Goal: Task Accomplishment & Management: Manage account settings

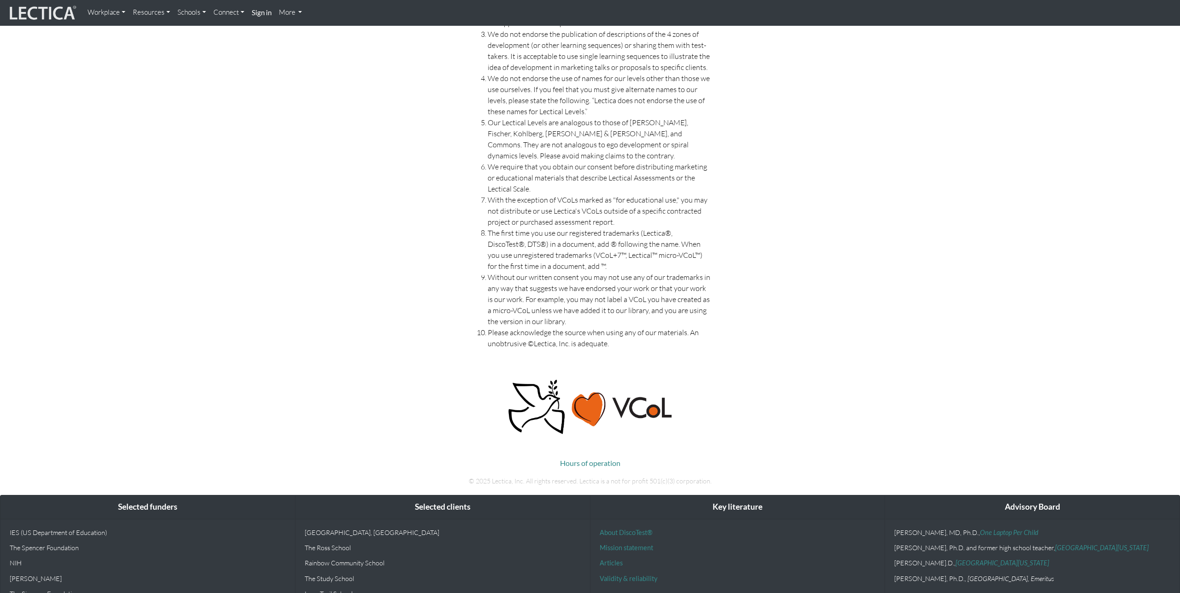
scroll to position [1992, 0]
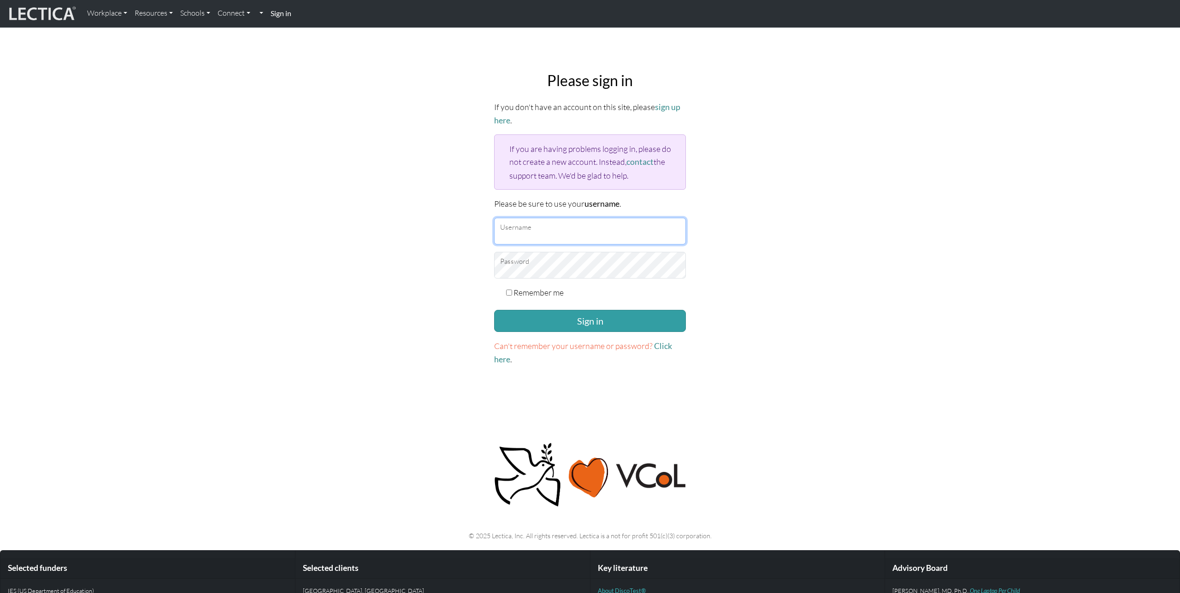
click at [516, 233] on input "Username" at bounding box center [590, 231] width 192 height 27
type input "nmaisano"
checkbox input "true"
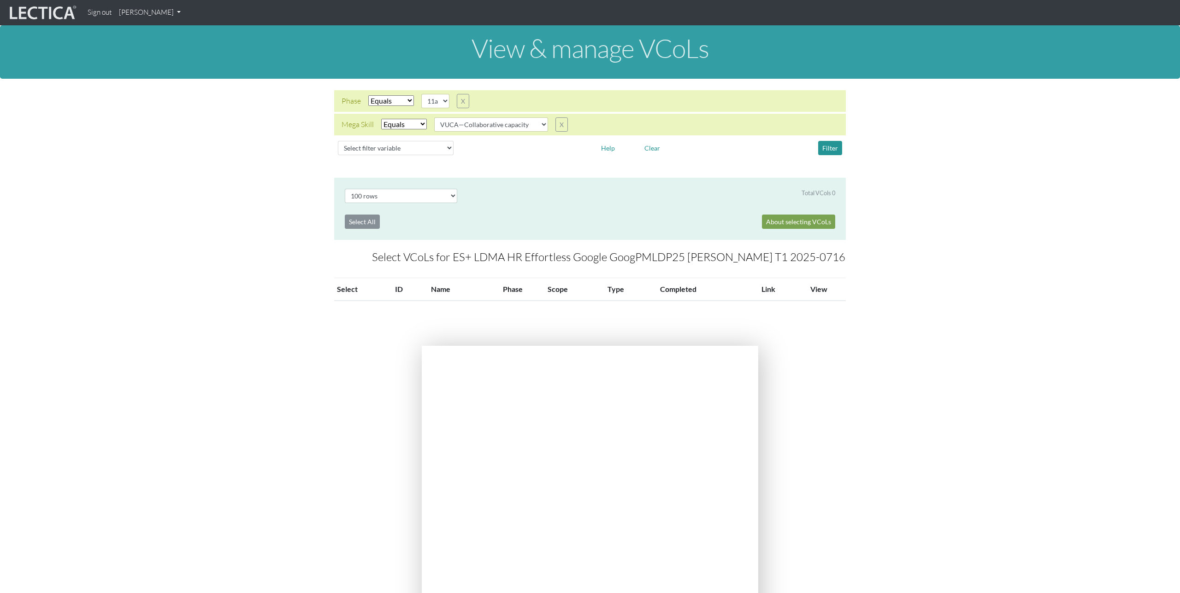
select select "100"
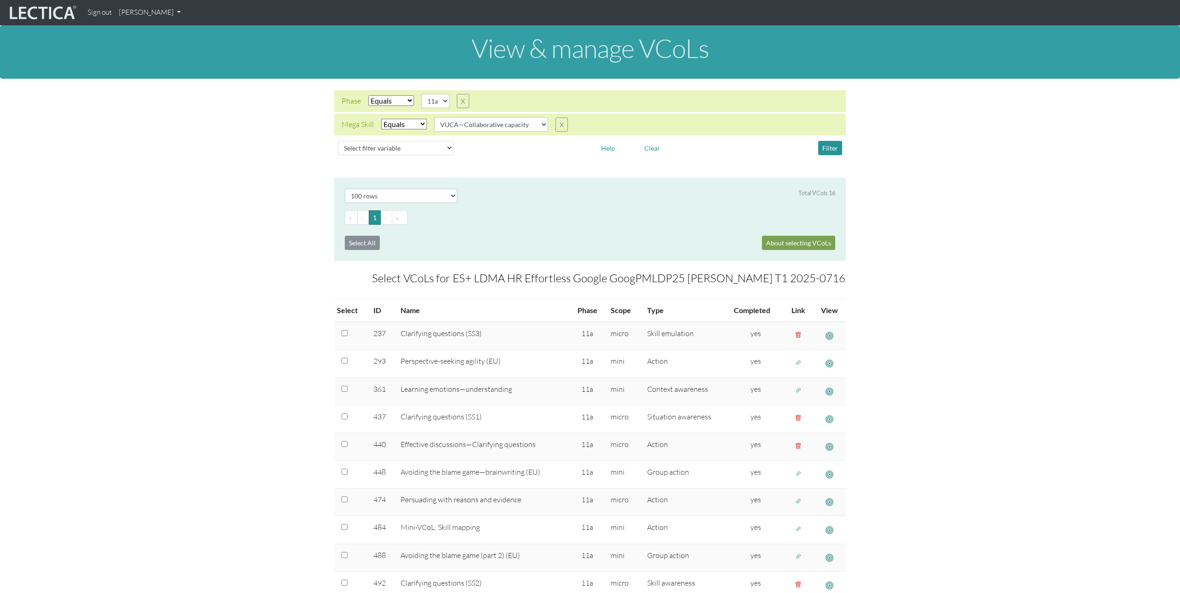
click at [159, 14] on link "Nicholas Maisano" at bounding box center [149, 13] width 69 height 18
click at [159, 65] on link "Manage assignments" at bounding box center [162, 66] width 78 height 12
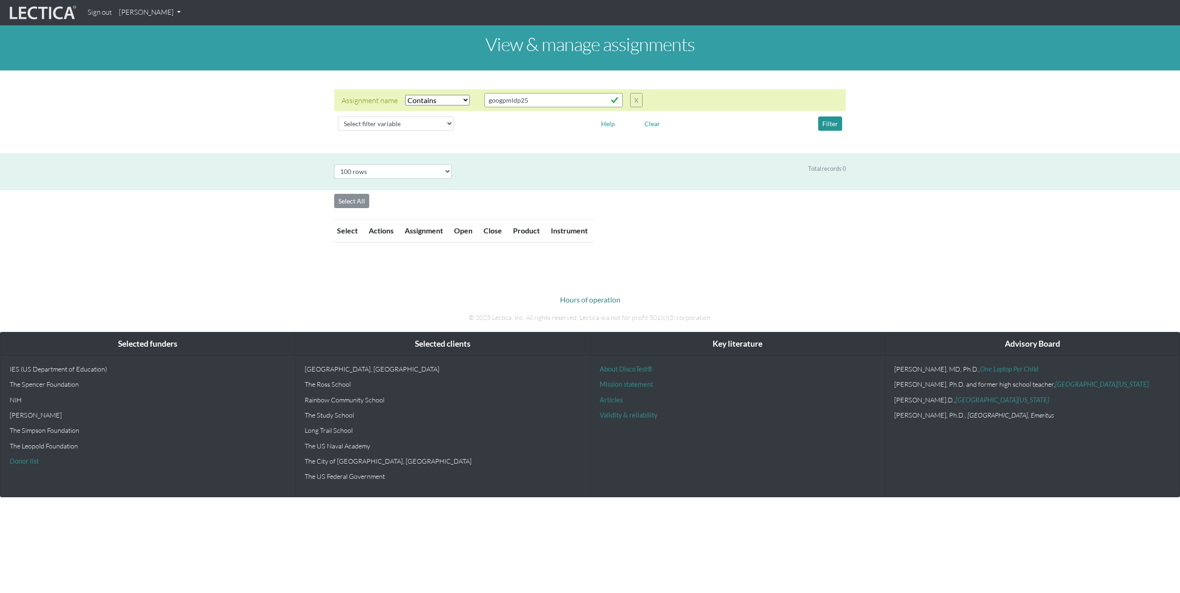
select select "icontains"
select select "100"
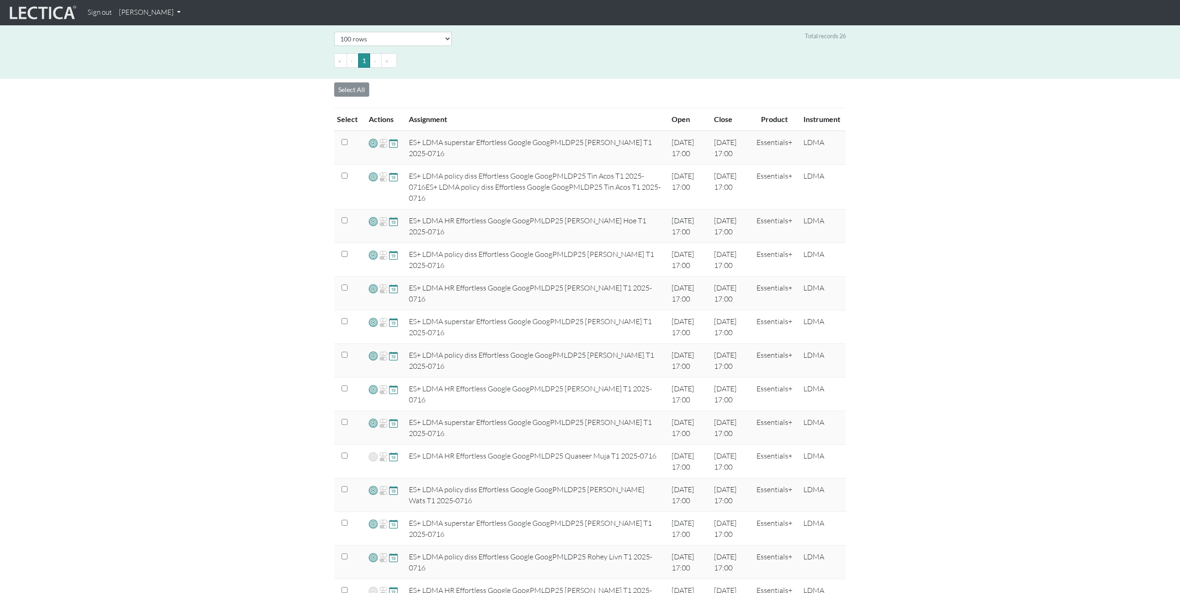
scroll to position [135, 0]
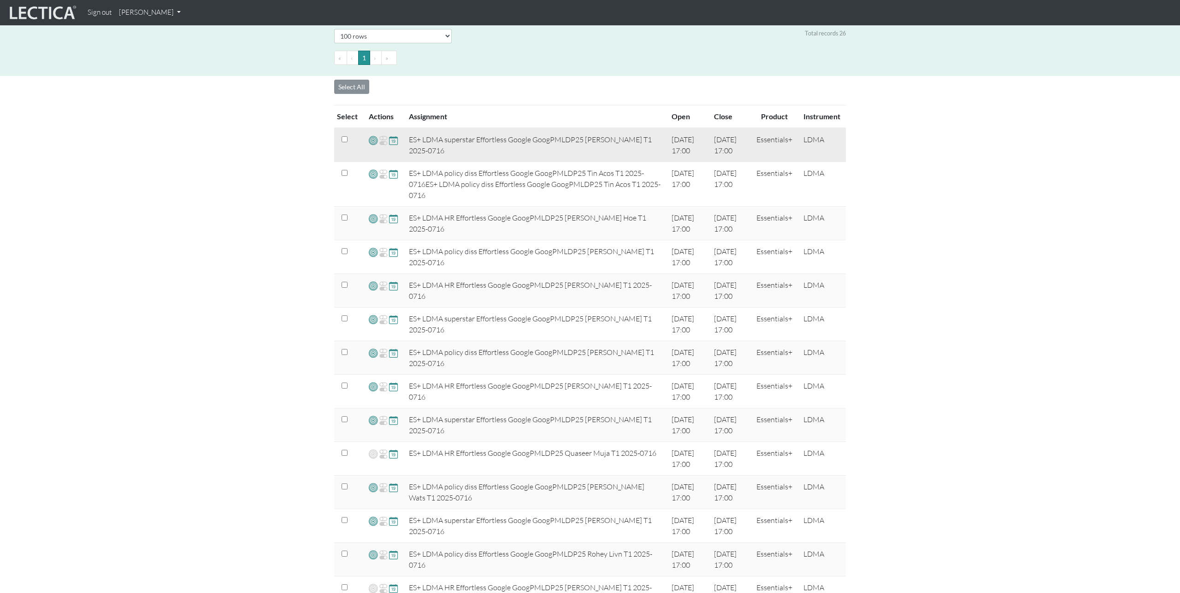
click at [372, 141] on span at bounding box center [373, 140] width 9 height 11
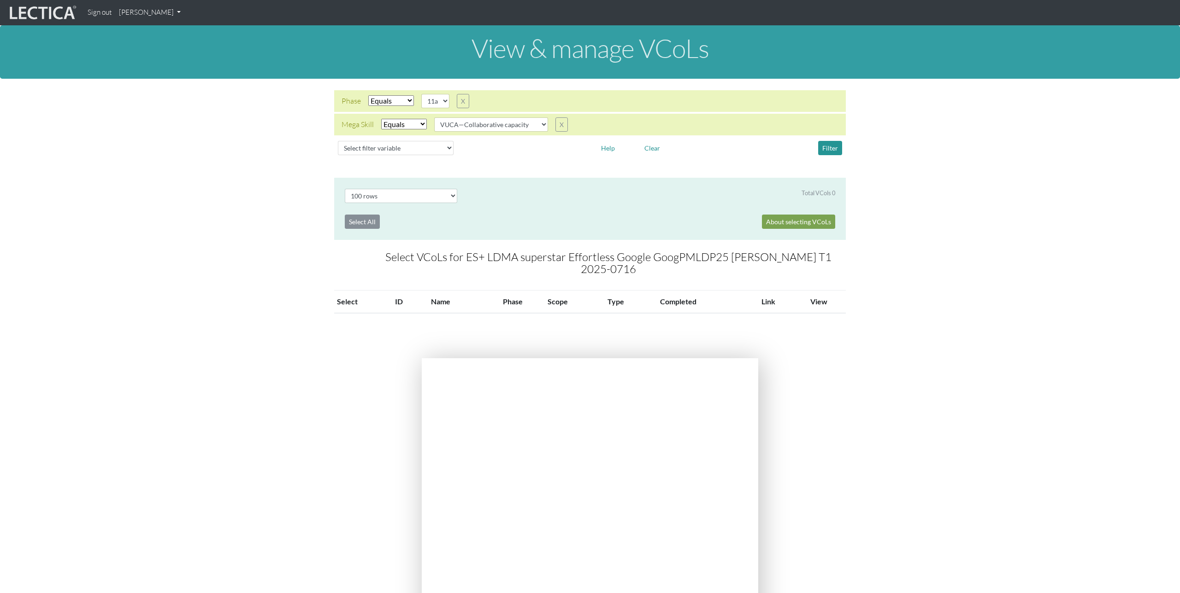
select select "100"
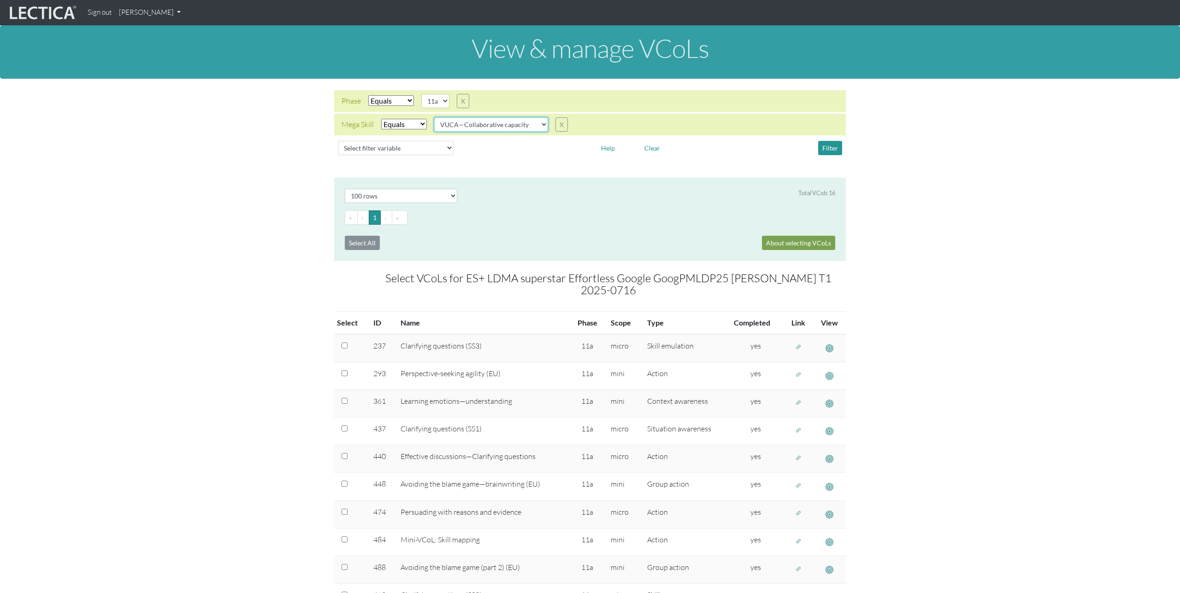
click at [516, 126] on select "VUCA—Collaborative capacity VUCA—Contextual thinking VUCA—Decision-making proce…" at bounding box center [491, 124] width 114 height 14
click at [435, 117] on select "VUCA—Collaborative capacity VUCA—Contextual thinking VUCA—Decision-making proce…" at bounding box center [491, 124] width 114 height 14
click at [828, 147] on button "Filter" at bounding box center [830, 148] width 24 height 14
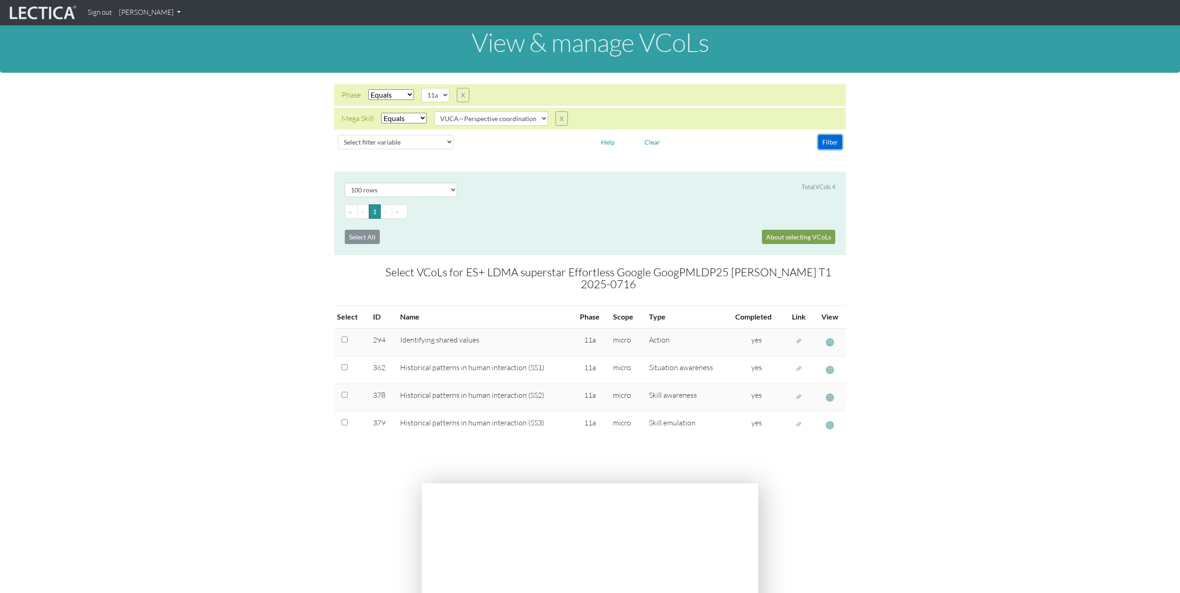
scroll to position [4, 0]
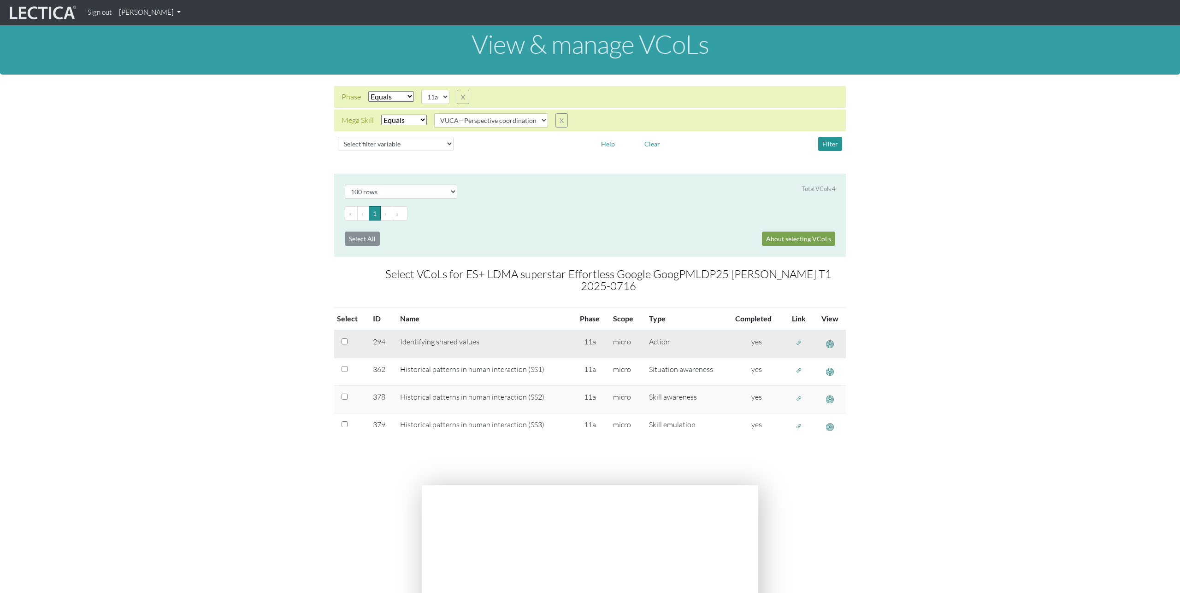
click at [797, 340] on span "button" at bounding box center [798, 344] width 6 height 8
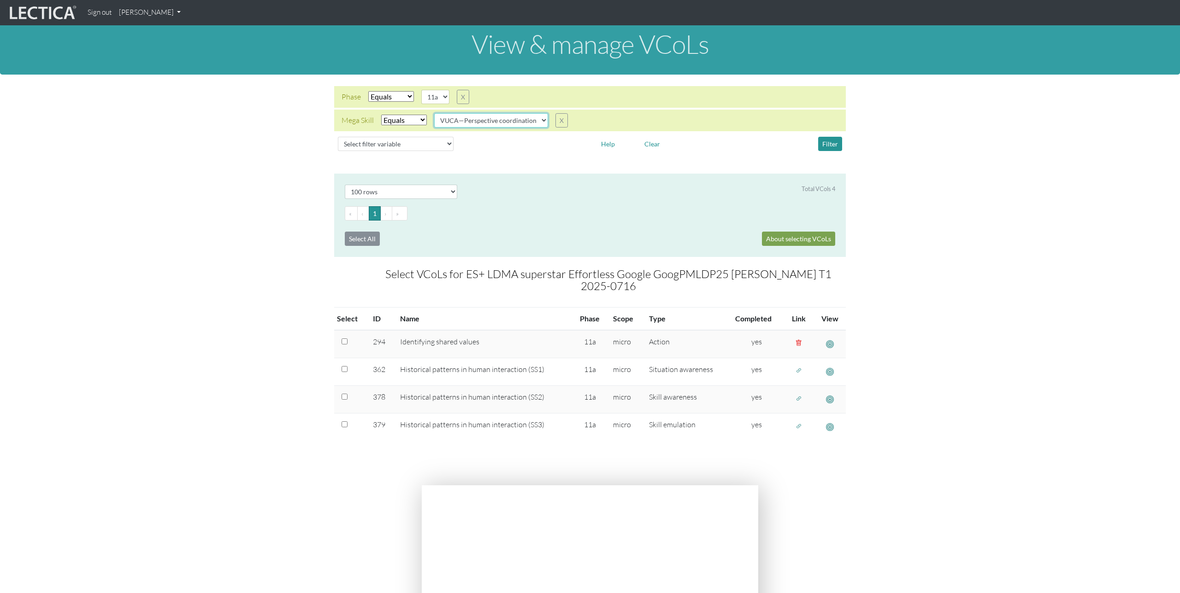
click at [535, 124] on select "VUCA—Collaborative capacity VUCA—Contextual thinking VUCA—Decision-making proce…" at bounding box center [491, 120] width 114 height 14
click at [435, 113] on select "VUCA—Collaborative capacity VUCA—Contextual thinking VUCA—Decision-making proce…" at bounding box center [491, 120] width 114 height 14
click at [822, 144] on button "Filter" at bounding box center [830, 144] width 24 height 14
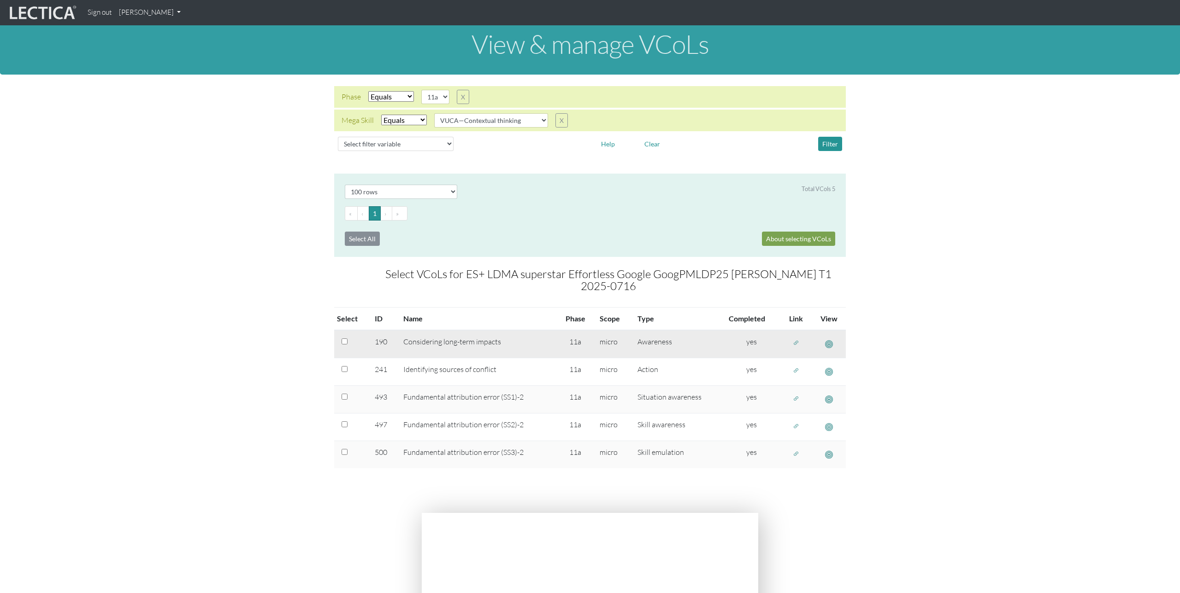
click at [798, 340] on span "button" at bounding box center [796, 344] width 6 height 8
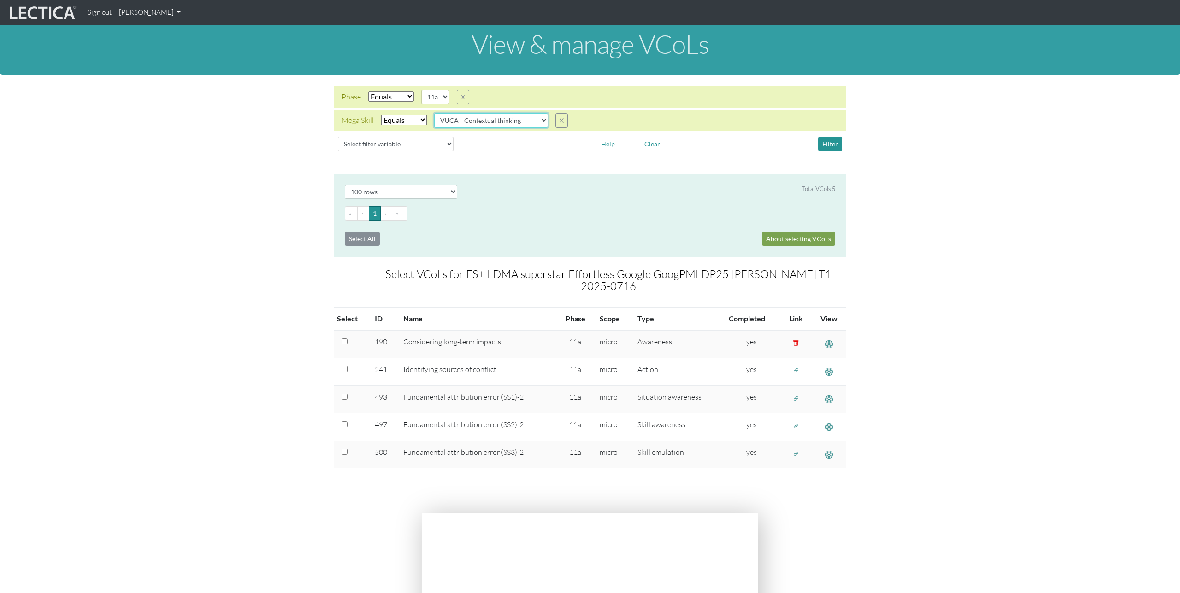
click at [539, 121] on select "VUCA—Collaborative capacity VUCA—Contextual thinking VUCA—Decision-making proce…" at bounding box center [491, 120] width 114 height 14
select select "VUCA—Decision-making process"
click at [435, 113] on select "VUCA—Collaborative capacity VUCA—Contextual thinking VUCA—Decision-making proce…" at bounding box center [491, 120] width 114 height 14
click at [829, 147] on button "Filter" at bounding box center [830, 144] width 24 height 14
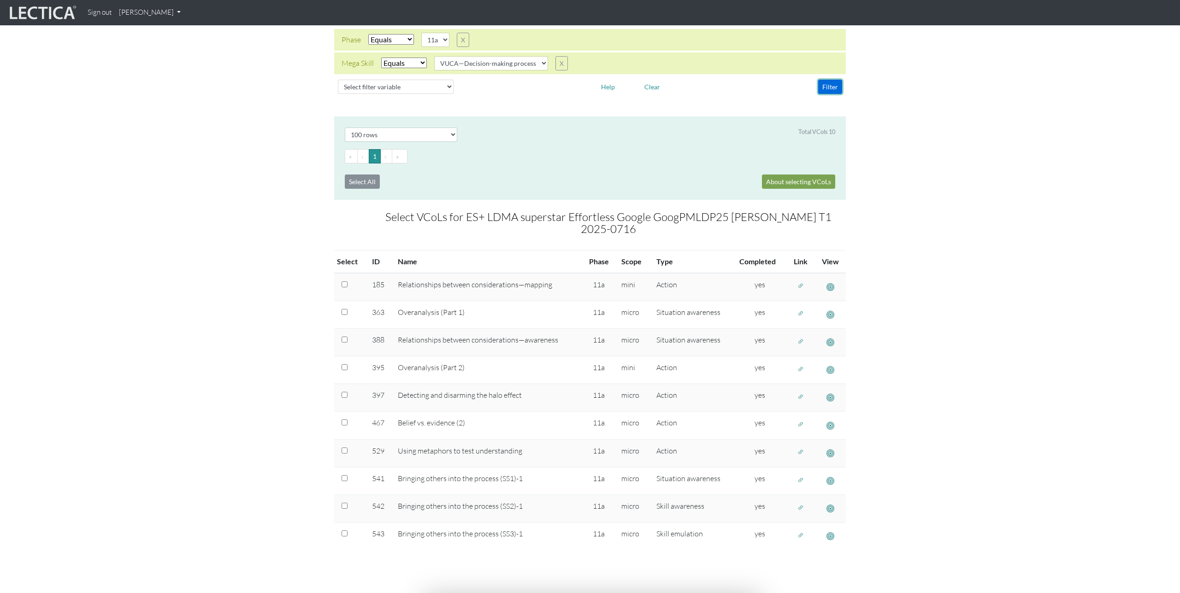
scroll to position [64, 0]
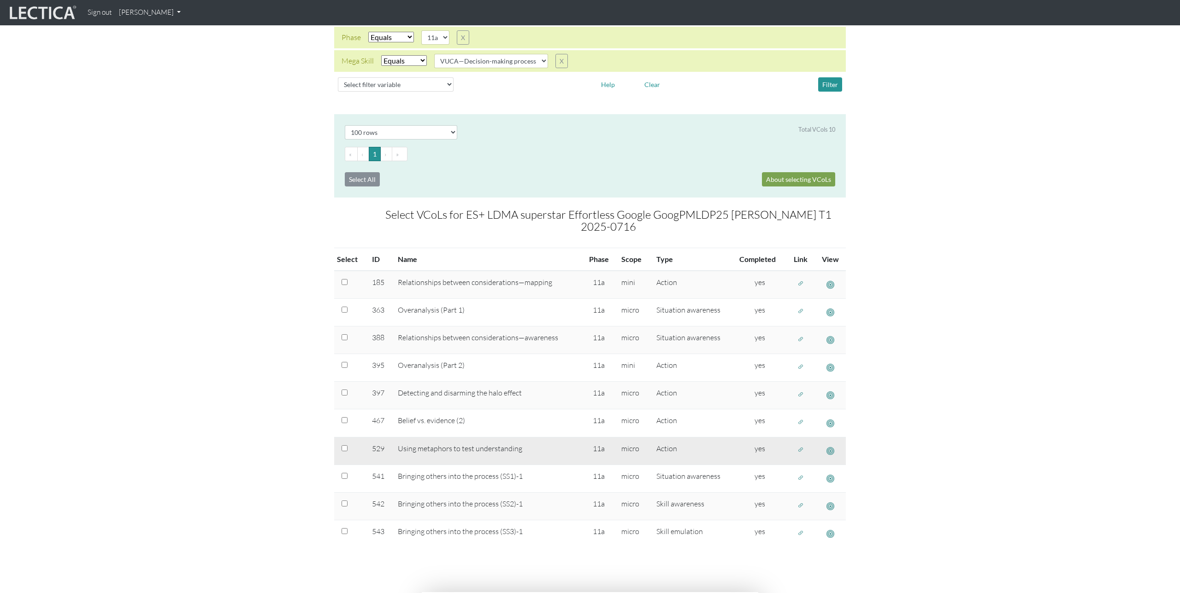
click at [800, 446] on span "button" at bounding box center [800, 450] width 6 height 8
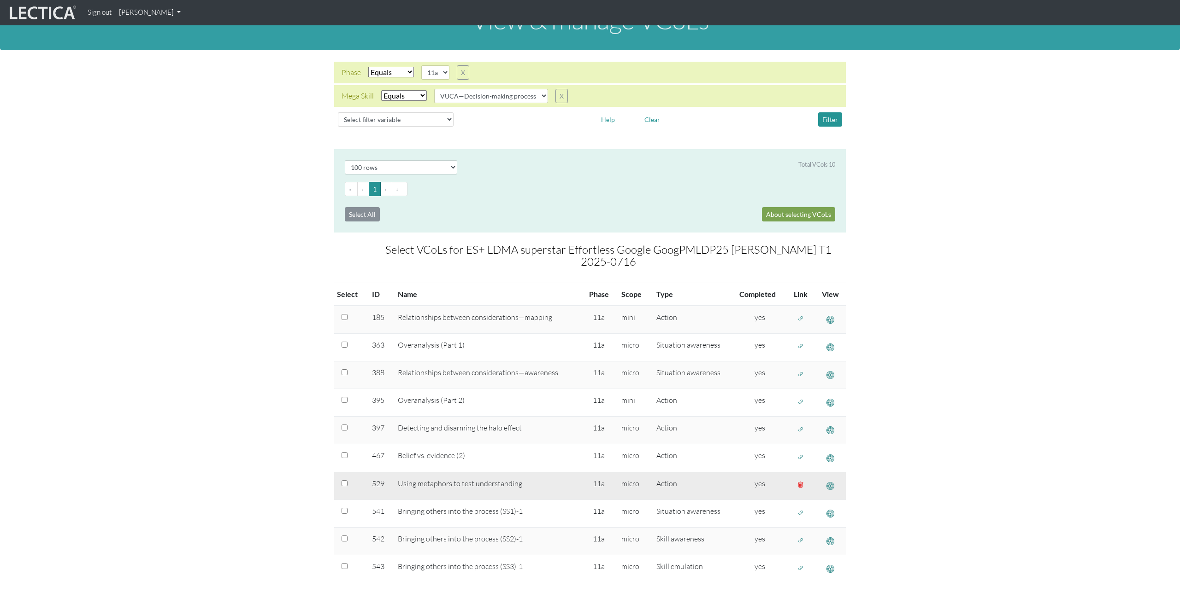
scroll to position [0, 0]
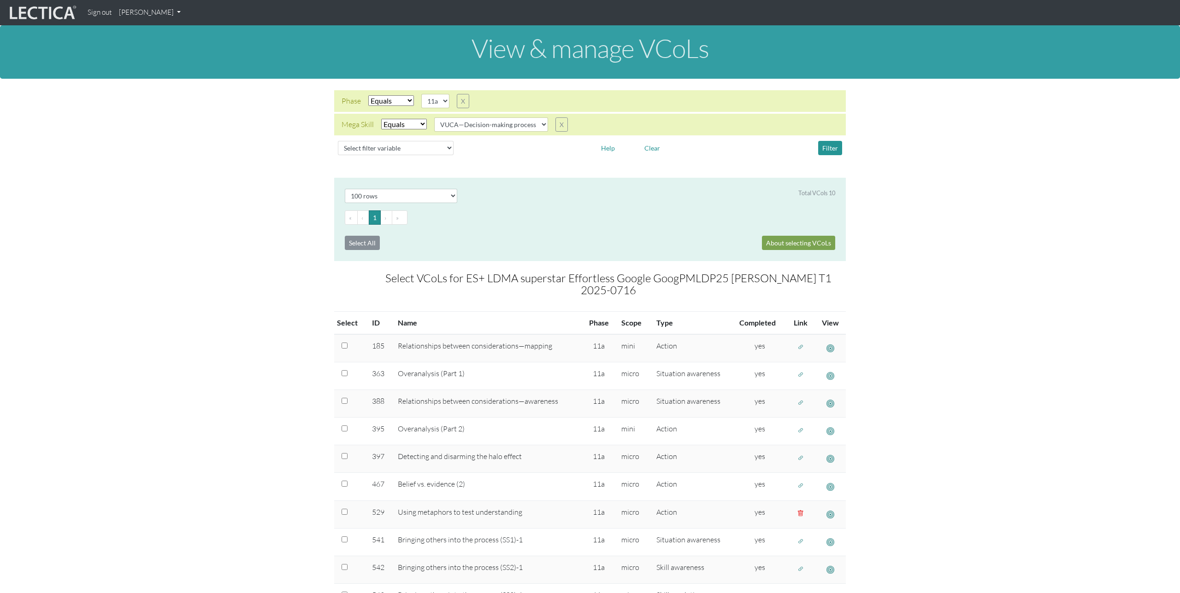
click at [230, 150] on div "Phase Select filter Equals Search string 11a X Mega Skill Select filter Equals …" at bounding box center [589, 124] width 1165 height 69
click at [162, 12] on link "[PERSON_NAME]" at bounding box center [149, 13] width 69 height 18
click at [155, 65] on link "Manage assignments" at bounding box center [162, 66] width 78 height 12
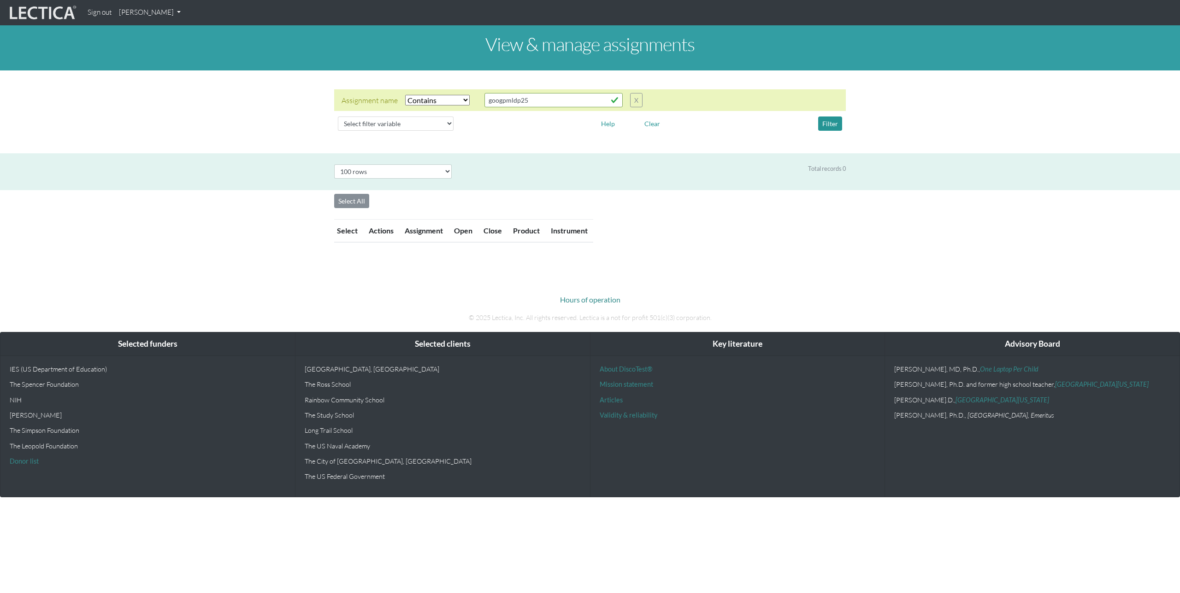
select select "icontains"
select select "100"
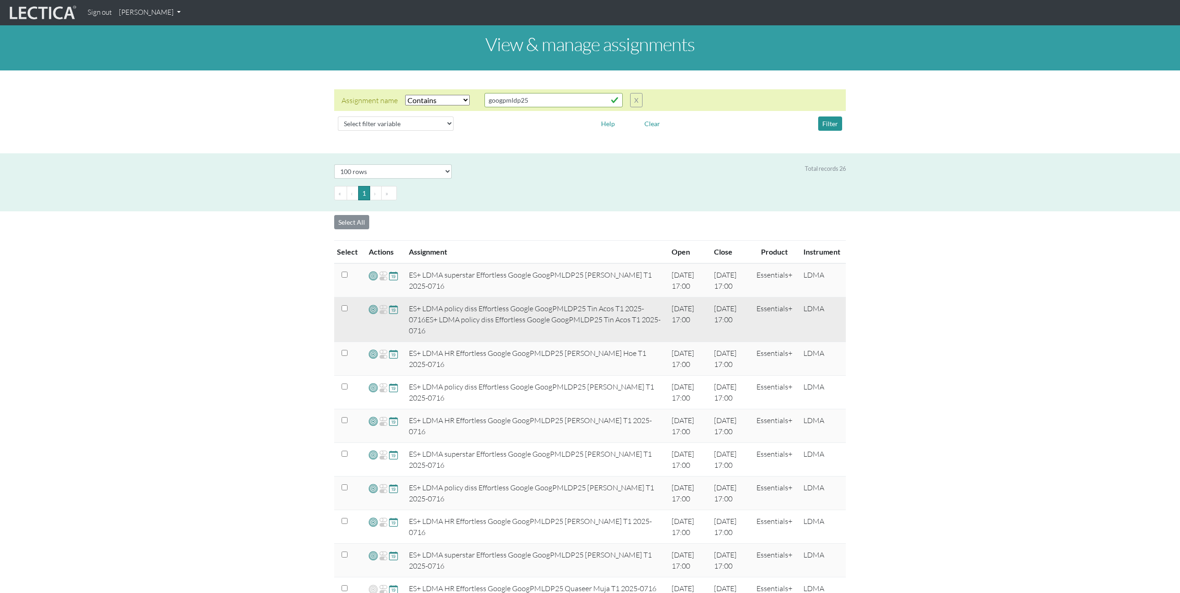
click at [371, 310] on span at bounding box center [373, 309] width 9 height 11
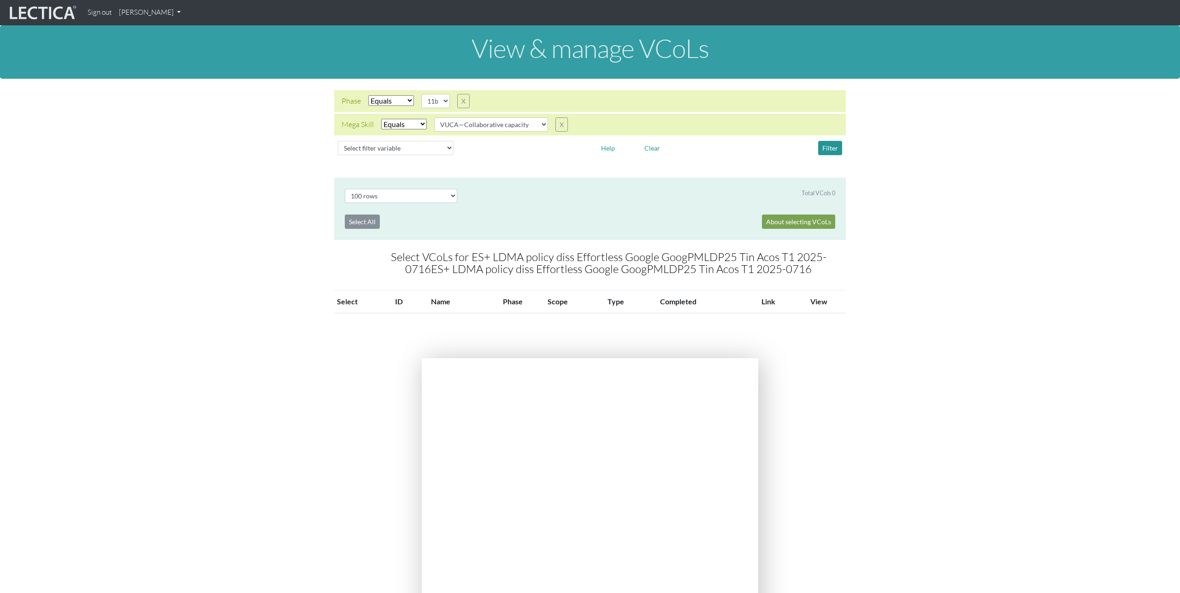
select select "100"
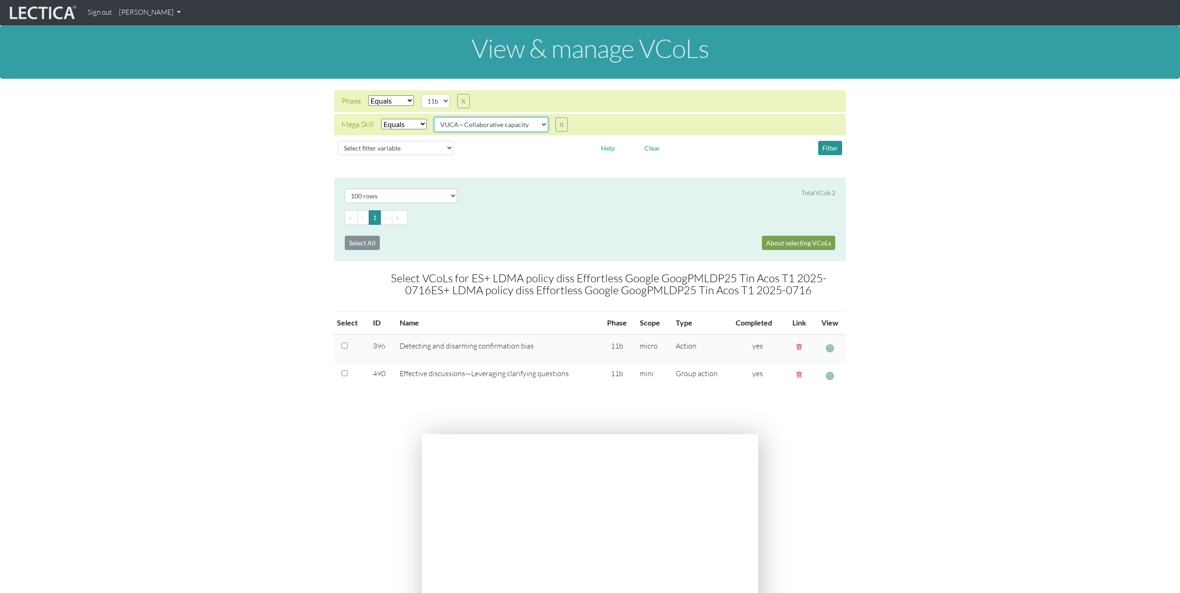
click at [499, 129] on select "VUCA—Collaborative capacity VUCA—Contextual thinking VUCA—Decision-making proce…" at bounding box center [491, 124] width 114 height 14
click at [435, 117] on select "VUCA—Collaborative capacity VUCA—Contextual thinking VUCA—Decision-making proce…" at bounding box center [491, 124] width 114 height 14
click at [819, 147] on button "Filter" at bounding box center [830, 148] width 24 height 14
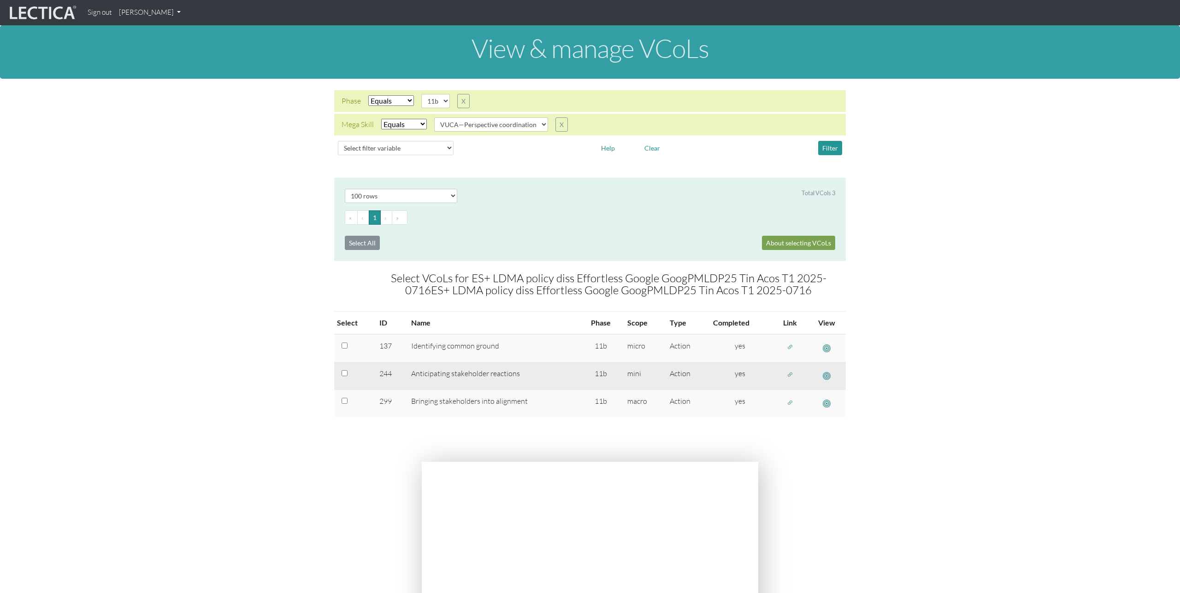
click at [788, 375] on span "button" at bounding box center [790, 375] width 6 height 8
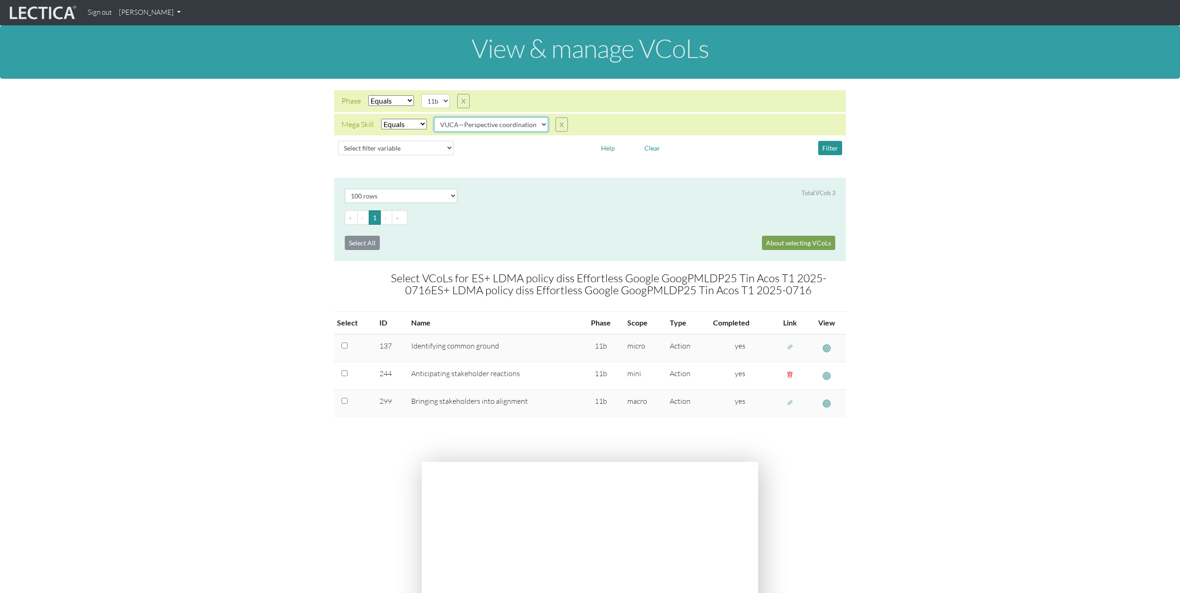
click at [539, 130] on select "VUCA—Collaborative capacity VUCA—Contextual thinking VUCA—Decision-making proce…" at bounding box center [491, 124] width 114 height 14
click at [435, 117] on select "VUCA—Collaborative capacity VUCA—Contextual thinking VUCA—Decision-making proce…" at bounding box center [491, 124] width 114 height 14
click at [828, 147] on button "Filter" at bounding box center [830, 148] width 24 height 14
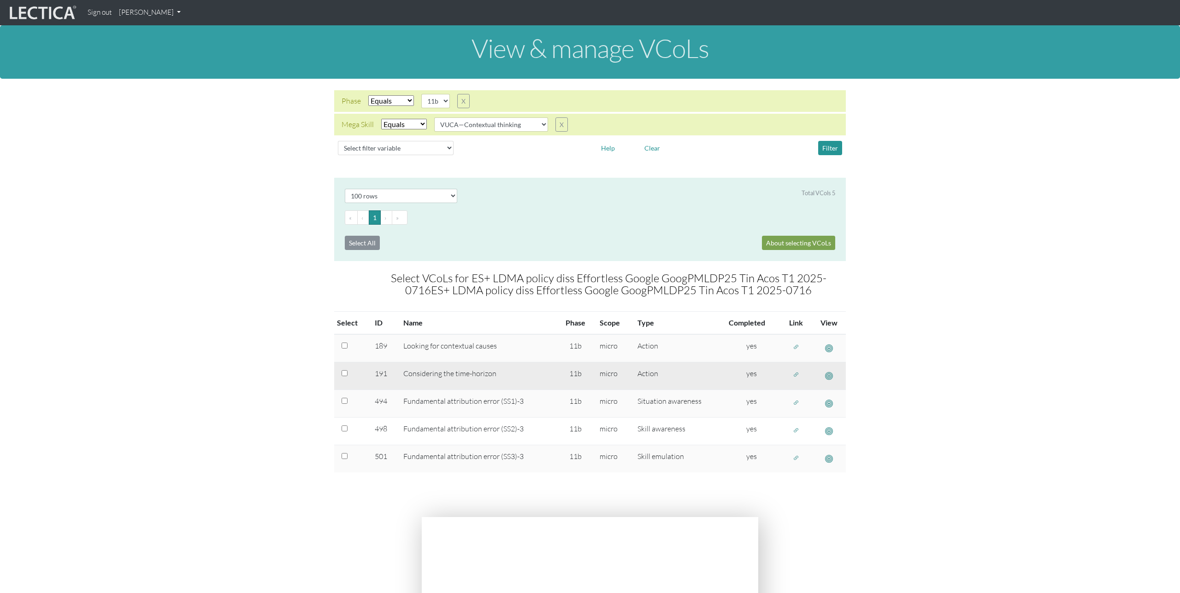
click at [797, 374] on span "button" at bounding box center [796, 375] width 6 height 8
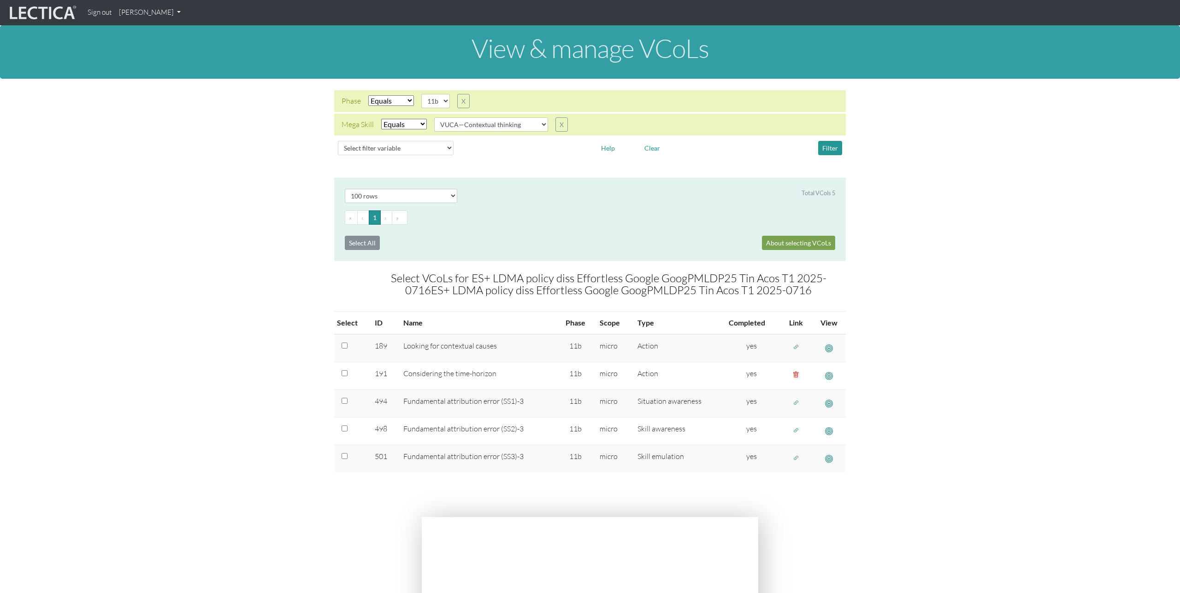
click at [536, 123] on select "VUCA—Collaborative capacity VUCA—Contextual thinking VUCA—Decision-making proce…" at bounding box center [491, 124] width 114 height 14
select select "VUCA—Decision-making process"
click at [435, 117] on select "VUCA—Collaborative capacity VUCA—Contextual thinking VUCA—Decision-making proce…" at bounding box center [491, 124] width 114 height 14
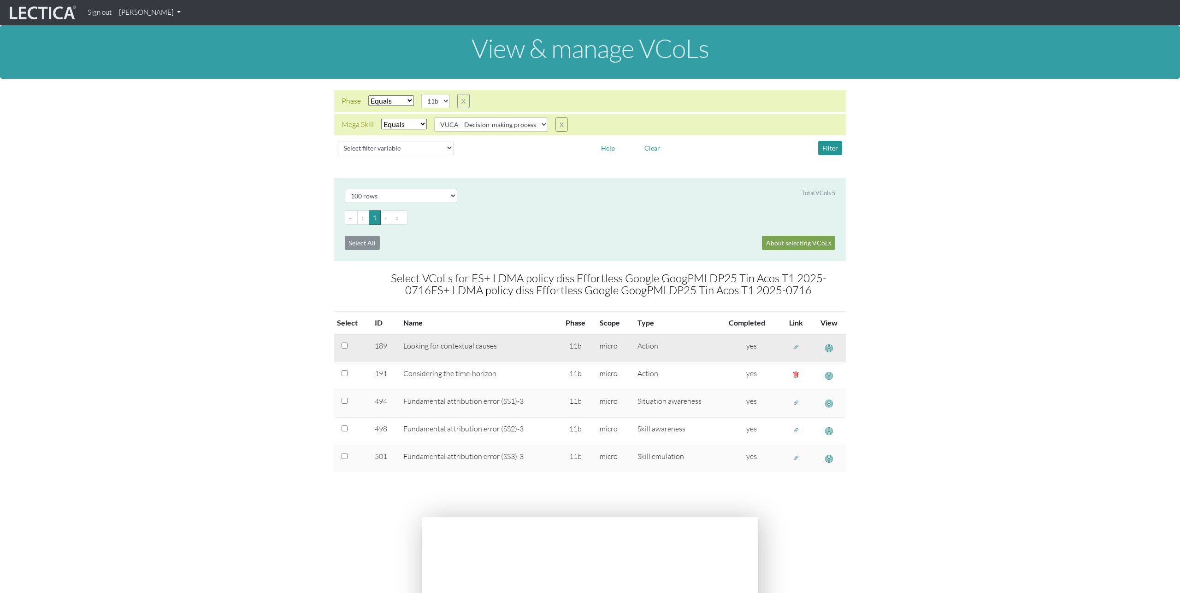
click at [828, 350] on span "button" at bounding box center [829, 349] width 8 height 10
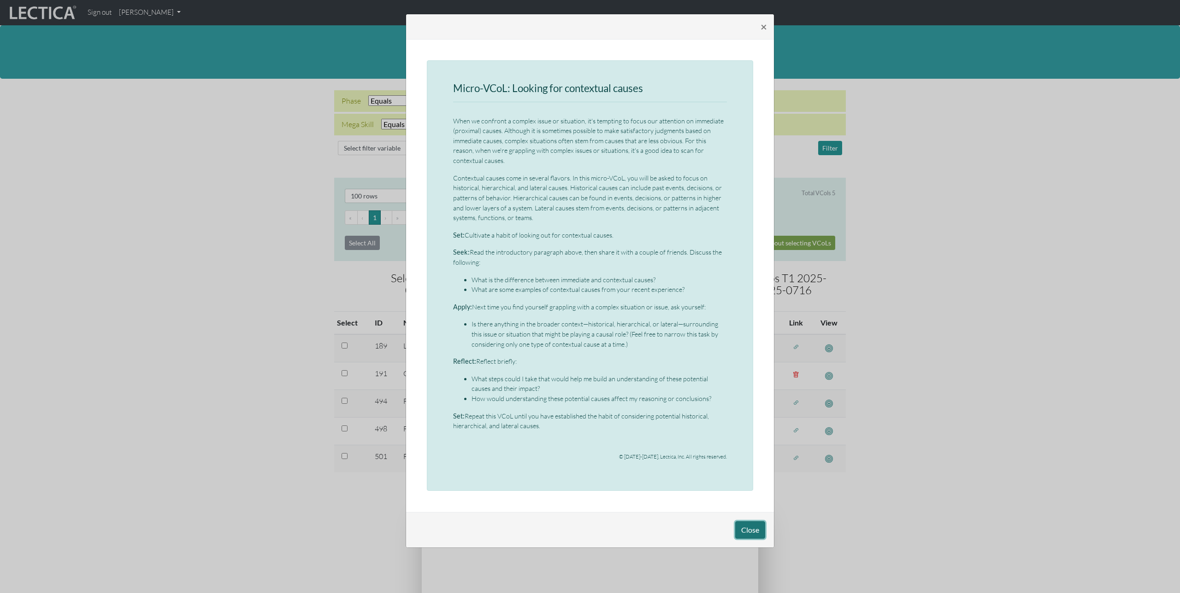
click at [745, 533] on button "Close" at bounding box center [750, 531] width 30 height 18
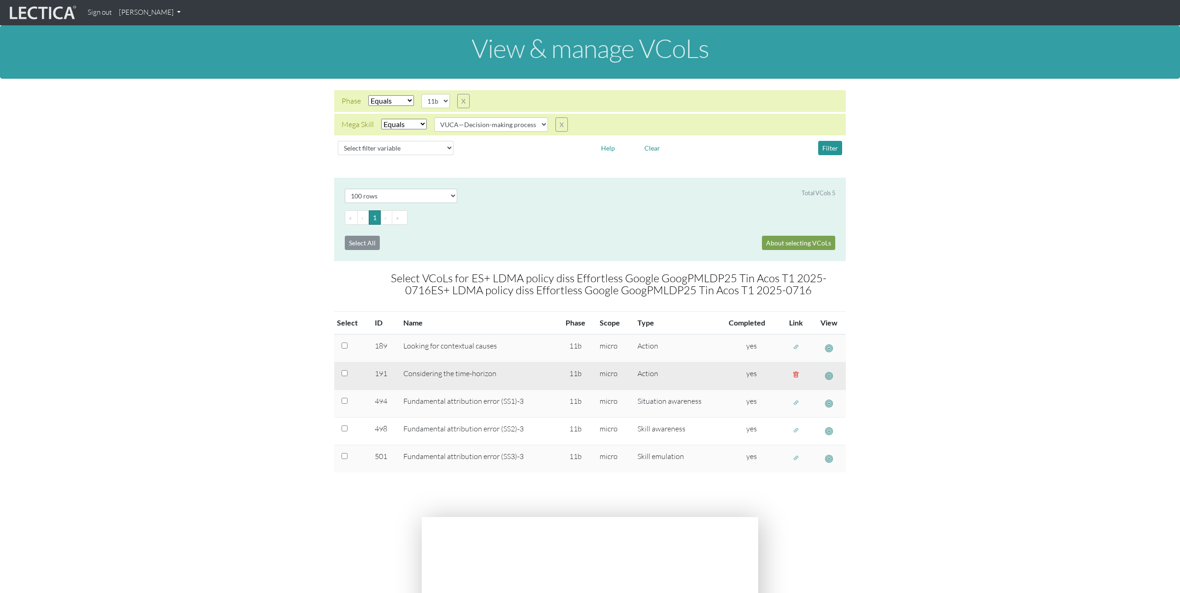
click at [829, 376] on span "button" at bounding box center [829, 376] width 8 height 10
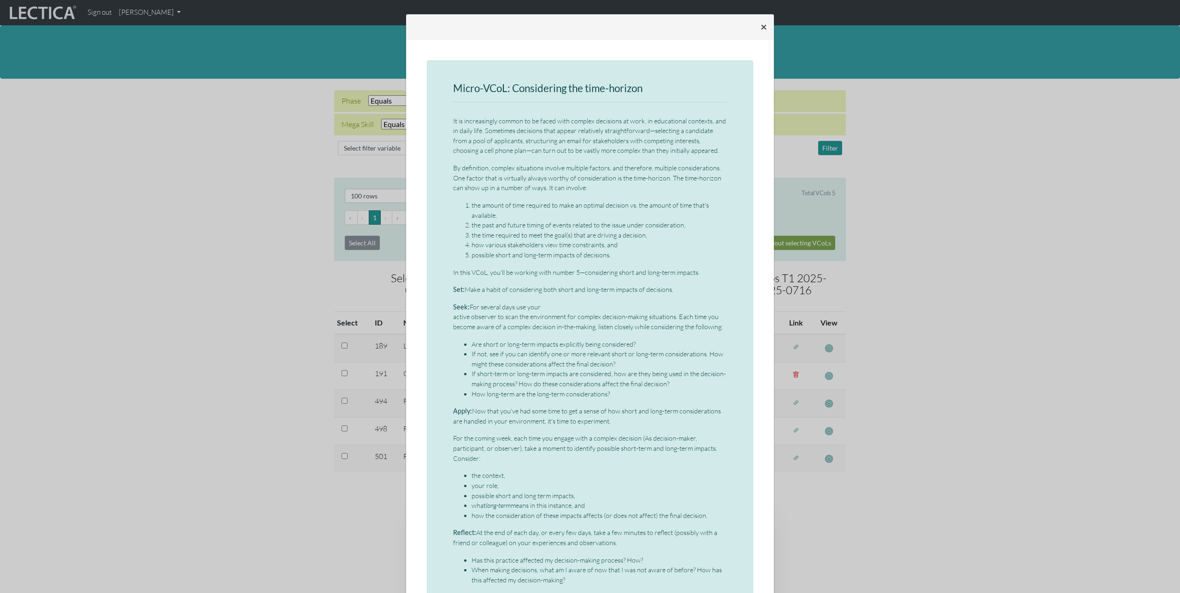
click at [763, 29] on span "×" at bounding box center [763, 26] width 6 height 13
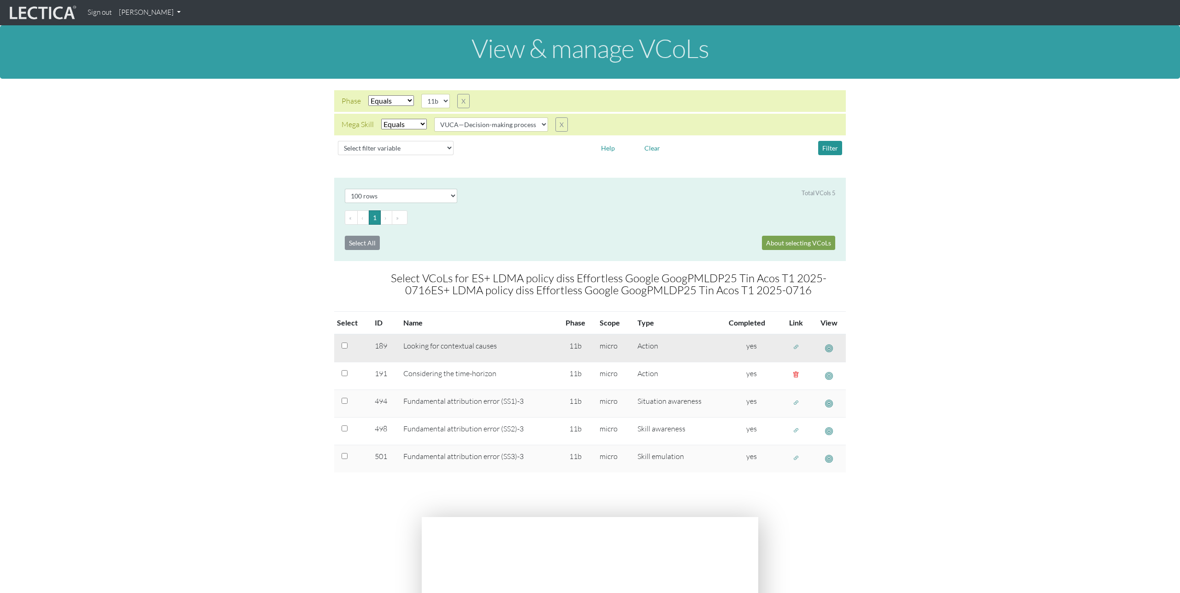
click at [793, 349] on span "button" at bounding box center [796, 348] width 6 height 8
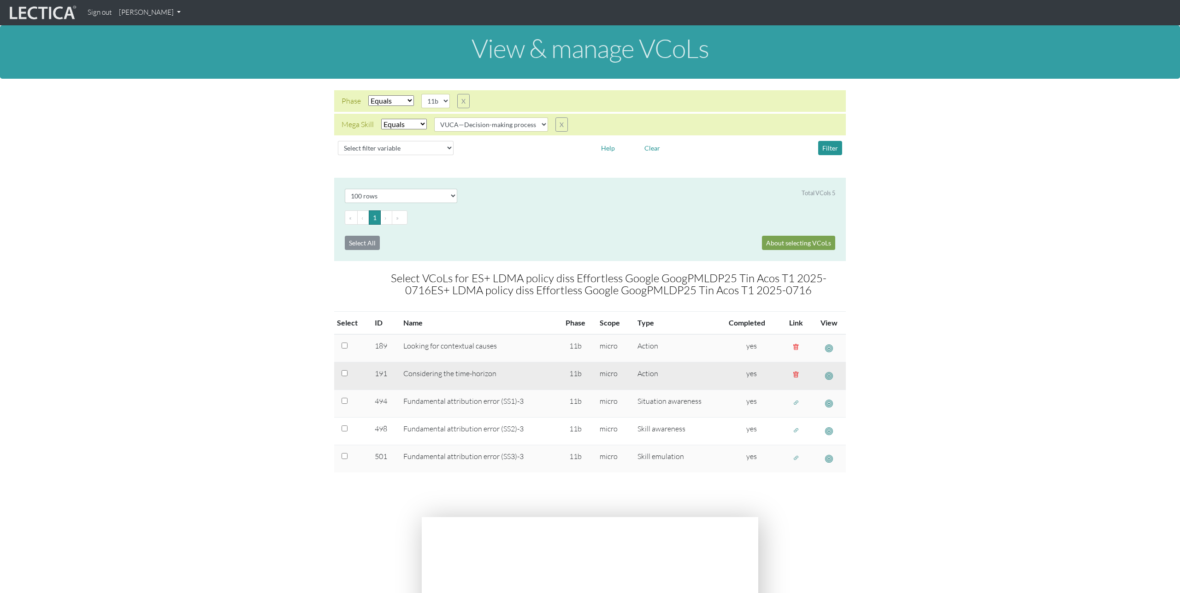
click at [794, 373] on span "button" at bounding box center [796, 375] width 6 height 8
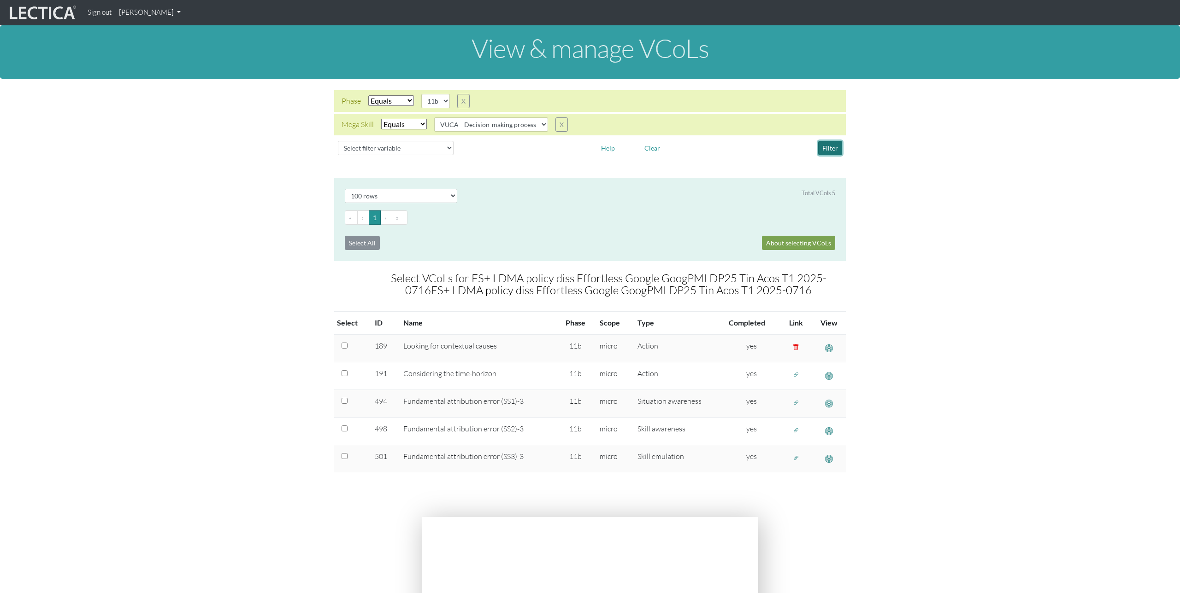
click at [827, 147] on button "Filter" at bounding box center [830, 148] width 24 height 14
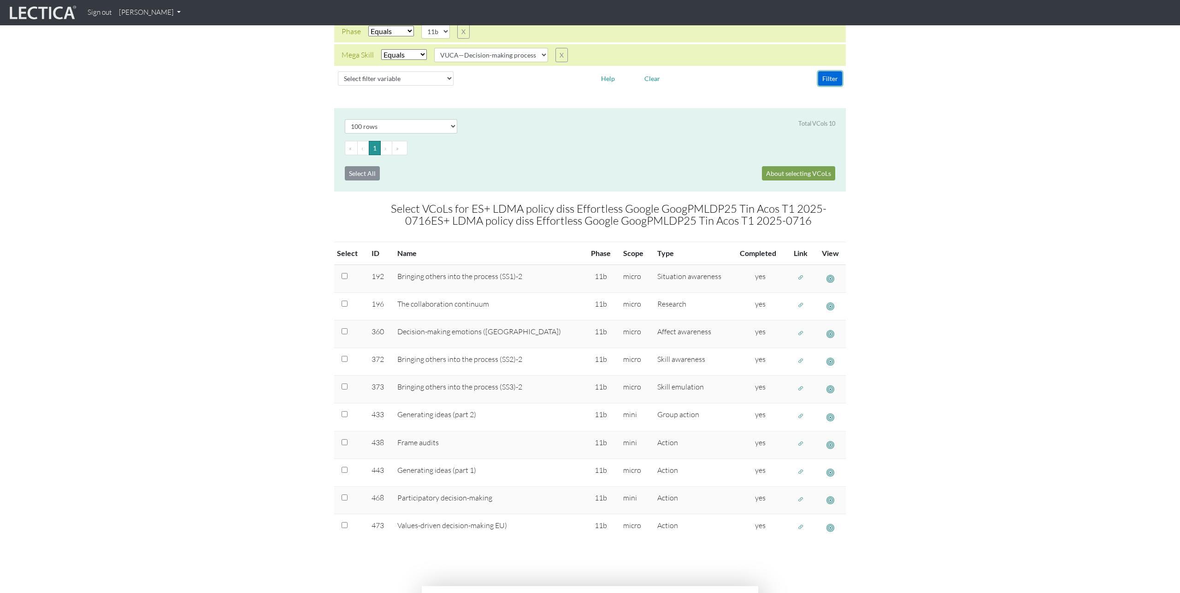
scroll to position [72, 0]
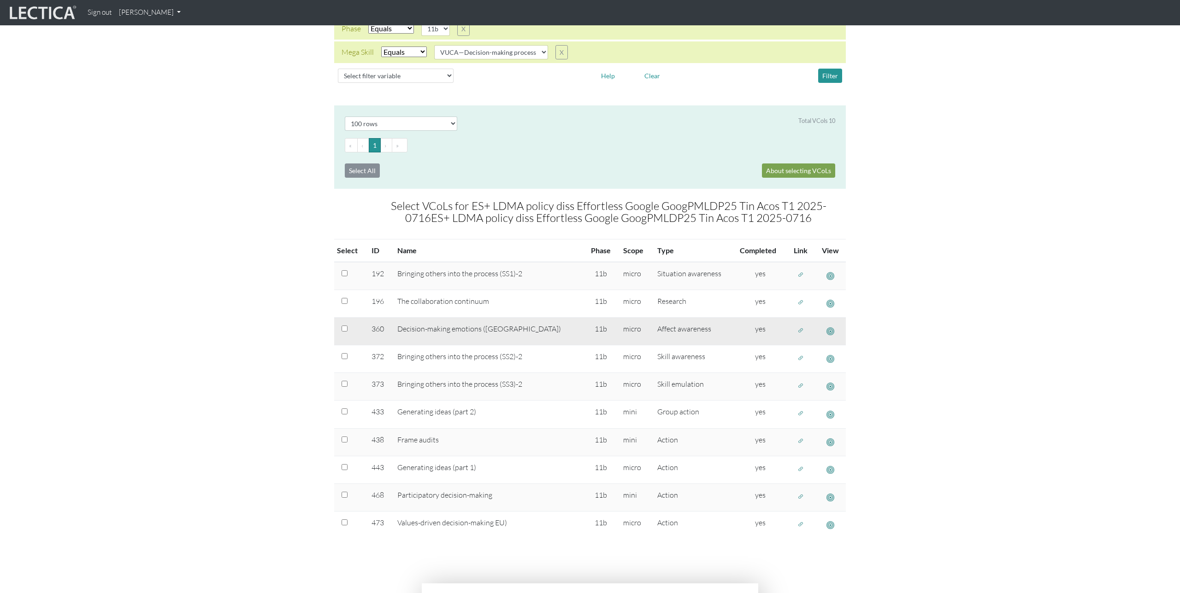
click at [827, 333] on span "button" at bounding box center [830, 332] width 8 height 10
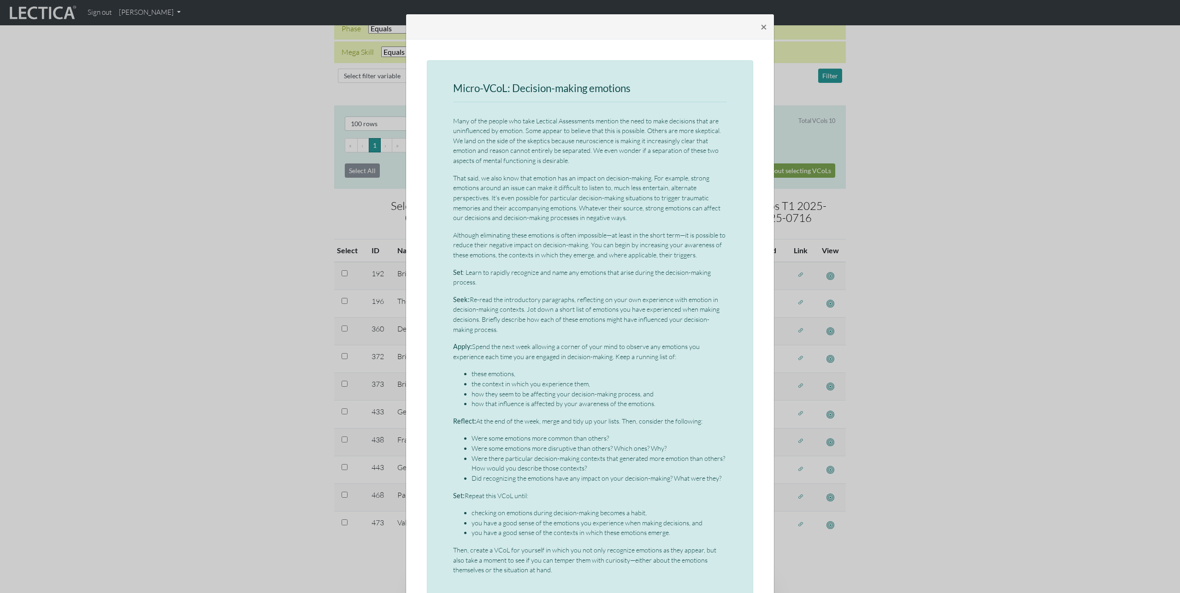
click at [910, 376] on div "× Micro-VCoL: Decision-making emotions Many of the people who take Lectical Ass…" at bounding box center [590, 296] width 1180 height 593
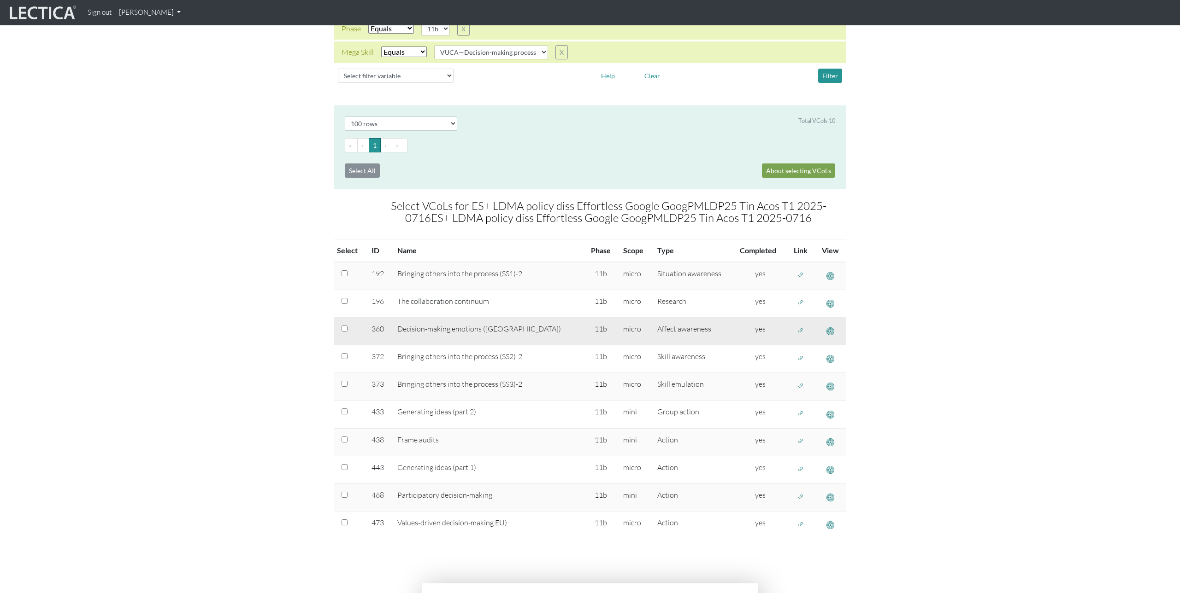
click at [797, 329] on span "button" at bounding box center [800, 331] width 6 height 8
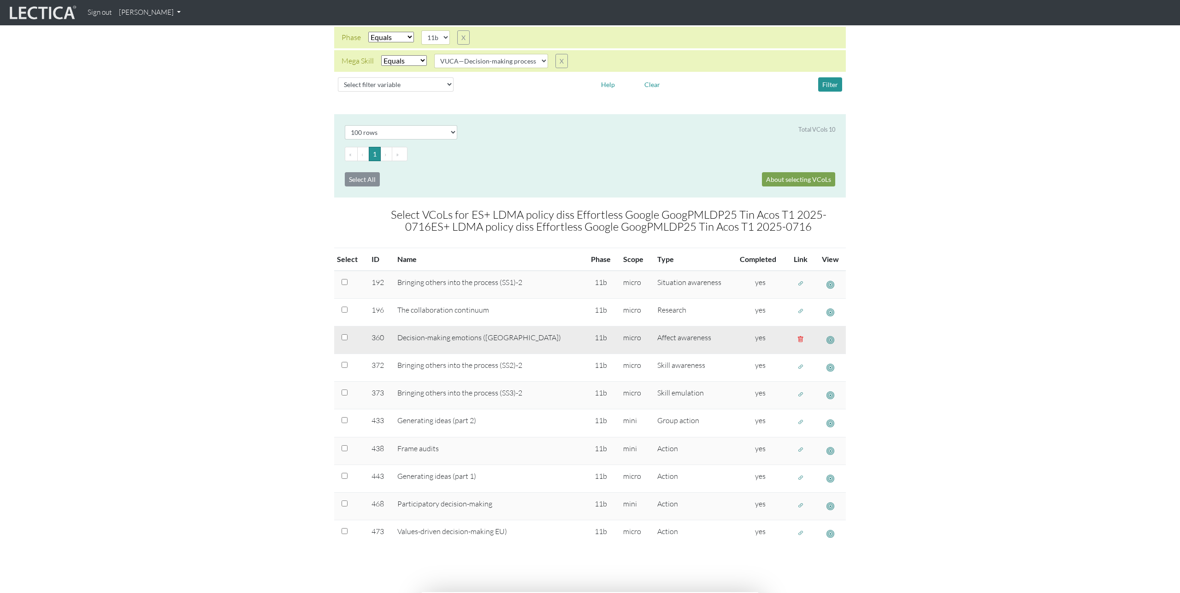
scroll to position [0, 0]
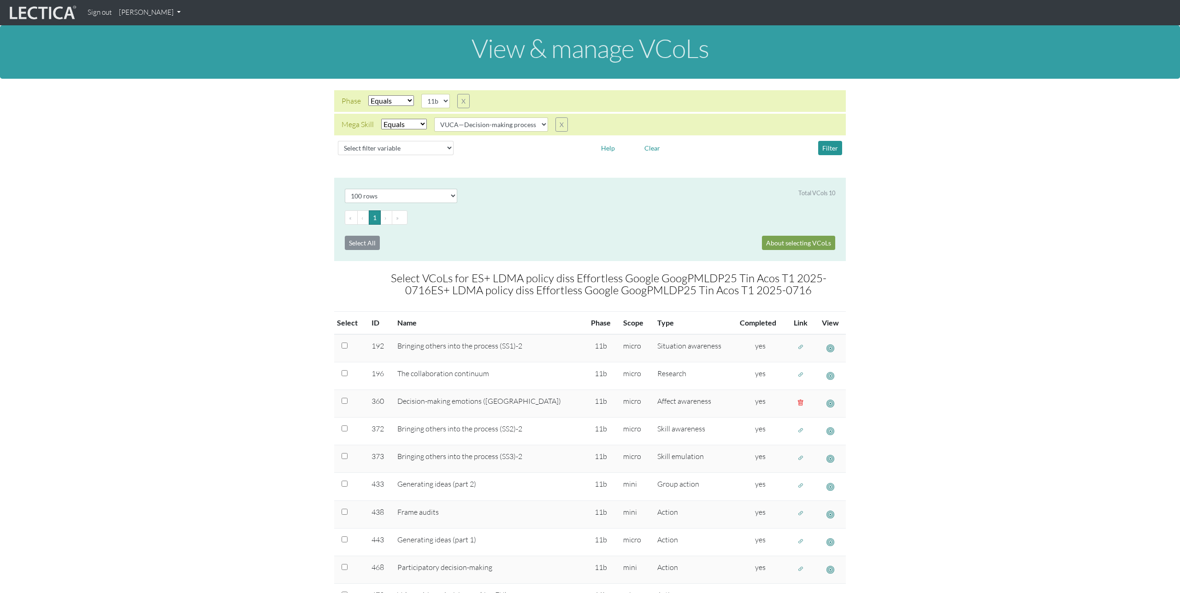
click at [161, 6] on link "[PERSON_NAME]" at bounding box center [149, 13] width 69 height 18
click at [164, 63] on link "Manage assignments" at bounding box center [162, 66] width 78 height 12
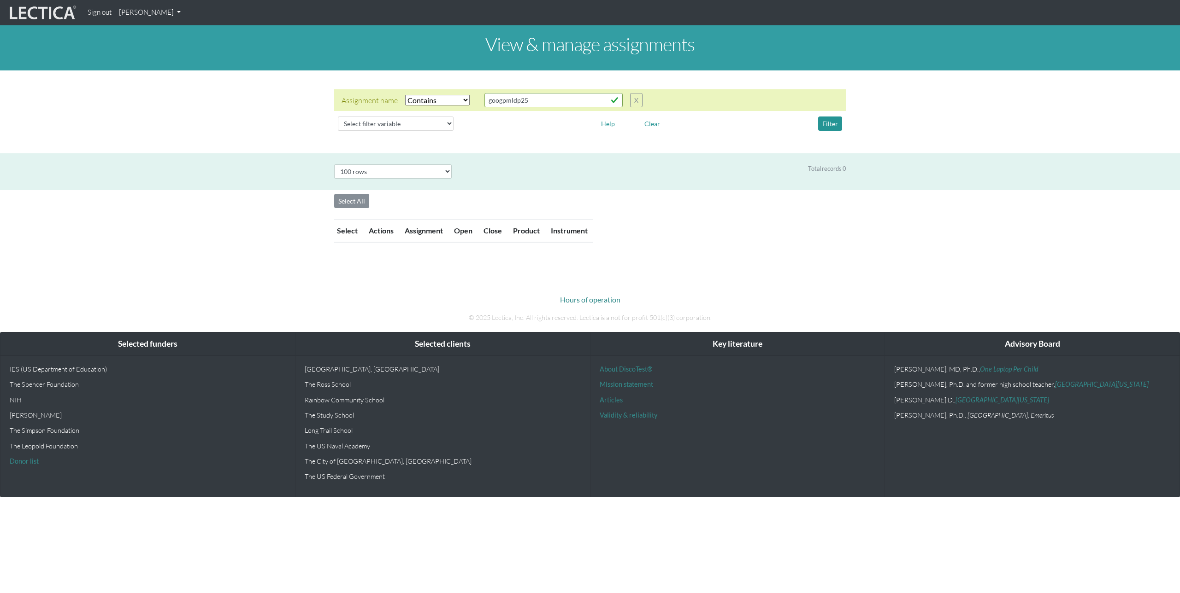
select select "icontains"
select select "100"
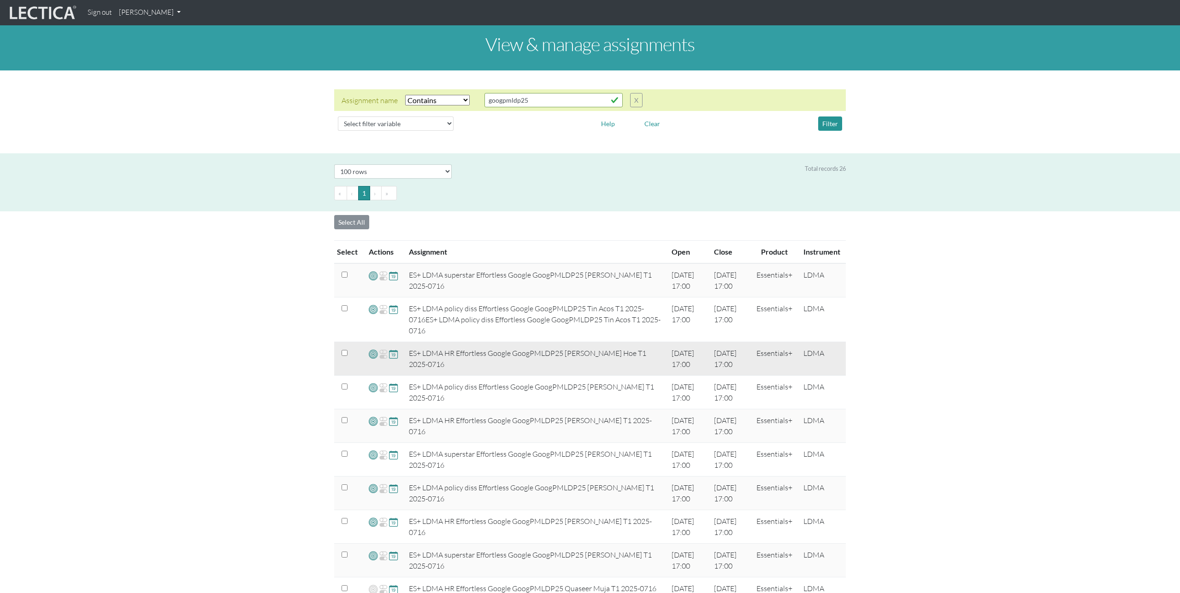
click at [374, 355] on span at bounding box center [373, 354] width 9 height 11
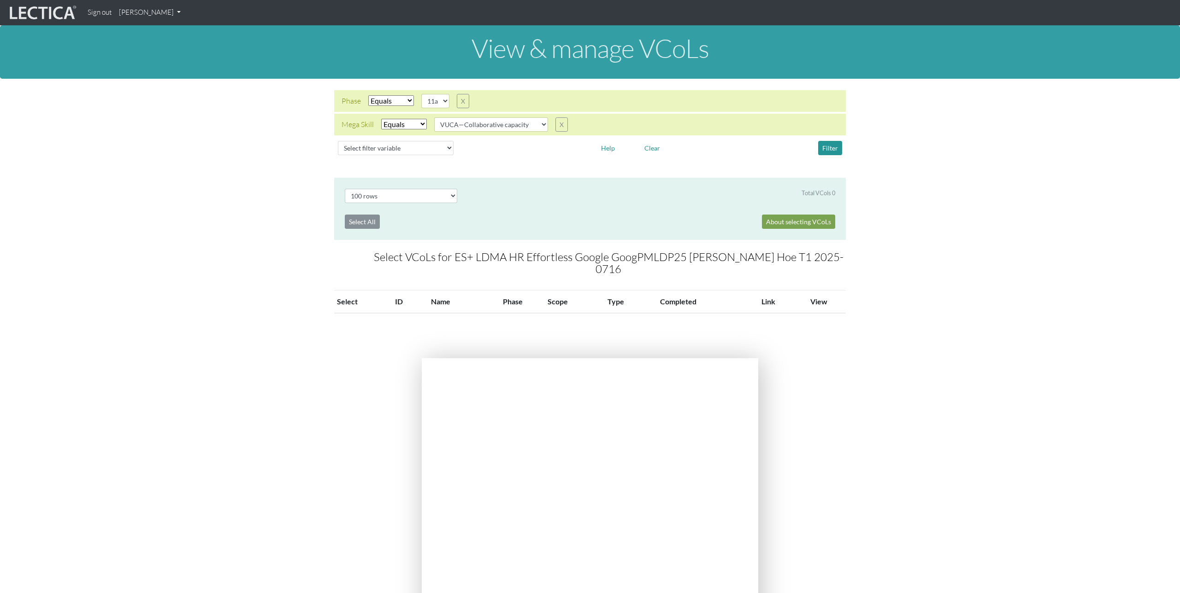
select select "100"
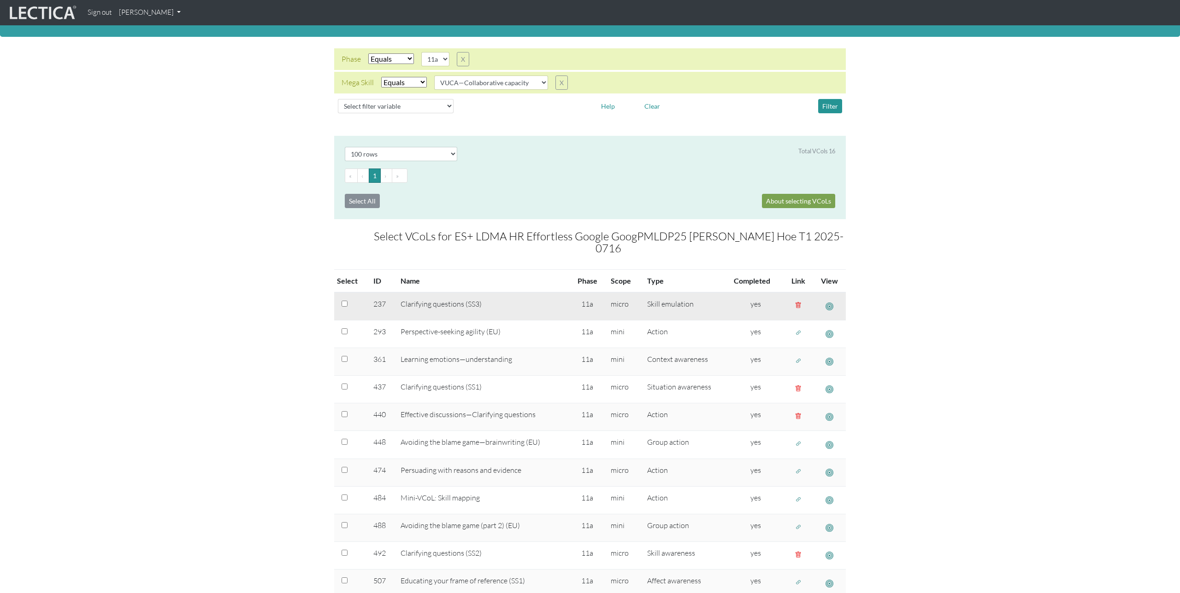
scroll to position [42, 0]
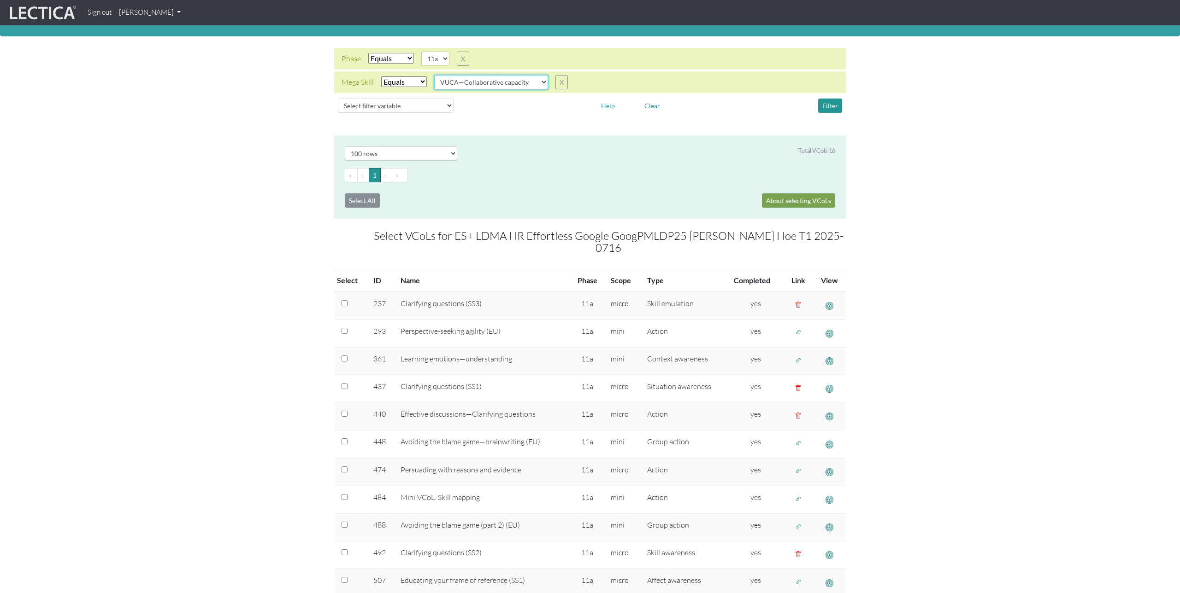
click at [537, 83] on select "VUCA—Collaborative capacity VUCA—Contextual thinking VUCA—Decision-making proce…" at bounding box center [491, 82] width 114 height 14
click at [435, 75] on select "VUCA—Collaborative capacity VUCA—Contextual thinking VUCA—Decision-making proce…" at bounding box center [491, 82] width 114 height 14
click at [834, 103] on button "Filter" at bounding box center [830, 106] width 24 height 14
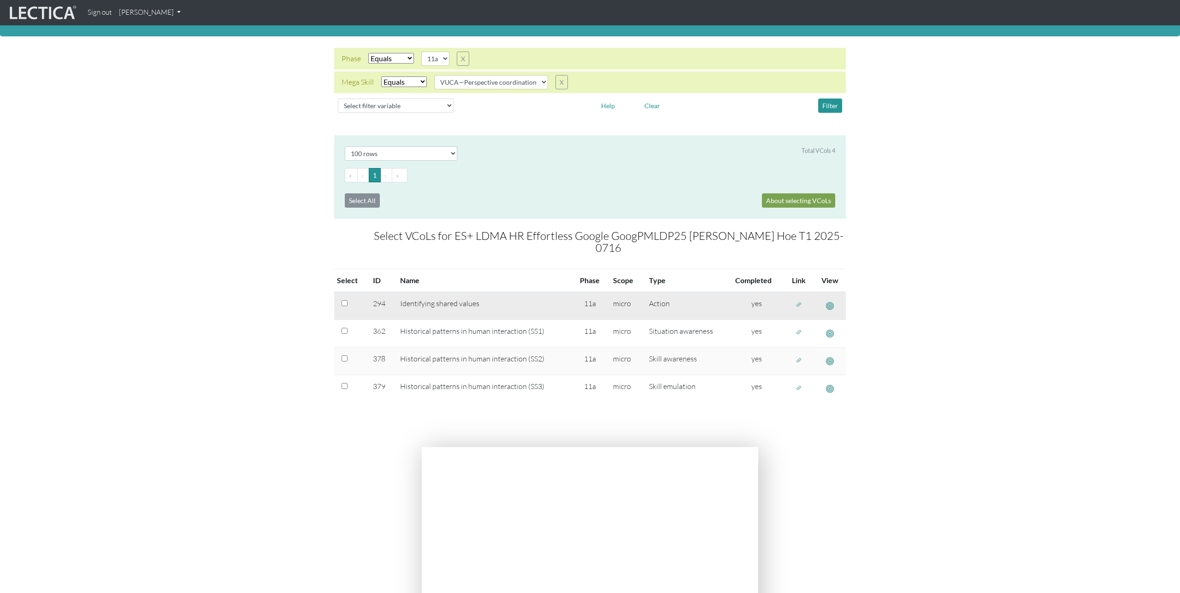
click at [797, 301] on span "button" at bounding box center [798, 305] width 6 height 8
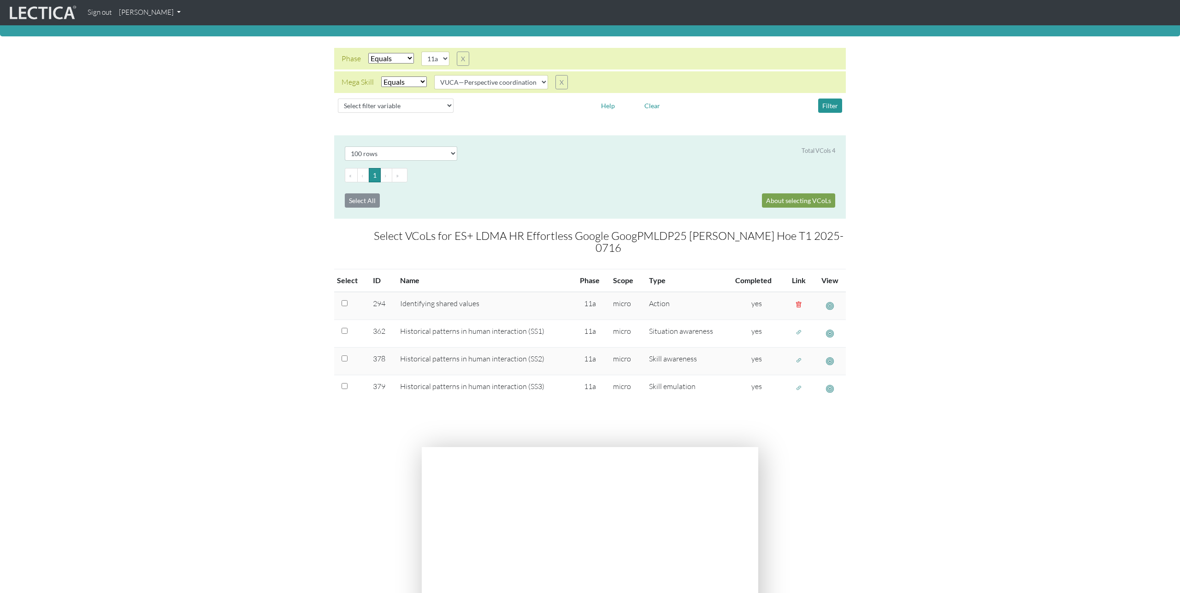
click at [502, 85] on select "VUCA—Collaborative capacity VUCA—Contextual thinking VUCA—Decision-making proce…" at bounding box center [491, 82] width 114 height 14
click at [435, 75] on select "VUCA—Collaborative capacity VUCA—Contextual thinking VUCA—Decision-making proce…" at bounding box center [491, 82] width 114 height 14
click at [830, 106] on button "Filter" at bounding box center [830, 106] width 24 height 14
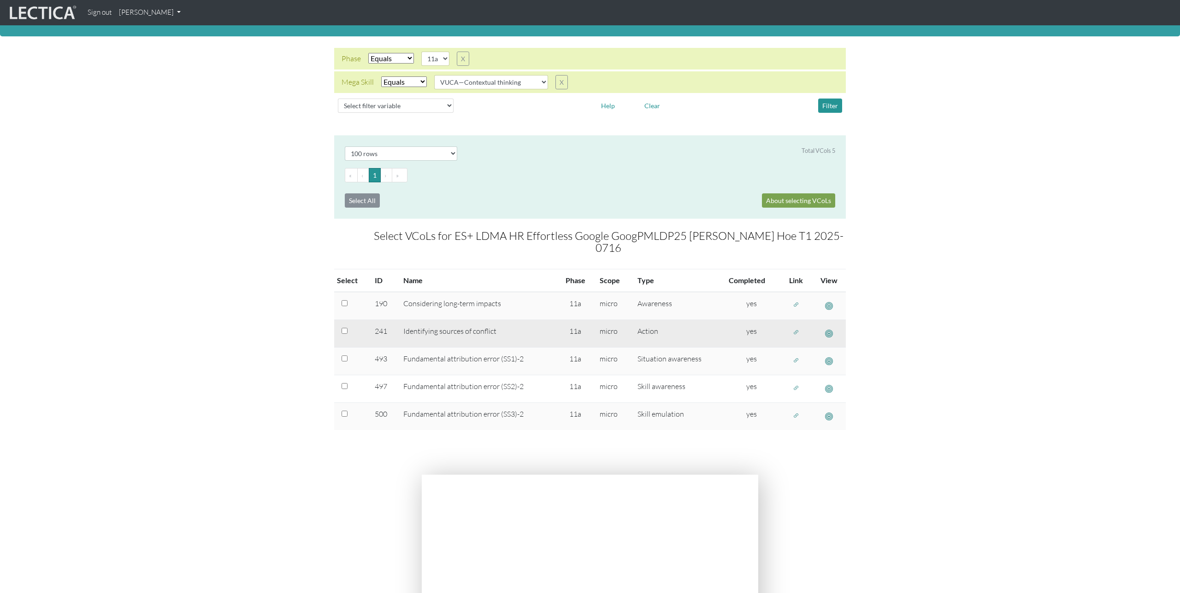
click at [826, 329] on span "button" at bounding box center [829, 334] width 8 height 10
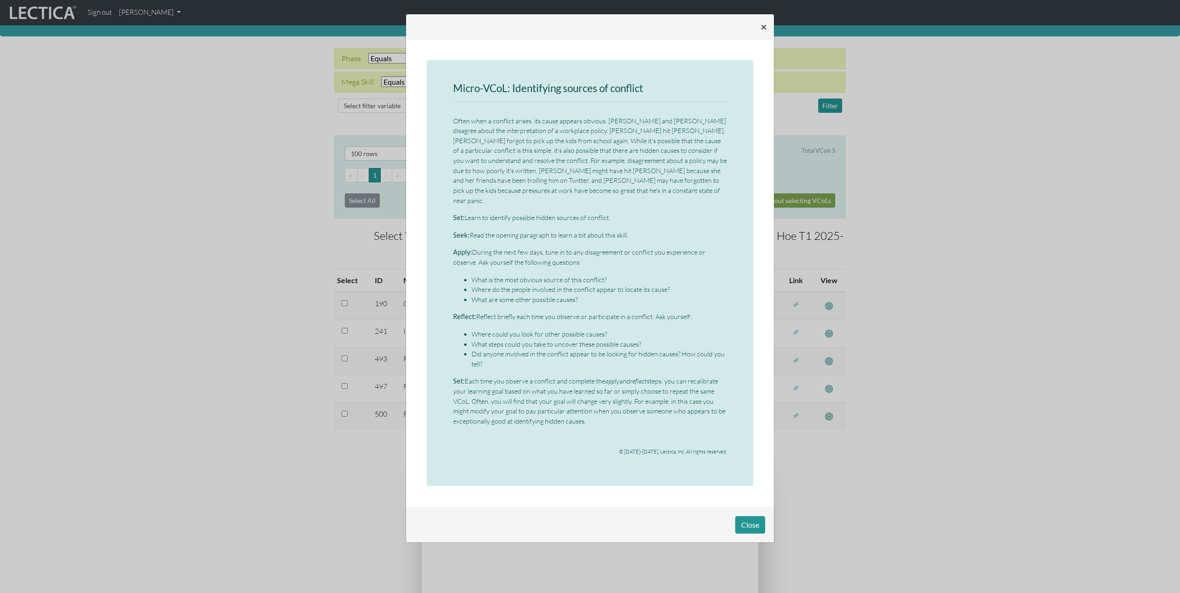
click at [763, 27] on span "×" at bounding box center [763, 26] width 6 height 13
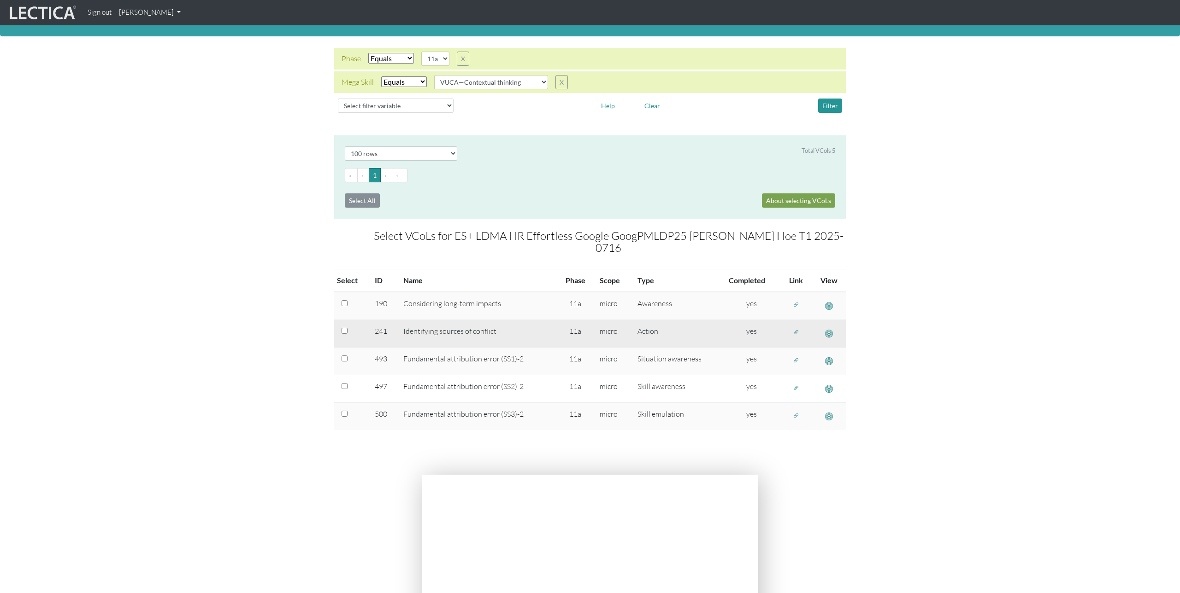
click at [797, 329] on span "button" at bounding box center [796, 333] width 6 height 8
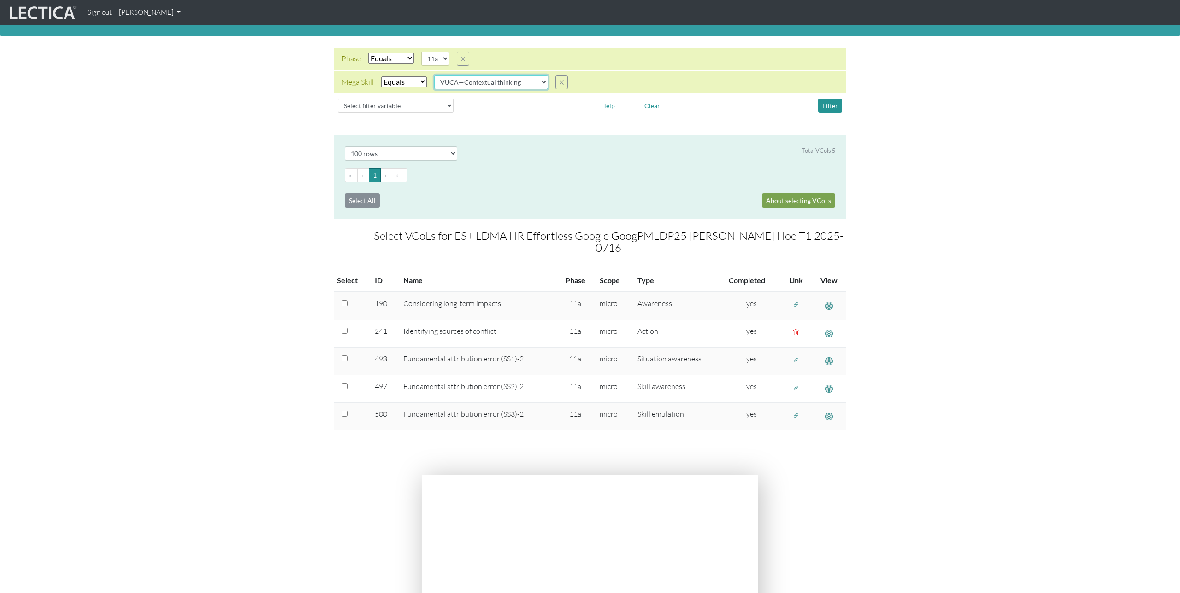
click at [534, 85] on select "VUCA—Collaborative capacity VUCA—Contextual thinking VUCA—Decision-making proce…" at bounding box center [491, 82] width 114 height 14
select select "VUCA—Decision-making process"
click at [435, 75] on select "VUCA—Collaborative capacity VUCA—Contextual thinking VUCA—Decision-making proce…" at bounding box center [491, 82] width 114 height 14
click at [828, 106] on button "Filter" at bounding box center [830, 106] width 24 height 14
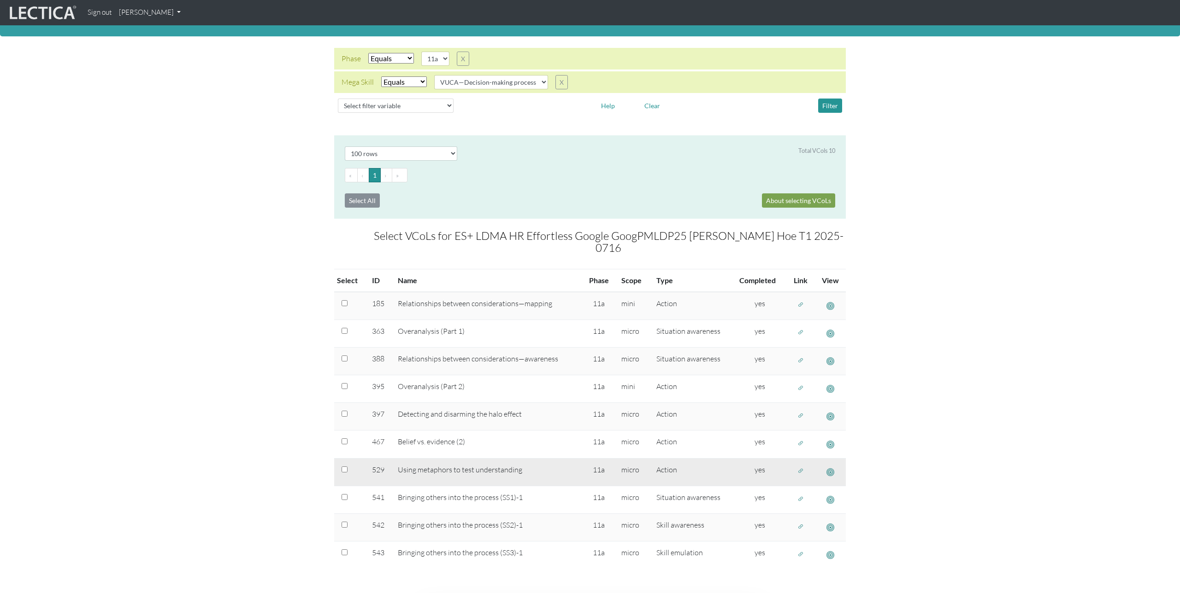
click at [800, 468] on span "button" at bounding box center [800, 472] width 6 height 8
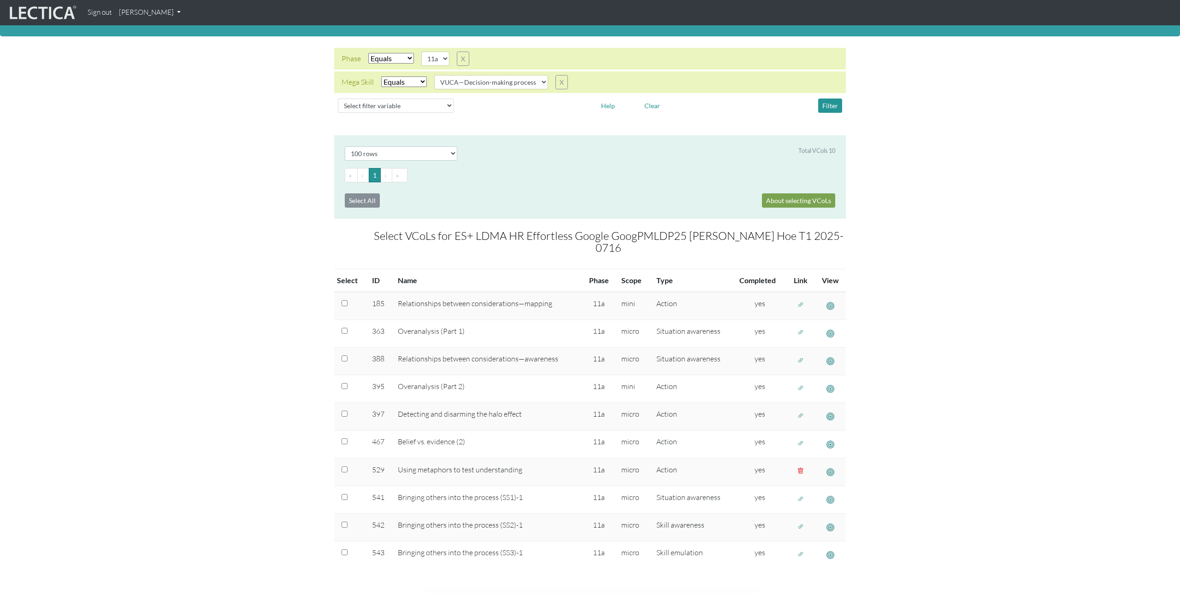
click at [197, 241] on section "Select # rows to display 10 rows 20 rows 50 rows 100 rows 200 rows Total VCols …" at bounding box center [590, 369] width 1180 height 468
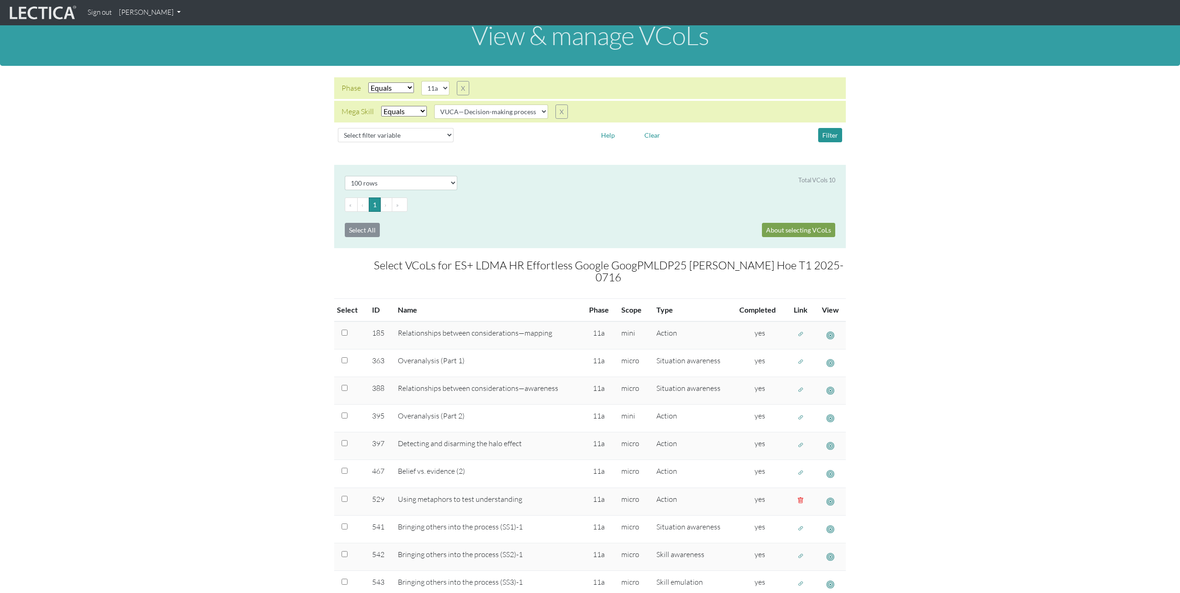
scroll to position [12, 0]
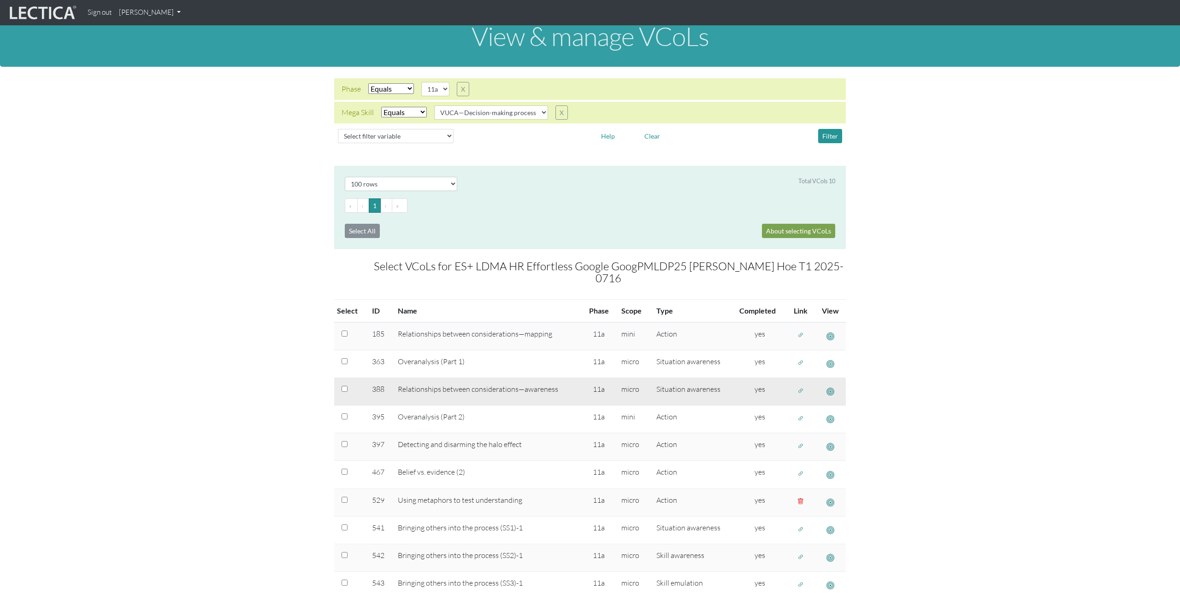
click at [828, 387] on span "button" at bounding box center [830, 392] width 8 height 10
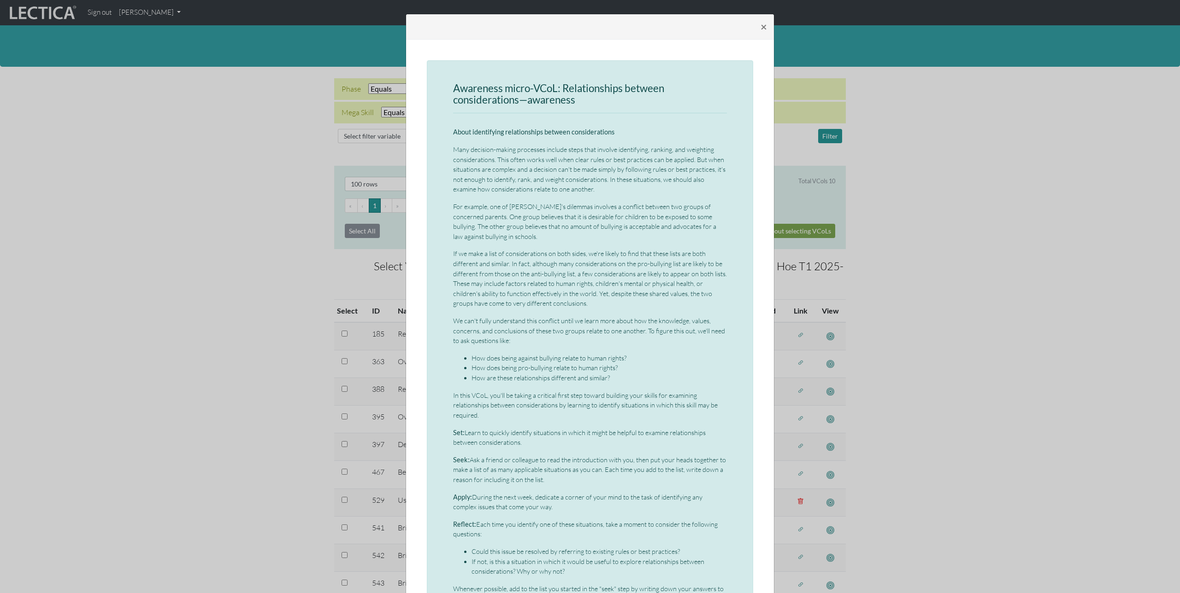
click at [215, 177] on div "× Awareness micro-VCoL: Relationships between considerations—awareness About id…" at bounding box center [590, 296] width 1180 height 593
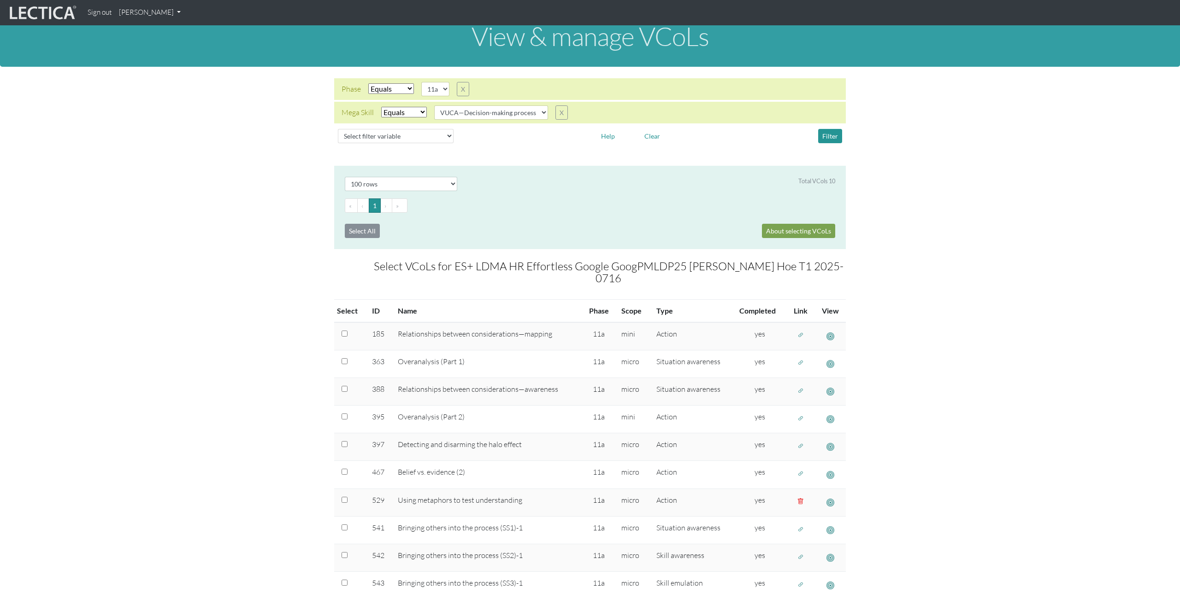
click at [173, 12] on link "[PERSON_NAME]" at bounding box center [149, 13] width 69 height 18
click at [170, 54] on link "Manage assessments" at bounding box center [162, 55] width 78 height 12
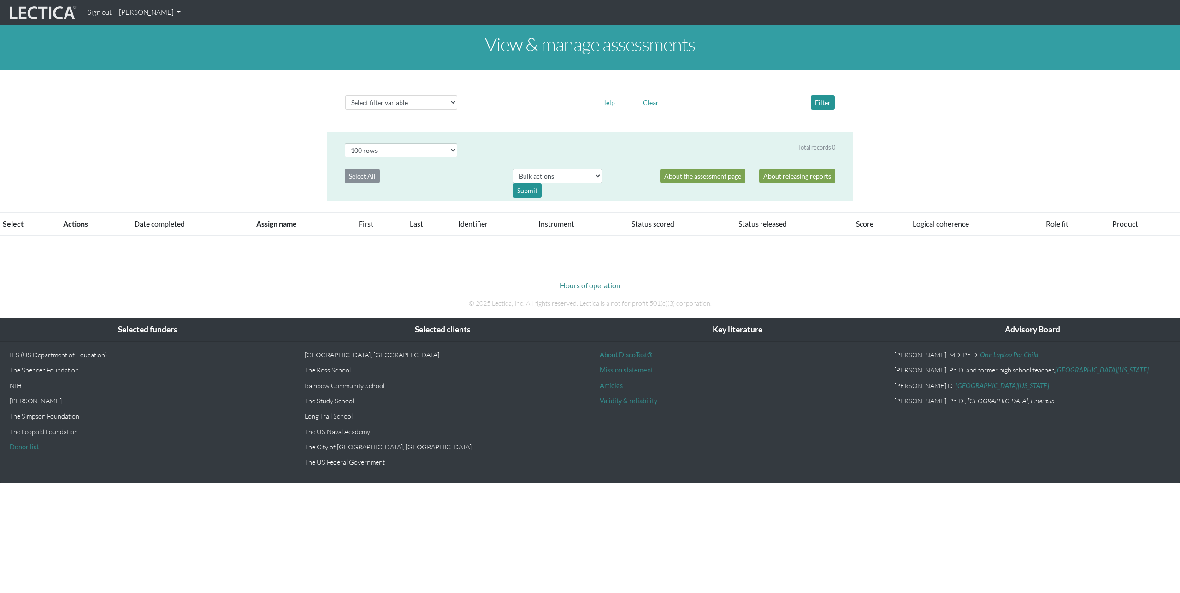
select select "100"
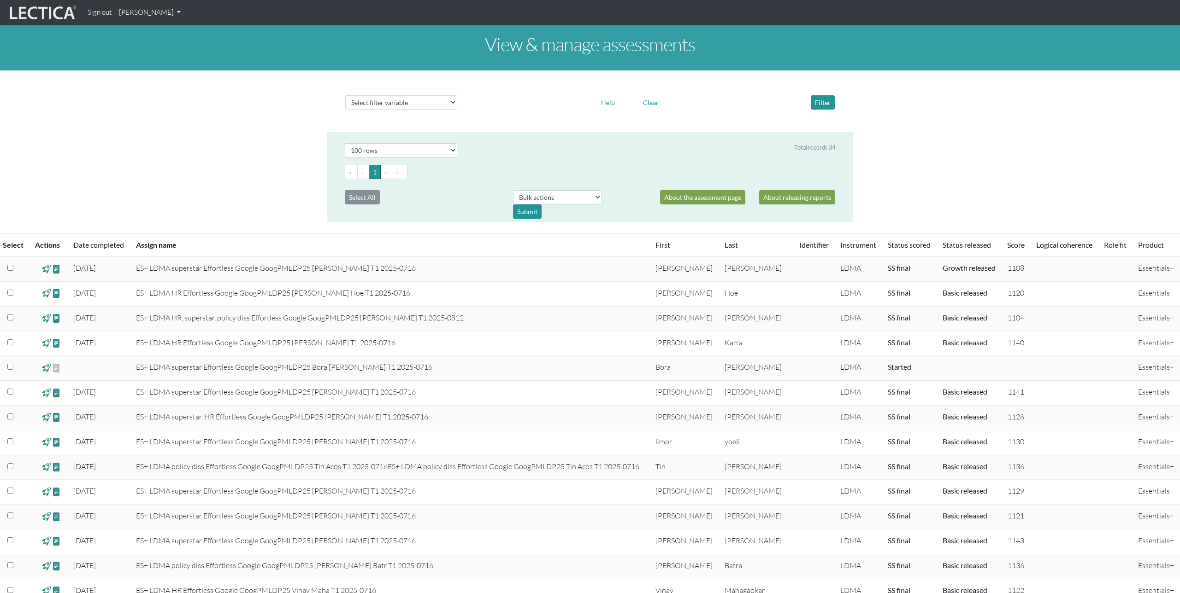
click at [170, 13] on link "[PERSON_NAME]" at bounding box center [149, 13] width 69 height 18
click at [164, 62] on link "Manage assignments" at bounding box center [162, 66] width 78 height 12
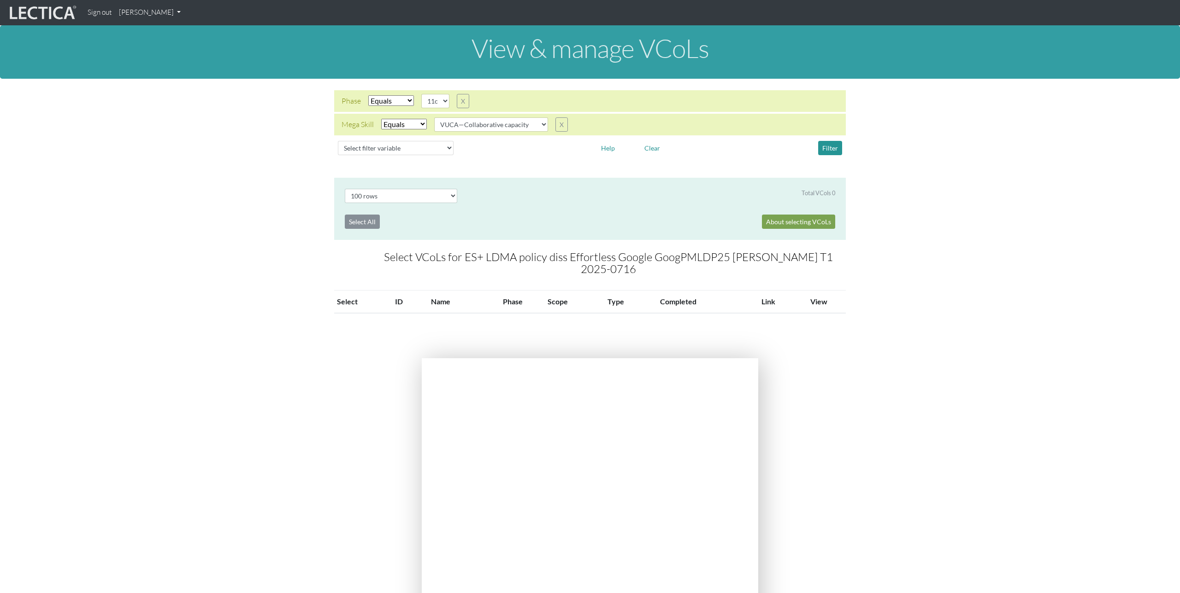
select select "100"
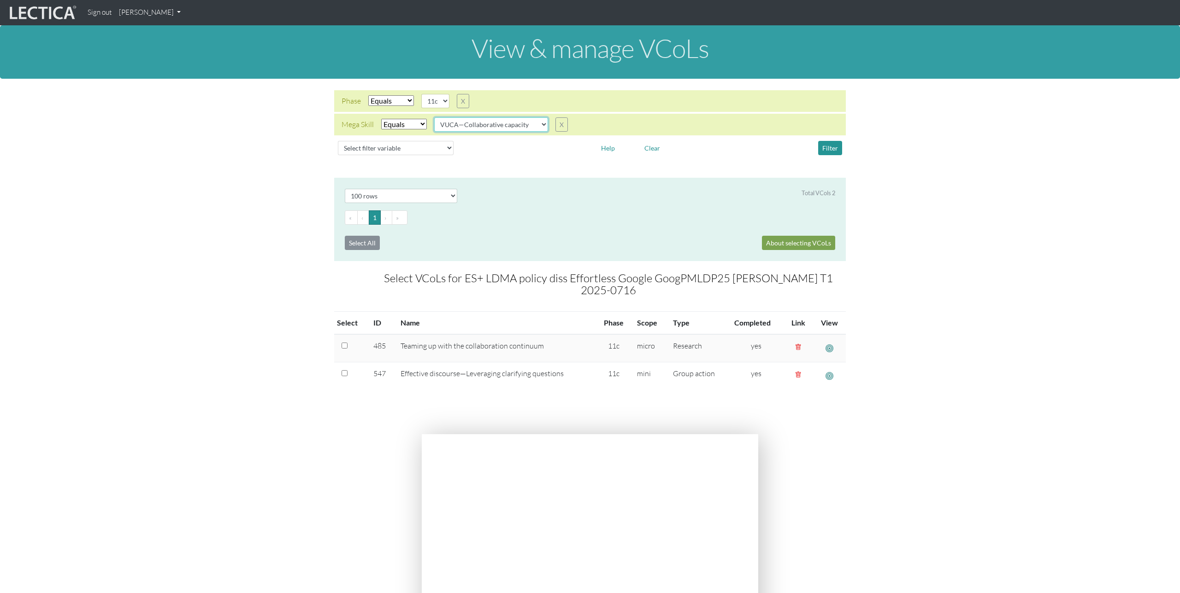
click at [481, 125] on select "VUCA—Collaborative capacity VUCA—Contextual thinking VUCA—Decision-making proce…" at bounding box center [491, 124] width 114 height 14
click at [435, 117] on select "VUCA—Collaborative capacity VUCA—Contextual thinking VUCA—Decision-making proce…" at bounding box center [491, 124] width 114 height 14
click at [827, 154] on button "Filter" at bounding box center [830, 148] width 24 height 14
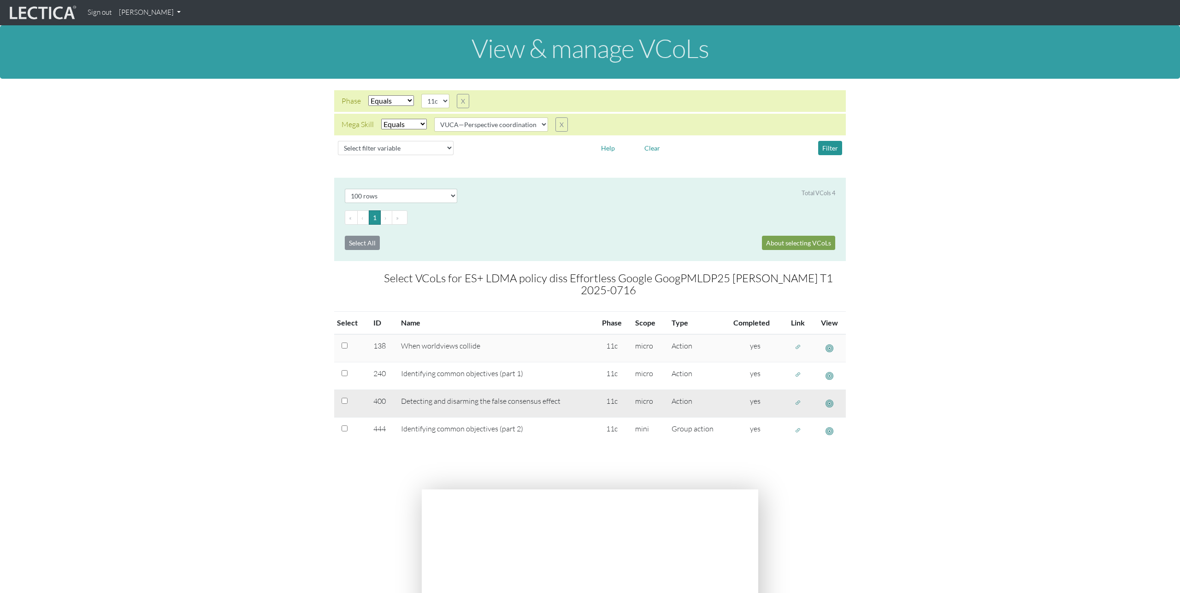
click at [828, 403] on span "button" at bounding box center [829, 404] width 8 height 10
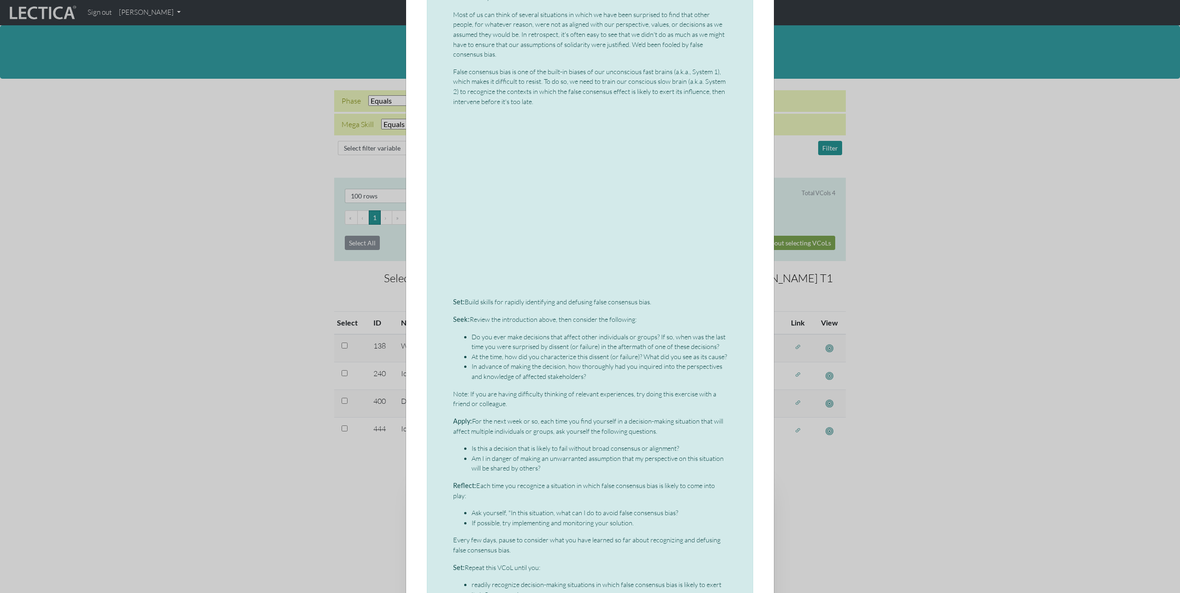
scroll to position [276, 0]
click at [816, 489] on div "× Micro-VCoL: Detecting and disarming the false consensus effect Even highly so…" at bounding box center [590, 296] width 1180 height 593
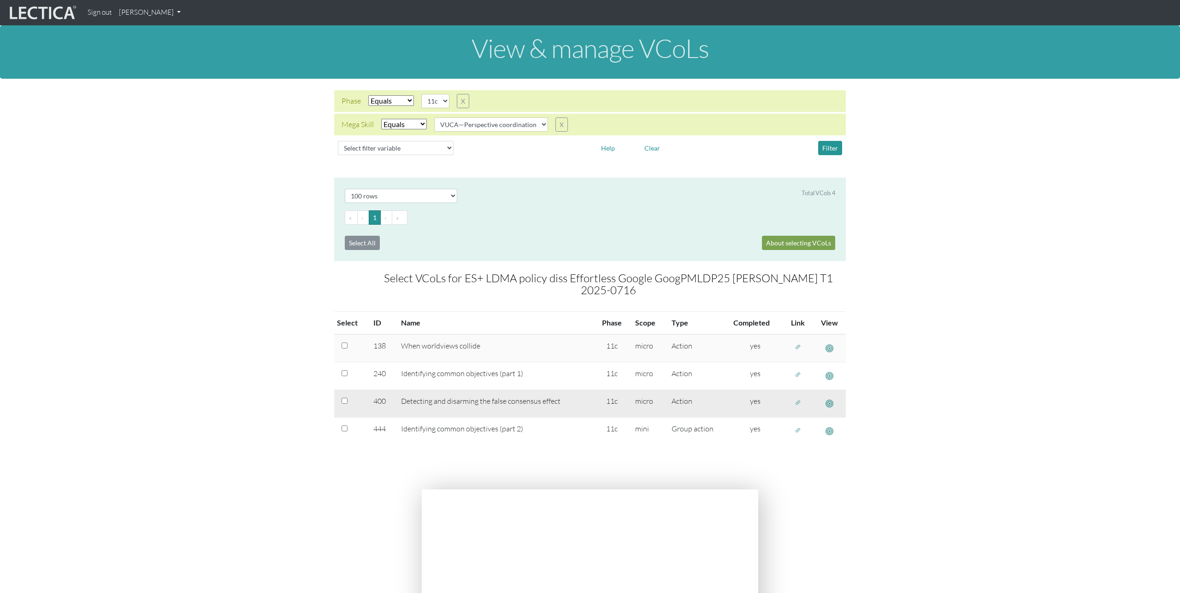
click at [798, 403] on span "button" at bounding box center [797, 403] width 6 height 8
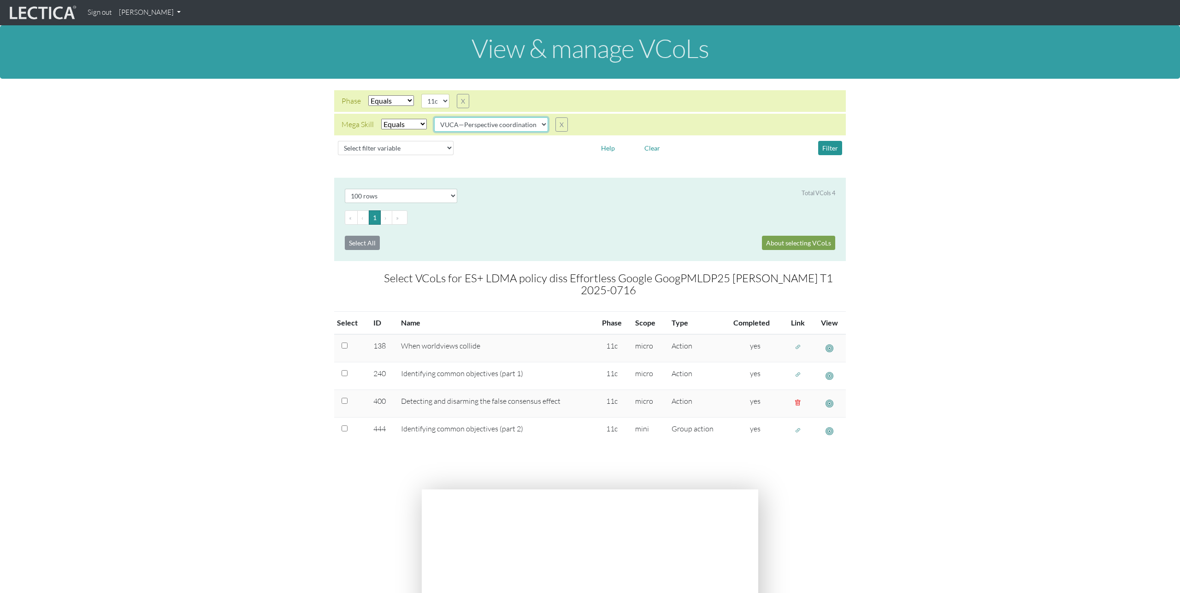
click at [537, 124] on select "VUCA—Collaborative capacity VUCA—Contextual thinking VUCA—Decision-making proce…" at bounding box center [491, 124] width 114 height 14
click at [435, 117] on select "VUCA—Collaborative capacity VUCA—Contextual thinking VUCA—Decision-making proce…" at bounding box center [491, 124] width 114 height 14
click at [823, 147] on button "Filter" at bounding box center [830, 148] width 24 height 14
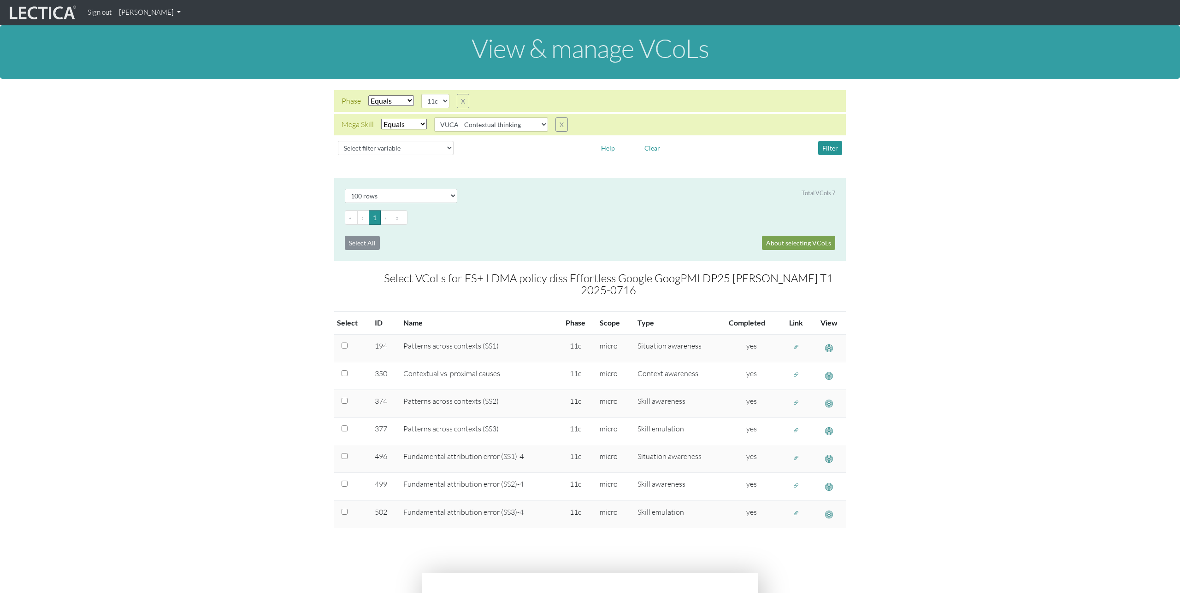
click at [903, 386] on section "Select # rows to display 10 rows 20 rows 50 rows 100 rows 200 rows Total VCols …" at bounding box center [590, 370] width 1180 height 384
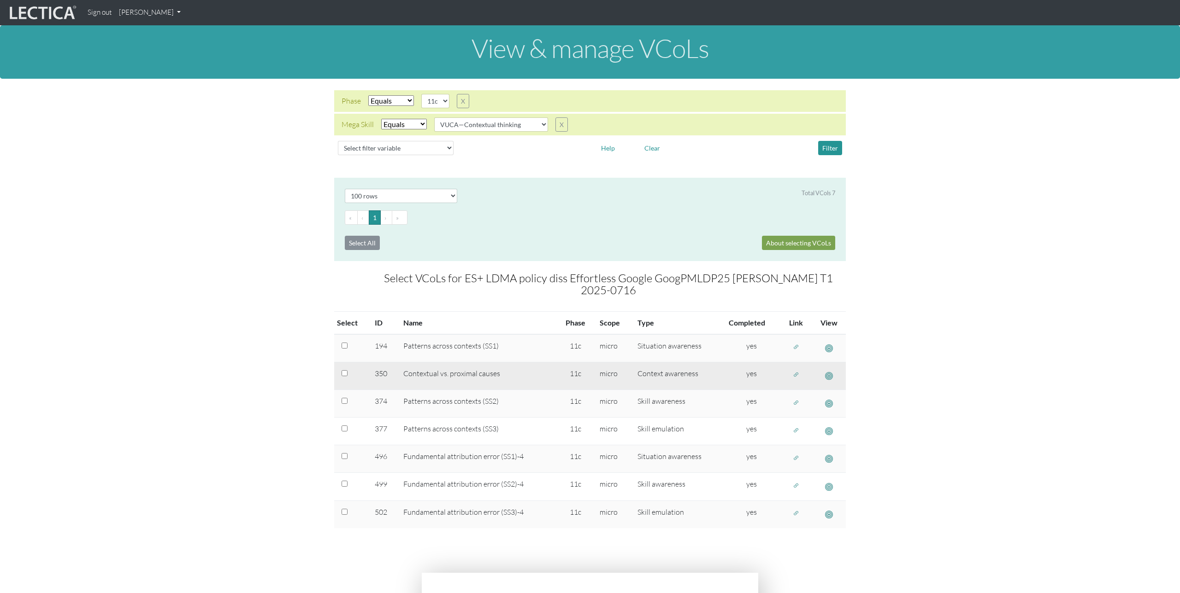
click at [826, 375] on span "button" at bounding box center [829, 376] width 8 height 10
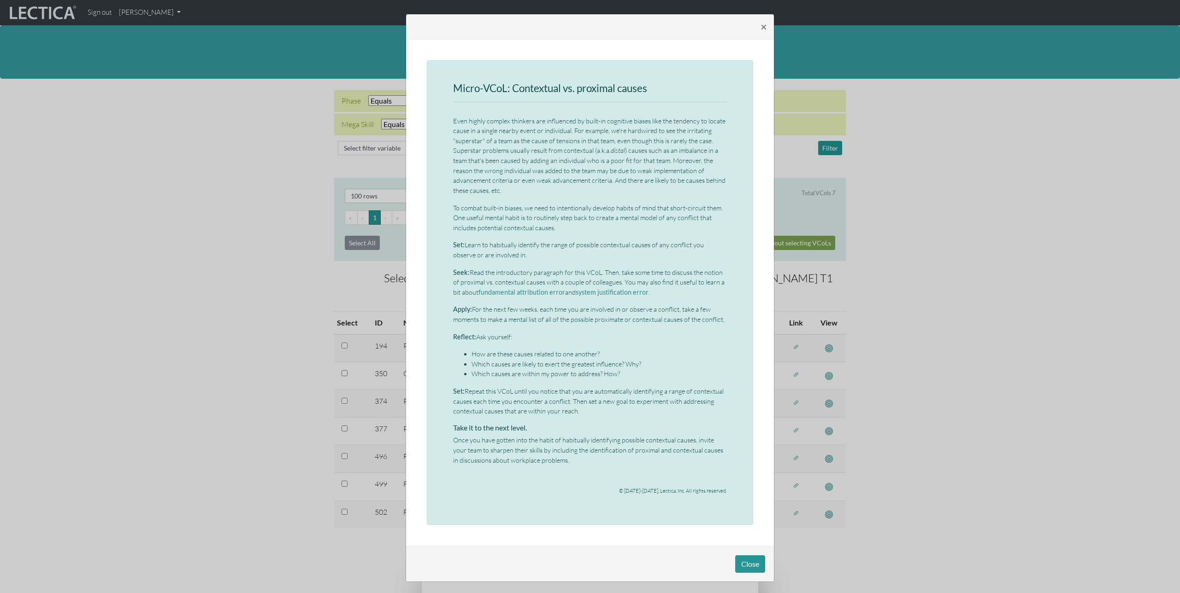
click at [896, 384] on div "× Micro-VCoL: Contextual vs. proximal causes Even highly complex thinkers are i…" at bounding box center [590, 296] width 1180 height 593
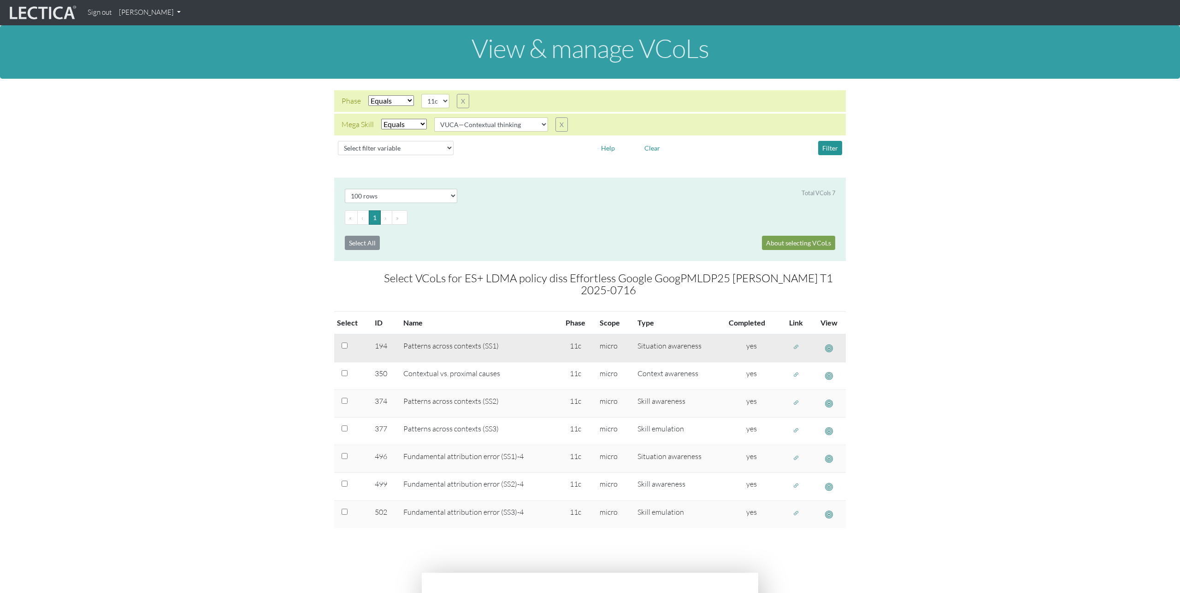
click at [829, 348] on span "button" at bounding box center [829, 349] width 8 height 10
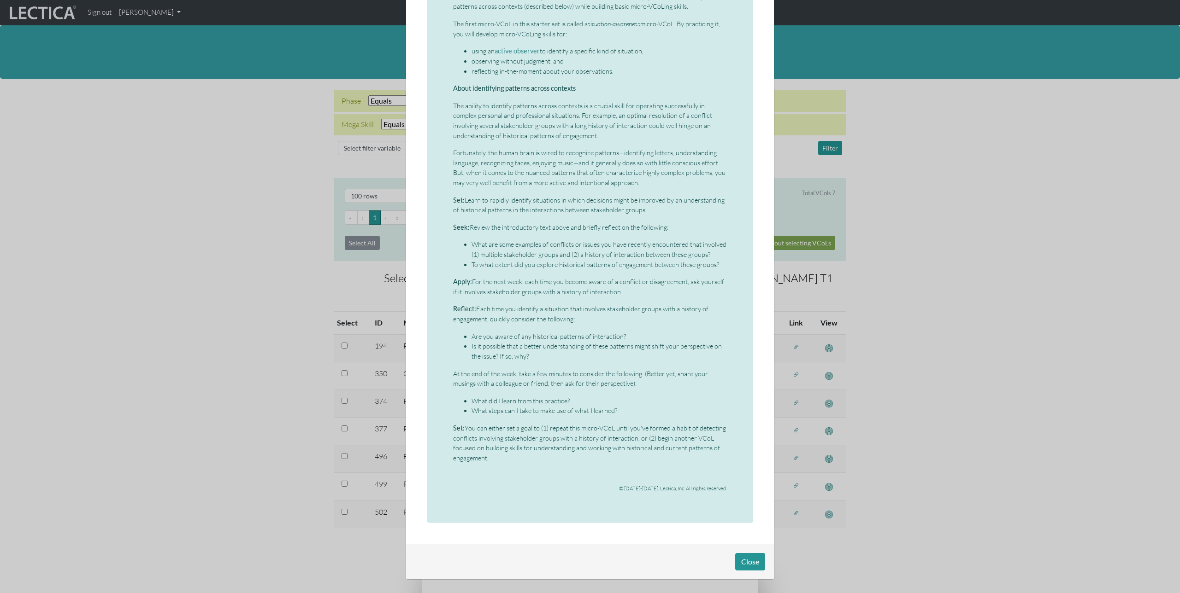
scroll to position [144, 0]
click at [877, 411] on div "× Micro-VCoL: Patterns across contexts (part 1) This is the first micro-VCoL in…" at bounding box center [590, 296] width 1180 height 593
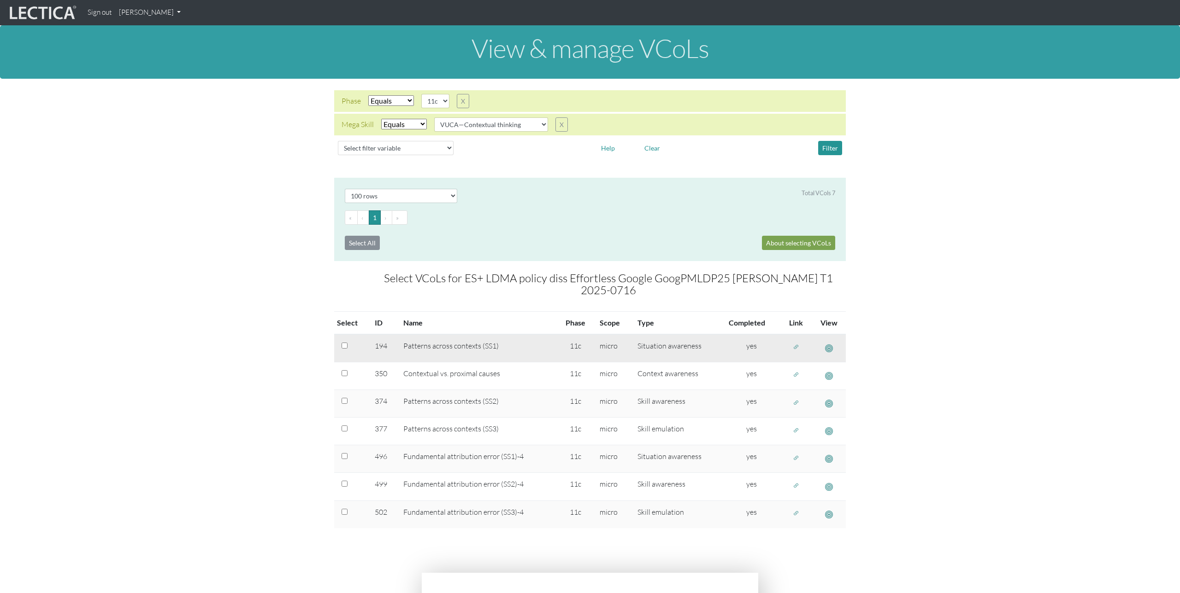
click at [793, 348] on span "button" at bounding box center [796, 348] width 6 height 8
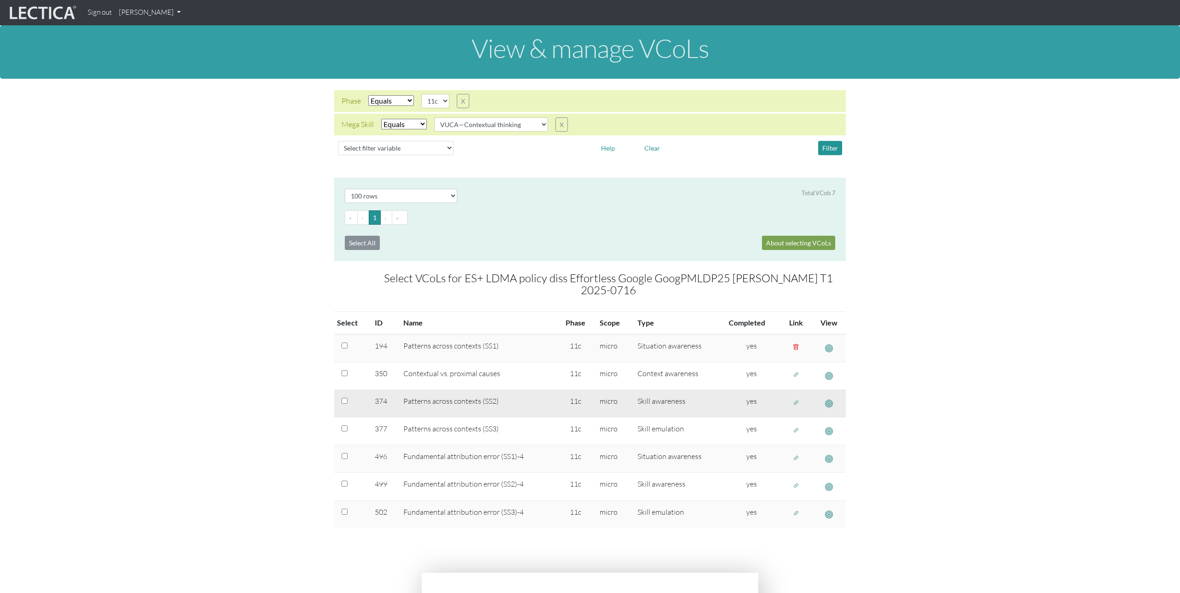
click at [797, 405] on span "button" at bounding box center [796, 403] width 6 height 8
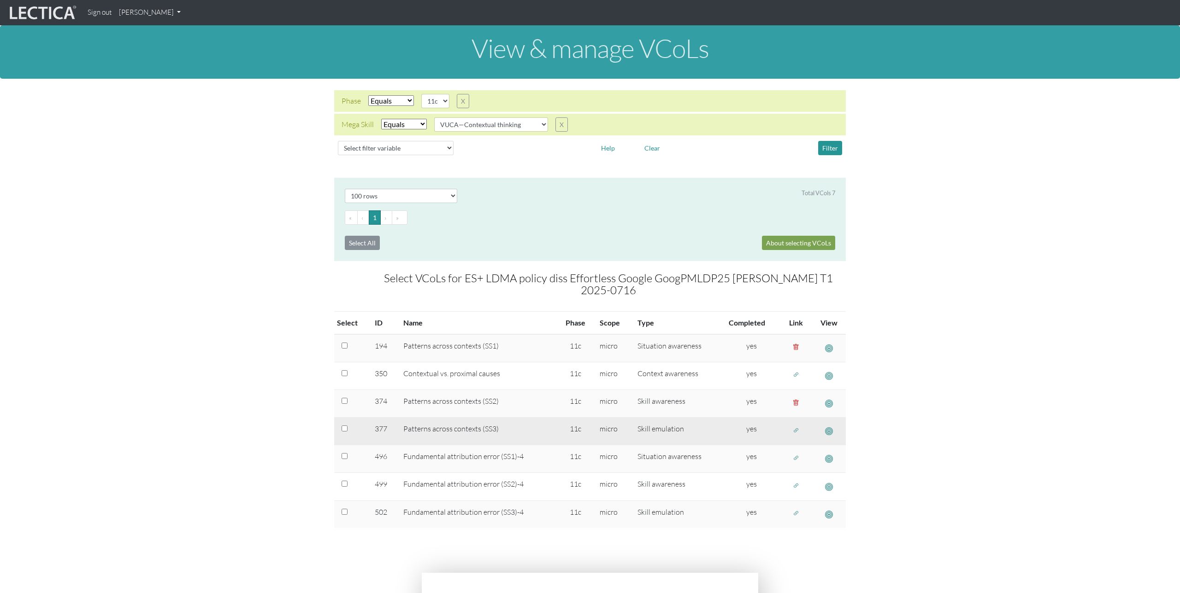
click at [797, 430] on span "button" at bounding box center [796, 431] width 6 height 8
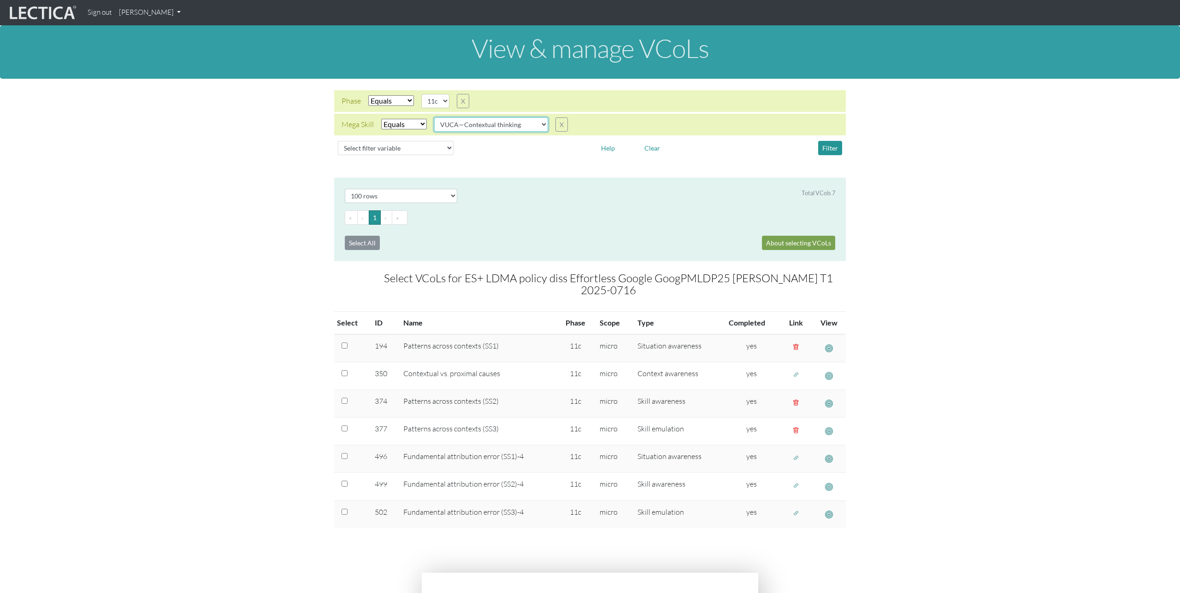
click at [532, 127] on select "VUCA—Collaborative capacity VUCA—Contextual thinking VUCA—Decision-making proce…" at bounding box center [491, 124] width 114 height 14
select select "VUCA—Decision-making process"
click at [435, 117] on select "VUCA—Collaborative capacity VUCA—Contextual thinking VUCA—Decision-making proce…" at bounding box center [491, 124] width 114 height 14
click at [831, 147] on button "Filter" at bounding box center [830, 148] width 24 height 14
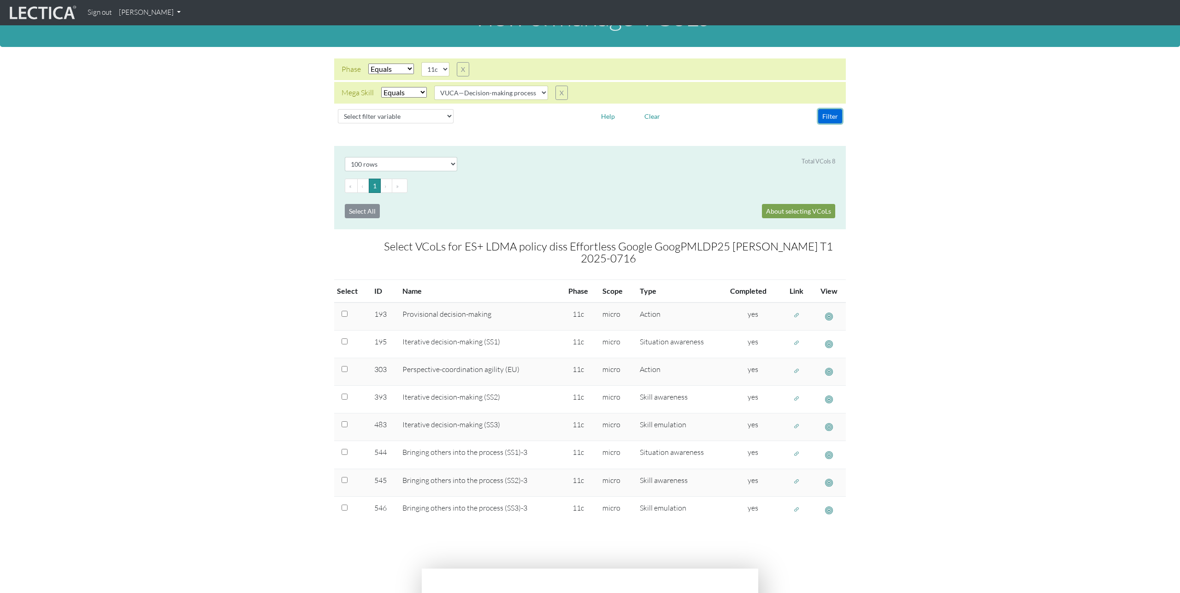
scroll to position [33, 0]
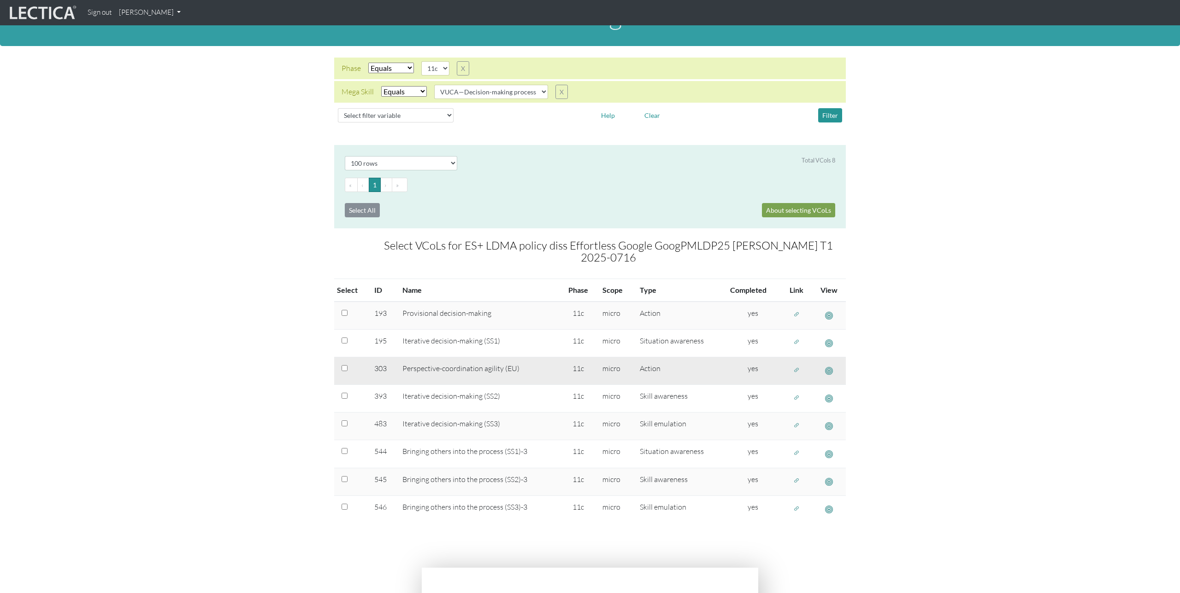
click at [829, 371] on span "button" at bounding box center [829, 371] width 8 height 10
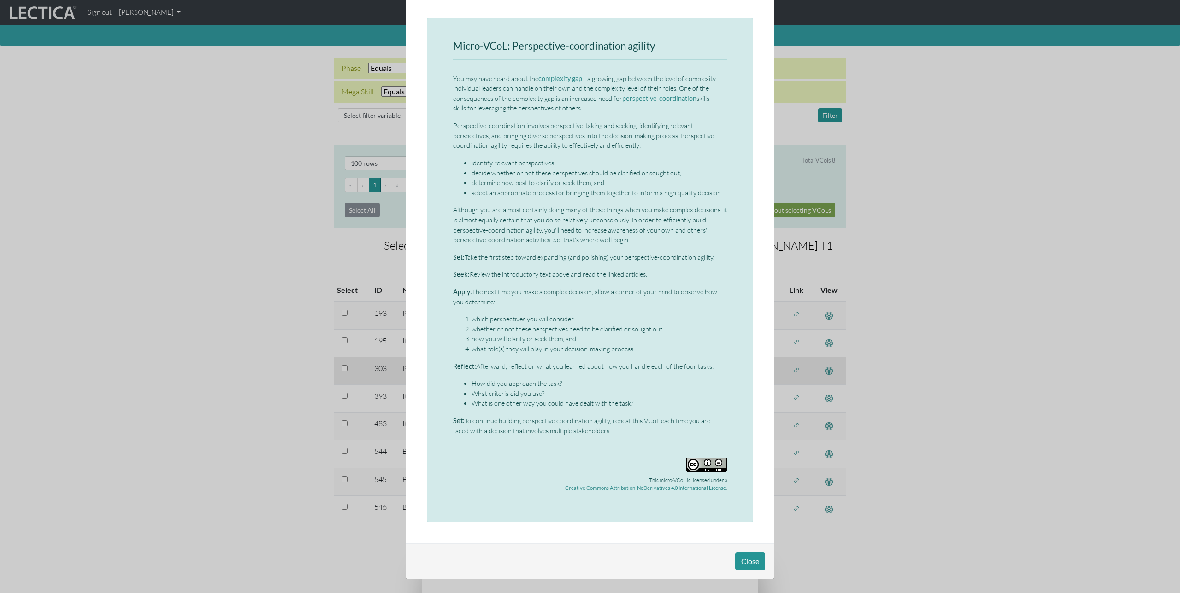
scroll to position [0, 0]
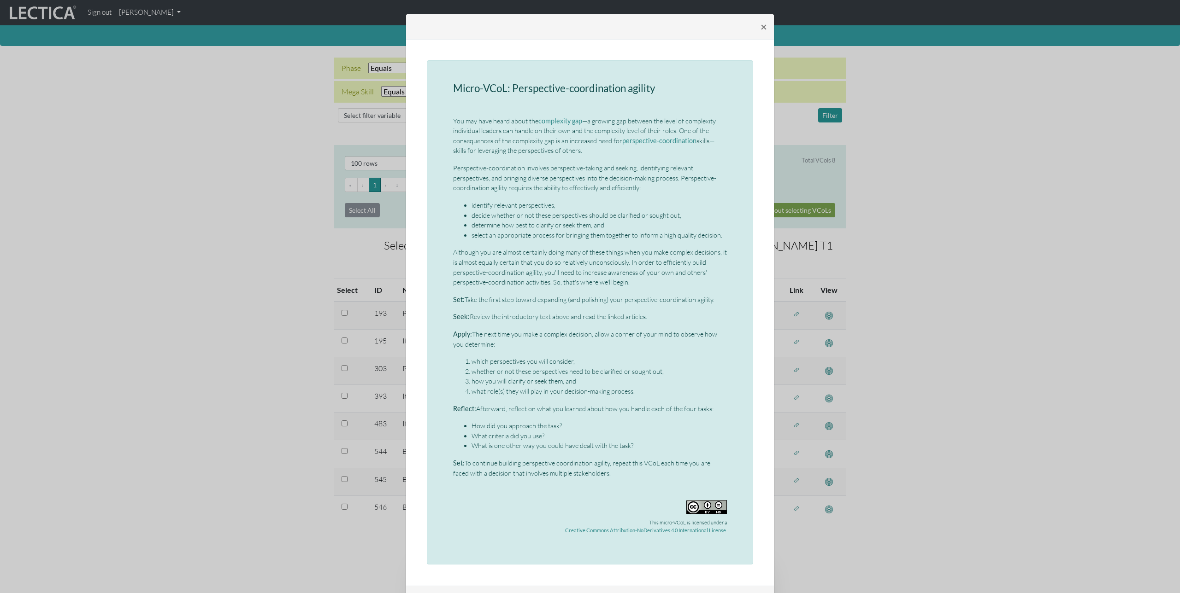
click at [858, 374] on div "× Micro-VCoL: Perspective-coordination agility You may have heard about the com…" at bounding box center [590, 296] width 1180 height 593
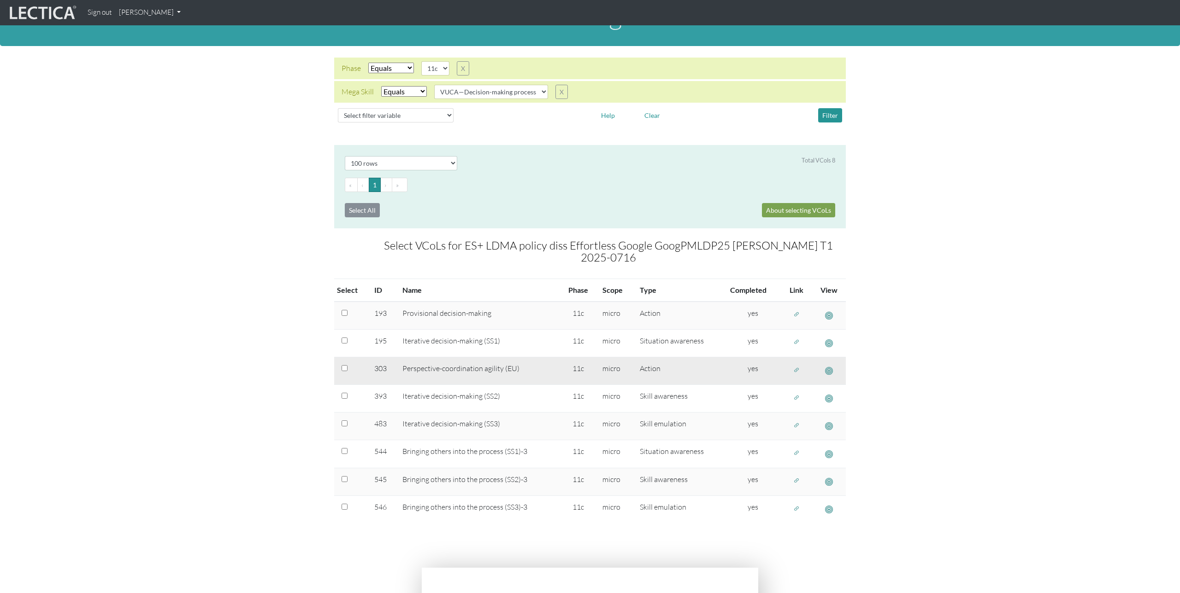
click at [795, 370] on span "button" at bounding box center [796, 370] width 6 height 8
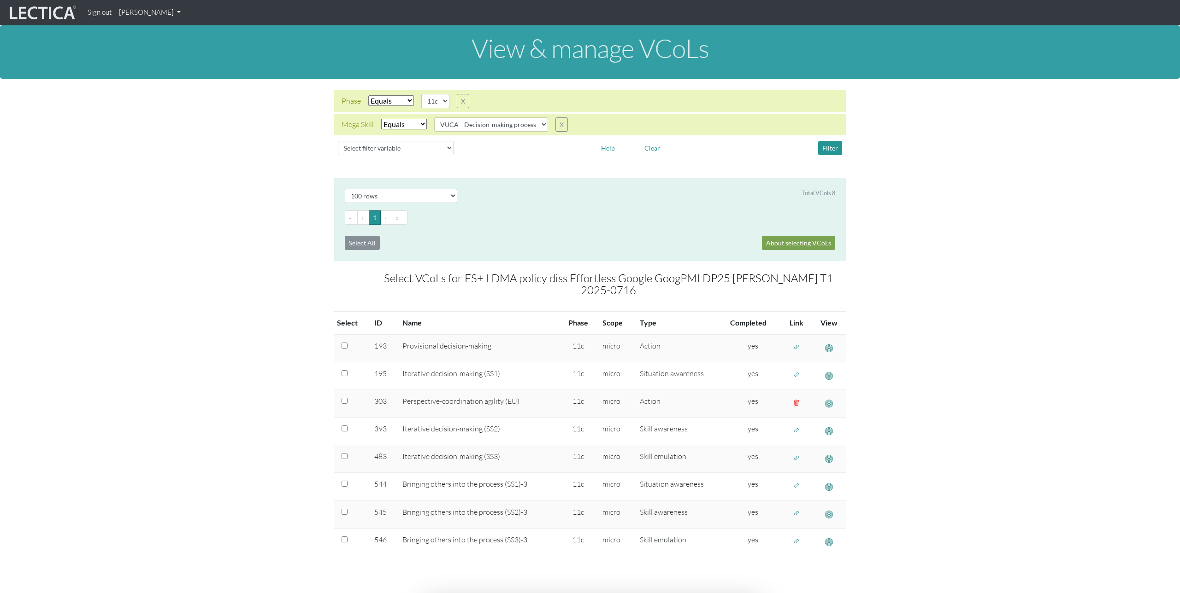
click at [162, 11] on link "[PERSON_NAME]" at bounding box center [149, 13] width 69 height 18
click at [161, 65] on link "Manage assignments" at bounding box center [162, 66] width 78 height 12
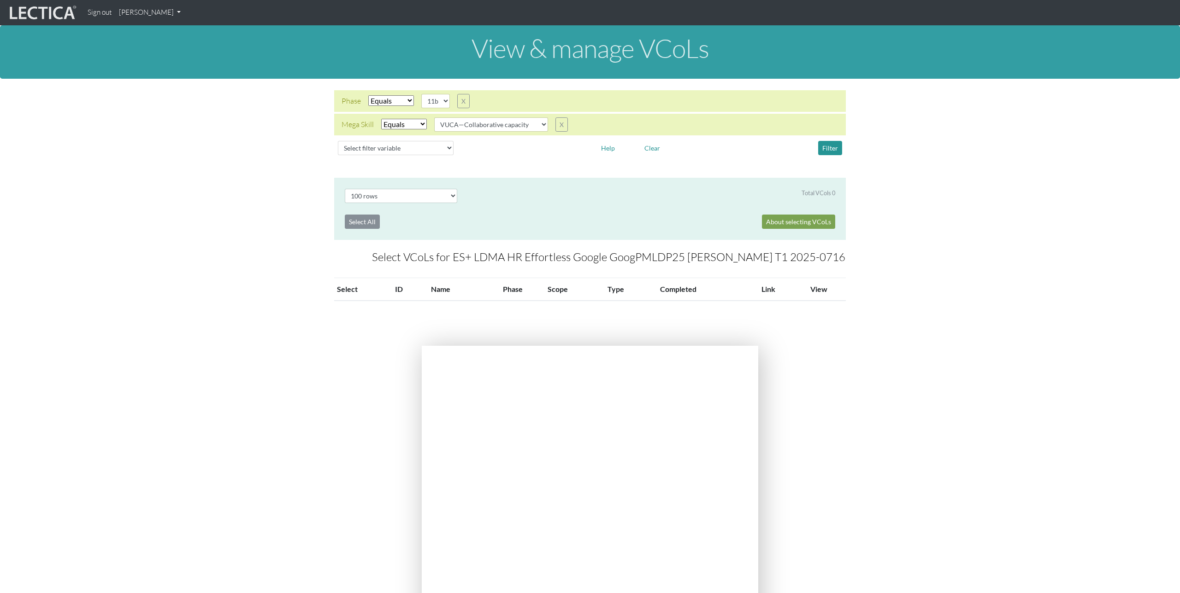
select select "100"
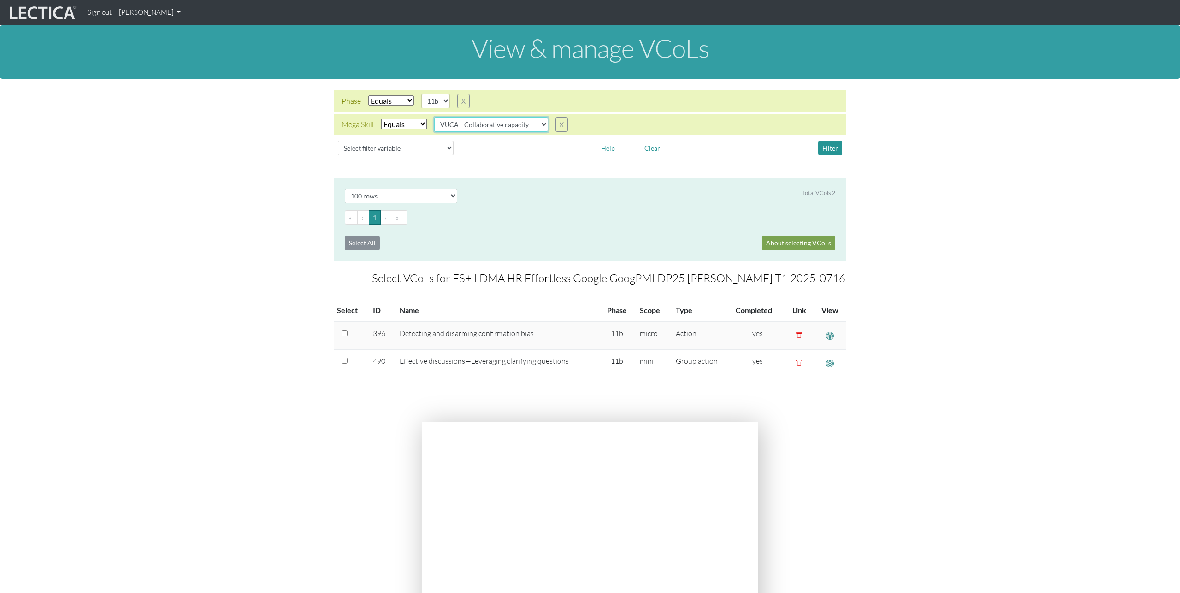
click at [533, 126] on select "VUCA—Collaborative capacity VUCA—Contextual thinking VUCA—Decision-making proce…" at bounding box center [491, 124] width 114 height 14
click at [435, 117] on select "VUCA—Collaborative capacity VUCA—Contextual thinking VUCA—Decision-making proce…" at bounding box center [491, 124] width 114 height 14
click at [825, 147] on button "Filter" at bounding box center [830, 148] width 24 height 14
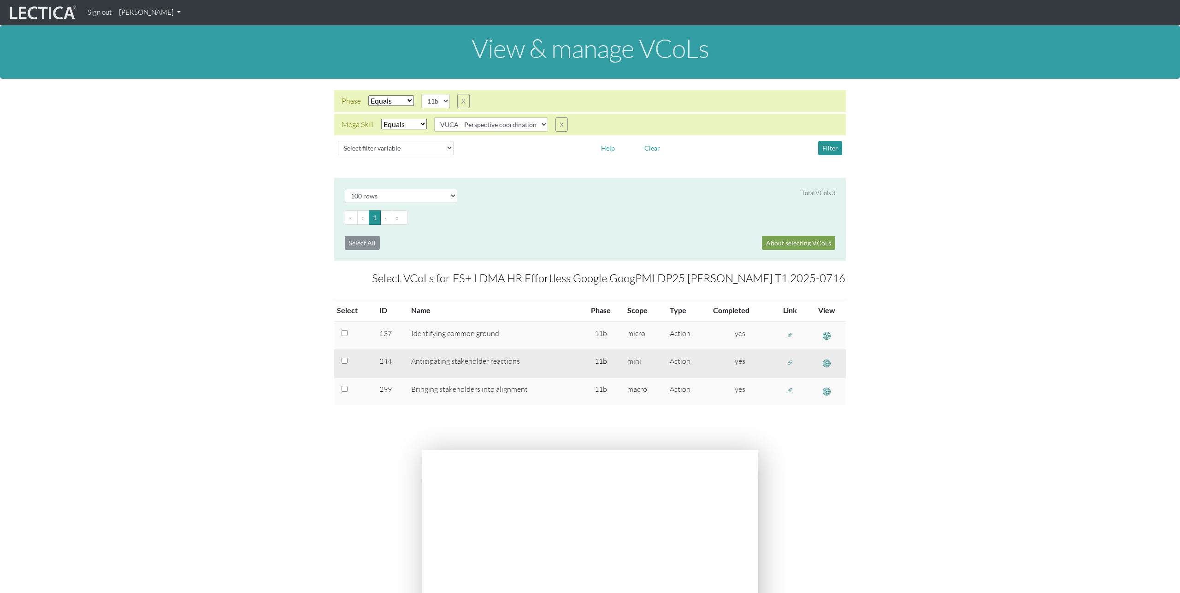
click at [790, 361] on span "button" at bounding box center [790, 363] width 6 height 8
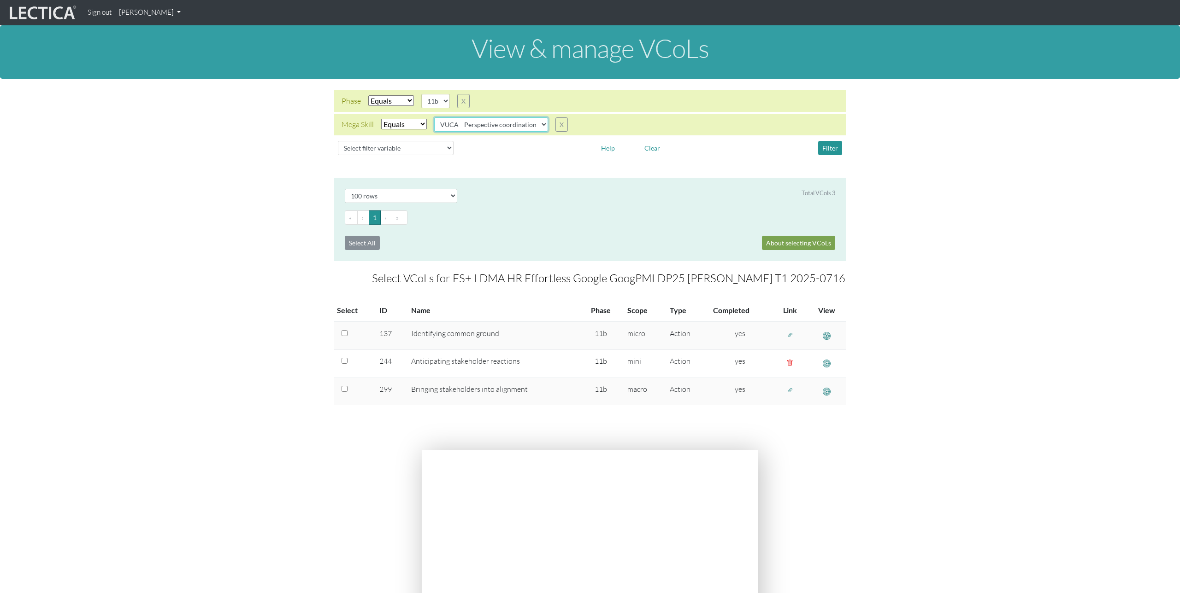
click at [530, 124] on select "VUCA—Collaborative capacity VUCA—Contextual thinking VUCA—Decision-making proce…" at bounding box center [491, 124] width 114 height 14
click at [435, 117] on select "VUCA—Collaborative capacity VUCA—Contextual thinking VUCA—Decision-making proce…" at bounding box center [491, 124] width 114 height 14
click at [832, 152] on button "Filter" at bounding box center [830, 148] width 24 height 14
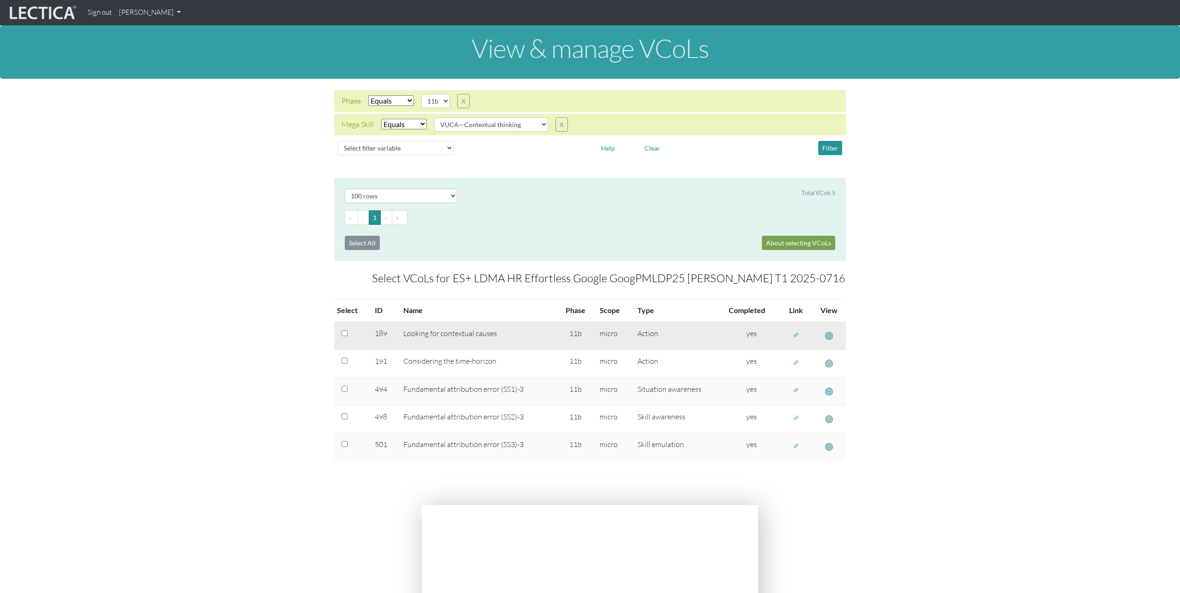
click at [832, 338] on span "button" at bounding box center [829, 336] width 8 height 10
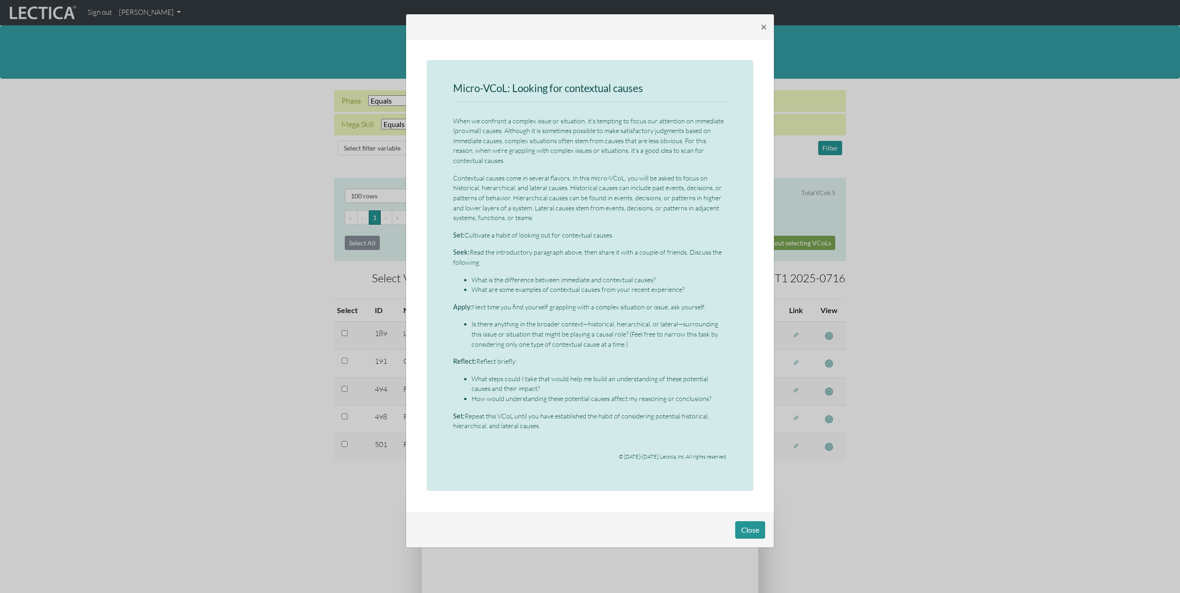
click at [858, 380] on div "× Micro-VCoL: Looking for contextual causes When we confront a complex issue or…" at bounding box center [590, 296] width 1180 height 593
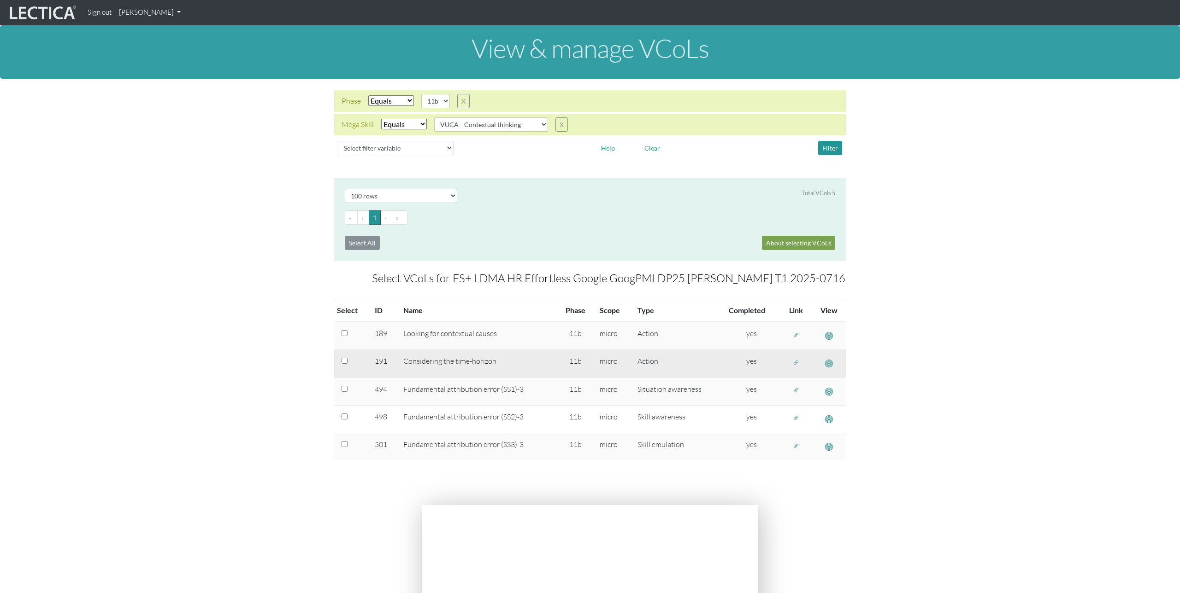
click at [829, 365] on span "button" at bounding box center [829, 364] width 8 height 10
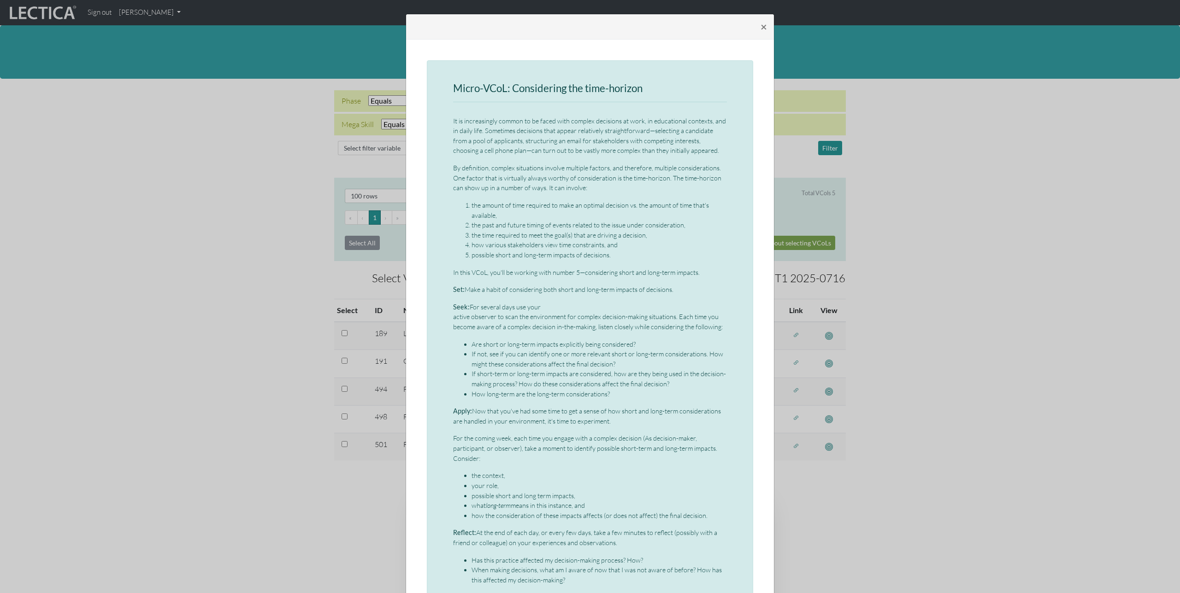
click at [870, 370] on div "× Micro-VCoL: Considering the time-horizon It is increasingly common to be face…" at bounding box center [590, 296] width 1180 height 593
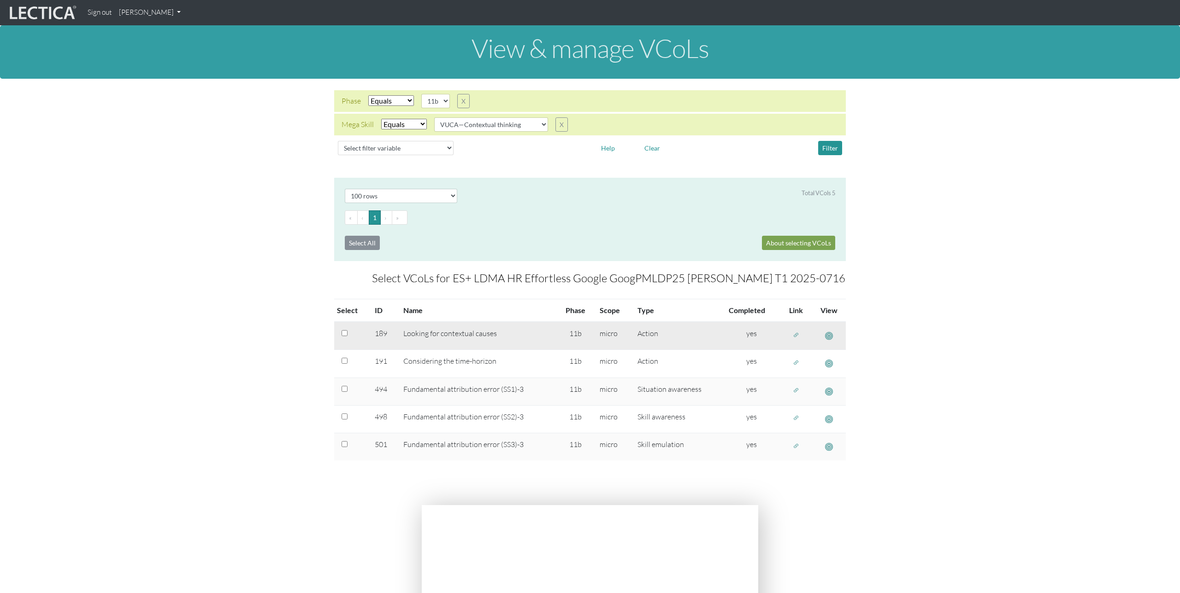
click at [796, 333] on span "button" at bounding box center [796, 335] width 6 height 8
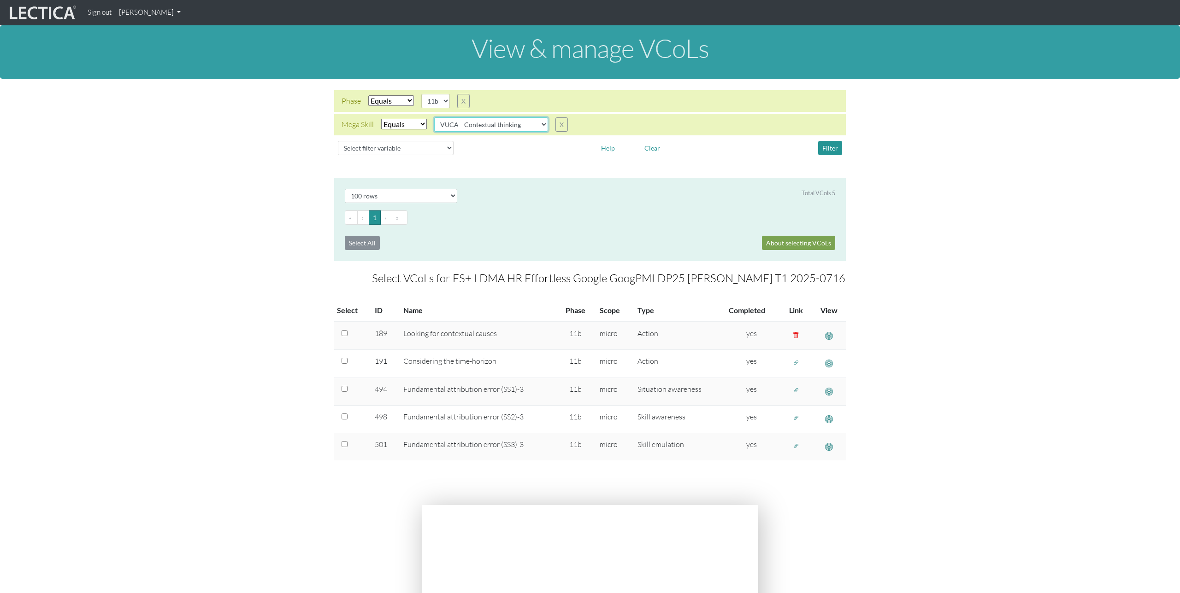
click at [505, 126] on select "VUCA—Collaborative capacity VUCA—Contextual thinking VUCA—Decision-making proce…" at bounding box center [491, 124] width 114 height 14
select select "VUCA—Decision-making process"
click at [435, 117] on select "VUCA—Collaborative capacity VUCA—Contextual thinking VUCA—Decision-making proce…" at bounding box center [491, 124] width 114 height 14
click at [829, 145] on button "Filter" at bounding box center [830, 148] width 24 height 14
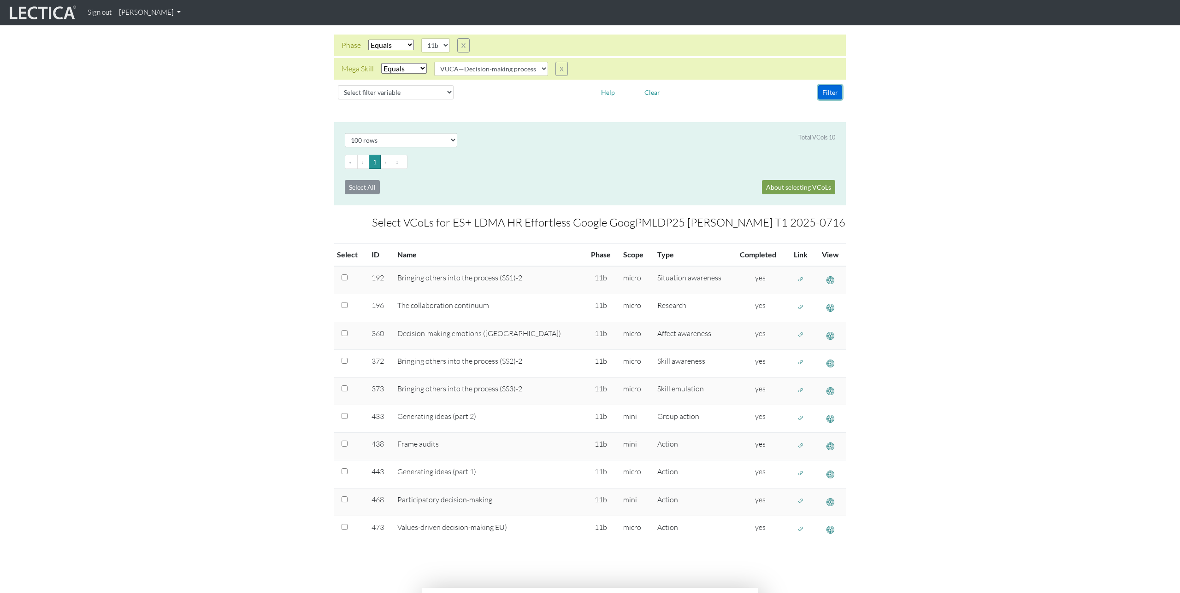
scroll to position [61, 0]
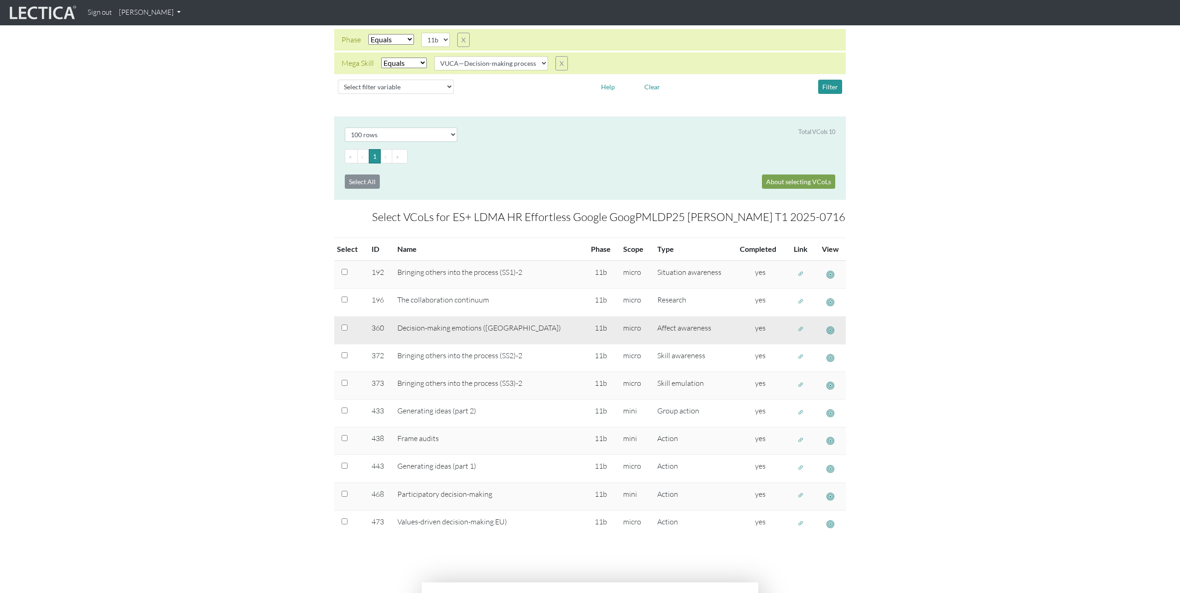
click at [797, 329] on span "button" at bounding box center [800, 330] width 6 height 8
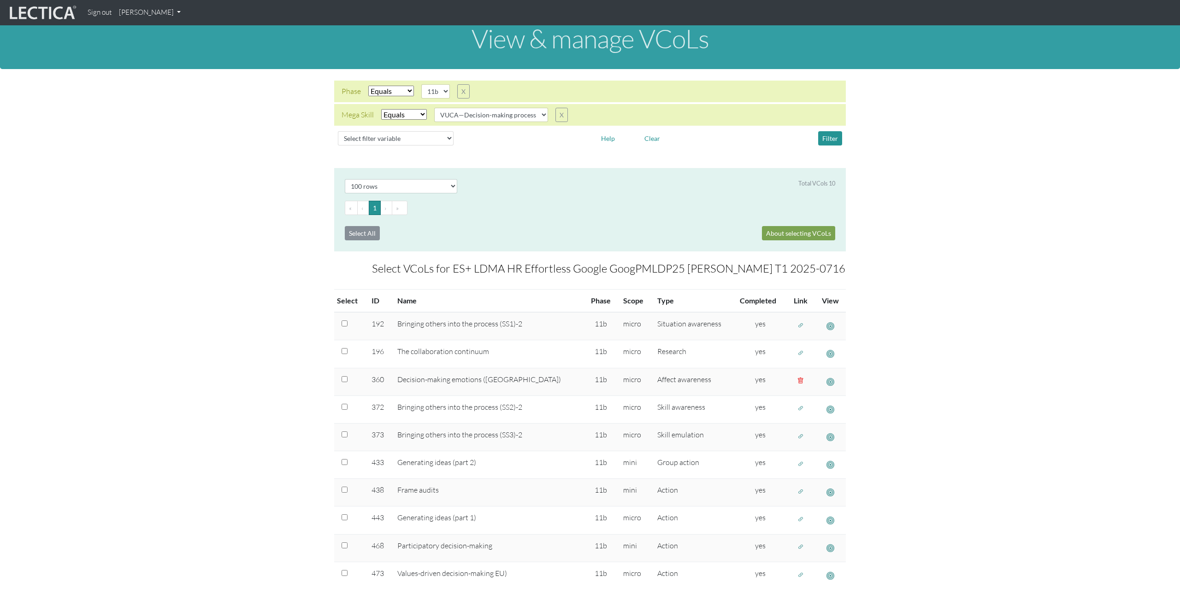
scroll to position [0, 0]
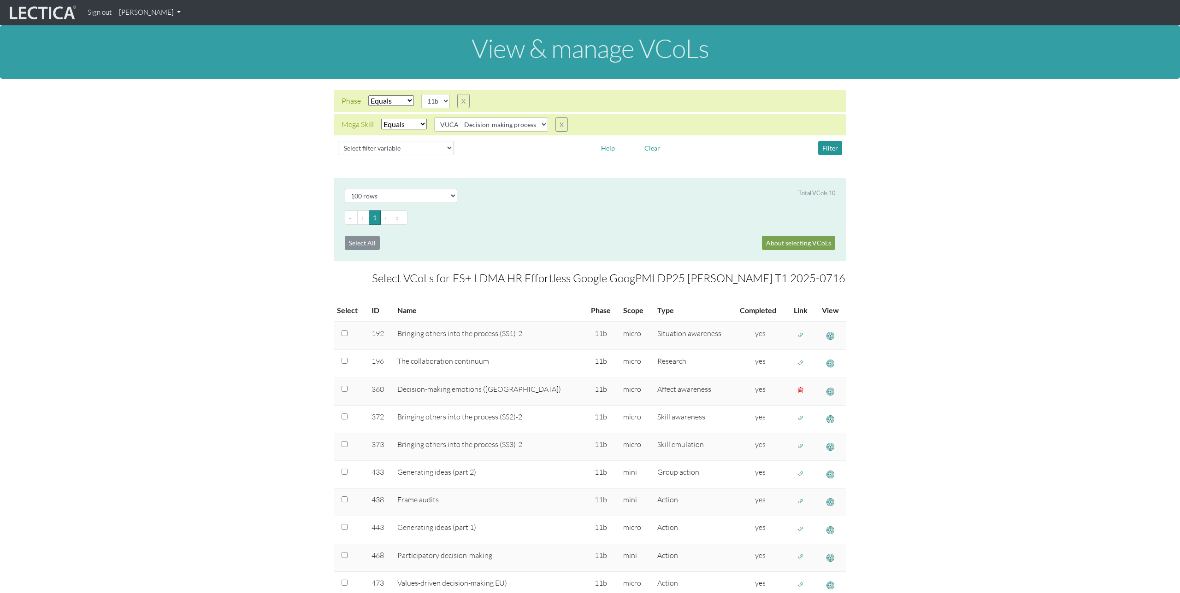
click at [162, 9] on link "[PERSON_NAME]" at bounding box center [149, 13] width 69 height 18
click at [157, 67] on link "Manage assignments" at bounding box center [162, 66] width 78 height 12
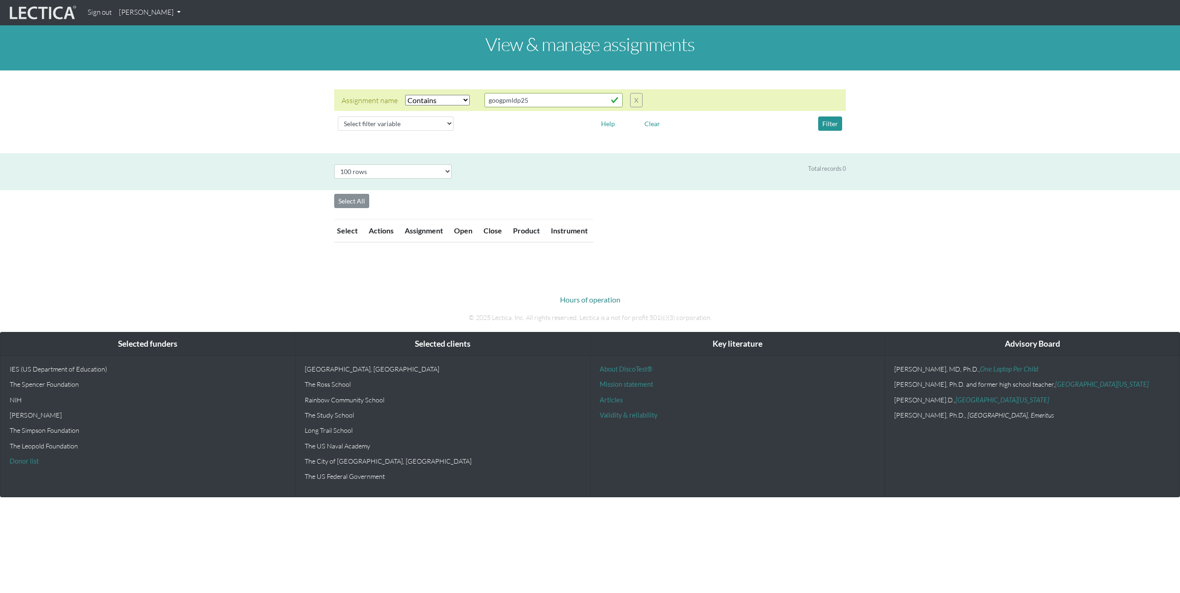
select select "icontains"
select select "100"
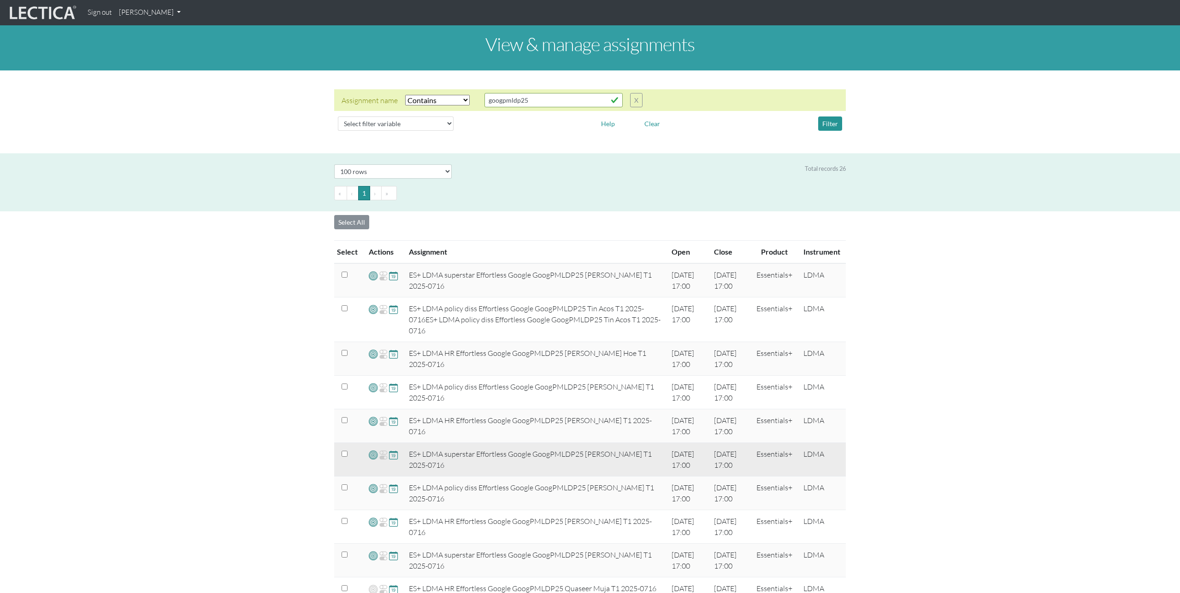
click at [373, 455] on span at bounding box center [373, 455] width 9 height 11
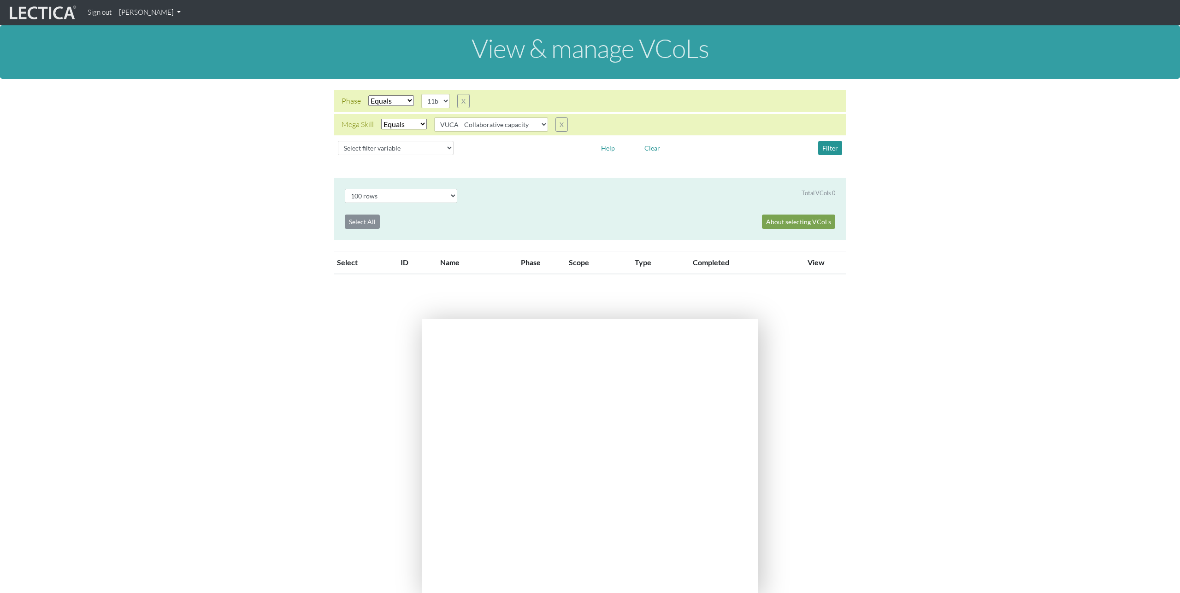
select select "100"
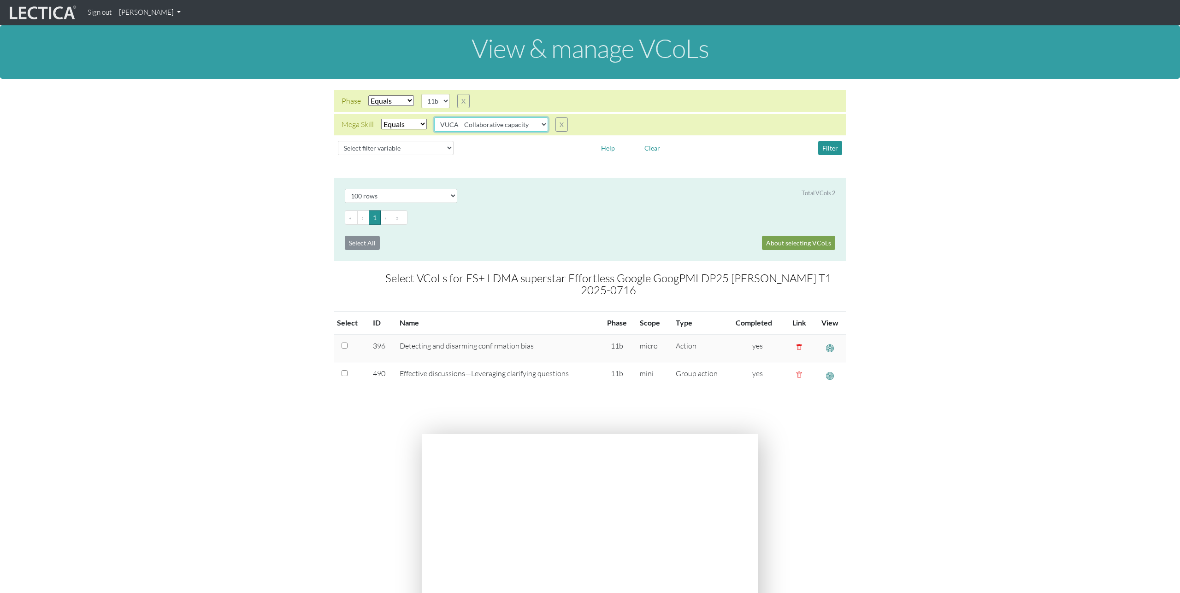
click at [523, 129] on select "VUCA—Collaborative capacity VUCA—Contextual thinking VUCA—Decision-making proce…" at bounding box center [491, 124] width 114 height 14
click at [435, 117] on select "VUCA—Collaborative capacity VUCA—Contextual thinking VUCA—Decision-making proce…" at bounding box center [491, 124] width 114 height 14
click at [830, 153] on button "Filter" at bounding box center [830, 148] width 24 height 14
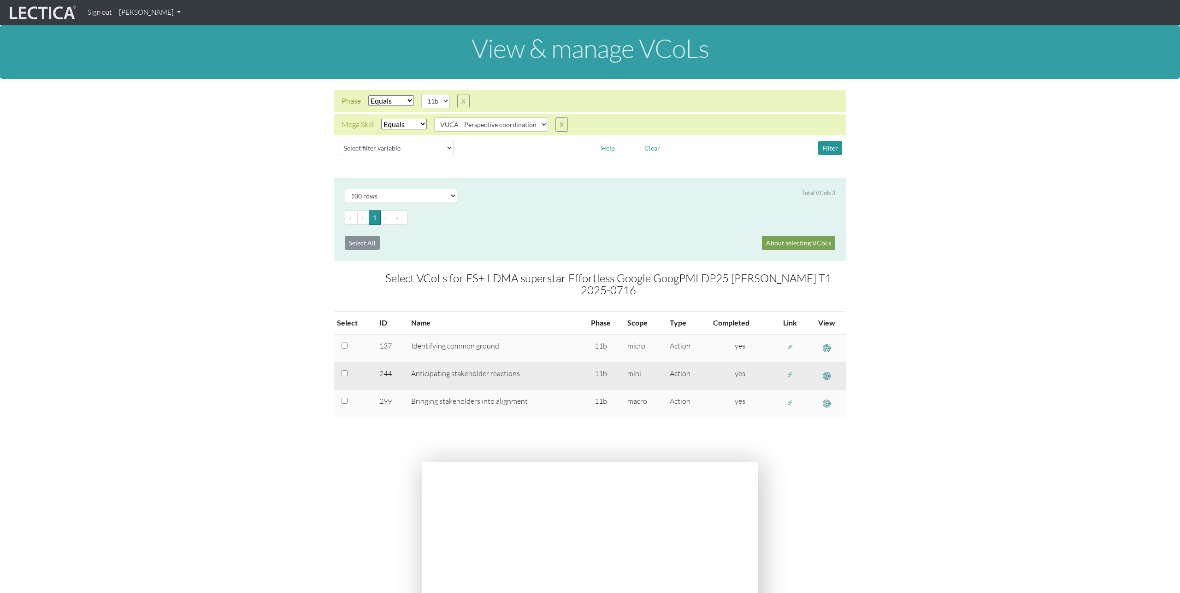
click at [789, 371] on span "button" at bounding box center [790, 375] width 6 height 8
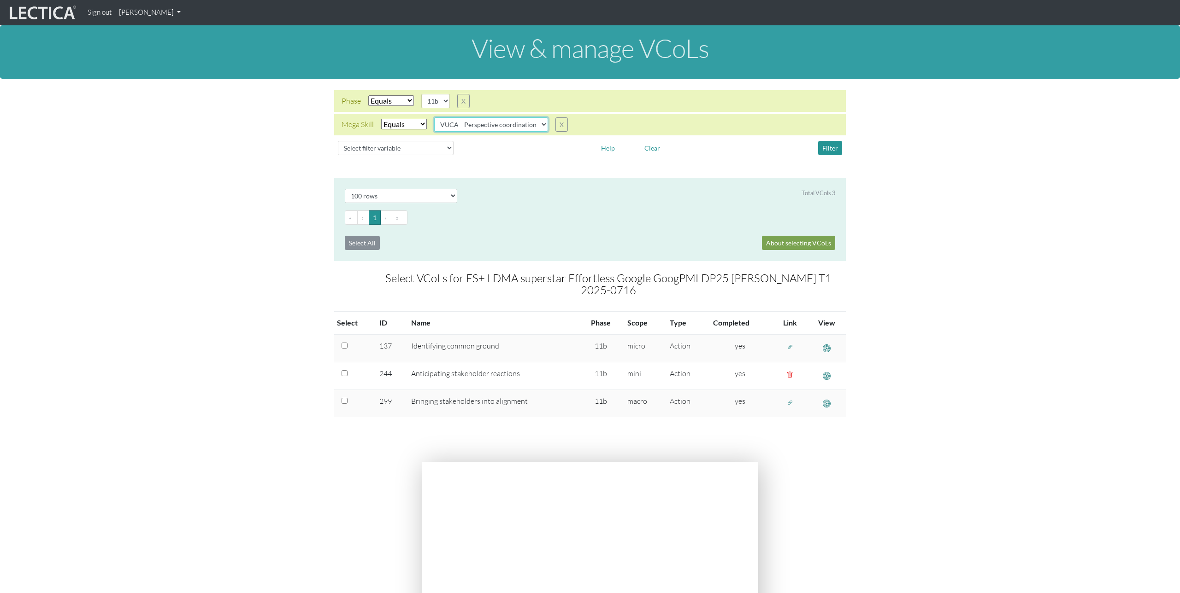
click at [515, 123] on select "VUCA—Collaborative capacity VUCA—Contextual thinking VUCA—Decision-making proce…" at bounding box center [491, 124] width 114 height 14
click at [435, 117] on select "VUCA—Collaborative capacity VUCA—Contextual thinking VUCA—Decision-making proce…" at bounding box center [491, 124] width 114 height 14
click at [833, 146] on button "Filter" at bounding box center [830, 148] width 24 height 14
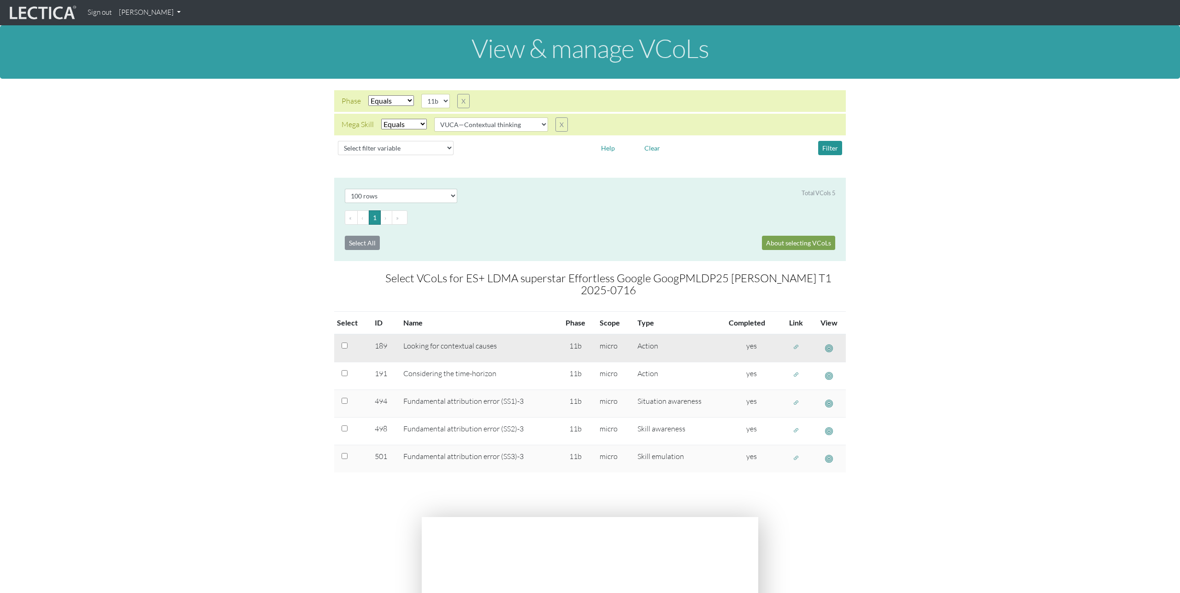
click at [797, 344] on span "button" at bounding box center [796, 348] width 6 height 8
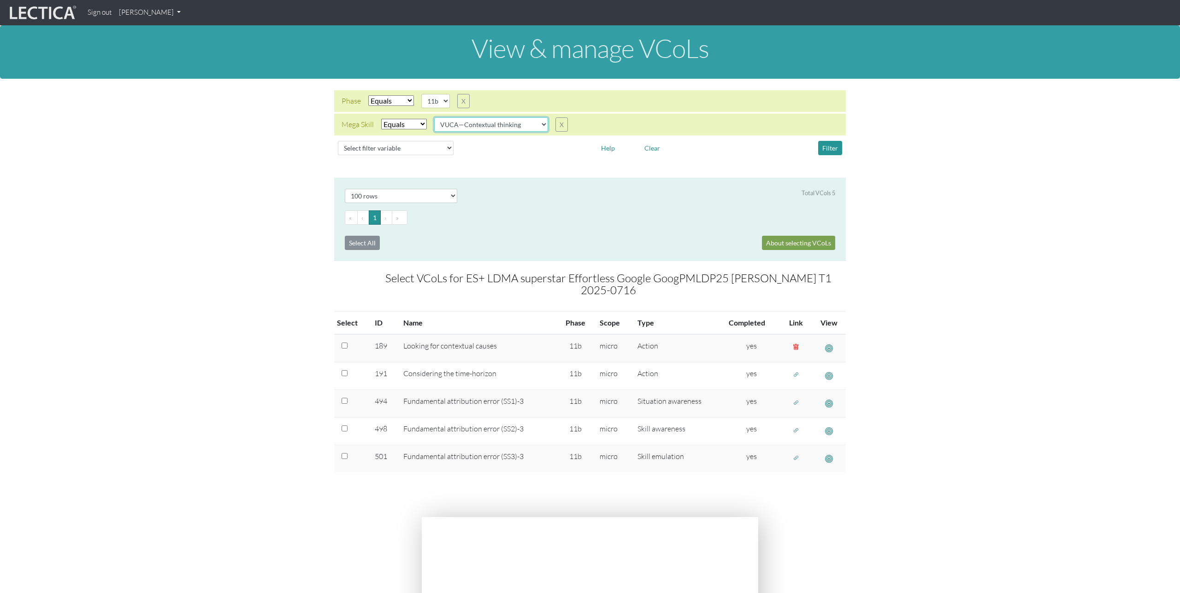
click at [529, 128] on select "VUCA—Collaborative capacity VUCA—Contextual thinking VUCA—Decision-making proce…" at bounding box center [491, 124] width 114 height 14
select select "VUCA—Decision-making process"
click at [435, 117] on select "VUCA—Collaborative capacity VUCA—Contextual thinking VUCA—Decision-making proce…" at bounding box center [491, 124] width 114 height 14
click at [834, 147] on button "Filter" at bounding box center [830, 148] width 24 height 14
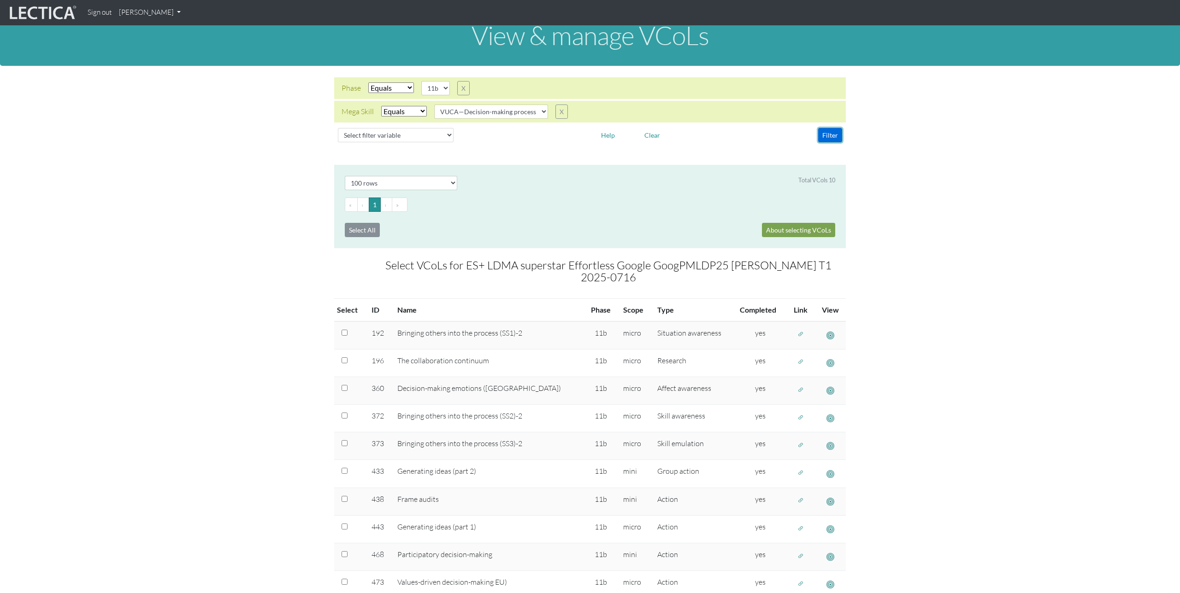
scroll to position [18, 0]
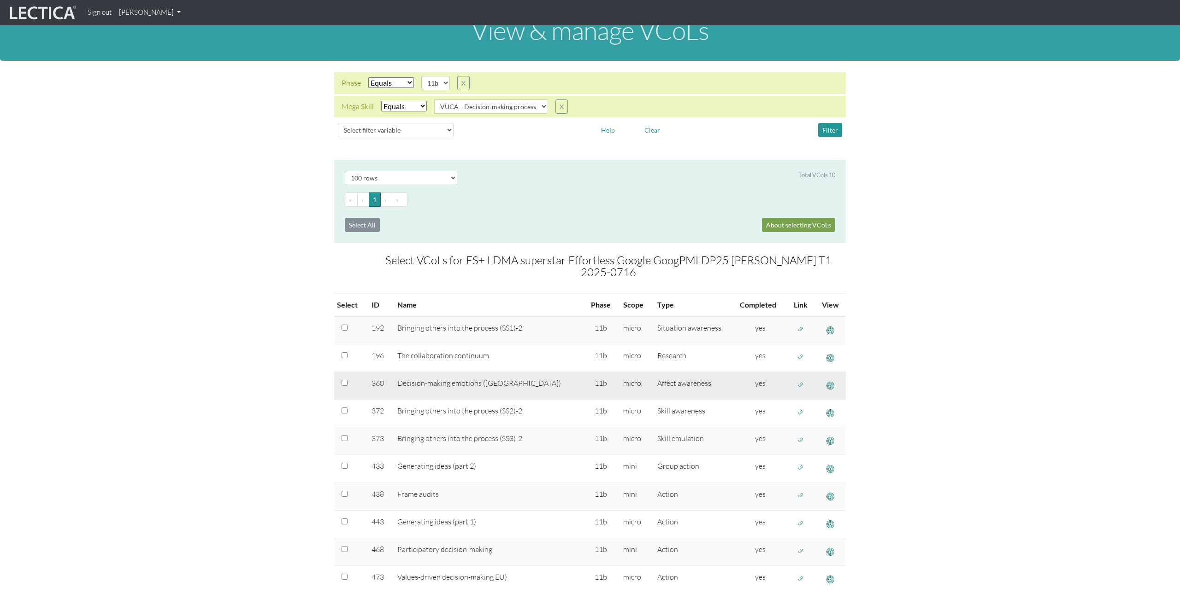
click at [797, 381] on span "button" at bounding box center [800, 385] width 6 height 8
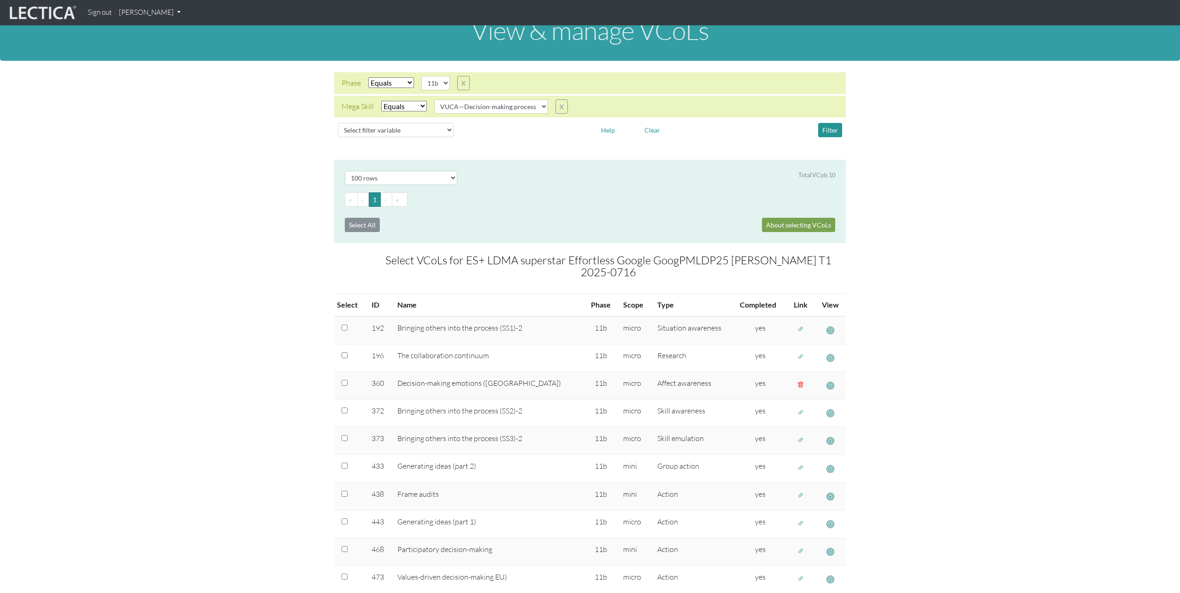
scroll to position [0, 0]
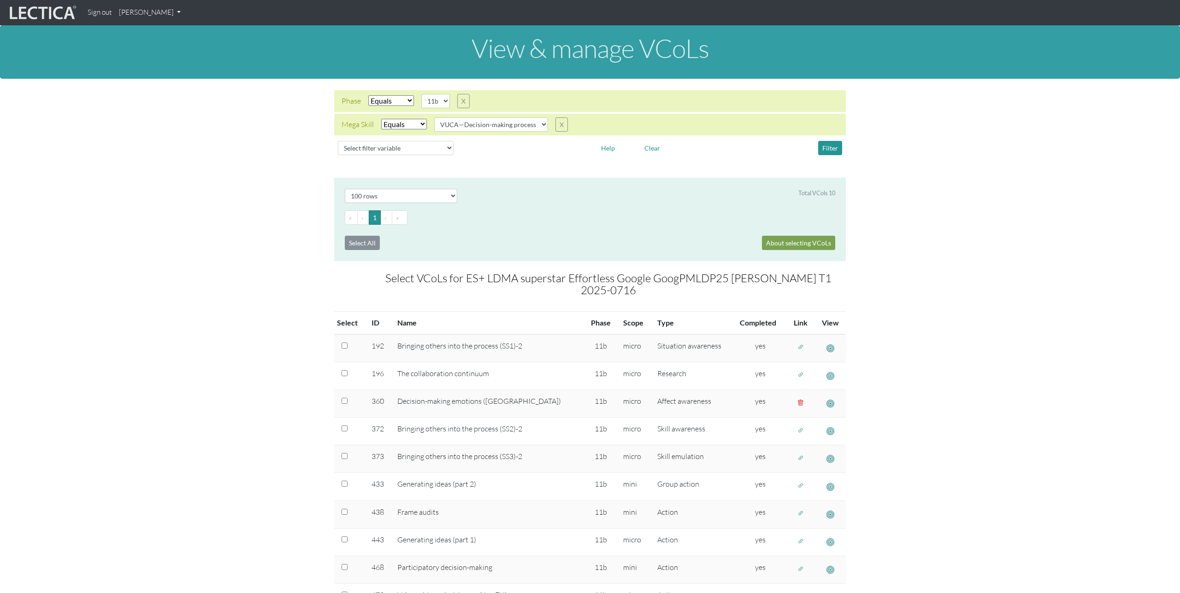
click at [169, 14] on link "[PERSON_NAME]" at bounding box center [149, 13] width 69 height 18
click at [163, 54] on link "Manage assessments" at bounding box center [162, 55] width 78 height 12
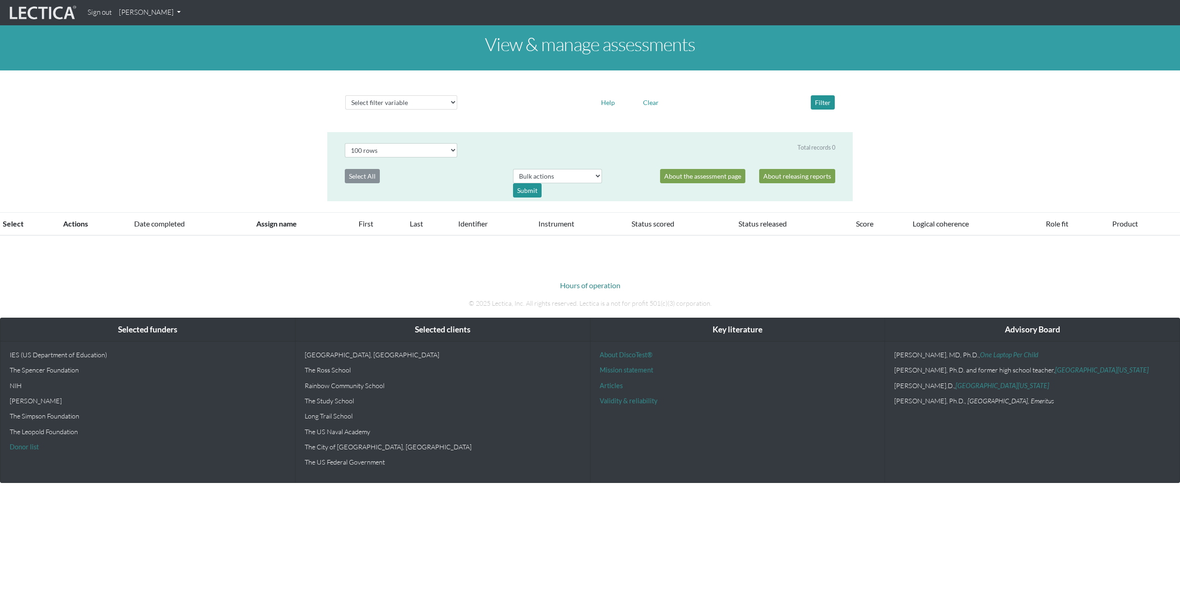
select select "100"
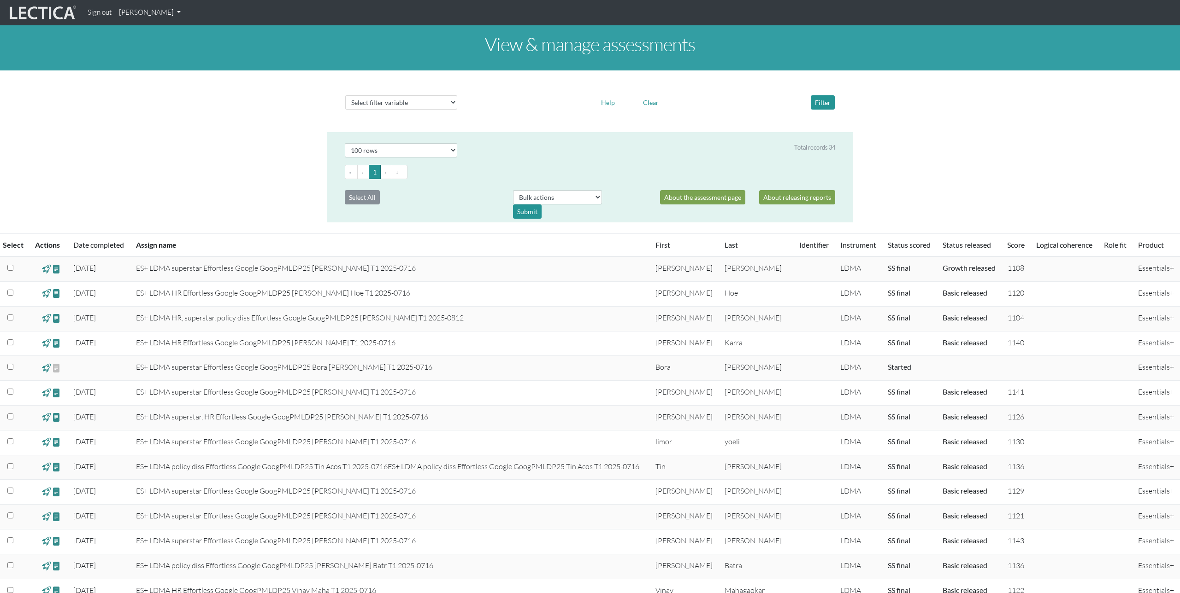
click at [148, 13] on link "[PERSON_NAME]" at bounding box center [149, 13] width 69 height 18
click at [152, 65] on link "Manage assignments" at bounding box center [162, 66] width 78 height 12
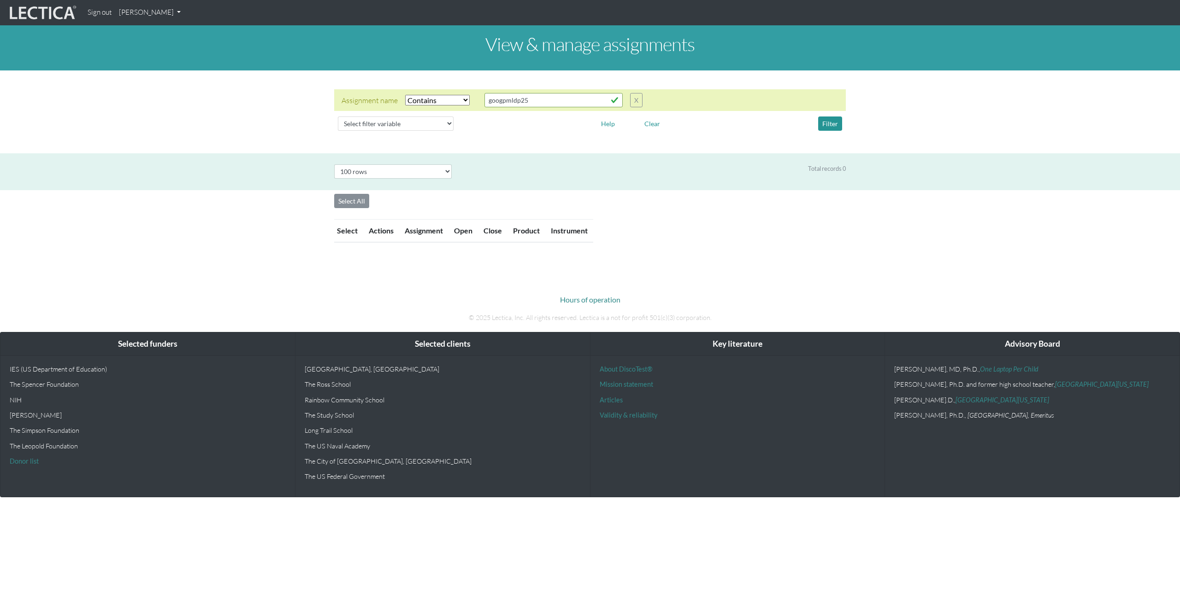
select select "icontains"
select select "100"
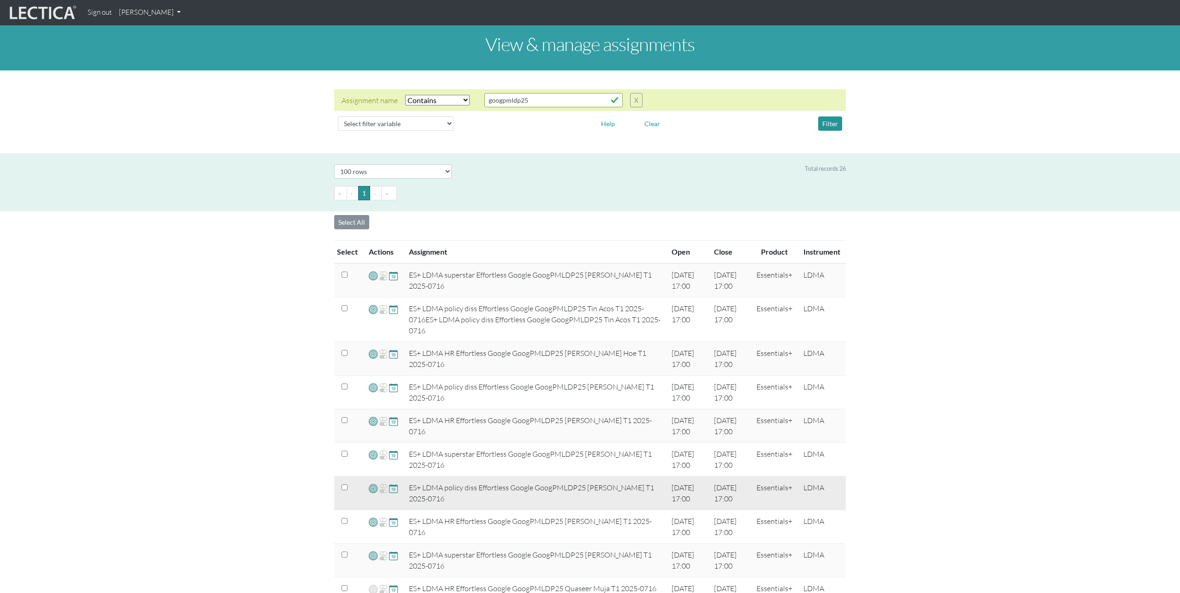
click at [373, 490] on span at bounding box center [373, 488] width 9 height 11
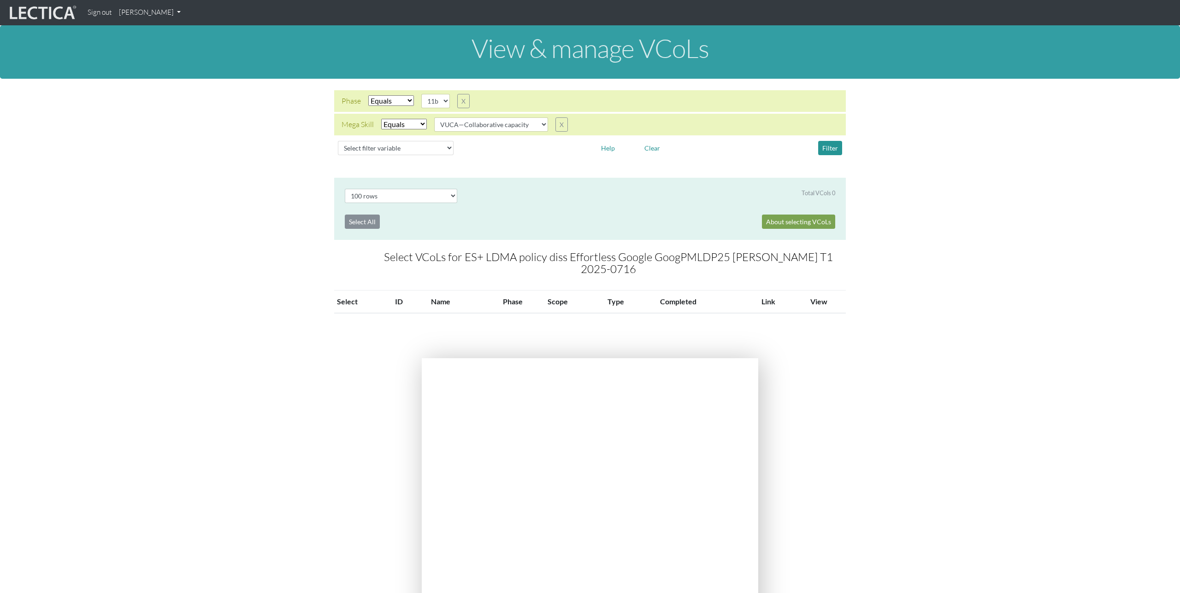
select select "100"
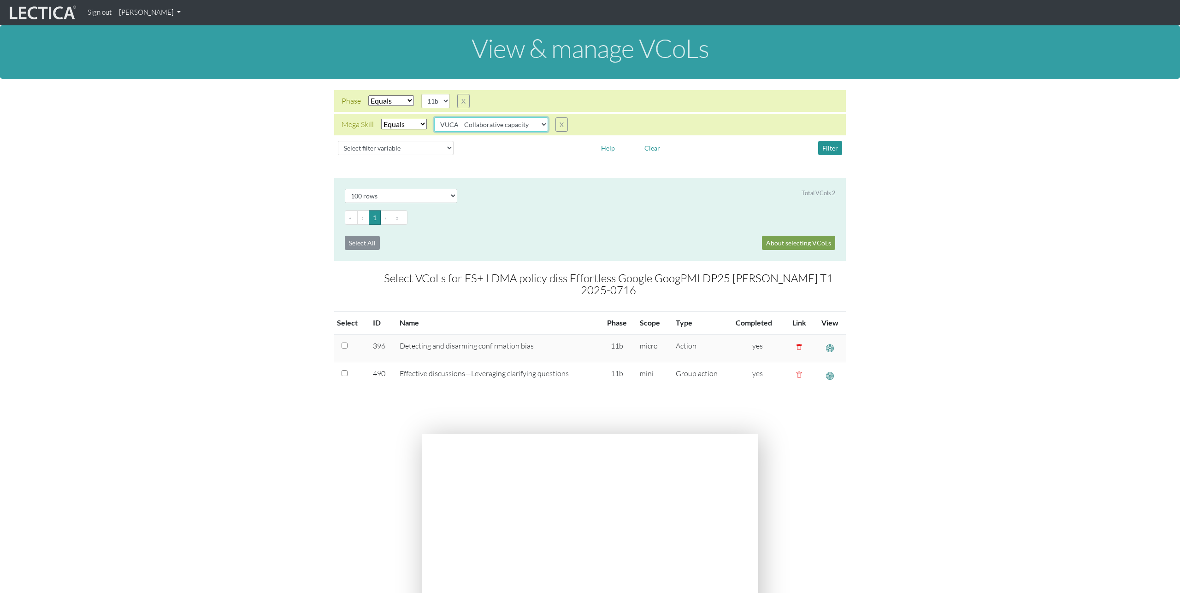
click at [519, 124] on select "VUCA—Collaborative capacity VUCA—Contextual thinking VUCA—Decision-making proce…" at bounding box center [491, 124] width 114 height 14
click at [435, 117] on select "VUCA—Collaborative capacity VUCA—Contextual thinking VUCA—Decision-making proce…" at bounding box center [491, 124] width 114 height 14
click at [832, 150] on button "Filter" at bounding box center [830, 148] width 24 height 14
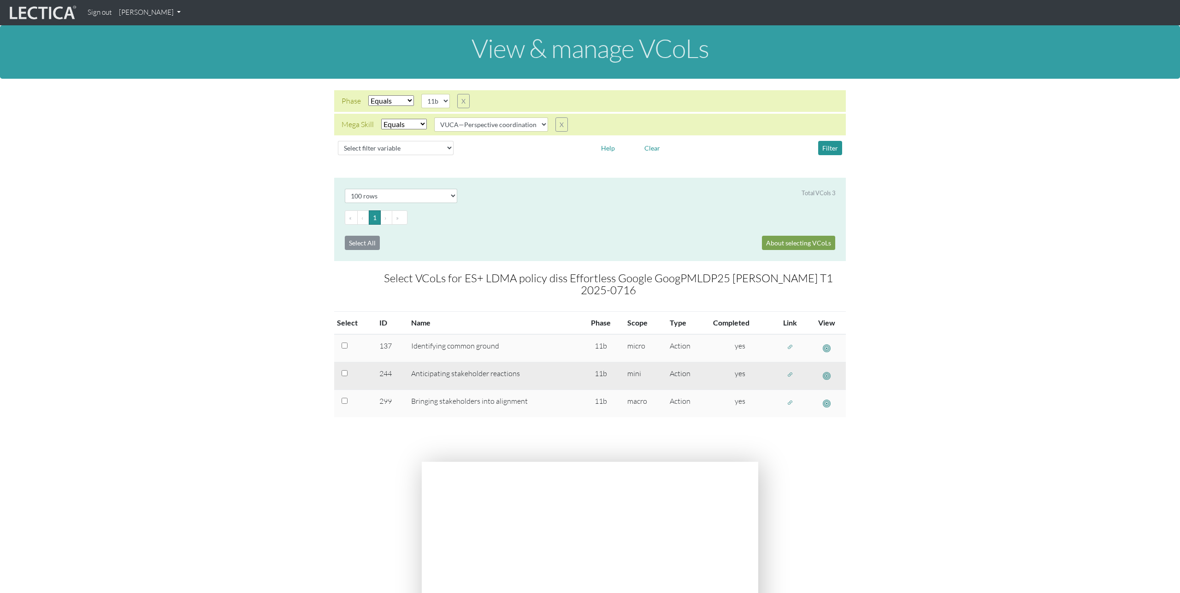
click at [793, 374] on button "button" at bounding box center [789, 375] width 15 height 14
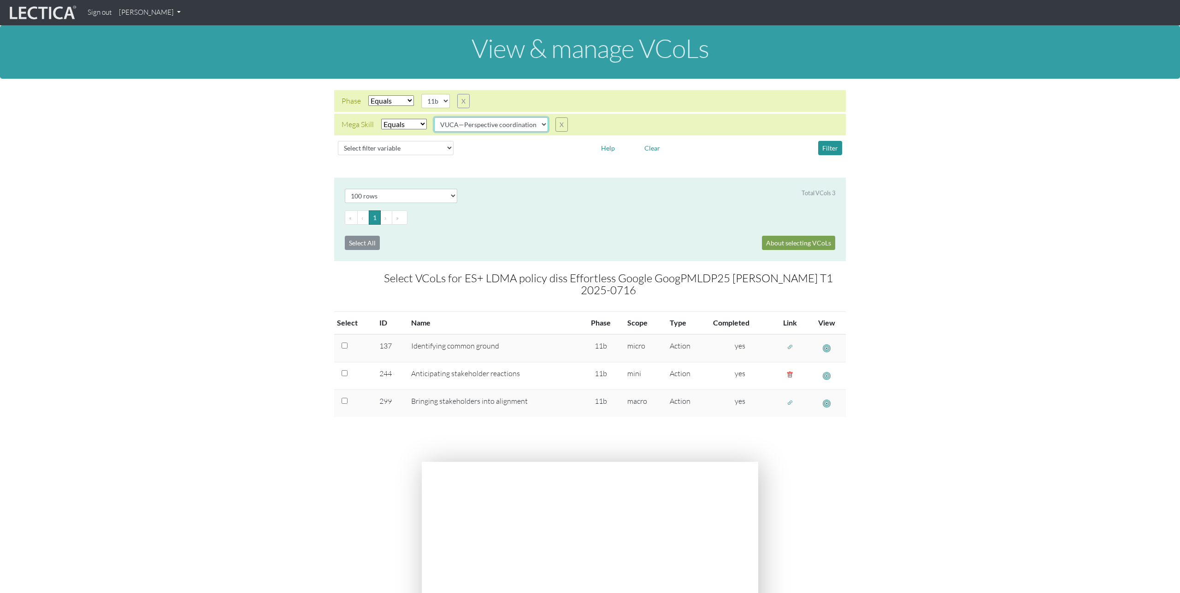
click at [525, 127] on select "VUCA—Collaborative capacity VUCA—Contextual thinking VUCA—Decision-making proce…" at bounding box center [491, 124] width 114 height 14
click at [435, 117] on select "VUCA—Collaborative capacity VUCA—Contextual thinking VUCA—Decision-making proce…" at bounding box center [491, 124] width 114 height 14
click at [827, 148] on button "Filter" at bounding box center [830, 148] width 24 height 14
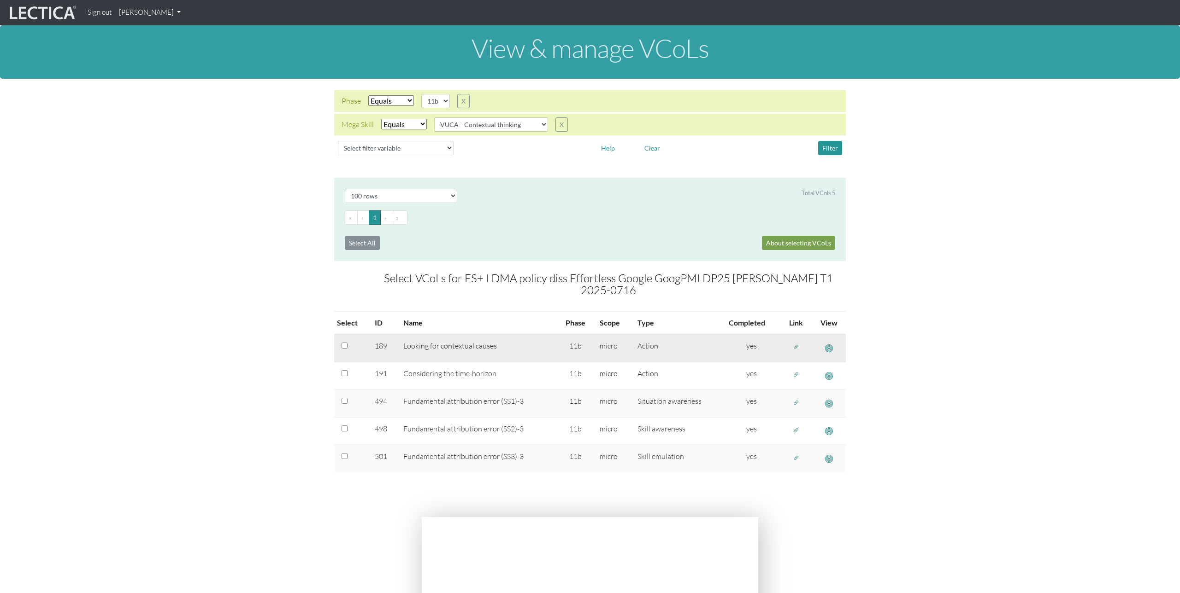
click at [793, 347] on span "button" at bounding box center [796, 348] width 6 height 8
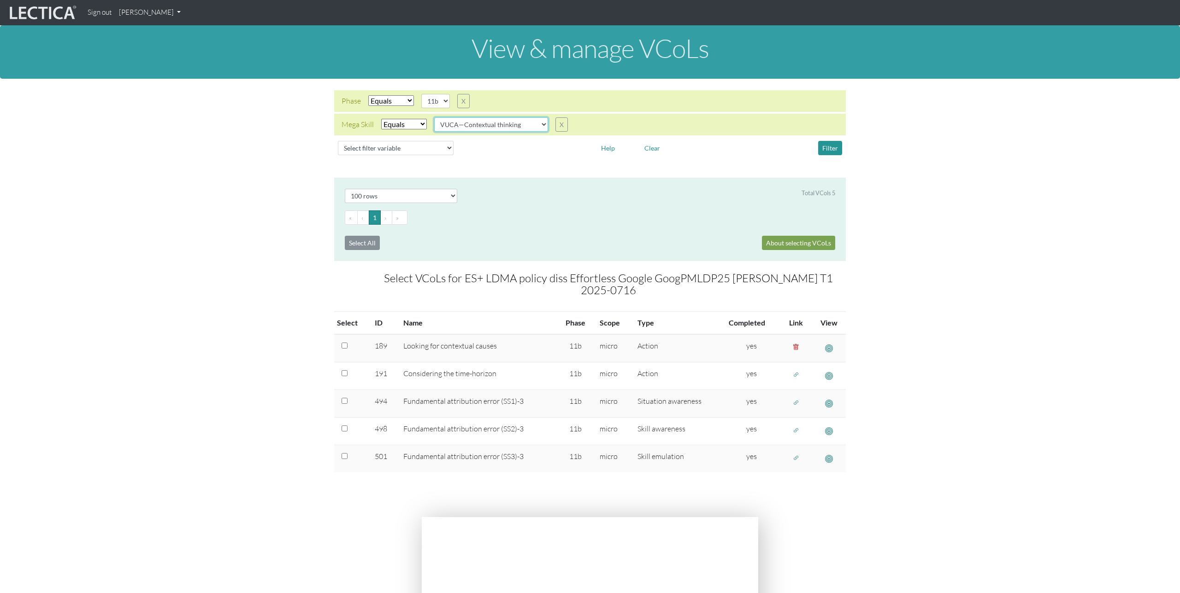
click at [491, 123] on select "VUCA—Collaborative capacity VUCA—Contextual thinking VUCA—Decision-making proce…" at bounding box center [491, 124] width 114 height 14
select select "VUCA—Decision-making process"
click at [435, 117] on select "VUCA—Collaborative capacity VUCA—Contextual thinking VUCA—Decision-making proce…" at bounding box center [491, 124] width 114 height 14
click at [822, 147] on button "Filter" at bounding box center [830, 148] width 24 height 14
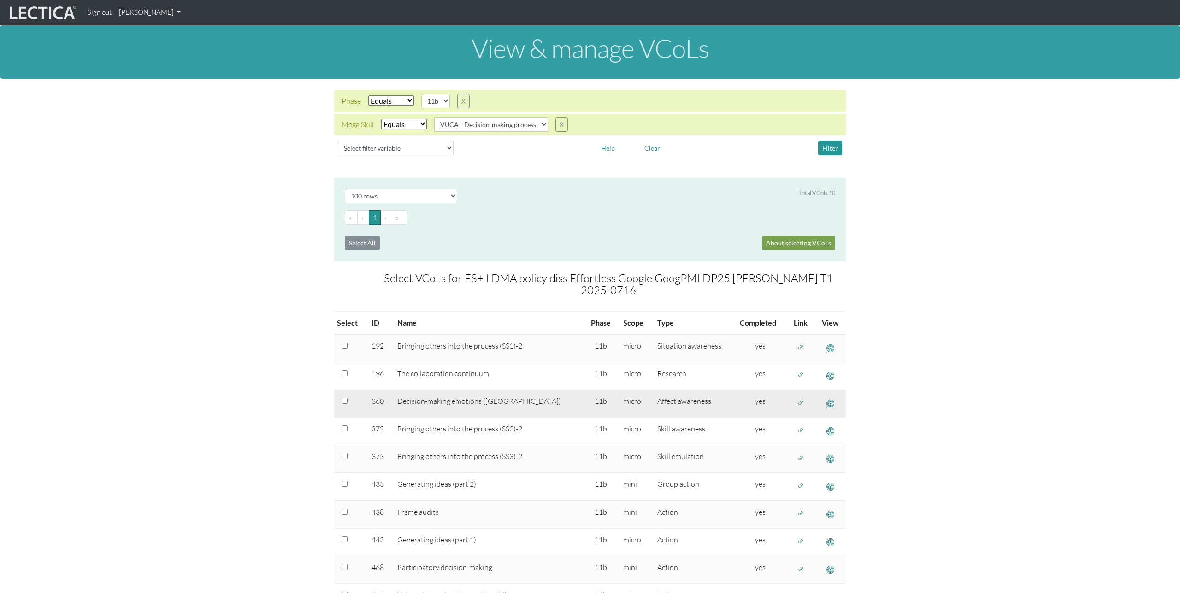
click at [797, 402] on span "button" at bounding box center [800, 403] width 6 height 8
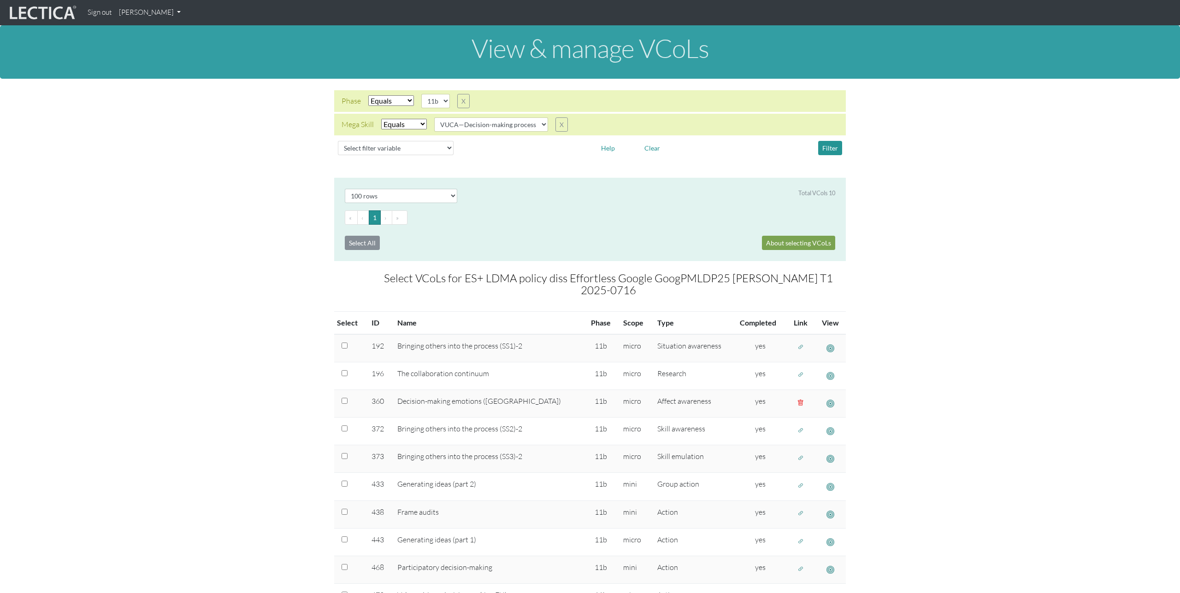
click at [167, 11] on link "[PERSON_NAME]" at bounding box center [149, 13] width 69 height 18
click at [166, 66] on link "Manage assignments" at bounding box center [162, 66] width 78 height 12
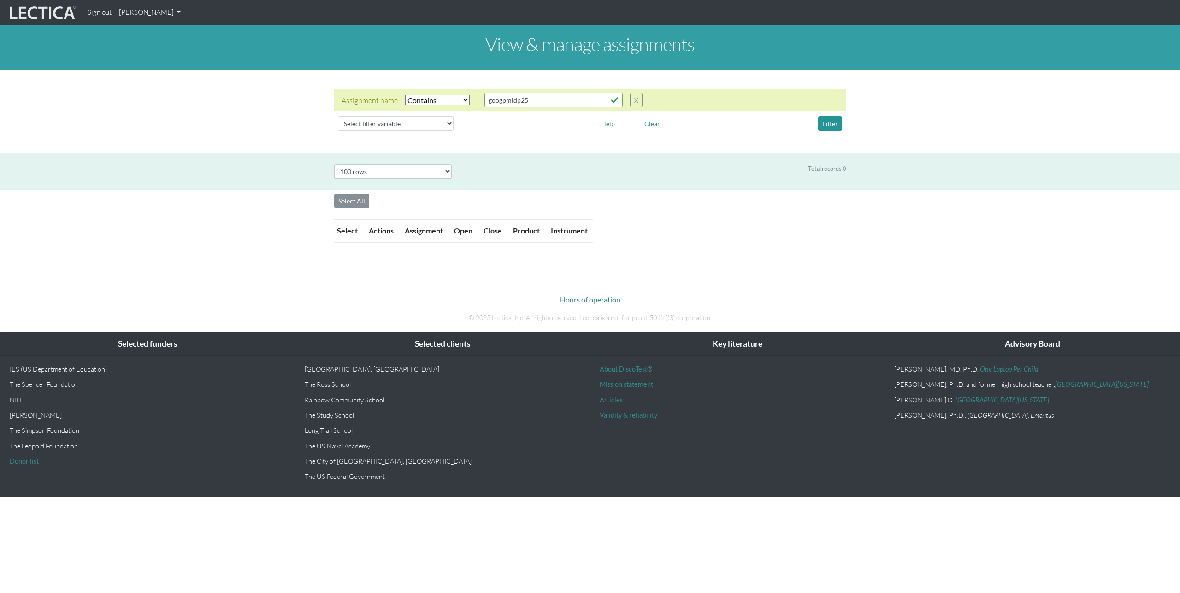
select select "icontains"
select select "100"
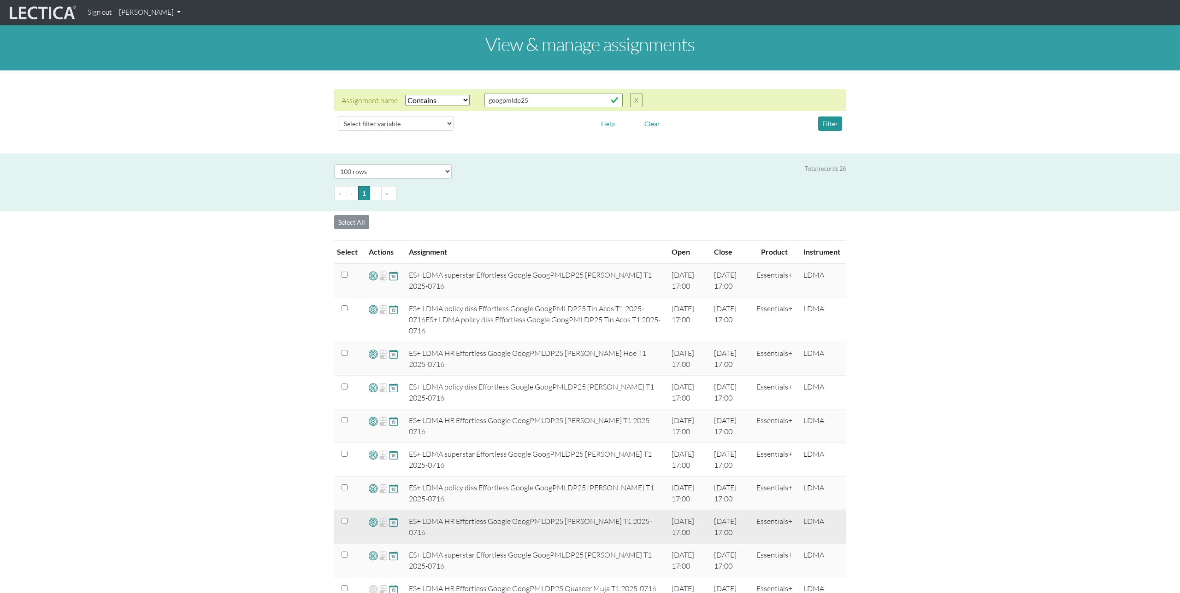
click at [374, 523] on span at bounding box center [373, 522] width 9 height 11
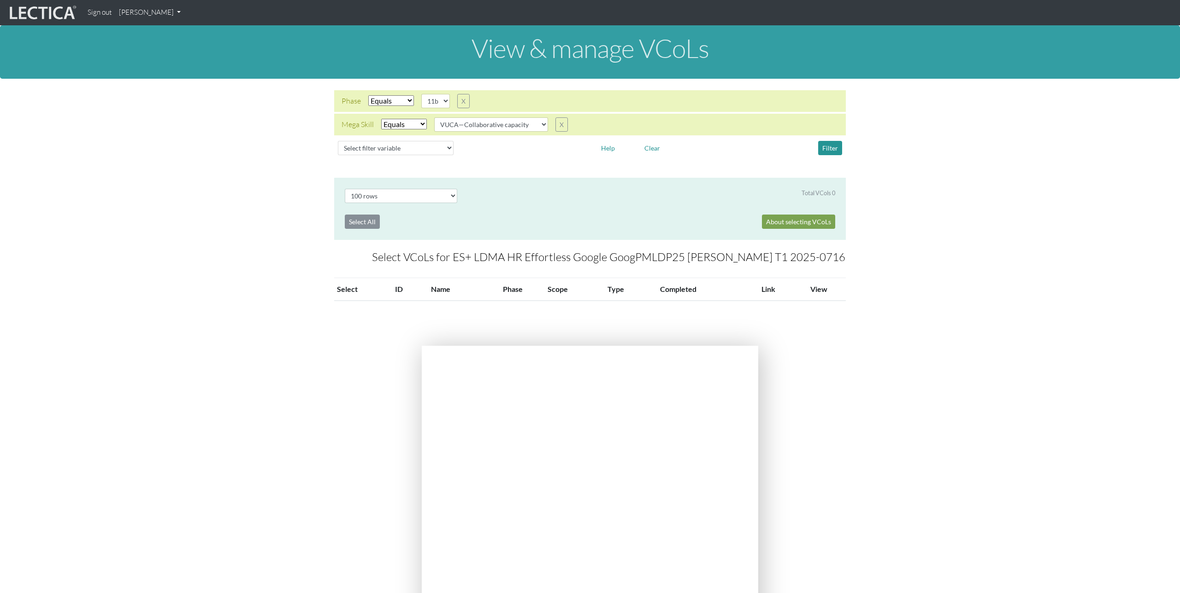
select select "100"
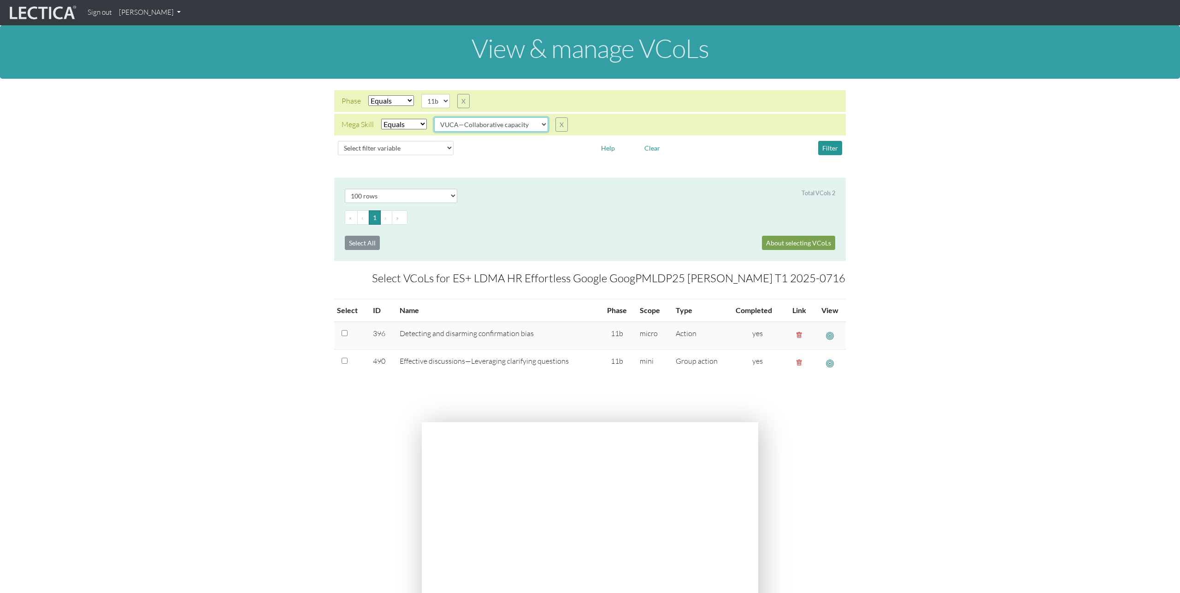
click at [504, 129] on select "VUCA—Collaborative capacity VUCA—Contextual thinking VUCA—Decision-making proce…" at bounding box center [491, 124] width 114 height 14
click at [435, 117] on select "VUCA—Collaborative capacity VUCA—Contextual thinking VUCA—Decision-making proce…" at bounding box center [491, 124] width 114 height 14
click at [834, 145] on button "Filter" at bounding box center [830, 148] width 24 height 14
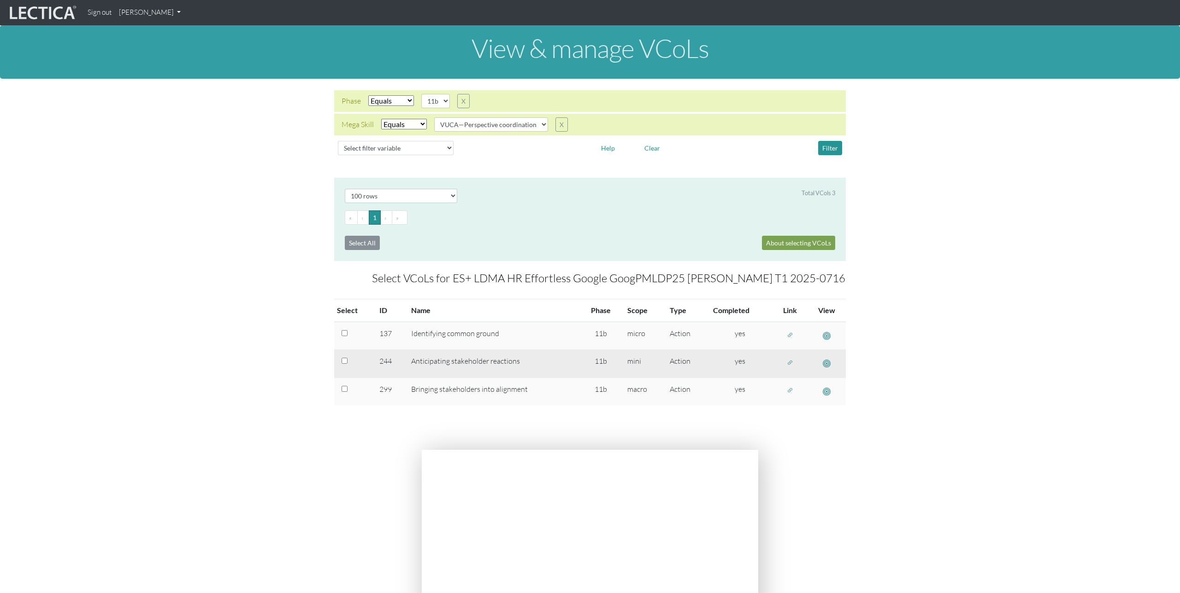
click at [790, 363] on span "button" at bounding box center [790, 363] width 6 height 8
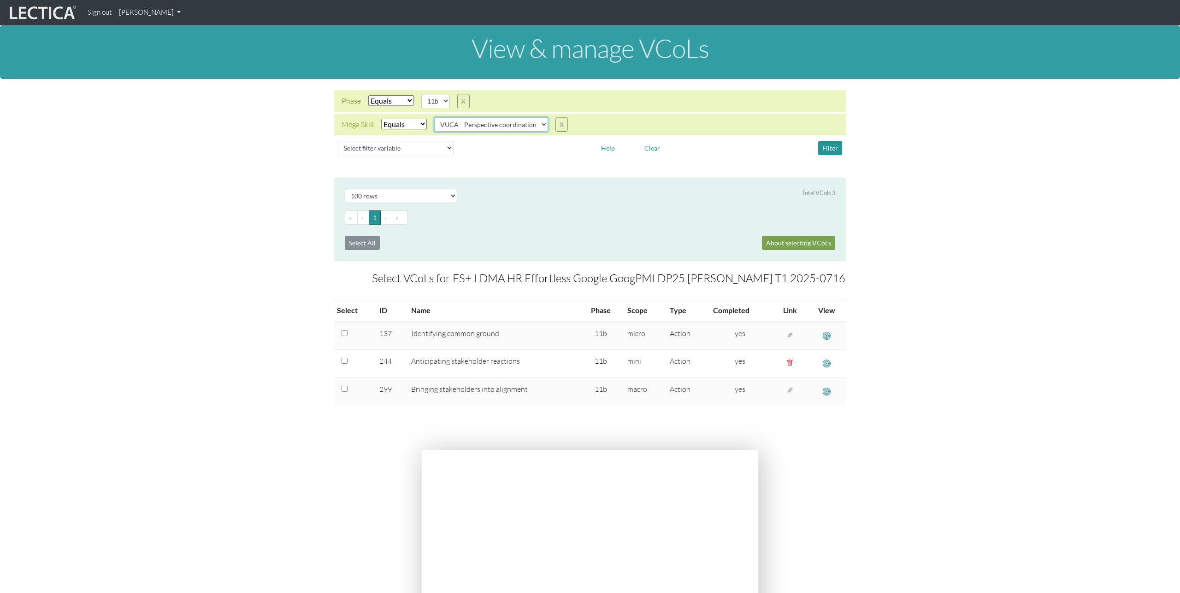
click at [521, 128] on select "VUCA—Collaborative capacity VUCA—Contextual thinking VUCA—Decision-making proce…" at bounding box center [491, 124] width 114 height 14
click at [435, 117] on select "VUCA—Collaborative capacity VUCA—Contextual thinking VUCA—Decision-making proce…" at bounding box center [491, 124] width 114 height 14
click at [823, 151] on button "Filter" at bounding box center [830, 148] width 24 height 14
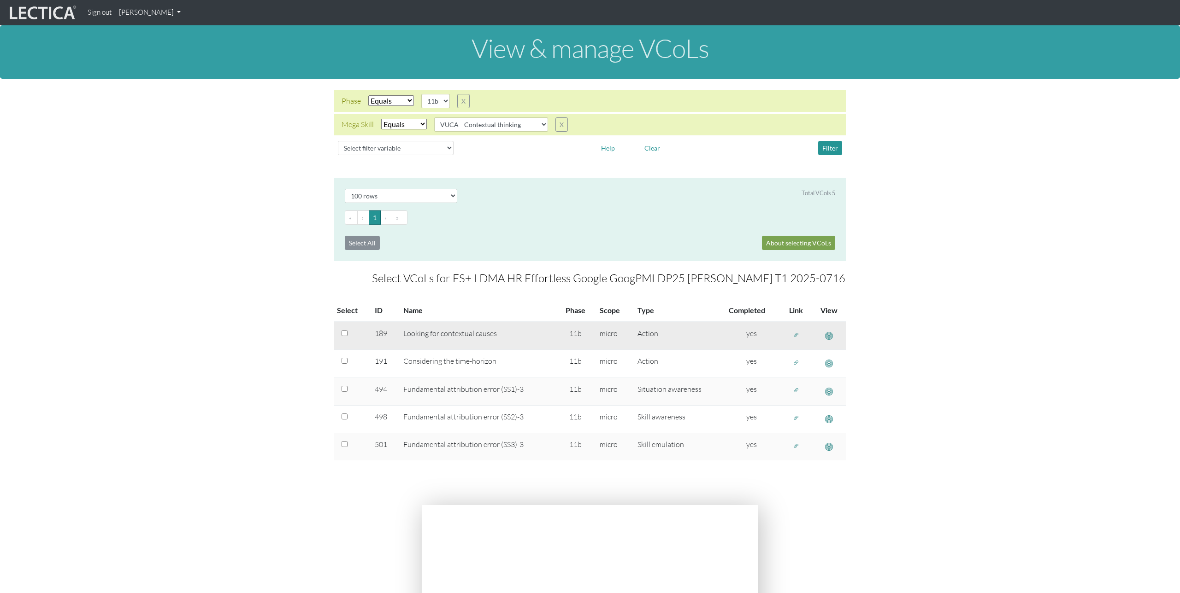
click at [795, 334] on span "button" at bounding box center [796, 335] width 6 height 8
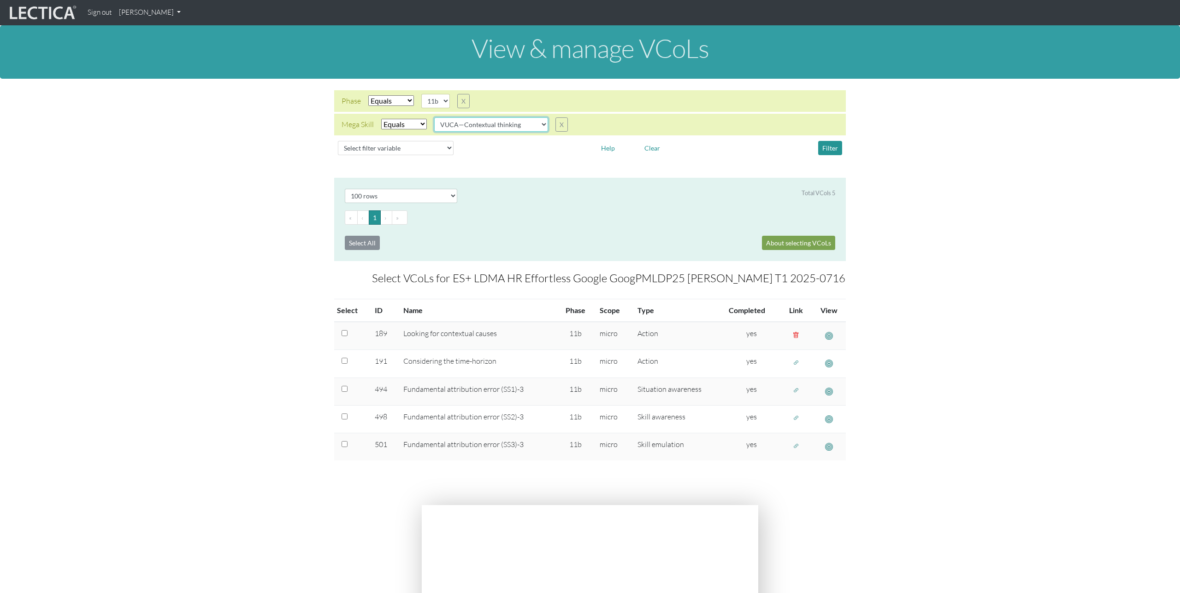
click at [511, 126] on select "VUCA—Collaborative capacity VUCA—Contextual thinking VUCA—Decision-making proce…" at bounding box center [491, 124] width 114 height 14
select select "VUCA—Decision-making process"
click at [435, 117] on select "VUCA—Collaborative capacity VUCA—Contextual thinking VUCA—Decision-making proce…" at bounding box center [491, 124] width 114 height 14
click at [824, 145] on button "Filter" at bounding box center [830, 148] width 24 height 14
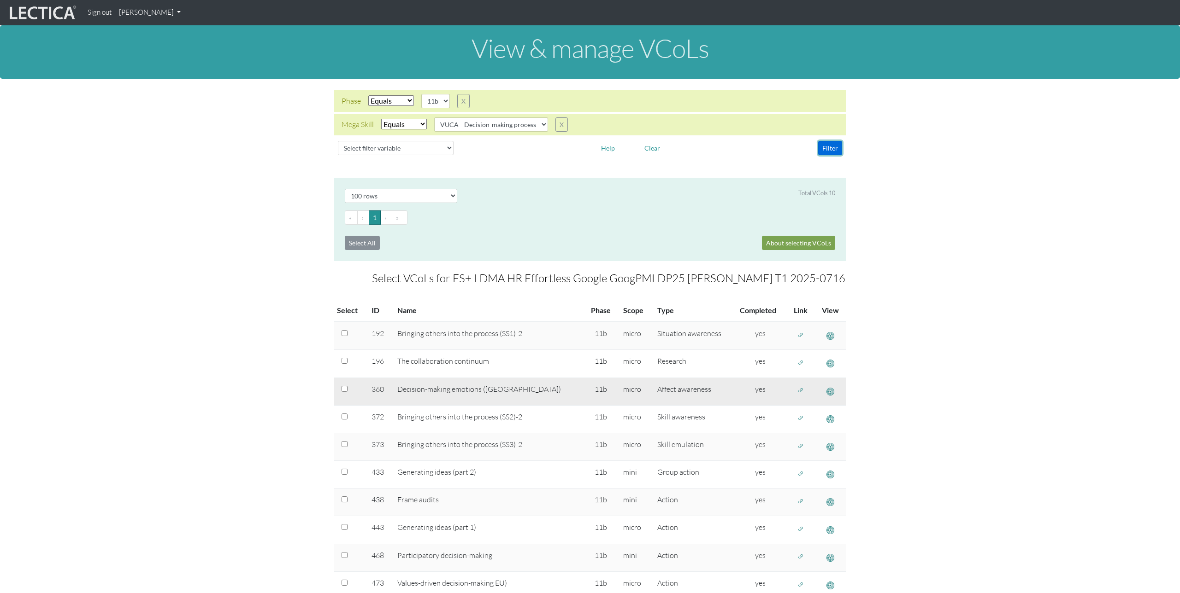
click at [797, 392] on span "button" at bounding box center [800, 391] width 6 height 8
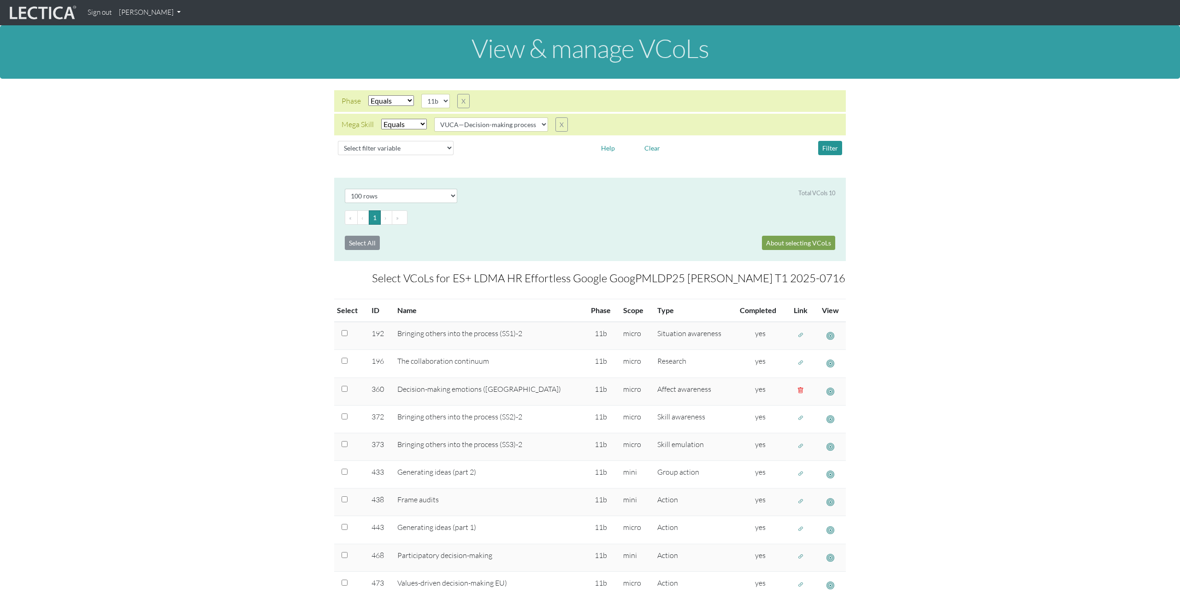
click at [164, 16] on link "[PERSON_NAME]" at bounding box center [149, 13] width 69 height 18
click at [168, 63] on link "Manage assignments" at bounding box center [162, 66] width 78 height 12
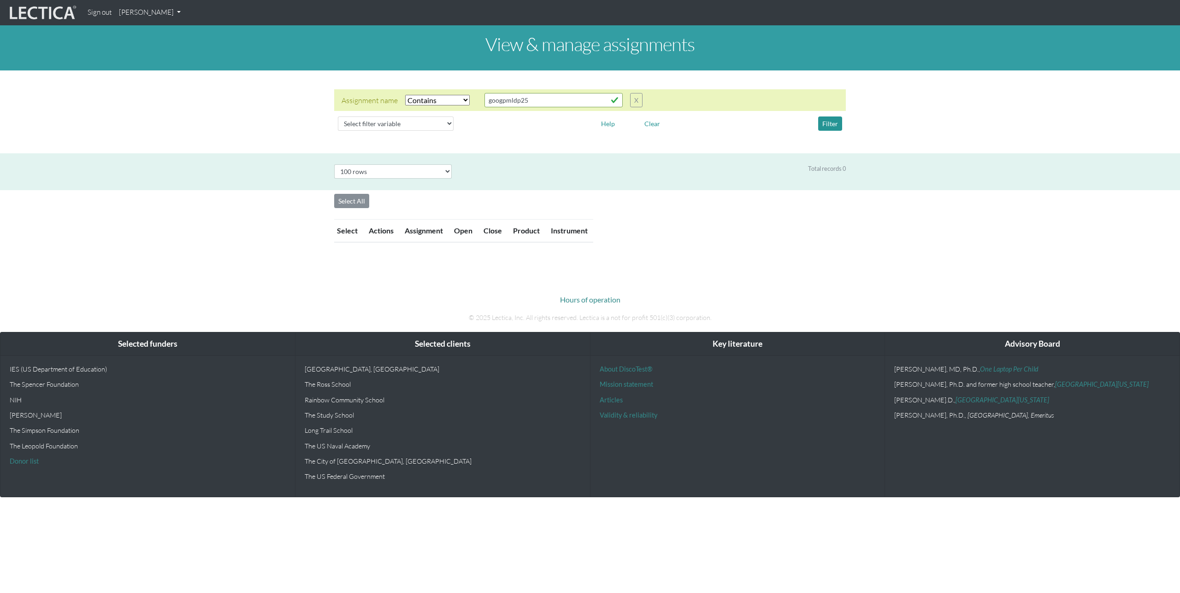
select select "icontains"
select select "100"
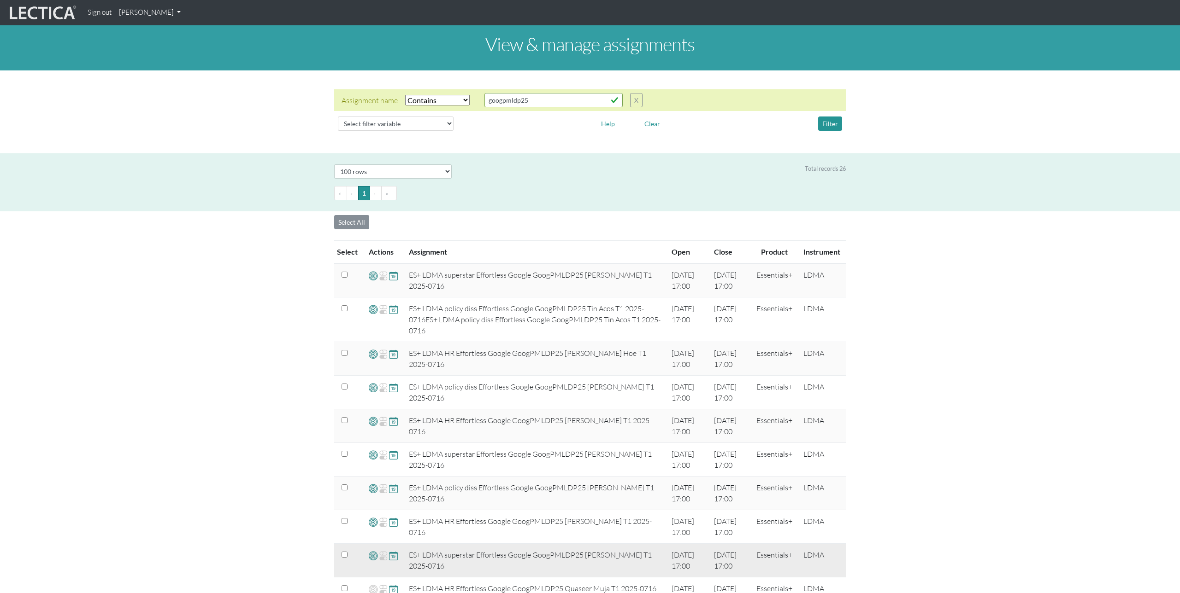
click at [373, 559] on span at bounding box center [373, 556] width 9 height 11
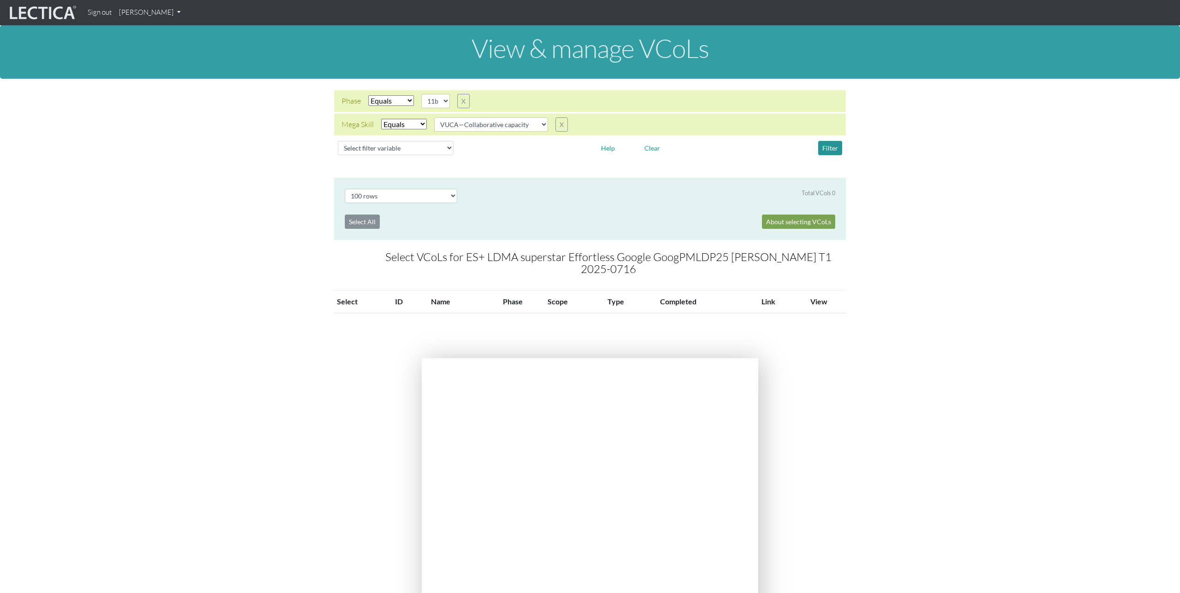
select select "100"
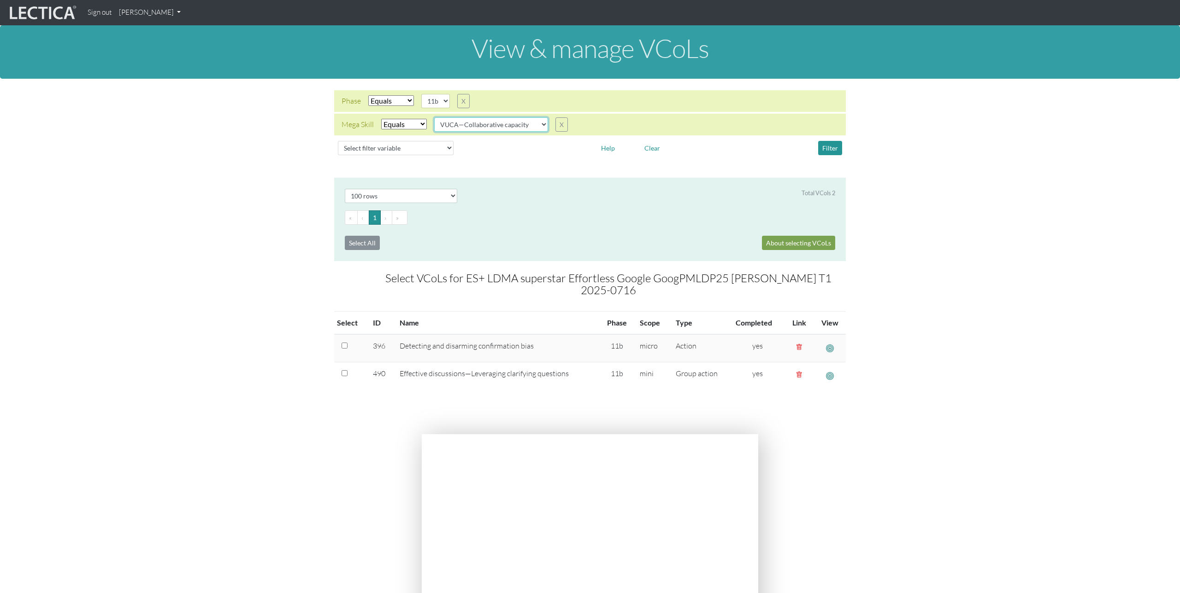
click at [524, 122] on select "VUCA—Collaborative capacity VUCA—Contextual thinking VUCA—Decision-making proce…" at bounding box center [491, 124] width 114 height 14
click at [435, 117] on select "VUCA—Collaborative capacity VUCA—Contextual thinking VUCA—Decision-making proce…" at bounding box center [491, 124] width 114 height 14
click at [826, 149] on button "Filter" at bounding box center [830, 148] width 24 height 14
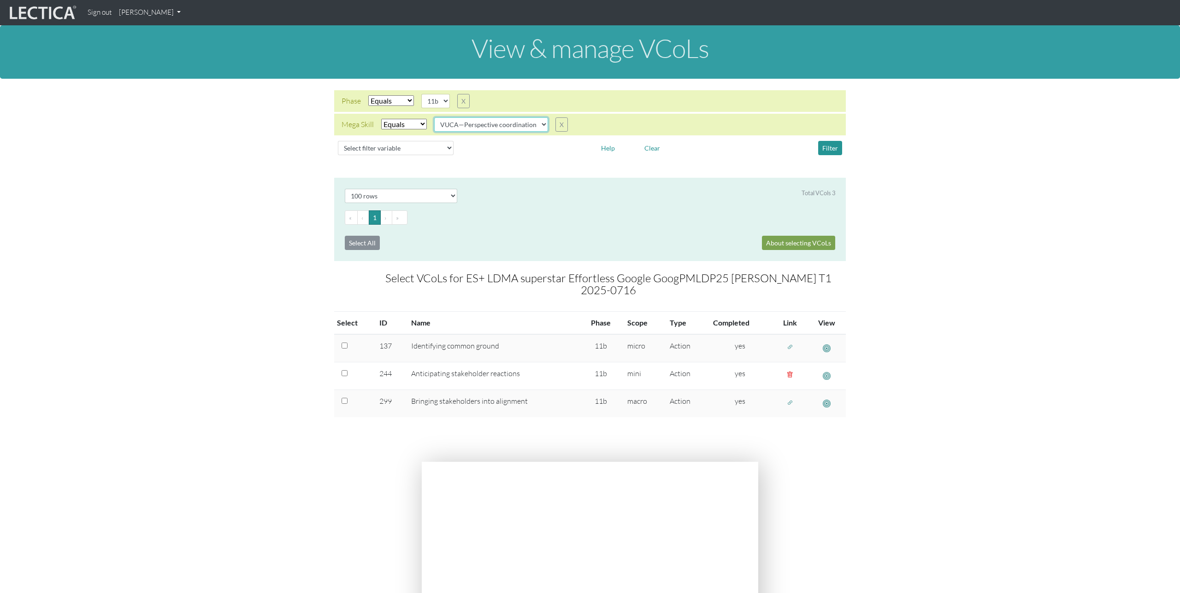
click at [522, 127] on select "VUCA—Collaborative capacity VUCA—Contextual thinking VUCA—Decision-making proce…" at bounding box center [491, 124] width 114 height 14
click at [435, 117] on select "VUCA—Collaborative capacity VUCA—Contextual thinking VUCA—Decision-making proce…" at bounding box center [491, 124] width 114 height 14
click at [832, 147] on button "Filter" at bounding box center [830, 148] width 24 height 14
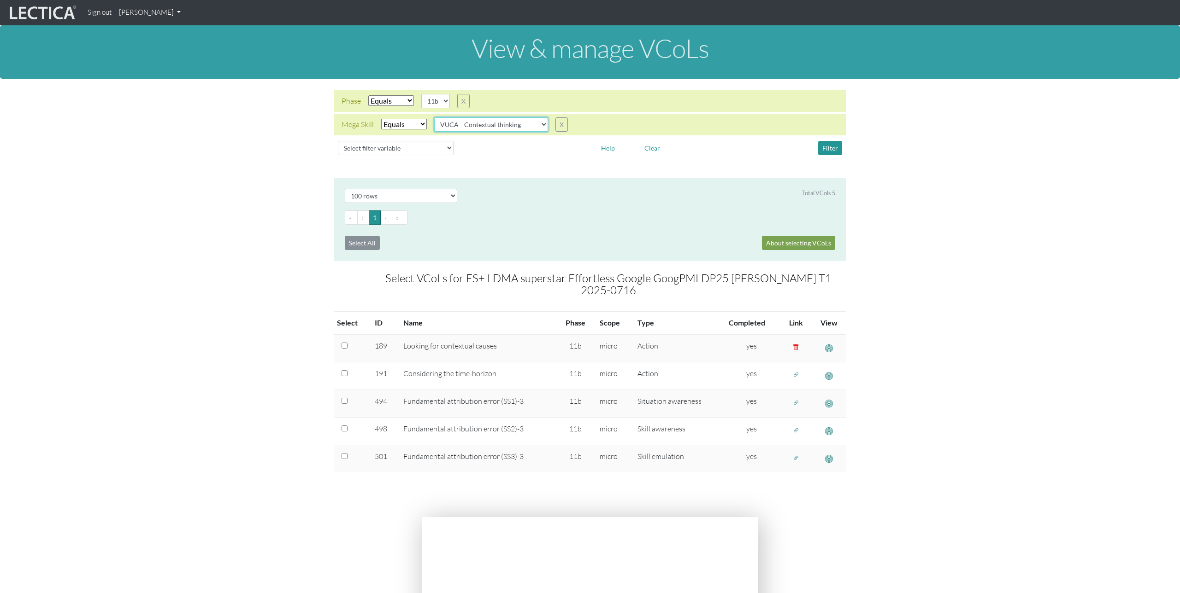
click at [528, 126] on select "VUCA—Collaborative capacity VUCA—Contextual thinking VUCA—Decision-making proce…" at bounding box center [491, 124] width 114 height 14
select select "VUCA—Decision-making process"
click at [435, 117] on select "VUCA—Collaborative capacity VUCA—Contextual thinking VUCA—Decision-making proce…" at bounding box center [491, 124] width 114 height 14
click at [828, 154] on button "Filter" at bounding box center [830, 148] width 24 height 14
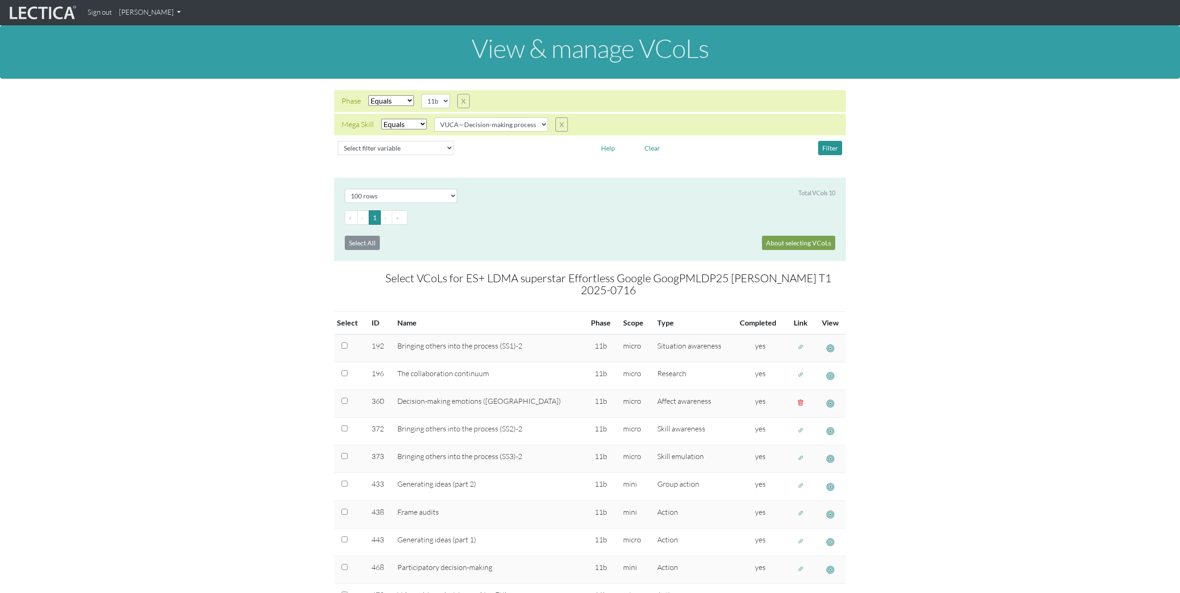
click at [142, 13] on link "[PERSON_NAME]" at bounding box center [149, 13] width 69 height 18
click at [152, 65] on link "Manage assignments" at bounding box center [162, 66] width 78 height 12
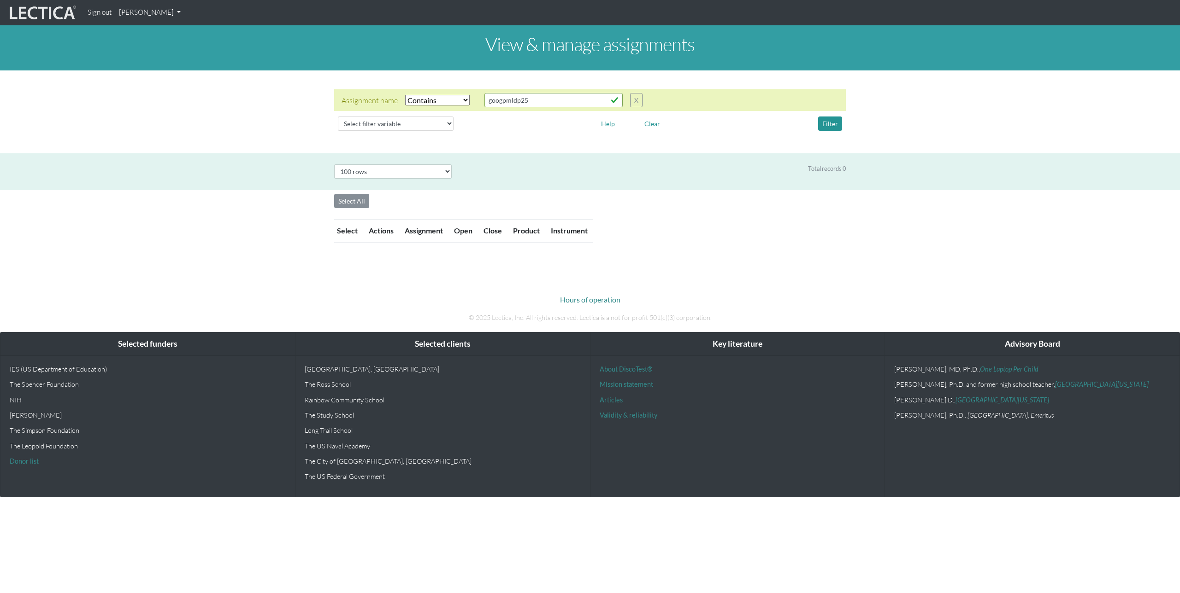
select select "icontains"
select select "100"
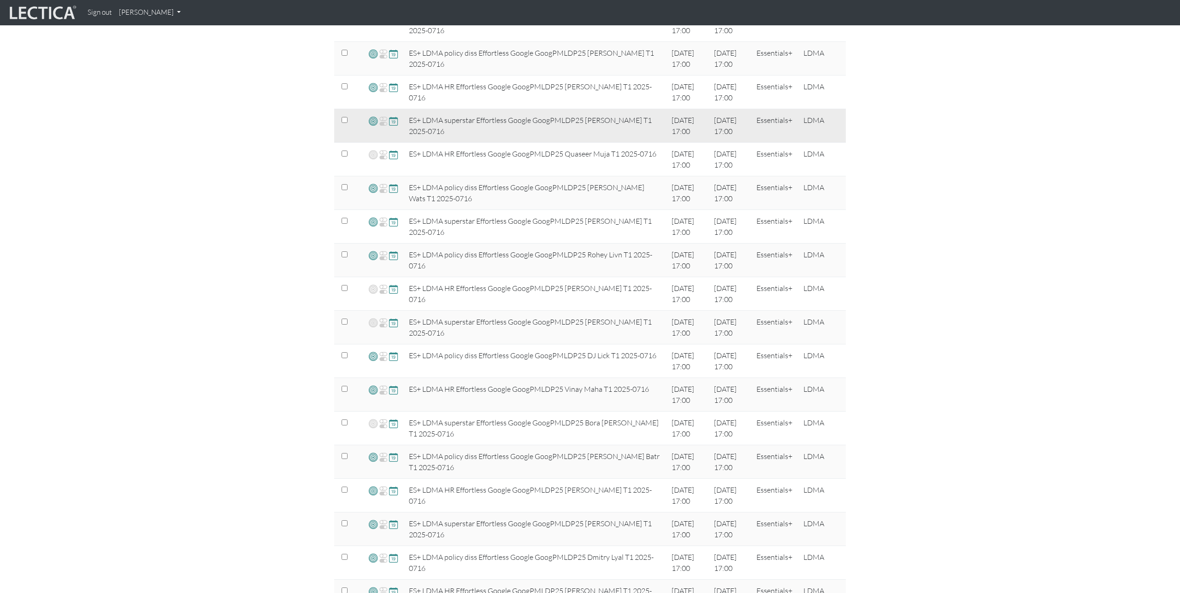
scroll to position [435, 0]
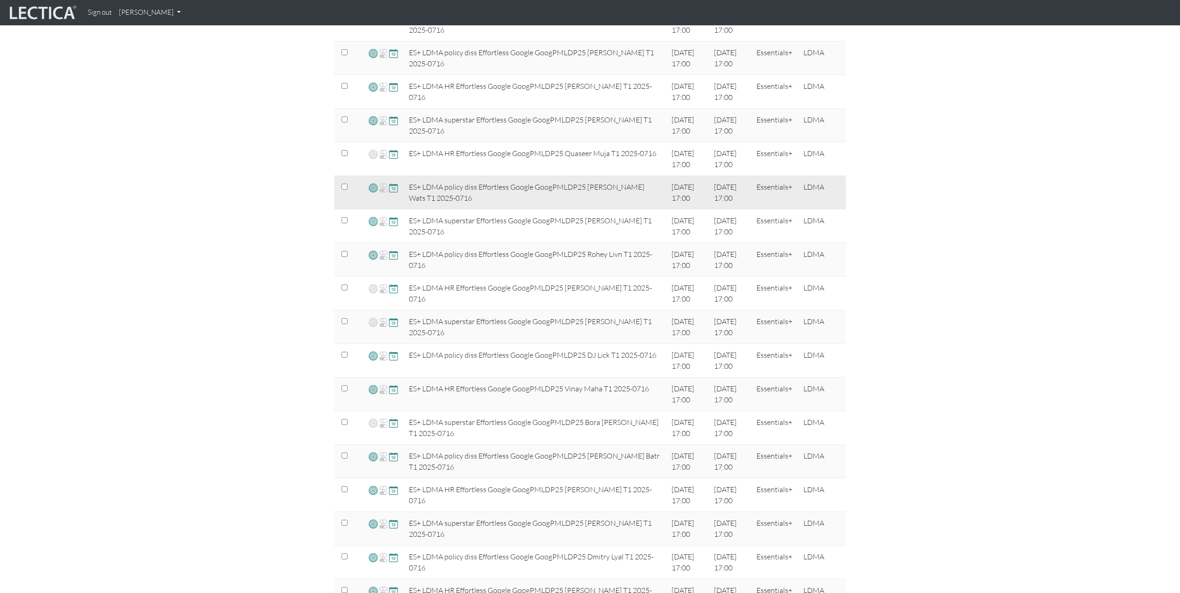
click at [372, 188] on span at bounding box center [373, 187] width 9 height 11
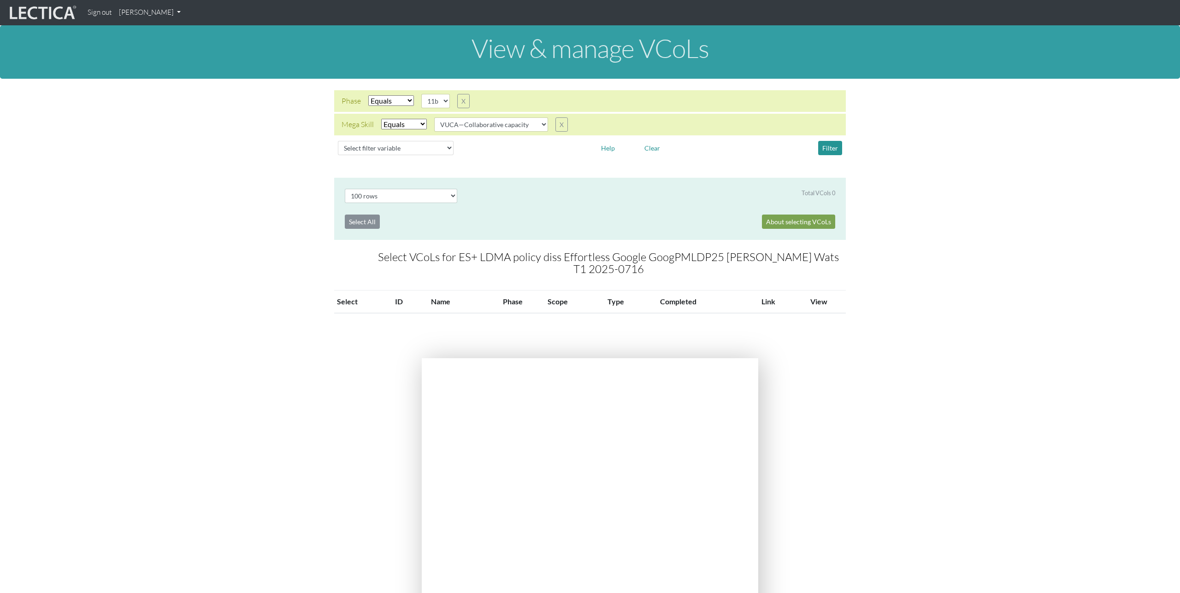
select select "100"
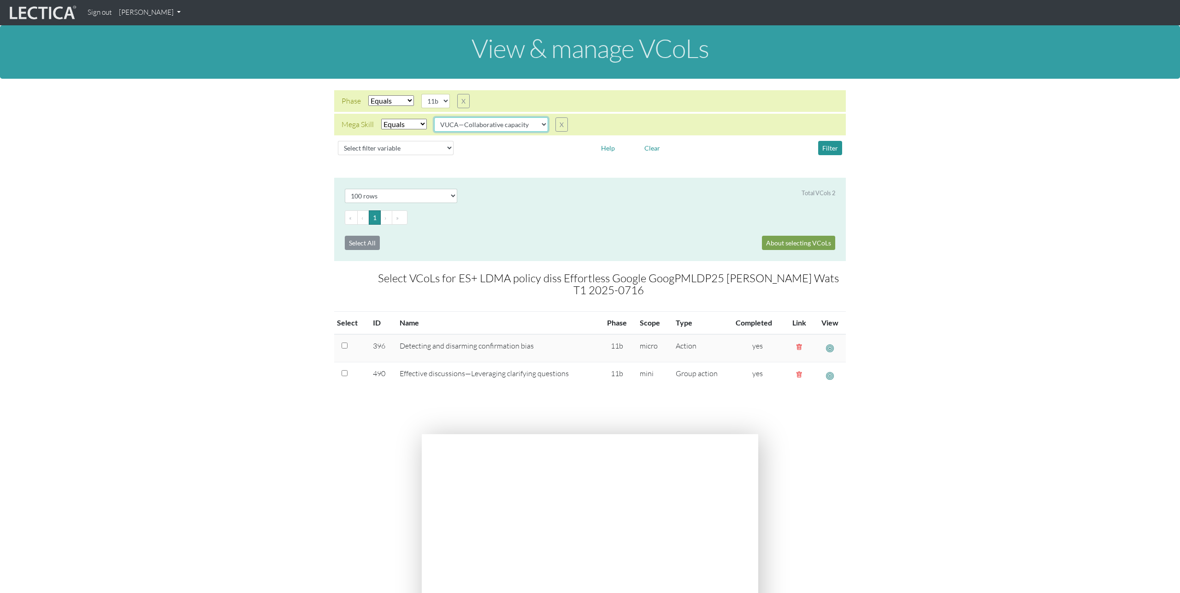
click at [529, 123] on select "VUCA—Collaborative capacity VUCA—Contextual thinking VUCA—Decision-making proce…" at bounding box center [491, 124] width 114 height 14
click at [435, 117] on select "VUCA—Collaborative capacity VUCA—Contextual thinking VUCA—Decision-making proce…" at bounding box center [491, 124] width 114 height 14
click at [834, 147] on button "Filter" at bounding box center [830, 148] width 24 height 14
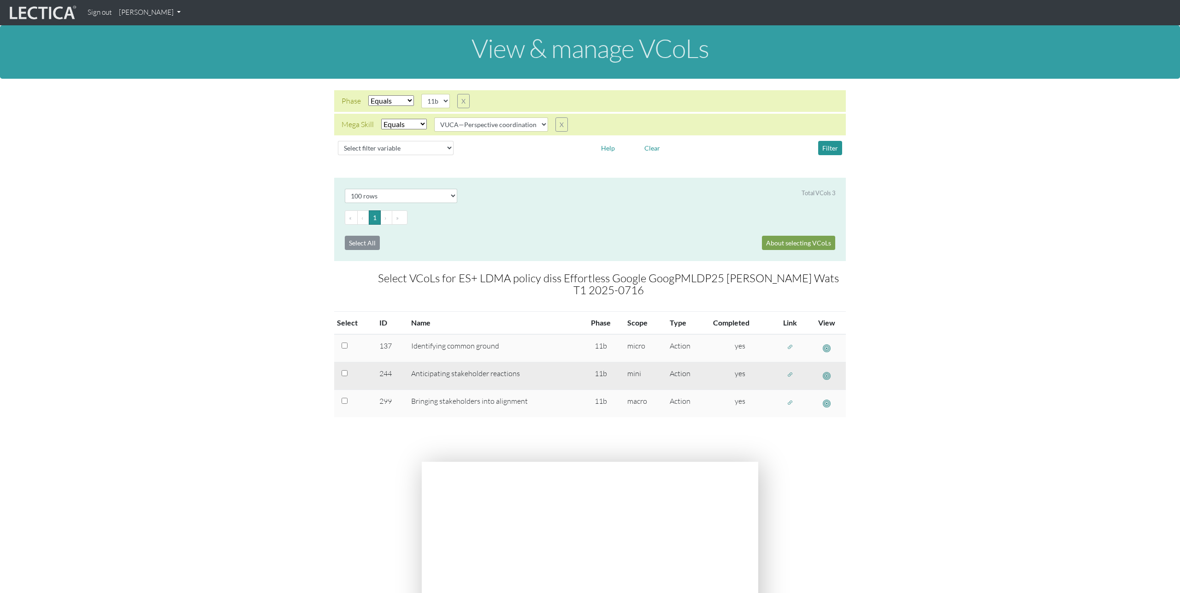
click at [791, 371] on span "button" at bounding box center [790, 375] width 6 height 8
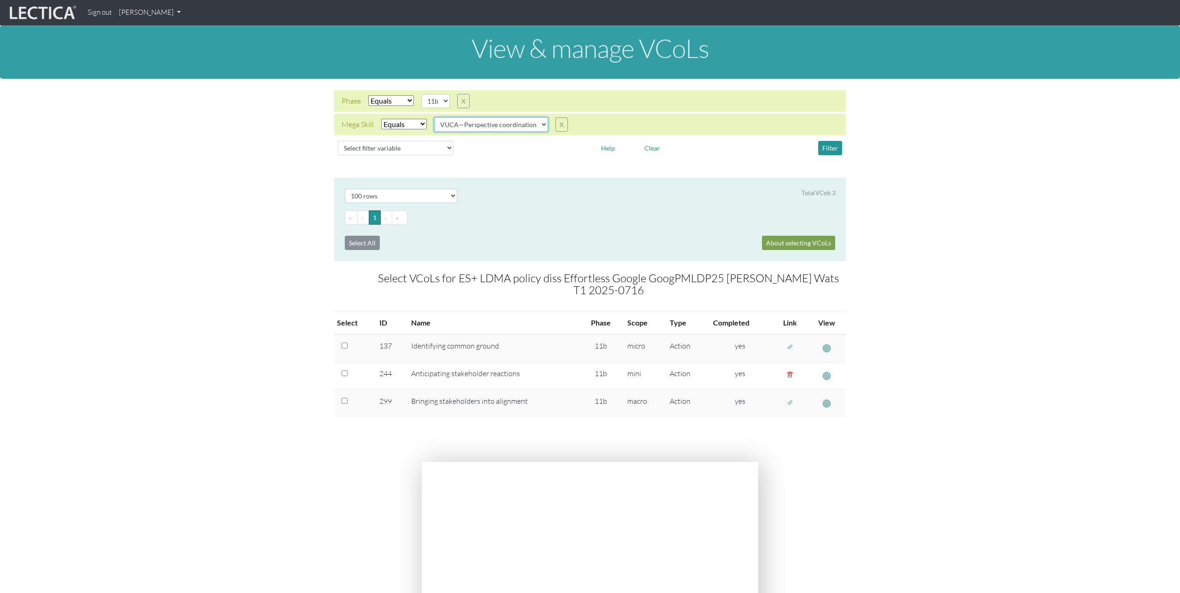
click at [534, 127] on select "VUCA—Collaborative capacity VUCA—Contextual thinking VUCA—Decision-making proce…" at bounding box center [491, 124] width 114 height 14
click at [435, 117] on select "VUCA—Collaborative capacity VUCA—Contextual thinking VUCA—Decision-making proce…" at bounding box center [491, 124] width 114 height 14
click at [837, 153] on button "Filter" at bounding box center [830, 148] width 24 height 14
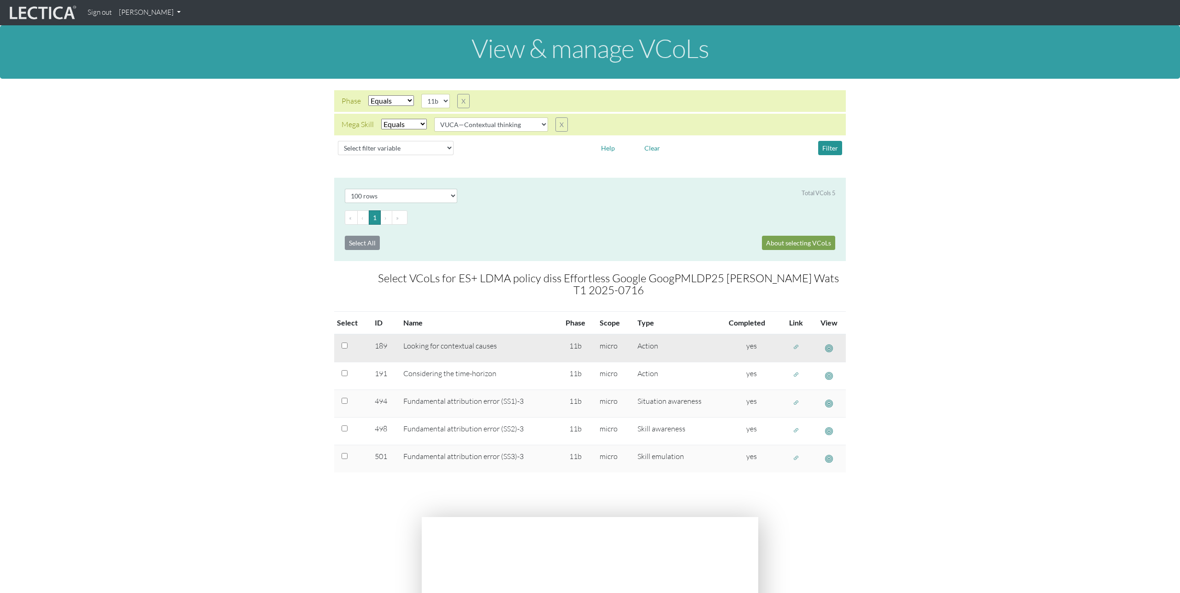
click at [794, 344] on span "button" at bounding box center [796, 348] width 6 height 8
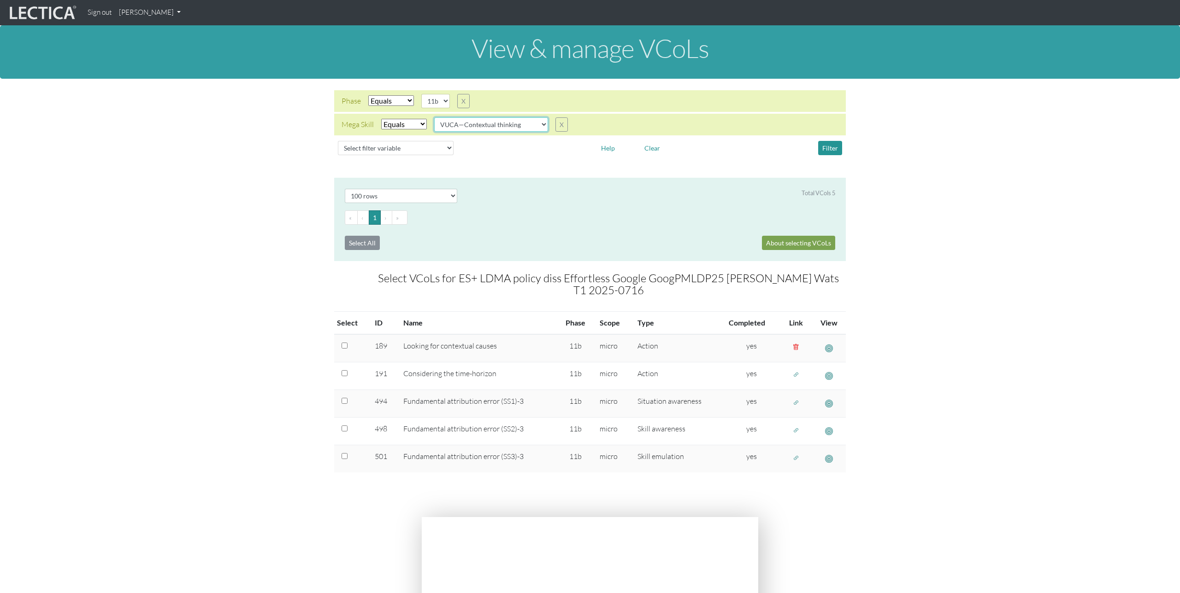
click at [517, 126] on select "VUCA—Collaborative capacity VUCA—Contextual thinking VUCA—Decision-making proce…" at bounding box center [491, 124] width 114 height 14
select select "VUCA—Decision-making process"
click at [435, 117] on select "VUCA—Collaborative capacity VUCA—Contextual thinking VUCA—Decision-making proce…" at bounding box center [491, 124] width 114 height 14
click at [825, 152] on button "Filter" at bounding box center [830, 148] width 24 height 14
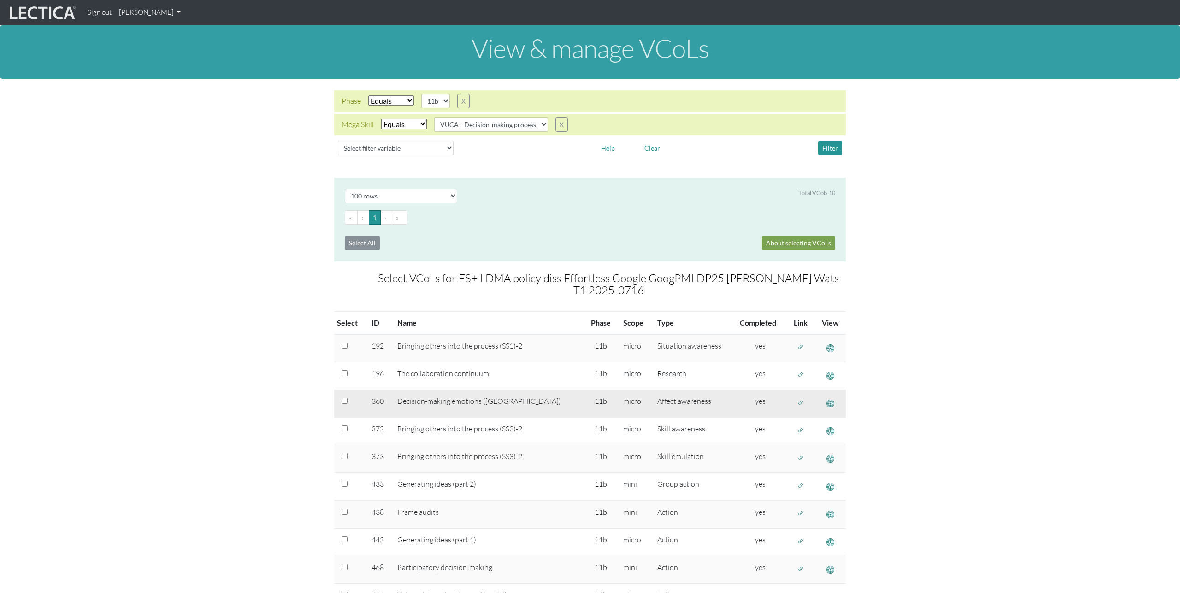
click at [797, 399] on span "button" at bounding box center [800, 403] width 6 height 8
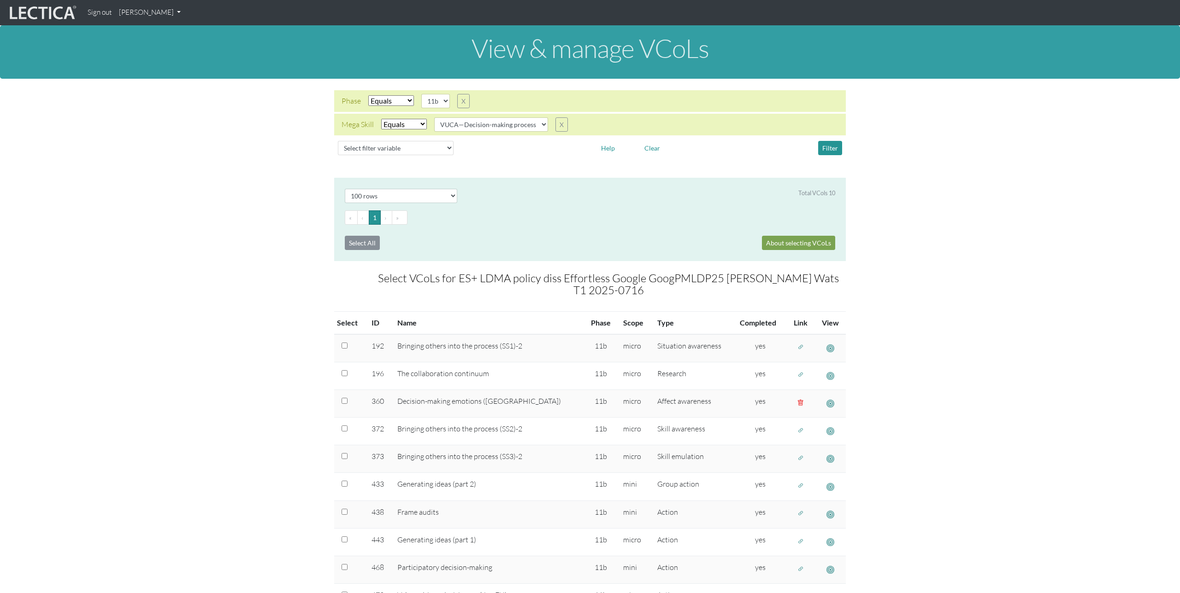
click at [166, 14] on link "[PERSON_NAME]" at bounding box center [149, 13] width 69 height 18
click at [167, 69] on link "Manage assignments" at bounding box center [162, 66] width 78 height 12
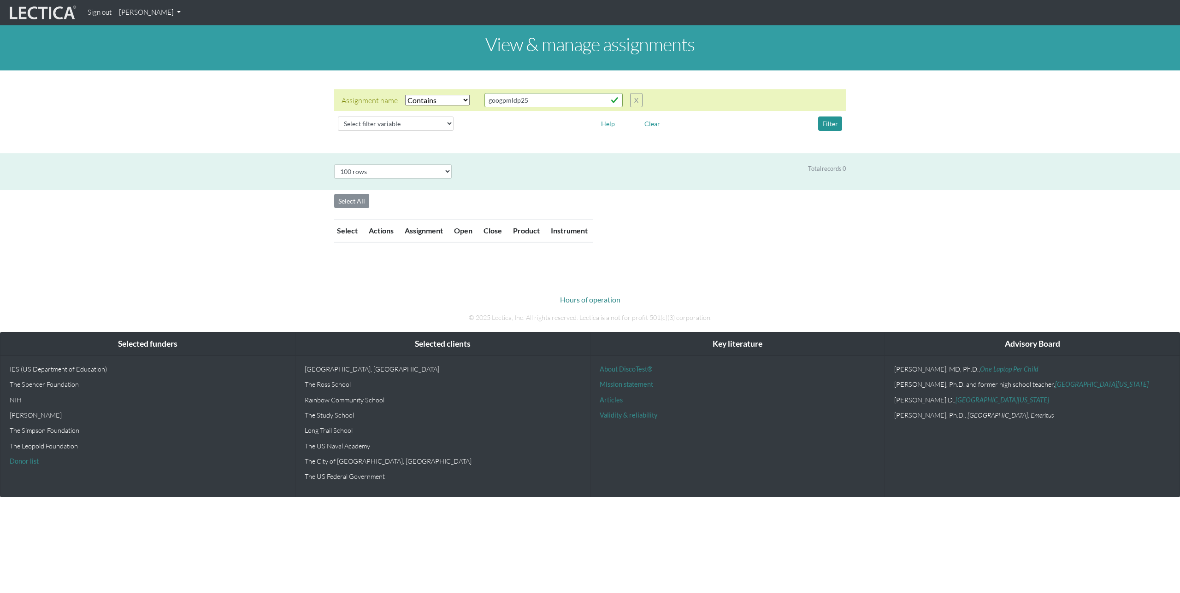
select select "icontains"
select select "100"
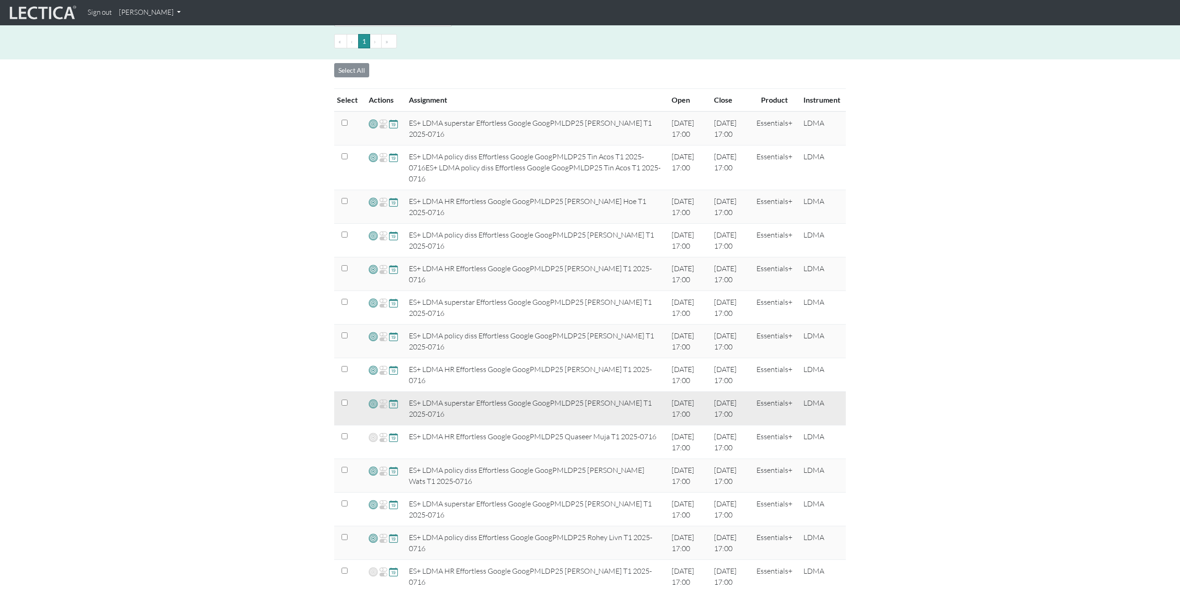
scroll to position [156, 0]
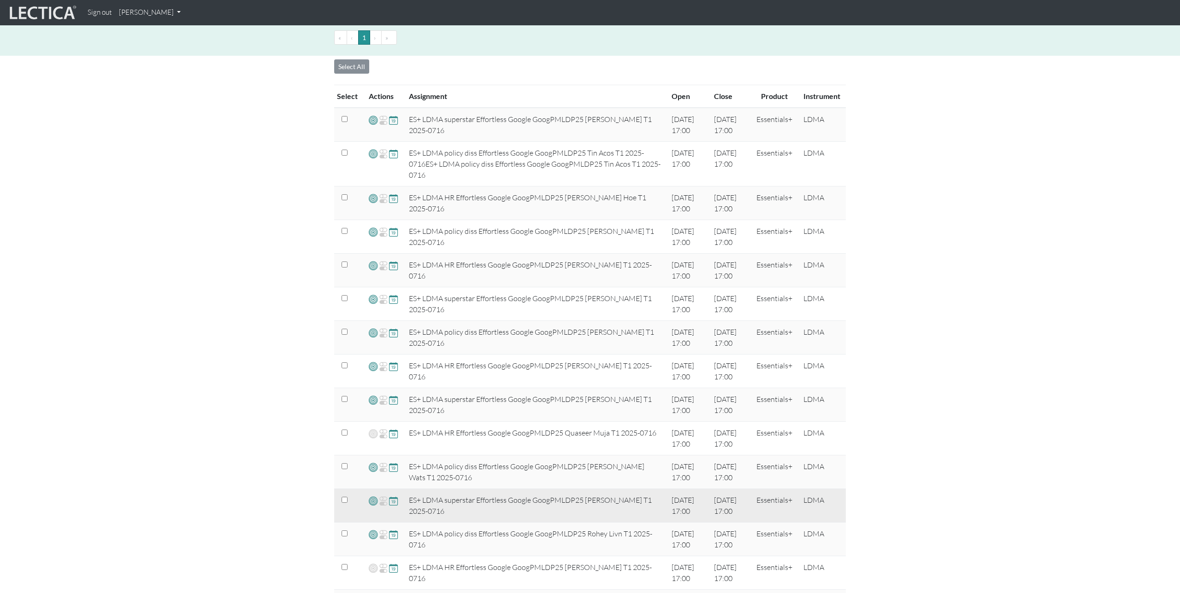
click at [372, 502] on span at bounding box center [373, 501] width 9 height 11
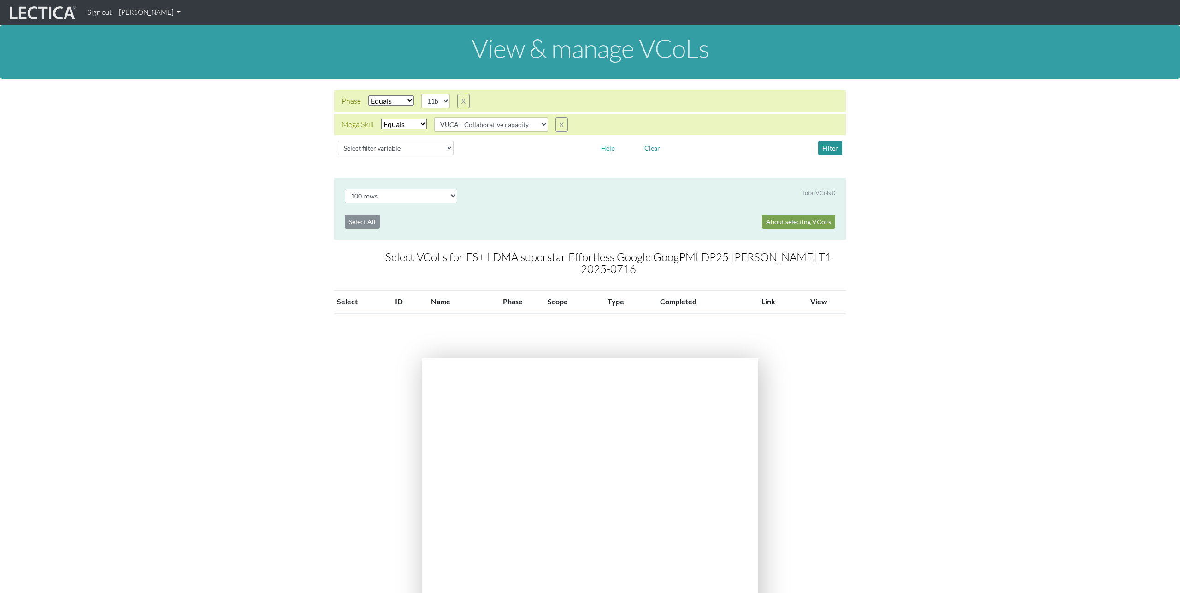
select select "100"
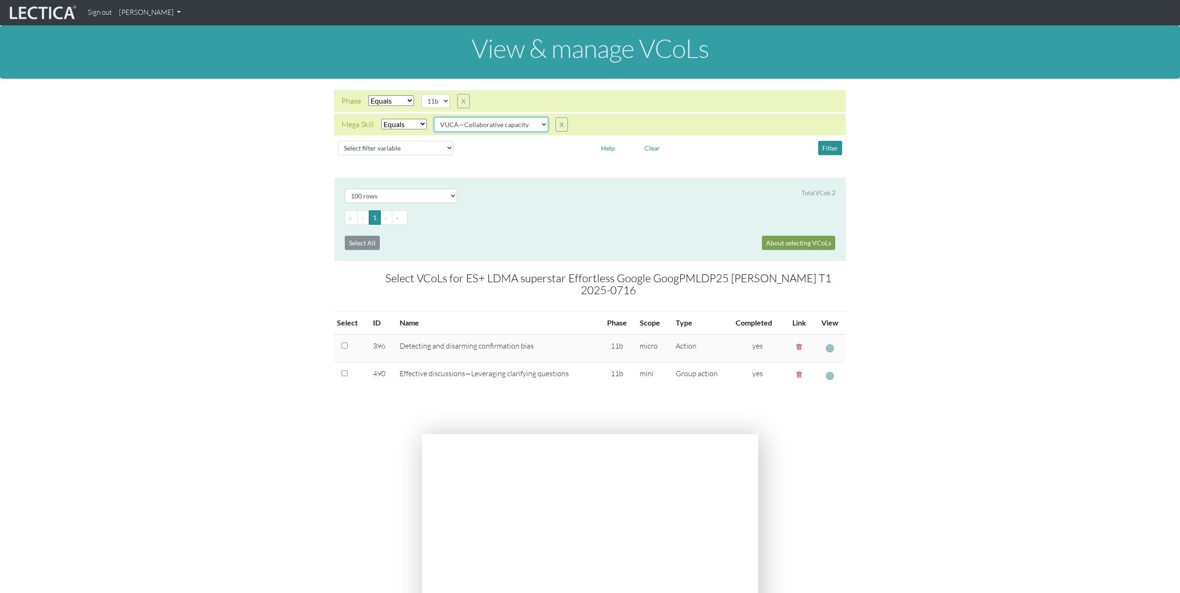
click at [481, 128] on select "VUCA—Collaborative capacity VUCA—Contextual thinking VUCA—Decision-making proce…" at bounding box center [491, 124] width 114 height 14
click at [435, 117] on select "VUCA—Collaborative capacity VUCA—Contextual thinking VUCA—Decision-making proce…" at bounding box center [491, 124] width 114 height 14
click at [834, 143] on button "Filter" at bounding box center [830, 148] width 24 height 14
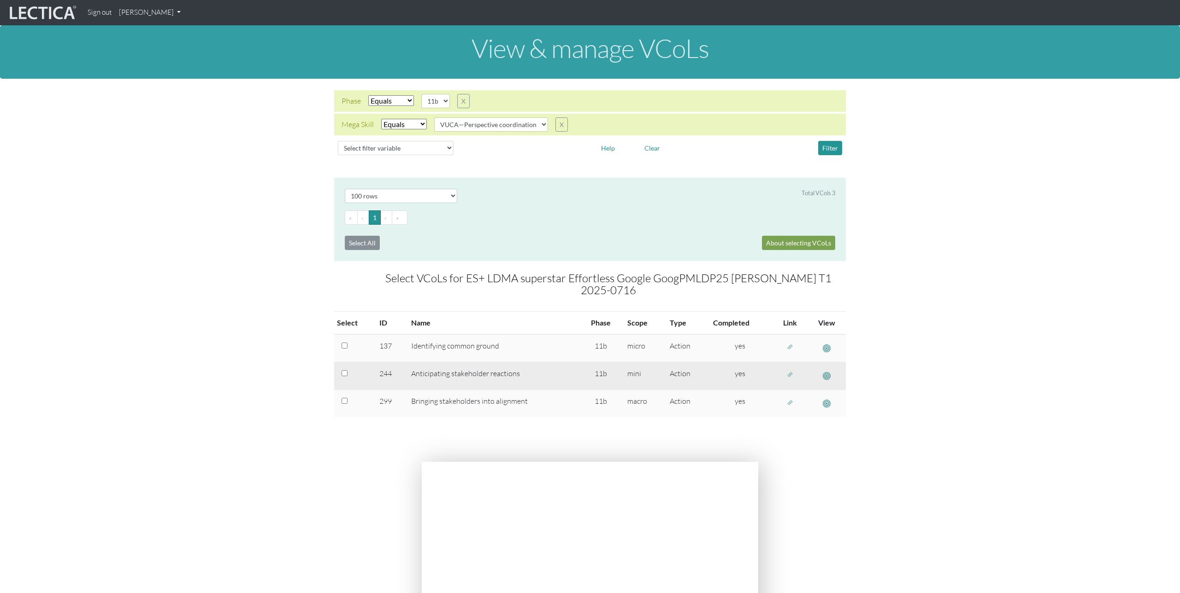
click at [791, 371] on span "button" at bounding box center [790, 375] width 6 height 8
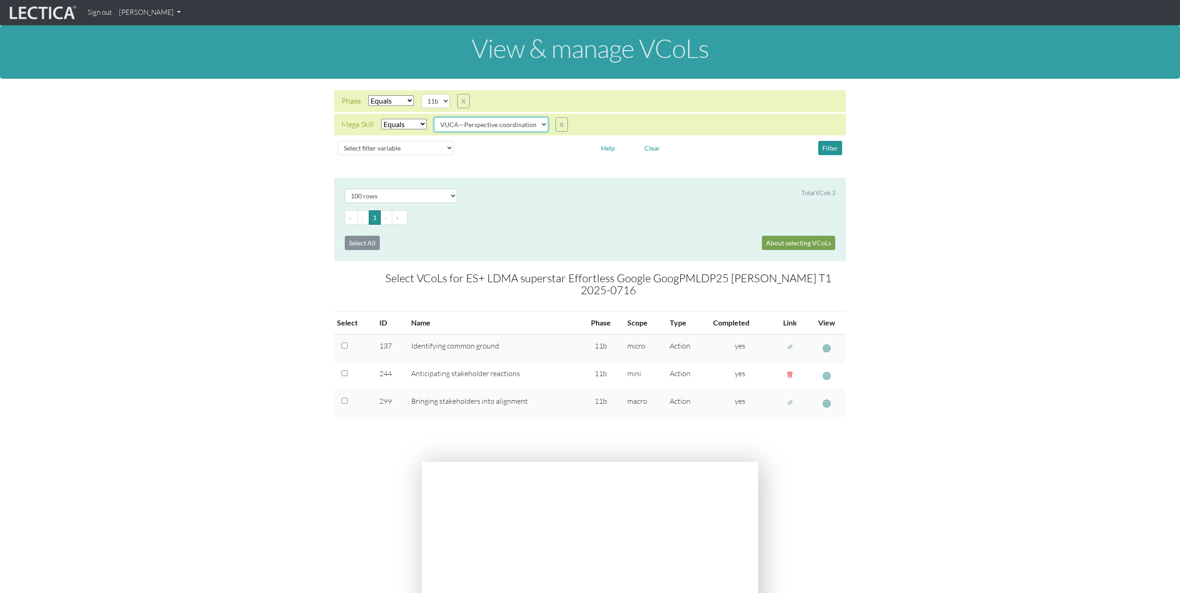
click at [525, 127] on select "VUCA—Collaborative capacity VUCA—Contextual thinking VUCA—Decision-making proce…" at bounding box center [491, 124] width 114 height 14
click at [435, 117] on select "VUCA—Collaborative capacity VUCA—Contextual thinking VUCA—Decision-making proce…" at bounding box center [491, 124] width 114 height 14
click at [832, 150] on button "Filter" at bounding box center [830, 148] width 24 height 14
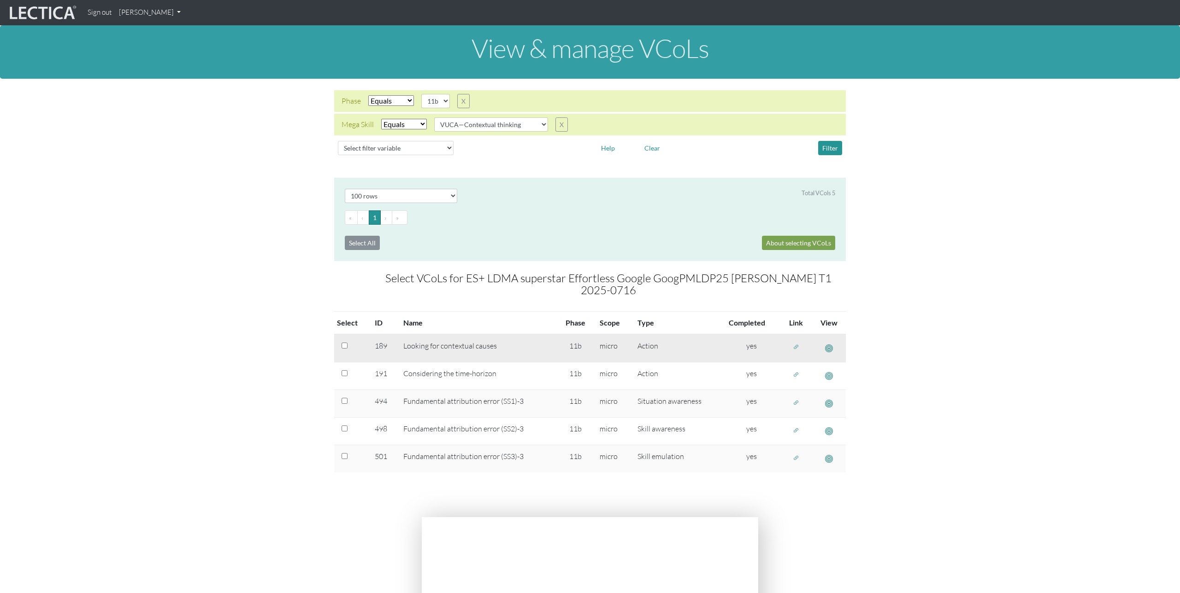
click at [796, 344] on span "button" at bounding box center [796, 348] width 6 height 8
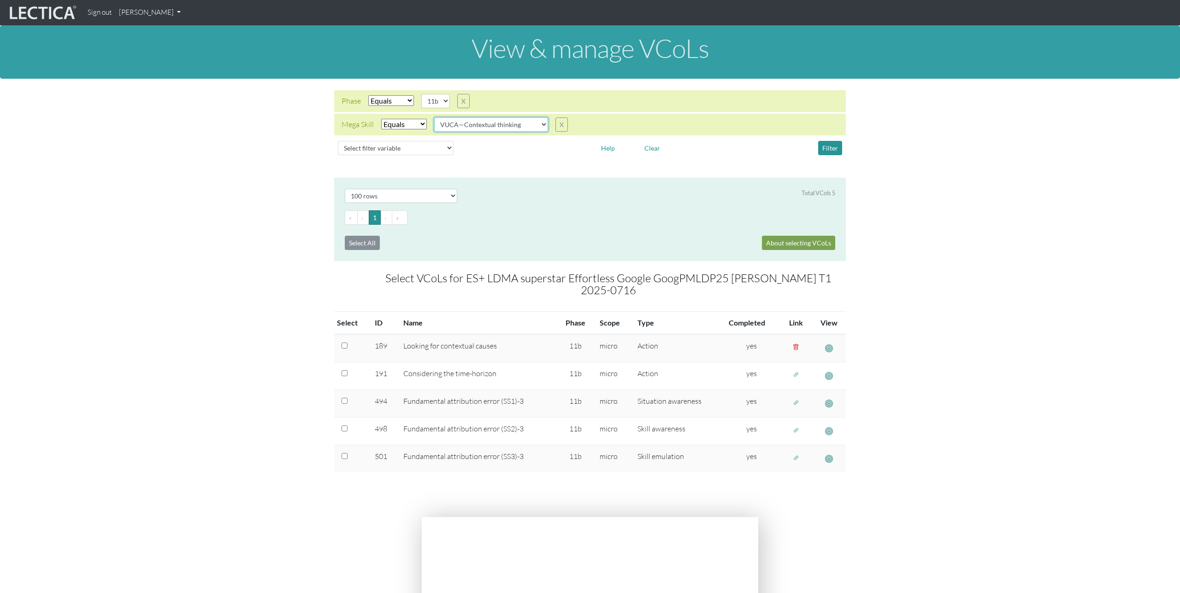
click at [530, 129] on select "VUCA—Collaborative capacity VUCA—Contextual thinking VUCA—Decision-making proce…" at bounding box center [491, 124] width 114 height 14
select select "VUCA—Decision-making process"
click at [435, 117] on select "VUCA—Collaborative capacity VUCA—Contextual thinking VUCA—Decision-making proce…" at bounding box center [491, 124] width 114 height 14
click at [833, 150] on button "Filter" at bounding box center [830, 148] width 24 height 14
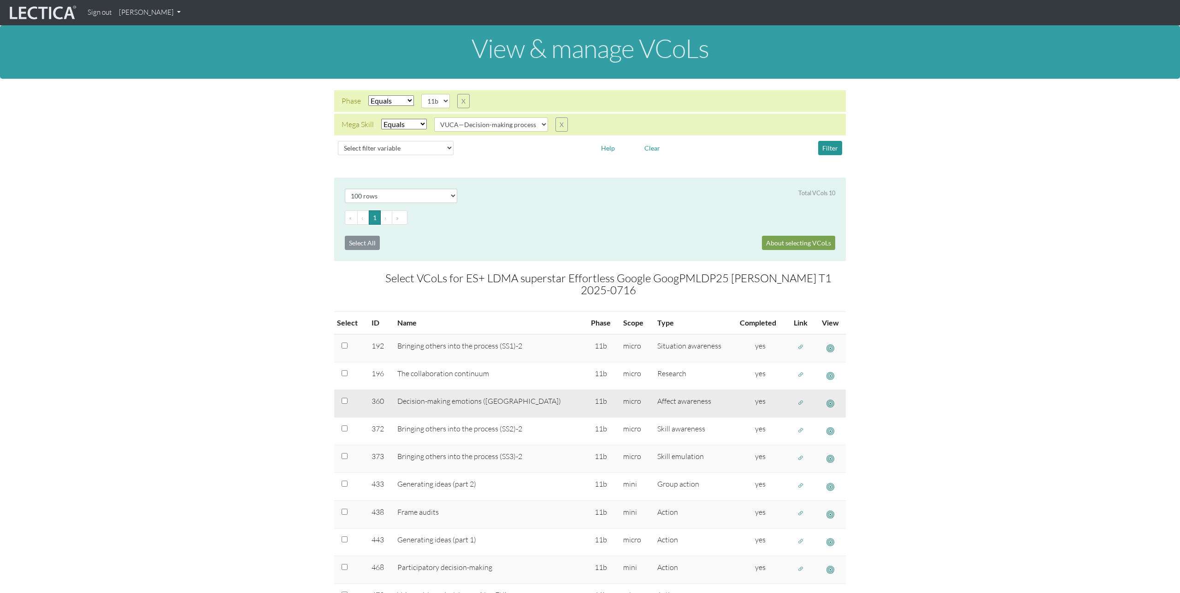
click at [797, 399] on span "button" at bounding box center [800, 403] width 6 height 8
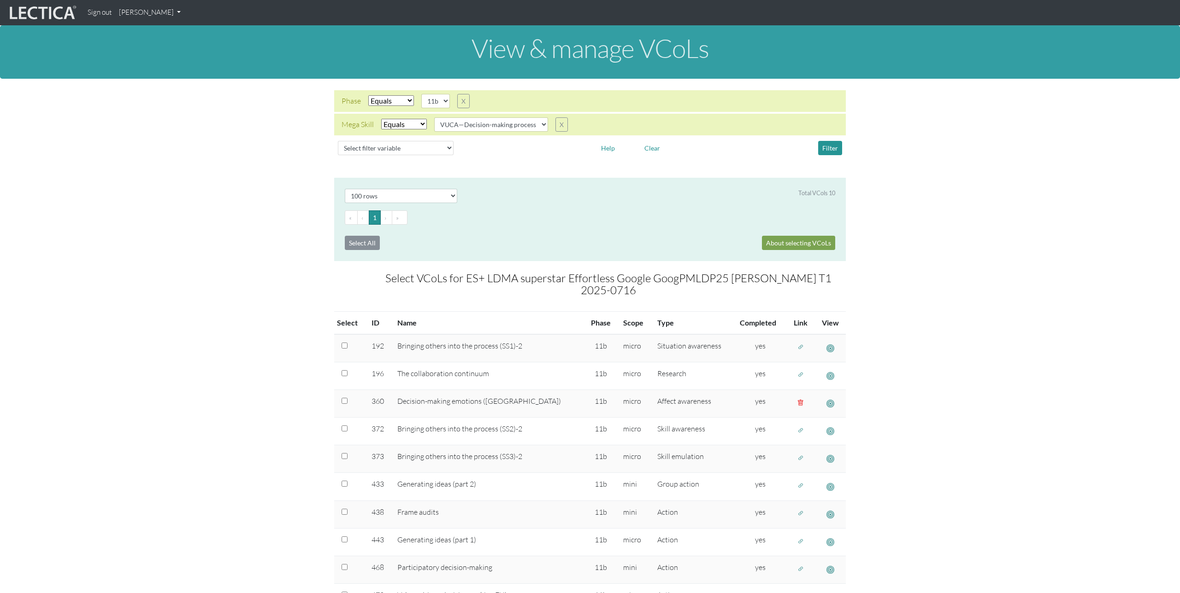
click at [155, 16] on link "[PERSON_NAME]" at bounding box center [149, 13] width 69 height 18
click at [160, 64] on link "Manage assignments" at bounding box center [162, 66] width 78 height 12
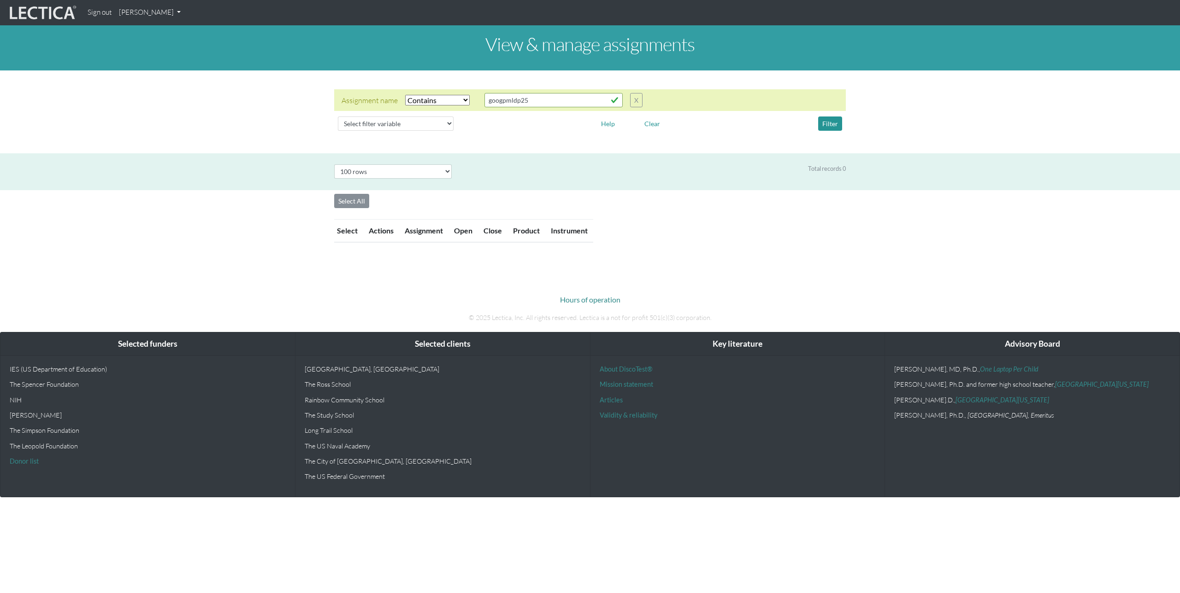
select select "icontains"
select select "100"
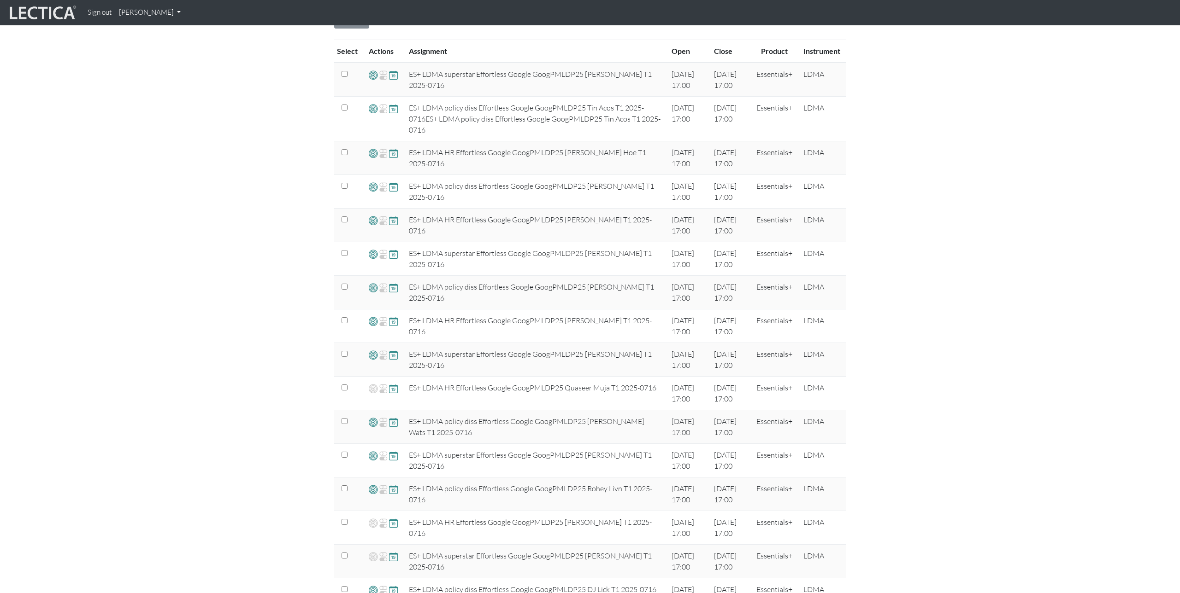
scroll to position [206, 0]
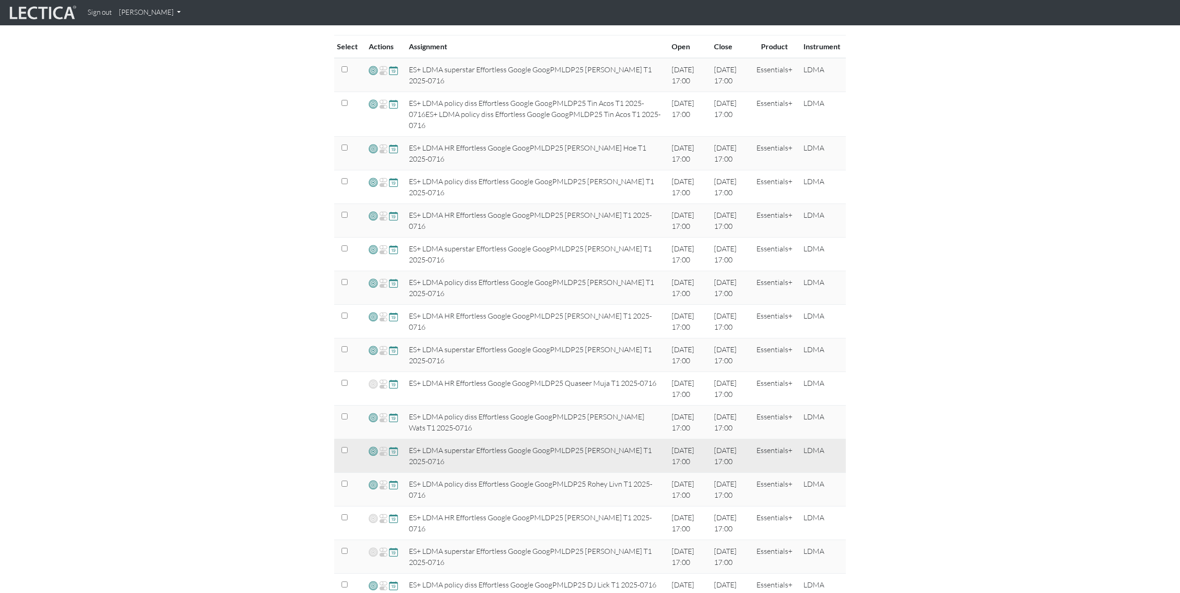
click at [369, 453] on span at bounding box center [373, 451] width 9 height 11
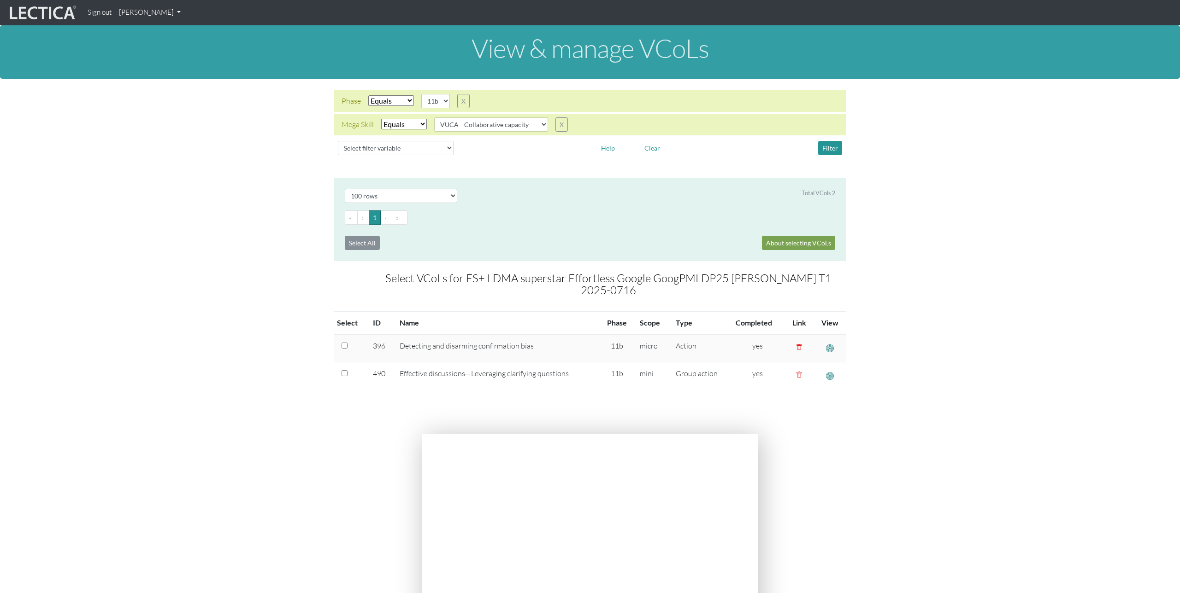
select select "100"
click at [530, 131] on select "VUCA—Collaborative capacity VUCA—Contextual thinking VUCA—Decision-making proce…" at bounding box center [491, 124] width 114 height 14
select select "VUCA—Contextual thinking"
click at [435, 117] on select "VUCA—Collaborative capacity VUCA—Contextual thinking VUCA—Decision-making proce…" at bounding box center [491, 124] width 114 height 14
click at [834, 151] on button "Filter" at bounding box center [830, 148] width 24 height 14
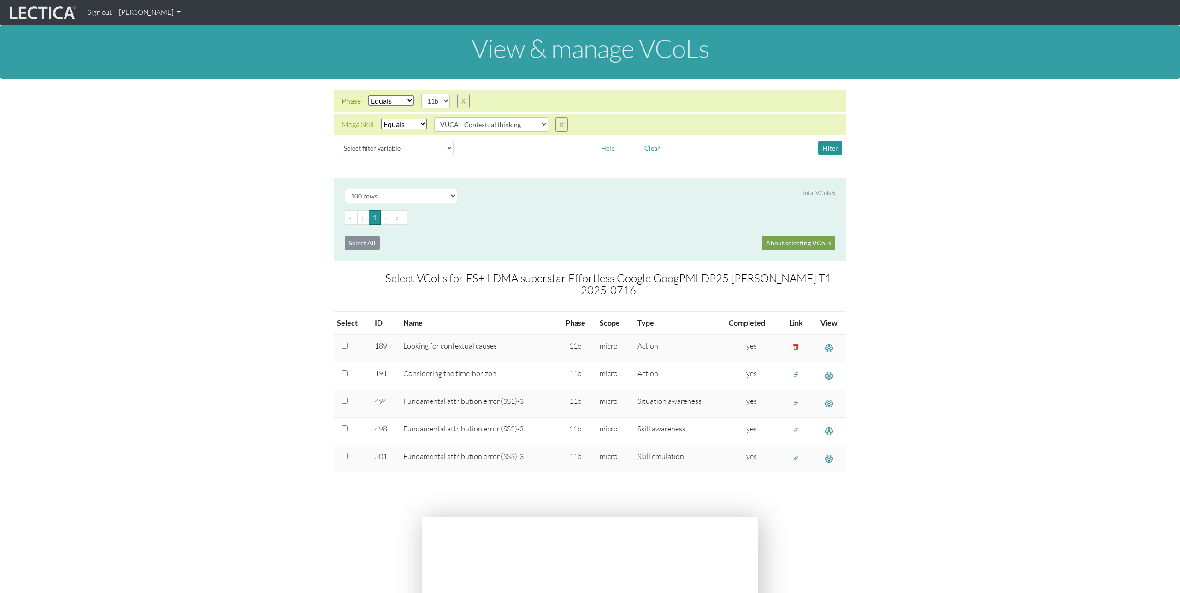
click at [133, 12] on link "[PERSON_NAME]" at bounding box center [149, 13] width 69 height 18
click at [144, 64] on link "Manage assignments" at bounding box center [162, 66] width 78 height 12
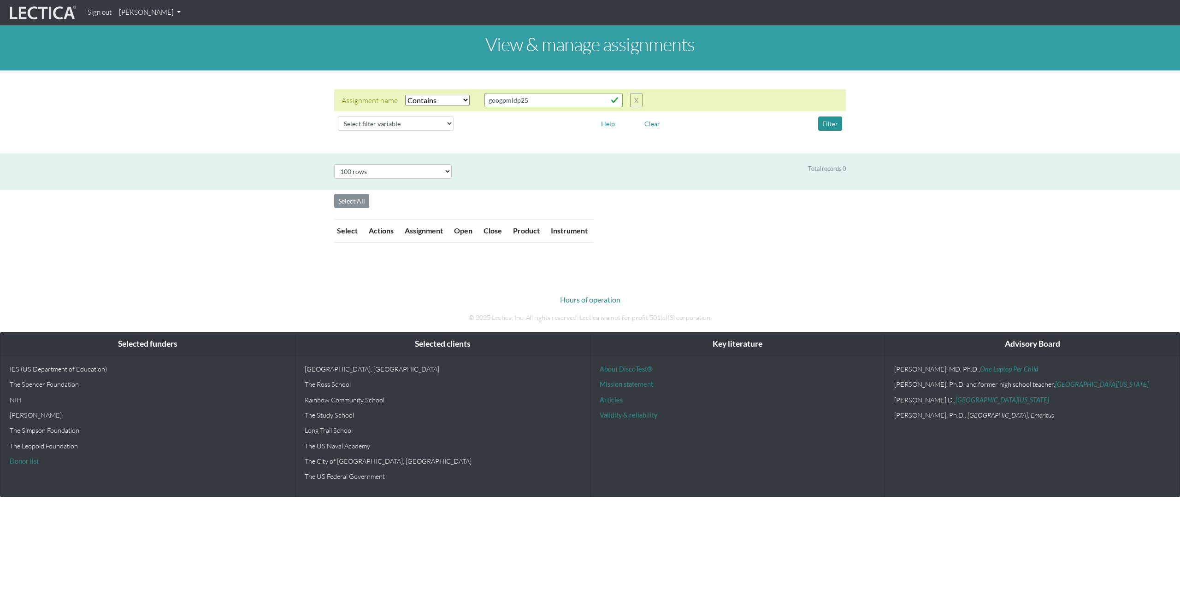
select select "icontains"
select select "100"
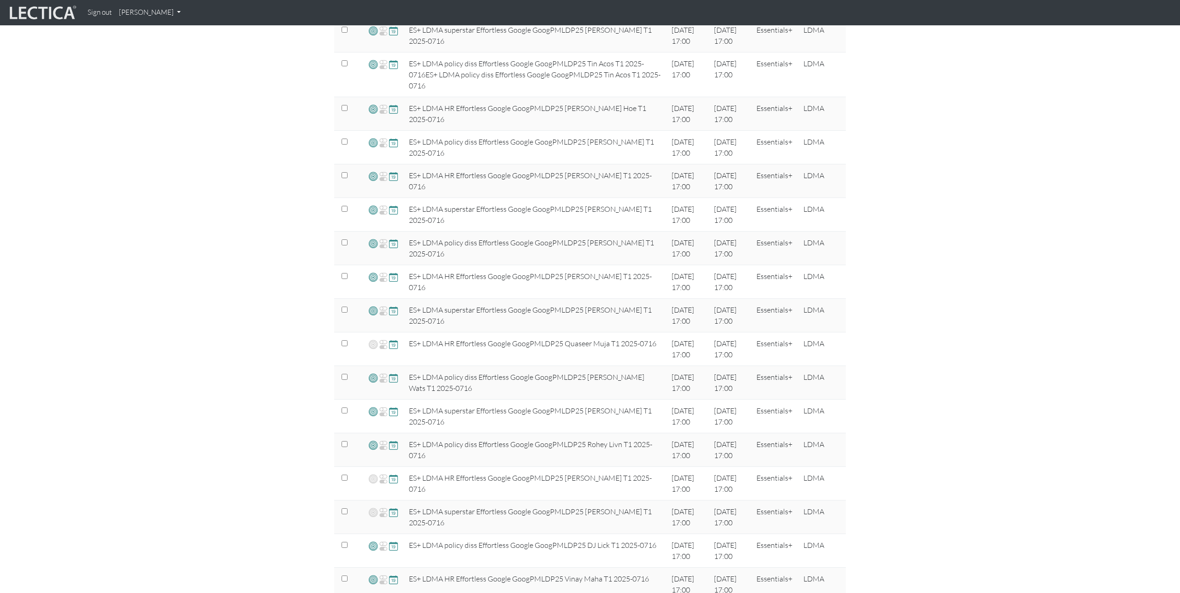
scroll to position [276, 0]
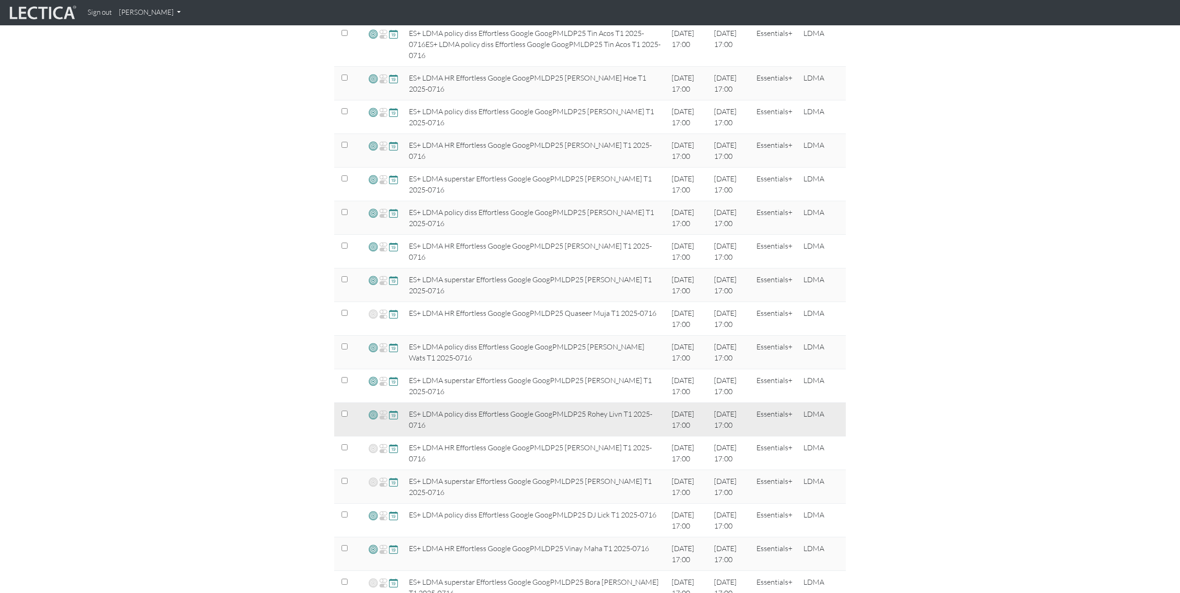
click at [371, 416] on span at bounding box center [373, 415] width 9 height 11
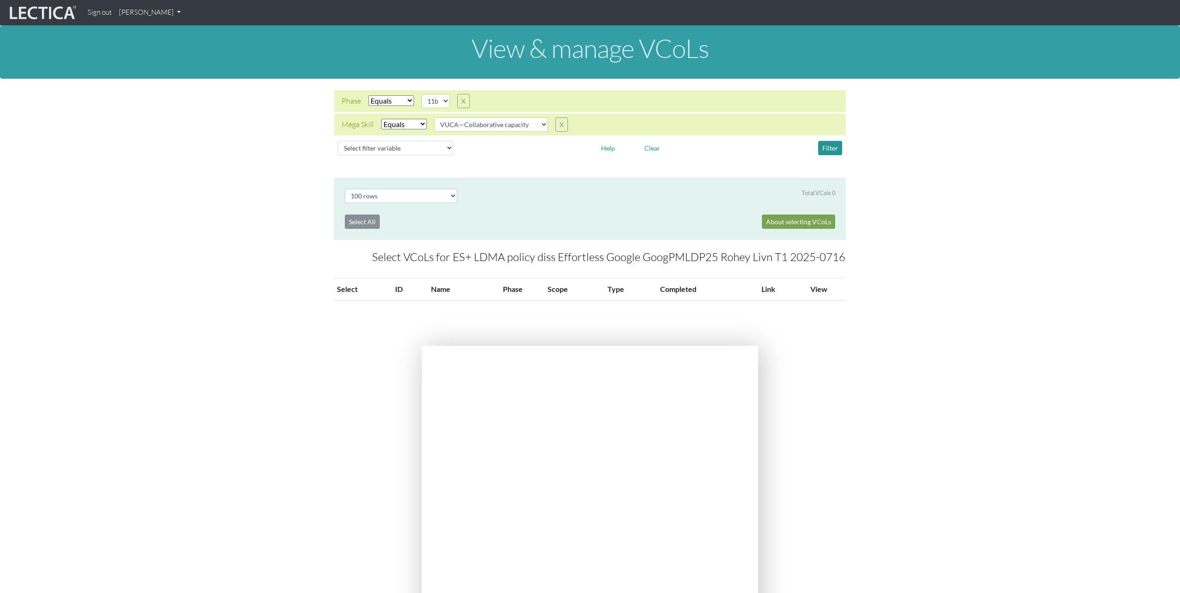
select select "100"
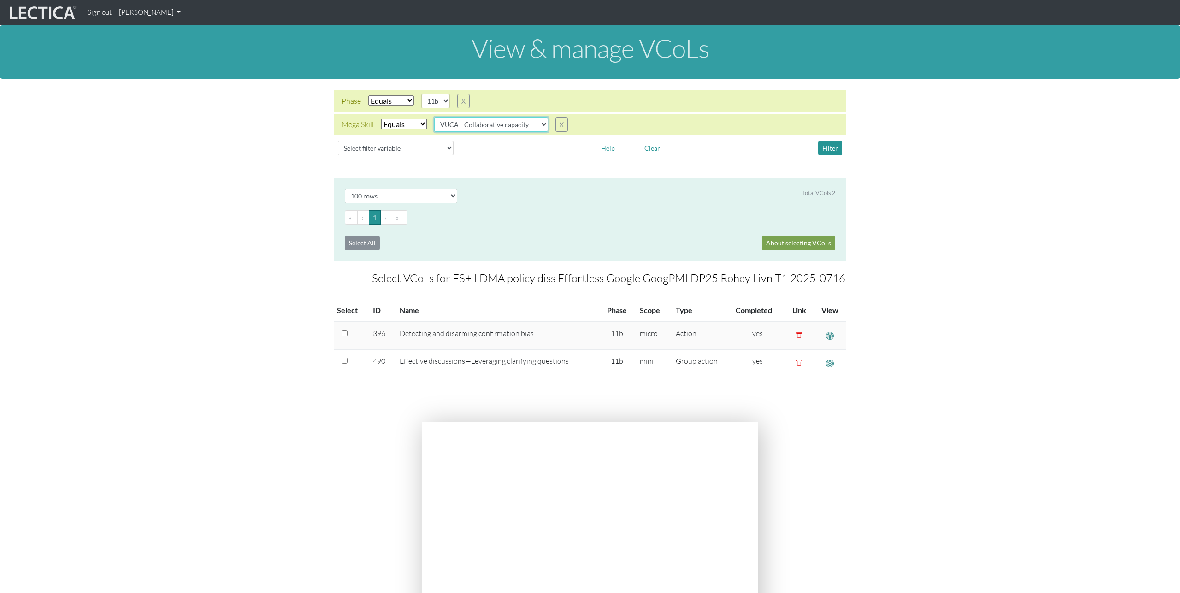
click at [492, 124] on select "VUCA—Collaborative capacity VUCA—Contextual thinking VUCA—Decision-making proce…" at bounding box center [491, 124] width 114 height 14
click at [435, 117] on select "VUCA—Collaborative capacity VUCA—Contextual thinking VUCA—Decision-making proce…" at bounding box center [491, 124] width 114 height 14
click at [828, 148] on button "Filter" at bounding box center [830, 148] width 24 height 14
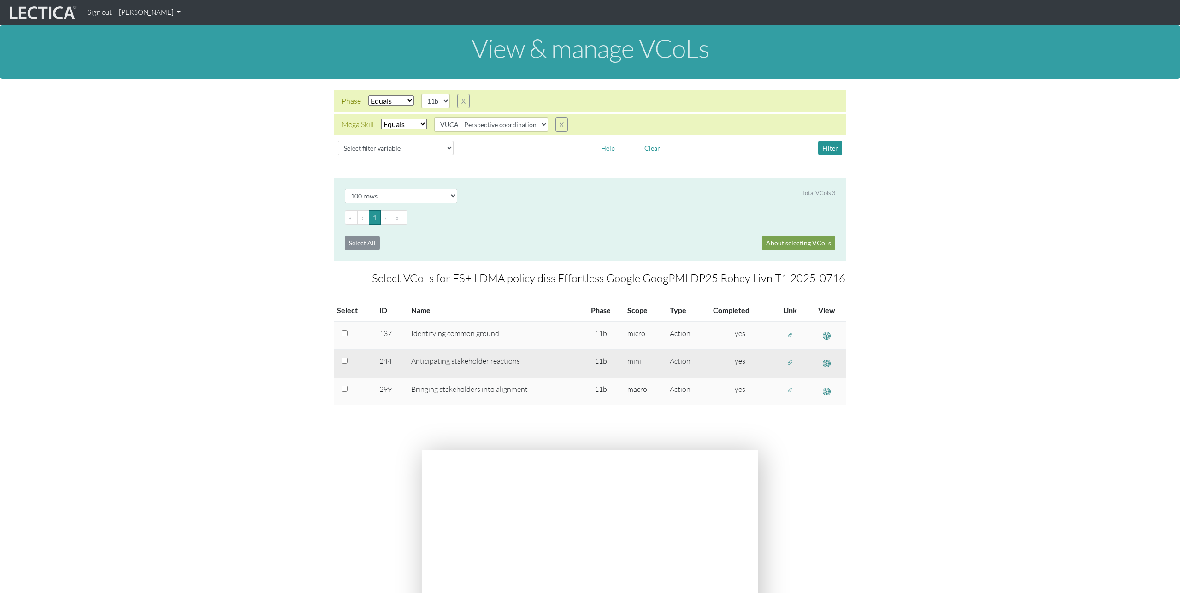
click at [790, 363] on span "button" at bounding box center [790, 363] width 6 height 8
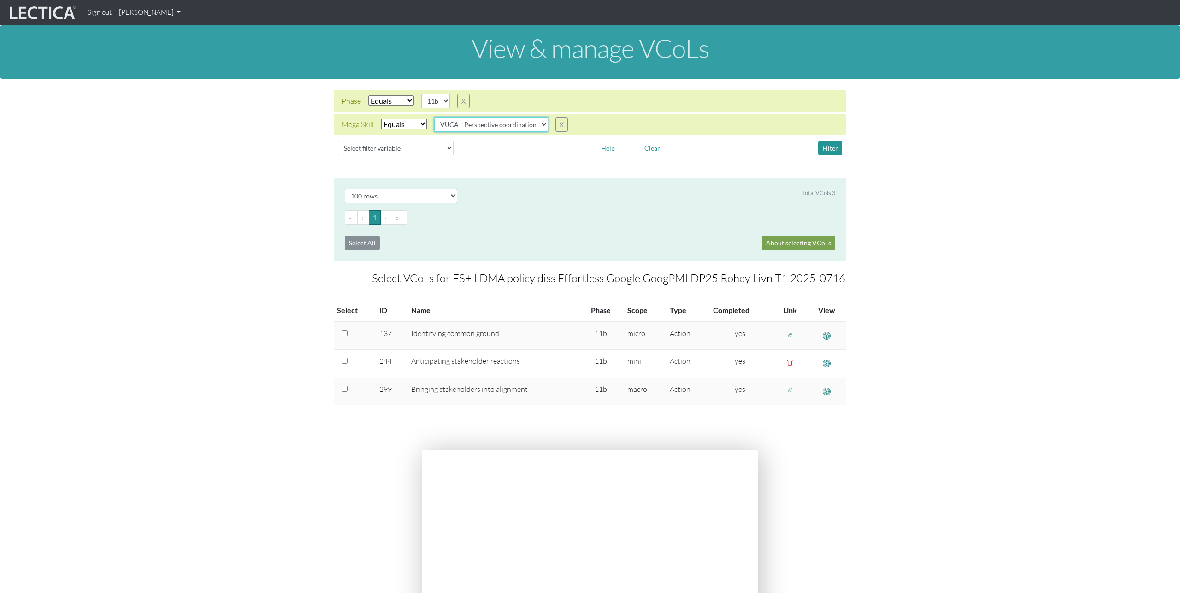
click at [530, 126] on select "VUCA—Collaborative capacity VUCA—Contextual thinking VUCA—Decision-making proce…" at bounding box center [491, 124] width 114 height 14
click at [435, 117] on select "VUCA—Collaborative capacity VUCA—Contextual thinking VUCA—Decision-making proce…" at bounding box center [491, 124] width 114 height 14
click at [825, 150] on button "Filter" at bounding box center [830, 148] width 24 height 14
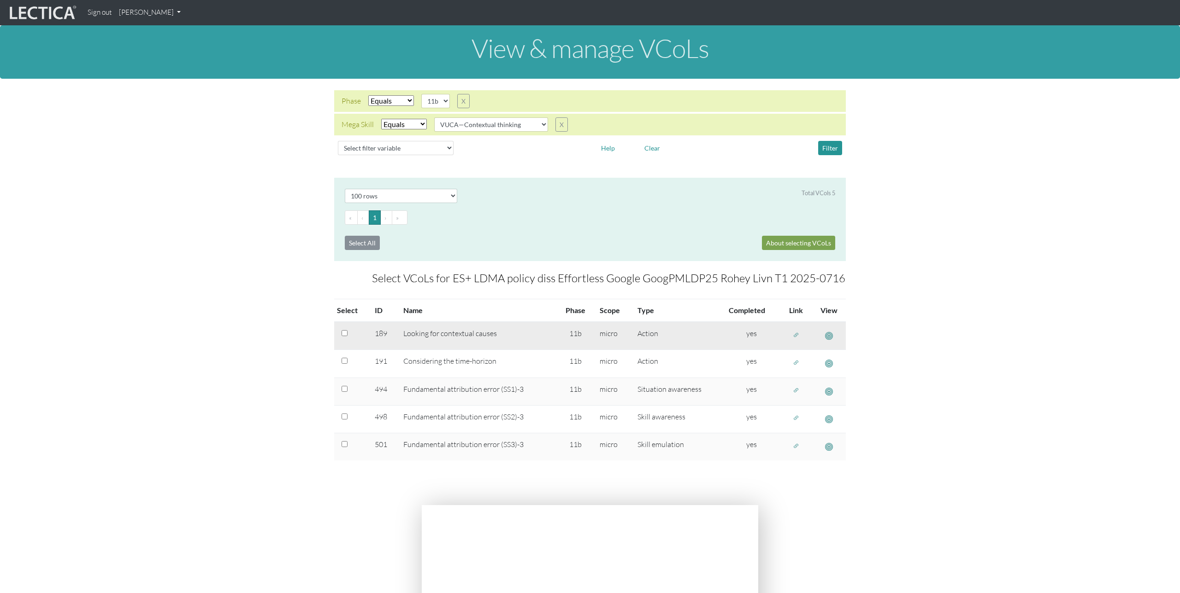
click at [796, 333] on span "button" at bounding box center [796, 335] width 6 height 8
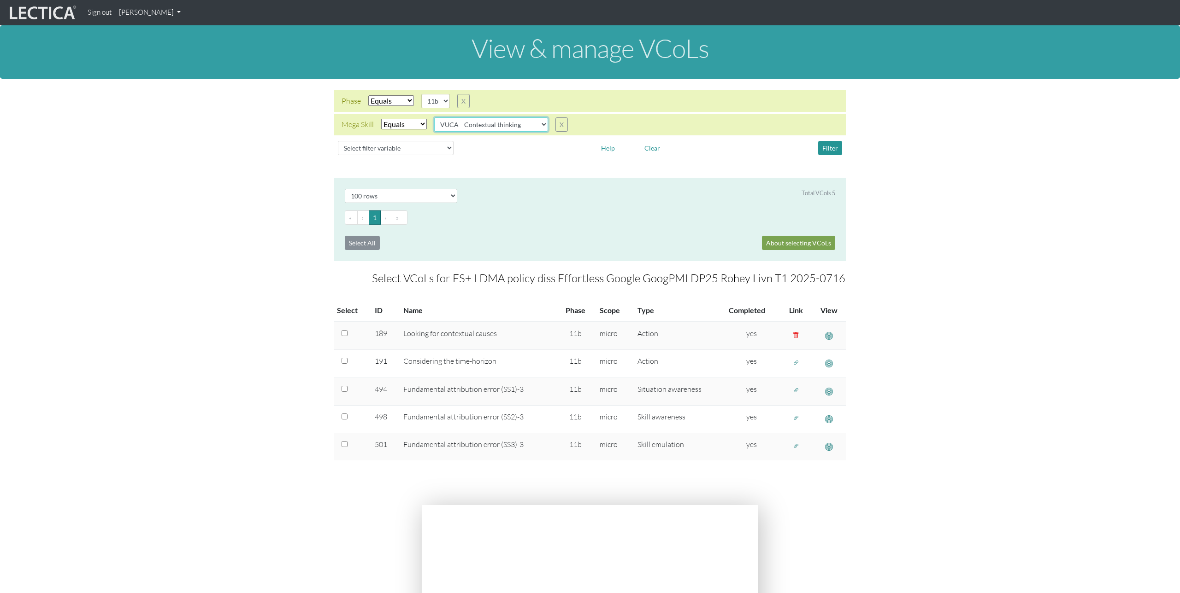
click at [521, 124] on select "VUCA—Collaborative capacity VUCA—Contextual thinking VUCA—Decision-making proce…" at bounding box center [491, 124] width 114 height 14
select select "VUCA—Decision-making process"
click at [435, 117] on select "VUCA—Collaborative capacity VUCA—Contextual thinking VUCA—Decision-making proce…" at bounding box center [491, 124] width 114 height 14
click at [829, 149] on button "Filter" at bounding box center [830, 148] width 24 height 14
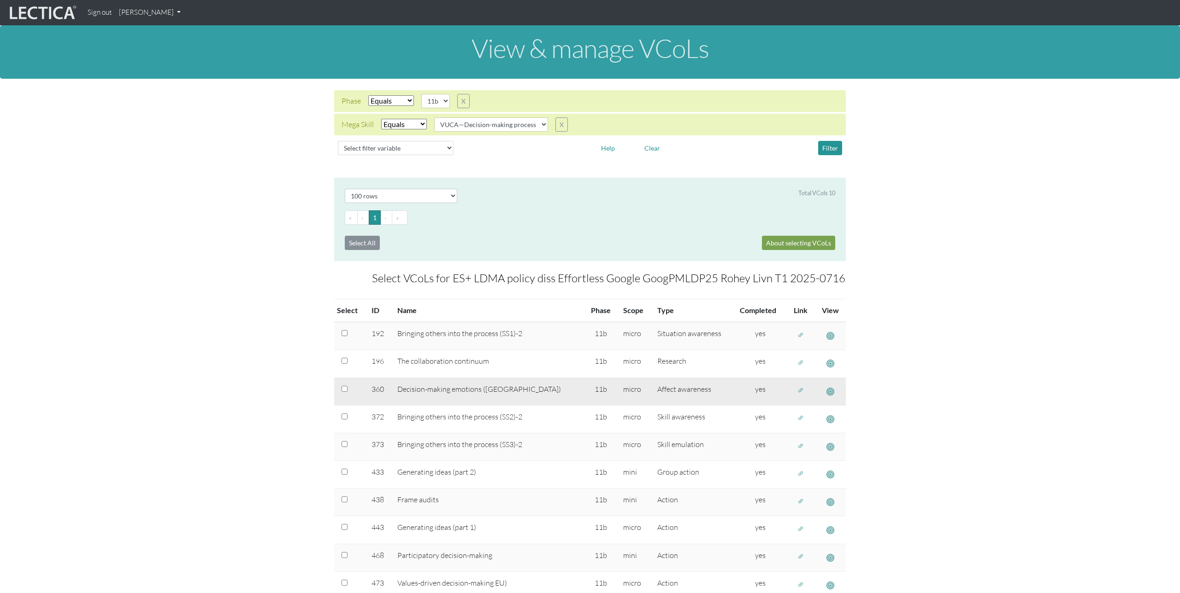
click at [797, 391] on span "button" at bounding box center [800, 391] width 6 height 8
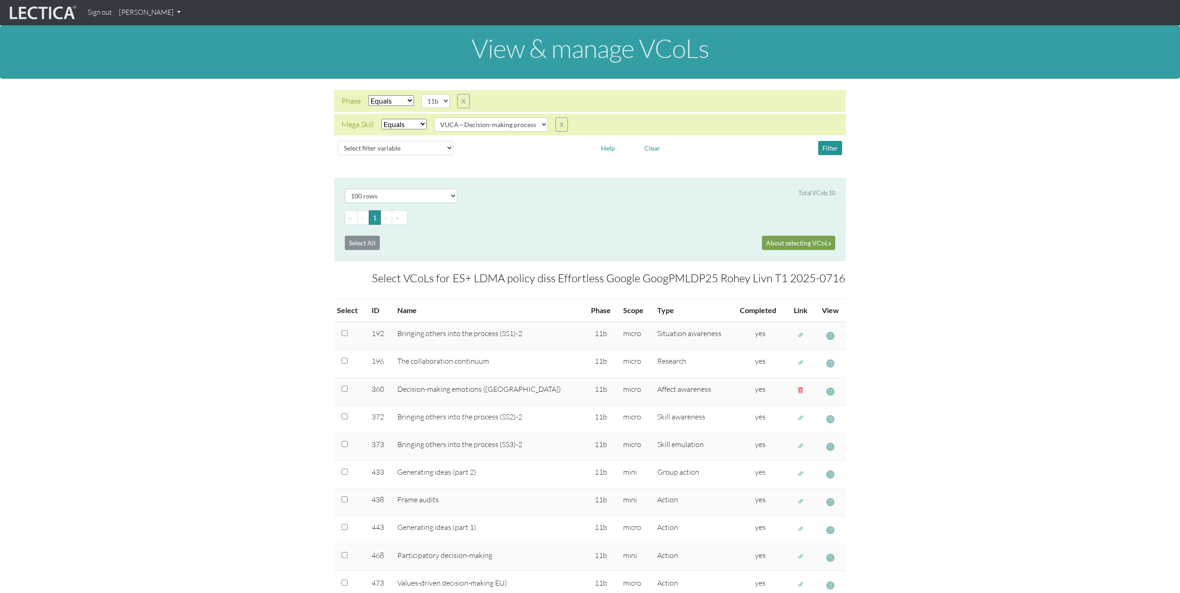
click at [170, 11] on link "[PERSON_NAME]" at bounding box center [149, 13] width 69 height 18
click at [176, 64] on link "Manage assignments" at bounding box center [162, 66] width 78 height 12
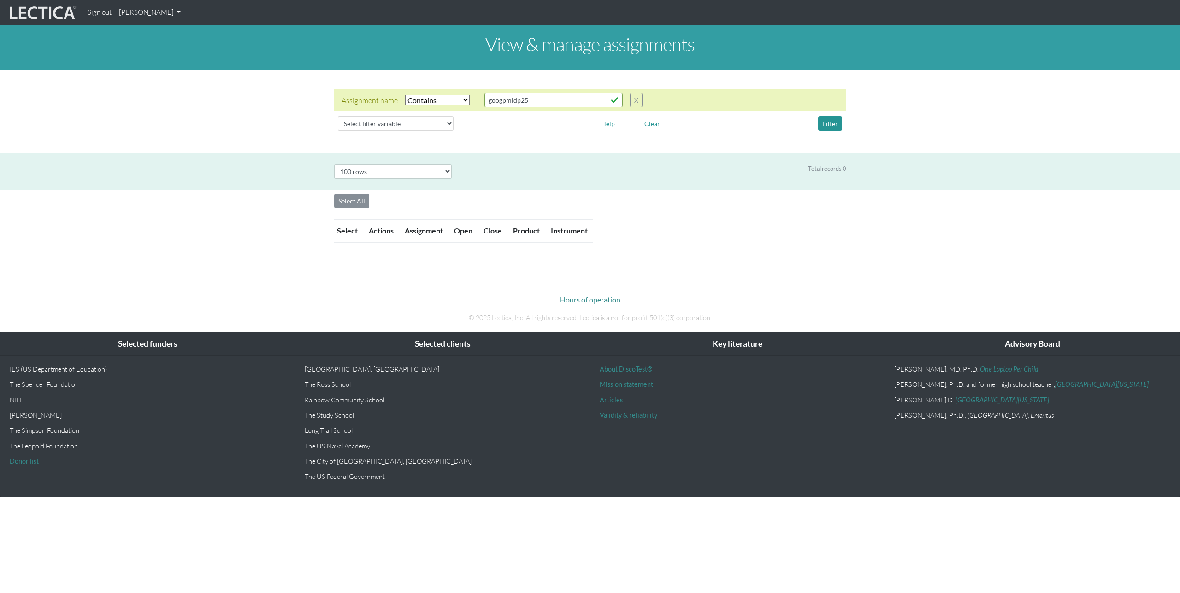
select select "icontains"
select select "100"
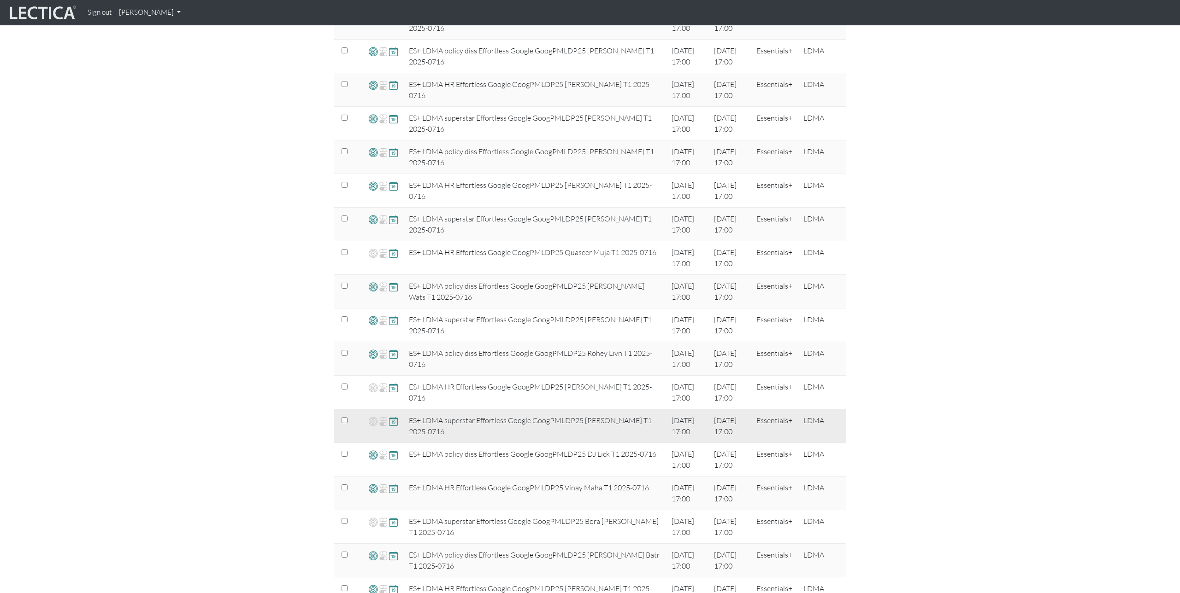
scroll to position [356, 0]
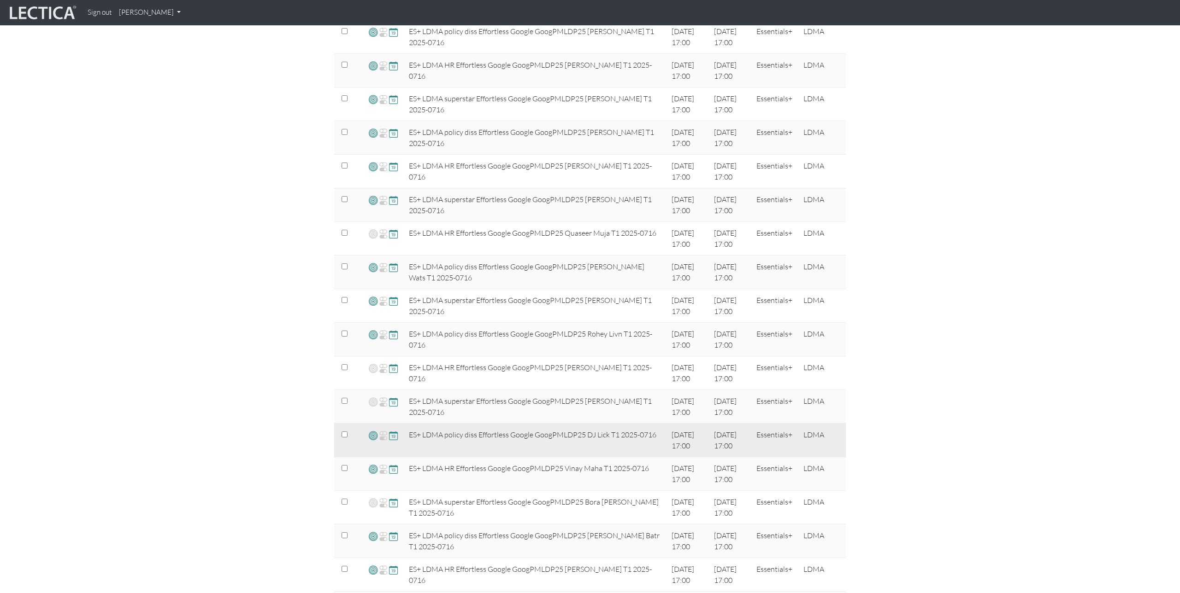
click at [374, 435] on span at bounding box center [373, 435] width 9 height 11
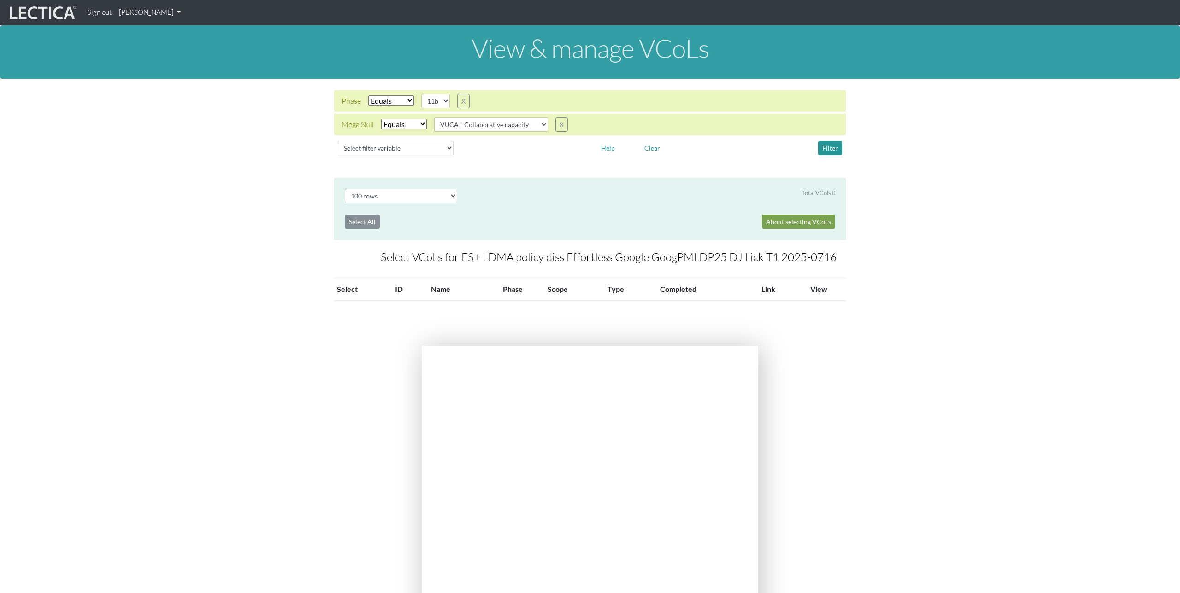
select select "100"
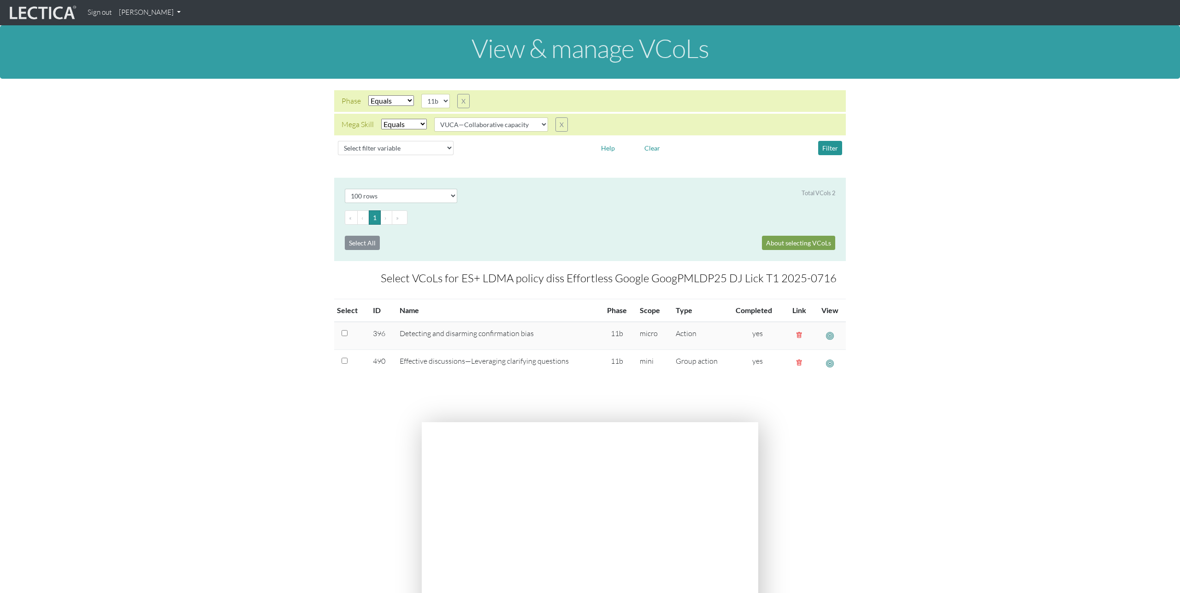
click at [540, 123] on select "VUCA—Collaborative capacity VUCA—Contextual thinking VUCA—Decision-making proce…" at bounding box center [491, 124] width 114 height 14
click at [435, 117] on select "VUCA—Collaborative capacity VUCA—Contextual thinking VUCA—Decision-making proce…" at bounding box center [491, 124] width 114 height 14
click at [838, 147] on button "Filter" at bounding box center [830, 148] width 24 height 14
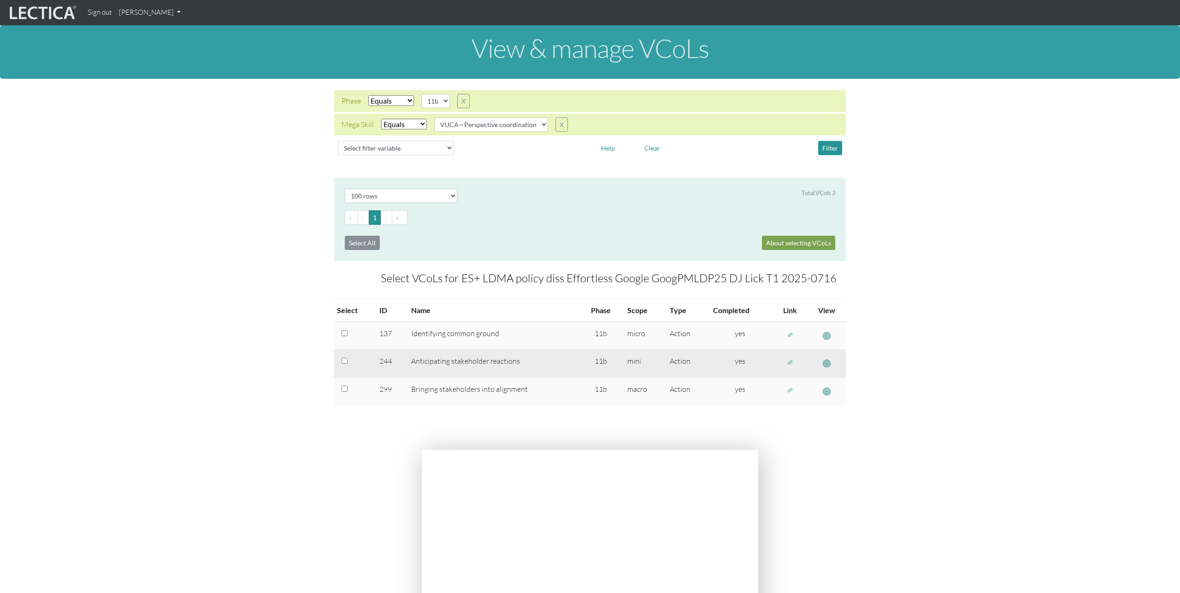
click at [789, 361] on span "button" at bounding box center [790, 363] width 6 height 8
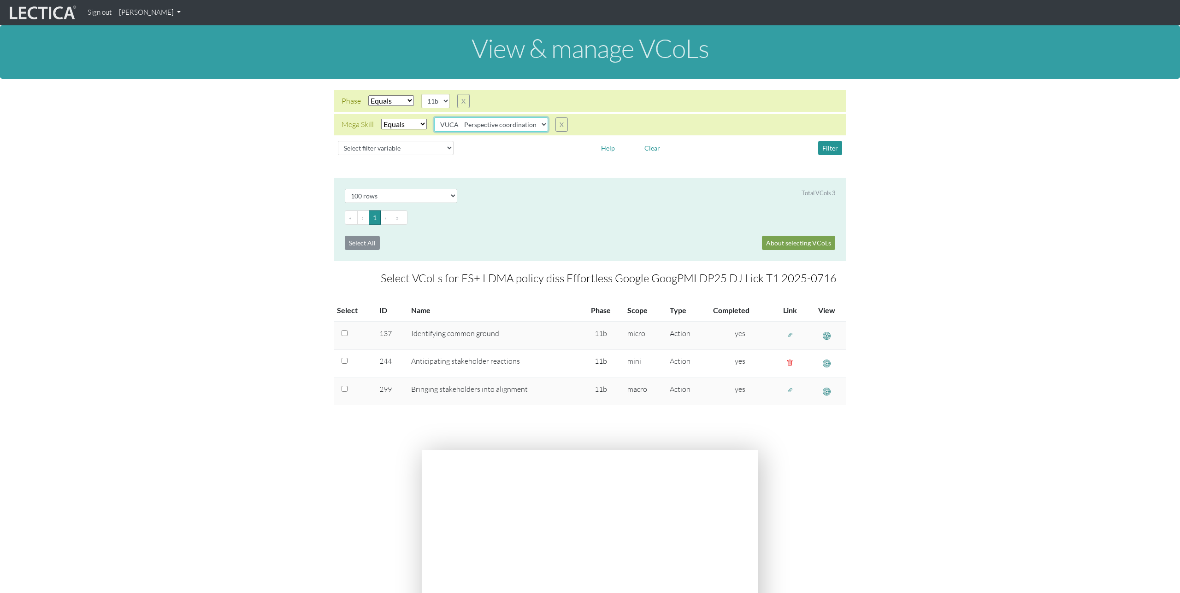
click at [524, 125] on select "VUCA—Collaborative capacity VUCA—Contextual thinking VUCA—Decision-making proce…" at bounding box center [491, 124] width 114 height 14
click at [435, 117] on select "VUCA—Collaborative capacity VUCA—Contextual thinking VUCA—Decision-making proce…" at bounding box center [491, 124] width 114 height 14
click at [826, 150] on button "Filter" at bounding box center [830, 148] width 24 height 14
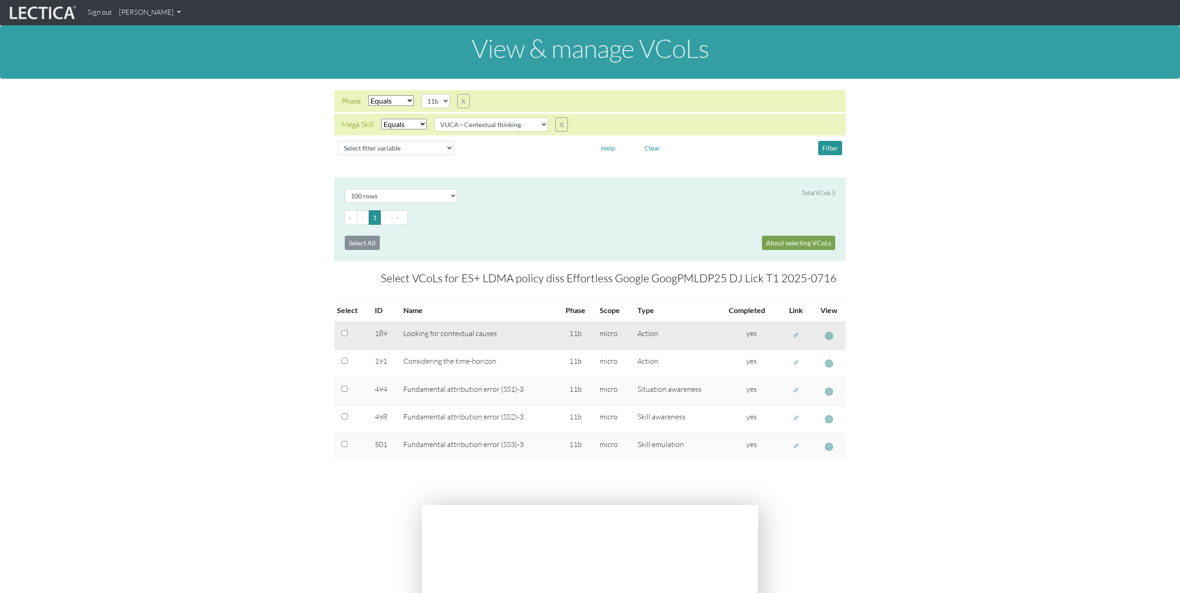
click at [796, 336] on span "button" at bounding box center [796, 335] width 6 height 8
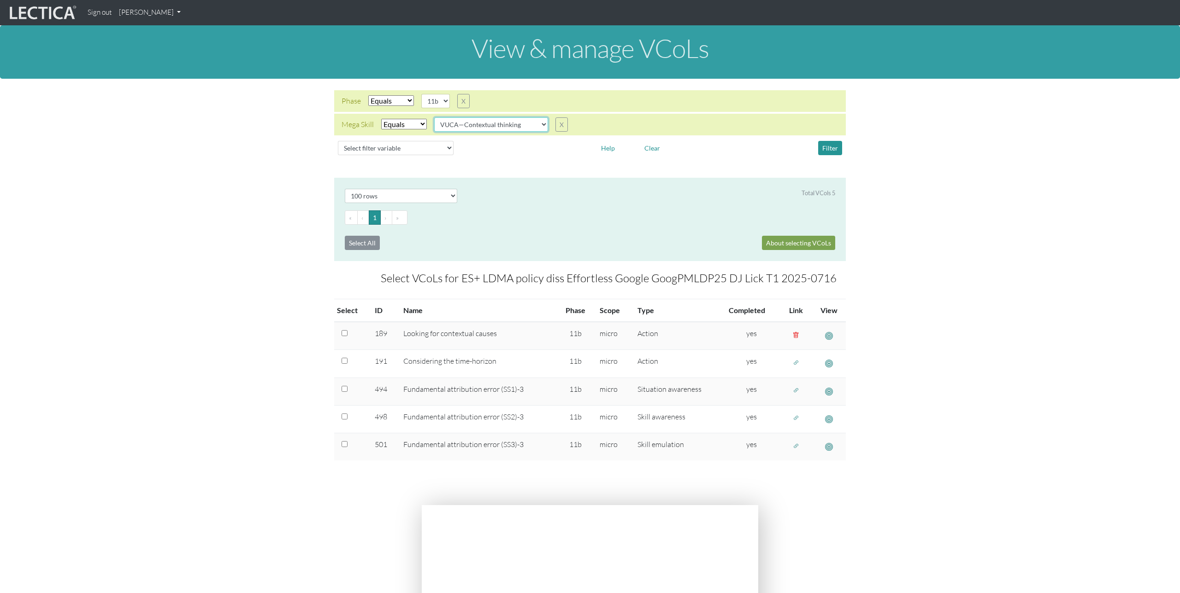
click at [524, 129] on select "VUCA—Collaborative capacity VUCA—Contextual thinking VUCA—Decision-making proce…" at bounding box center [491, 124] width 114 height 14
select select "VUCA—Decision-making process"
click at [435, 117] on select "VUCA—Collaborative capacity VUCA—Contextual thinking VUCA—Decision-making proce…" at bounding box center [491, 124] width 114 height 14
click at [834, 145] on button "Filter" at bounding box center [830, 148] width 24 height 14
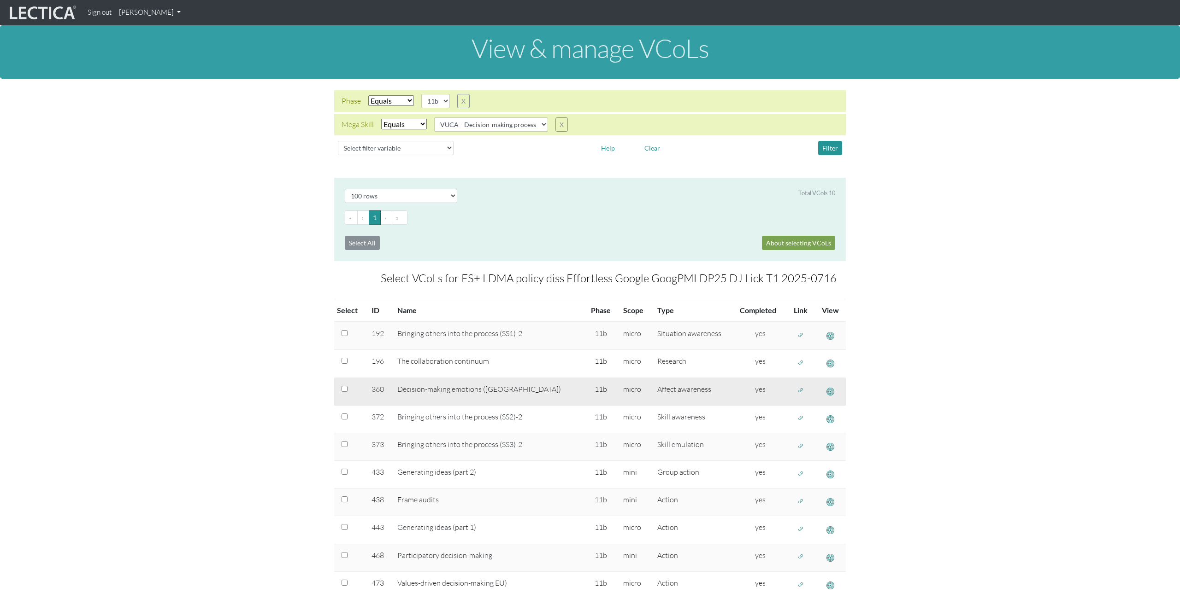
click at [793, 394] on button "button" at bounding box center [800, 391] width 15 height 14
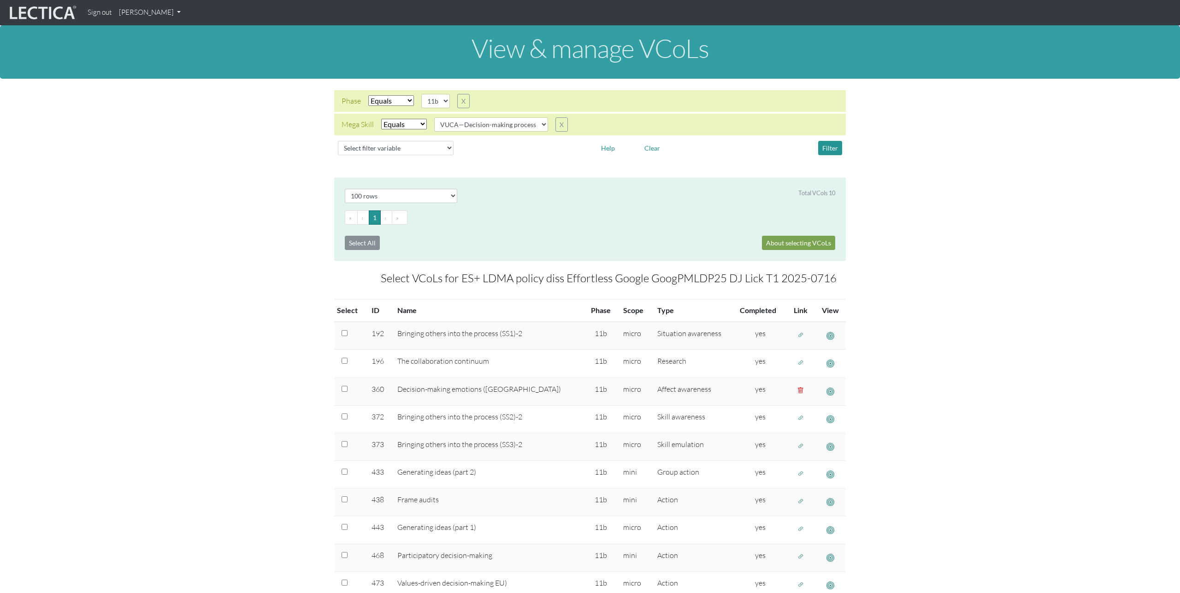
click at [158, 11] on link "[PERSON_NAME]" at bounding box center [149, 13] width 69 height 18
click at [162, 62] on link "Manage assignments" at bounding box center [162, 66] width 78 height 12
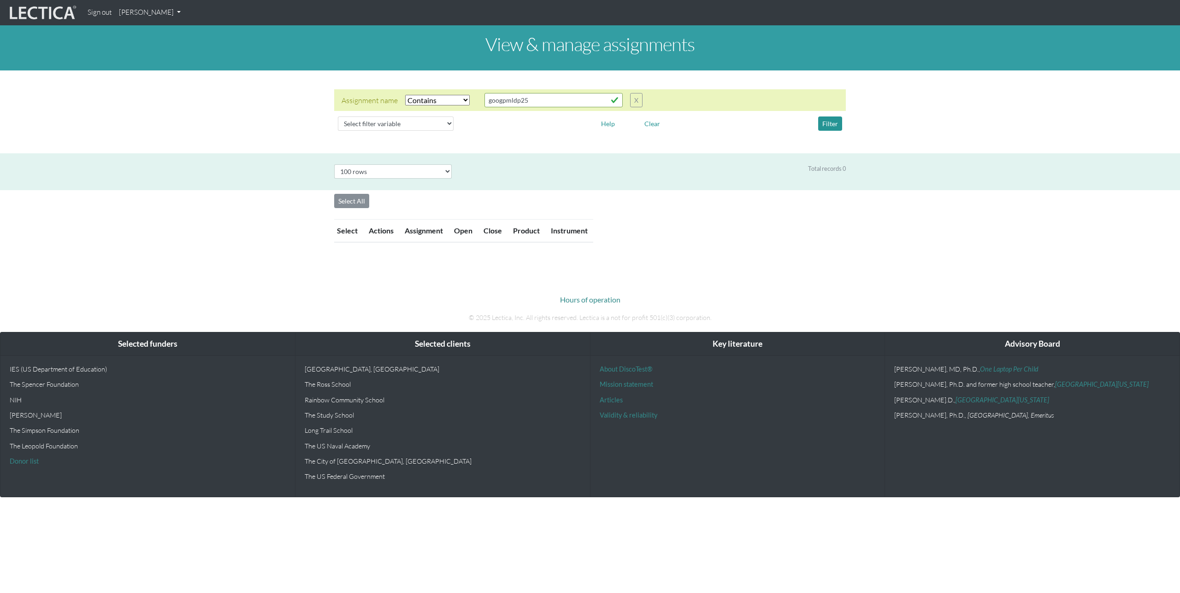
select select "icontains"
select select "100"
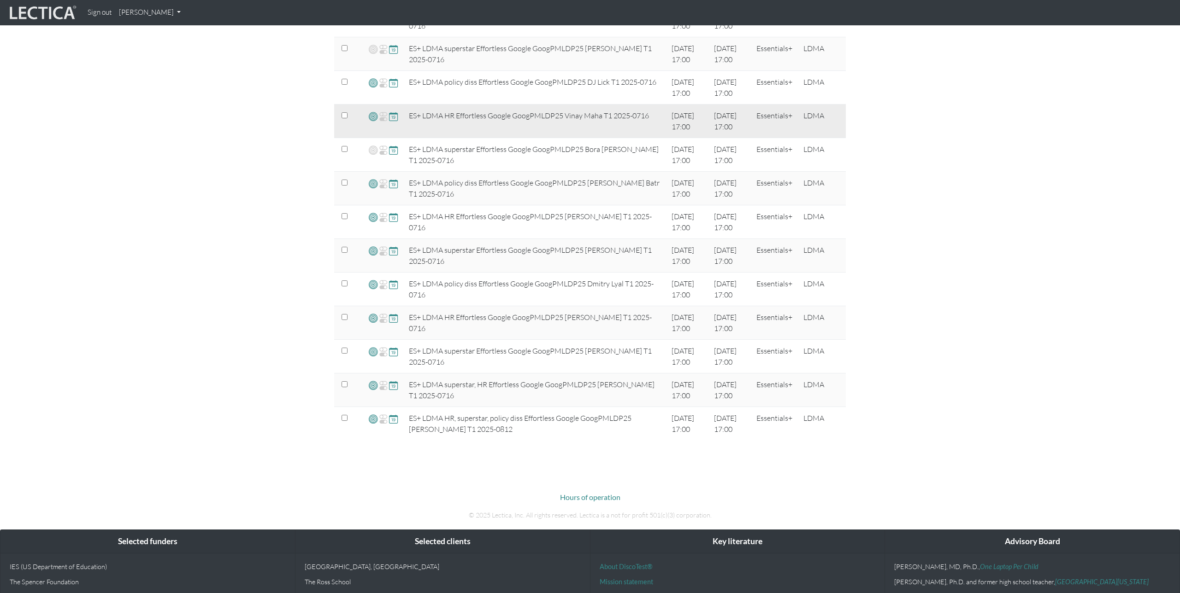
scroll to position [712, 0]
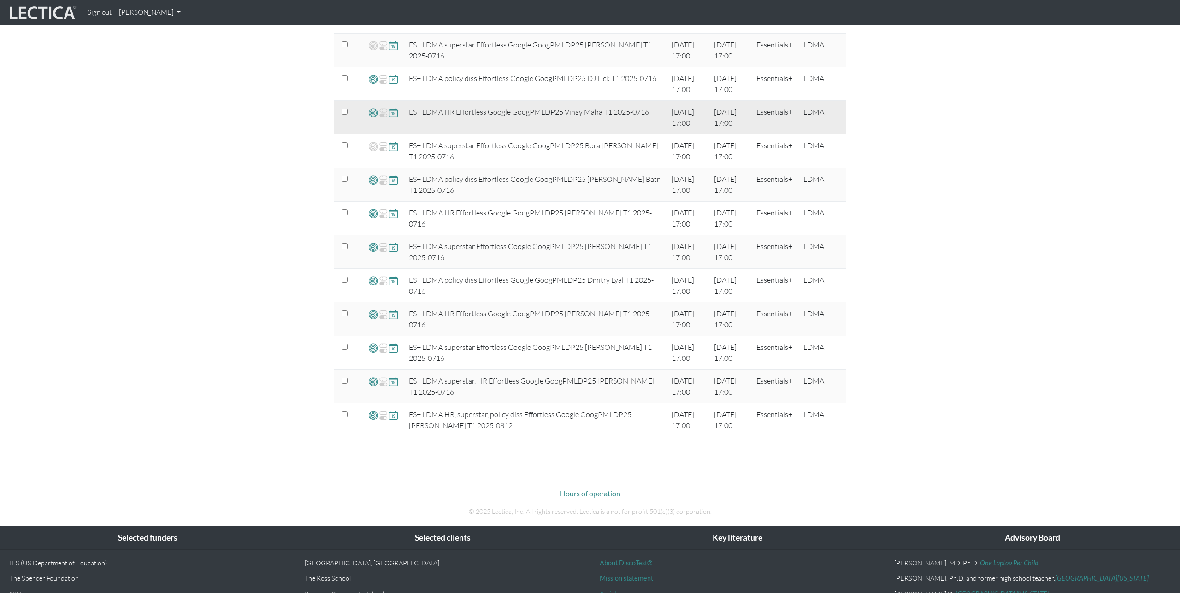
click at [373, 115] on span at bounding box center [373, 112] width 9 height 11
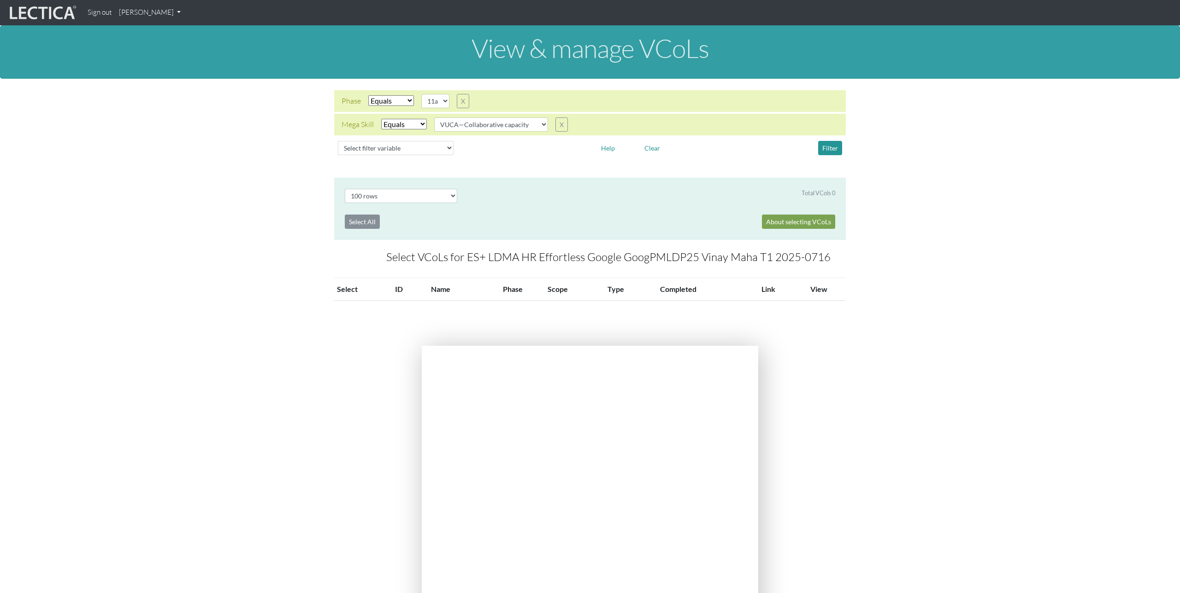
select select "100"
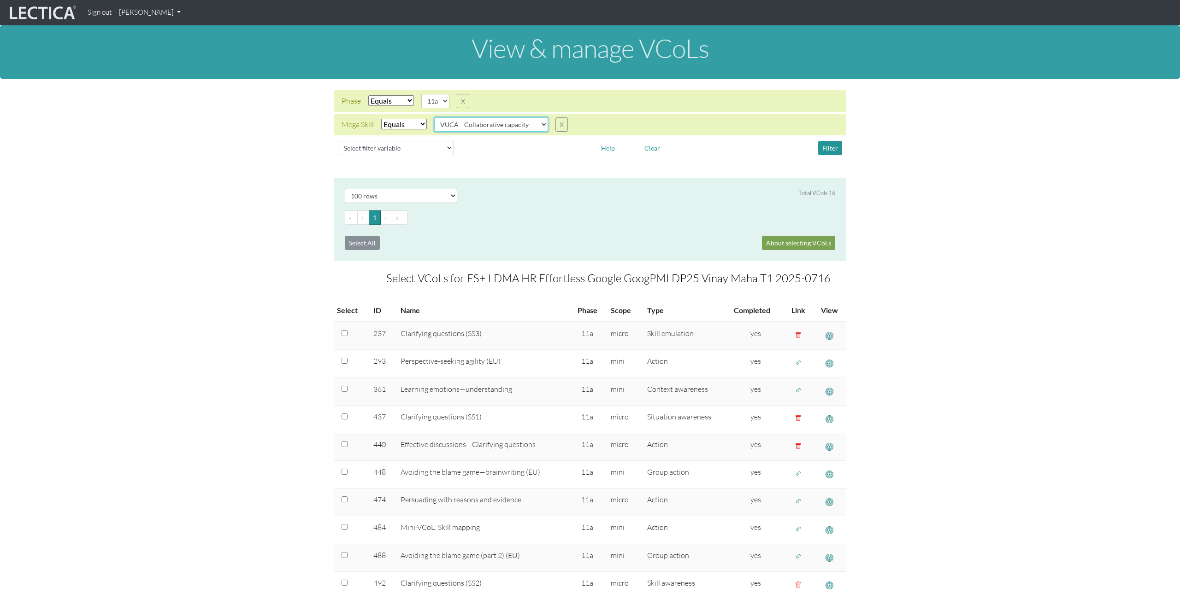
click at [528, 124] on select "VUCA—Collaborative capacity VUCA—Contextual thinking VUCA—Decision-making proce…" at bounding box center [491, 124] width 114 height 14
click at [435, 117] on select "VUCA—Collaborative capacity VUCA—Contextual thinking VUCA—Decision-making proce…" at bounding box center [491, 124] width 114 height 14
click at [832, 147] on button "Filter" at bounding box center [830, 148] width 24 height 14
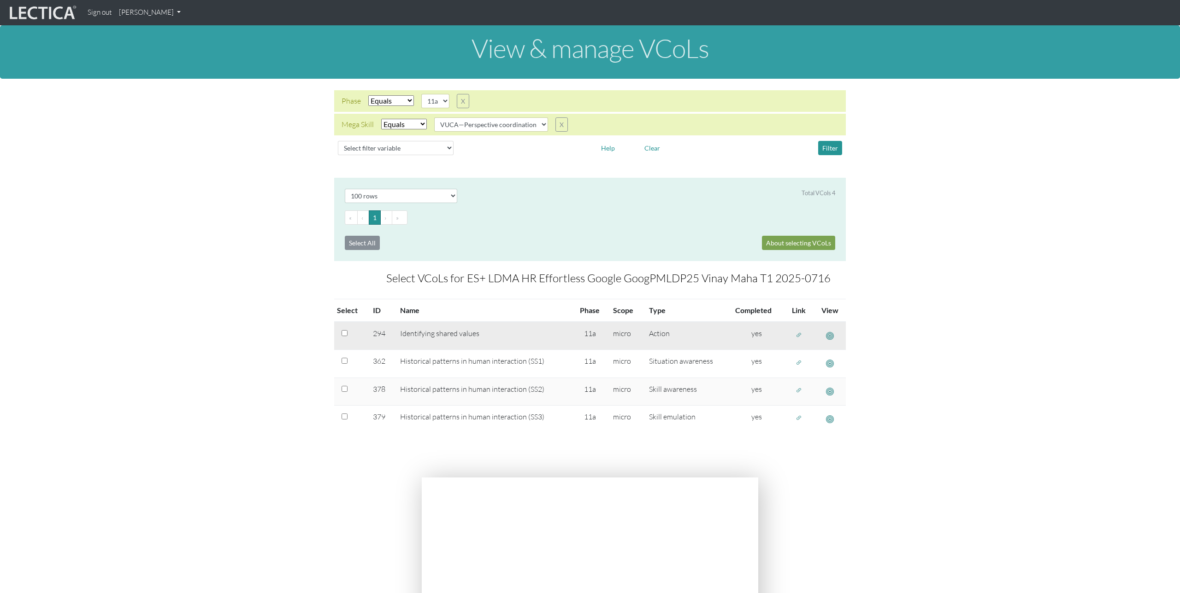
click at [798, 336] on span "button" at bounding box center [798, 335] width 6 height 8
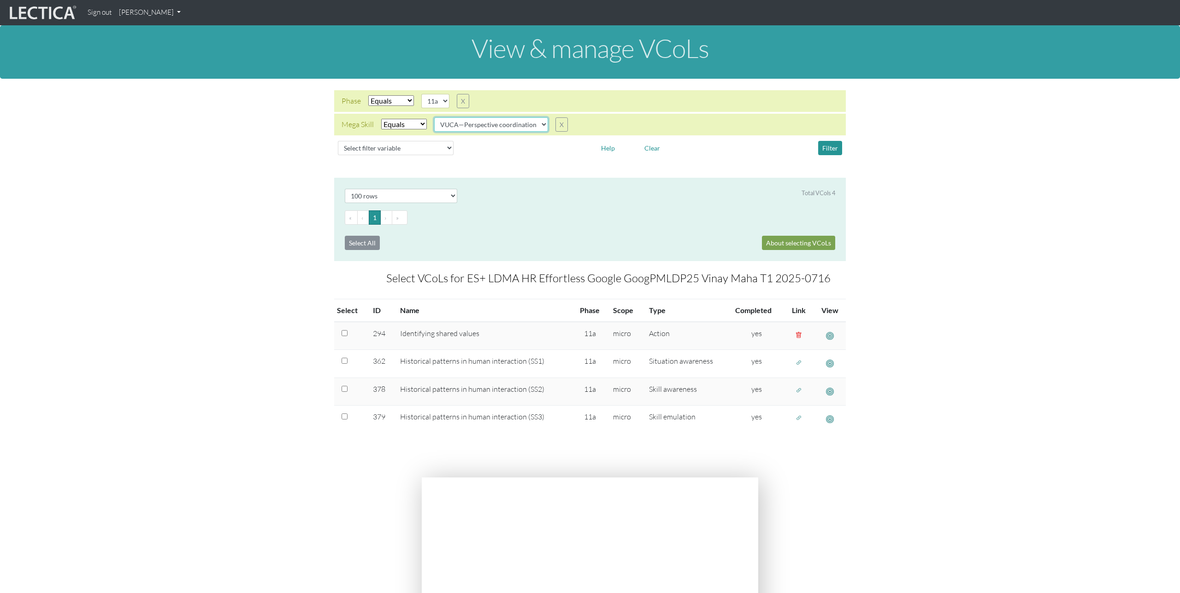
click at [516, 123] on select "VUCA—Collaborative capacity VUCA—Contextual thinking VUCA—Decision-making proce…" at bounding box center [491, 124] width 114 height 14
click at [435, 117] on select "VUCA—Collaborative capacity VUCA—Contextual thinking VUCA—Decision-making proce…" at bounding box center [491, 124] width 114 height 14
click at [826, 148] on button "Filter" at bounding box center [830, 148] width 24 height 14
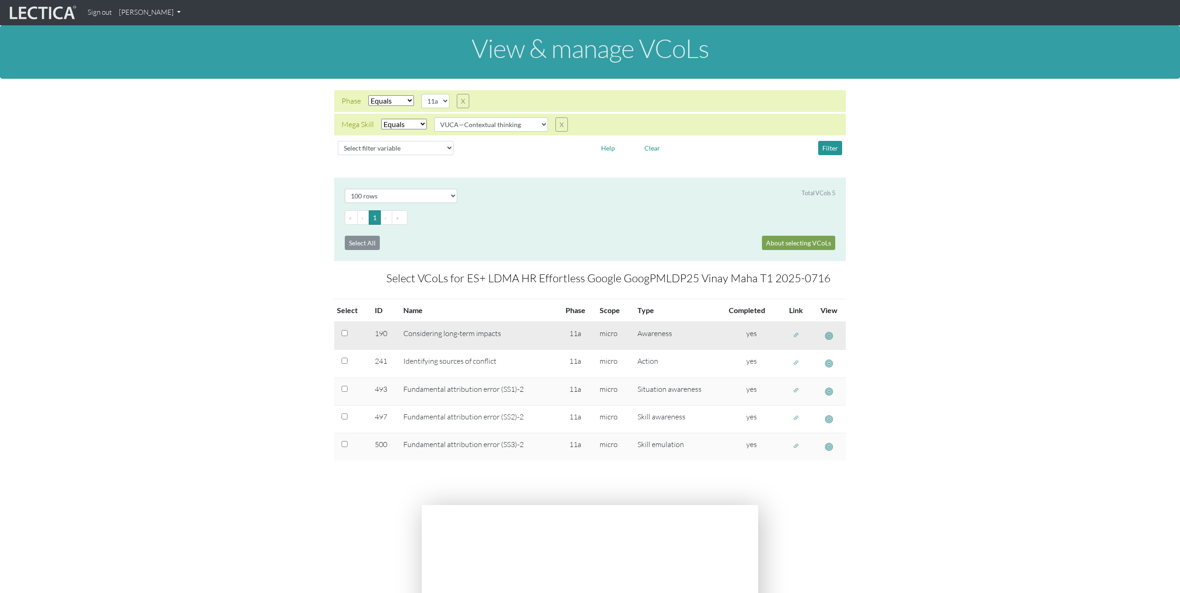
click at [828, 335] on span "button" at bounding box center [829, 336] width 8 height 10
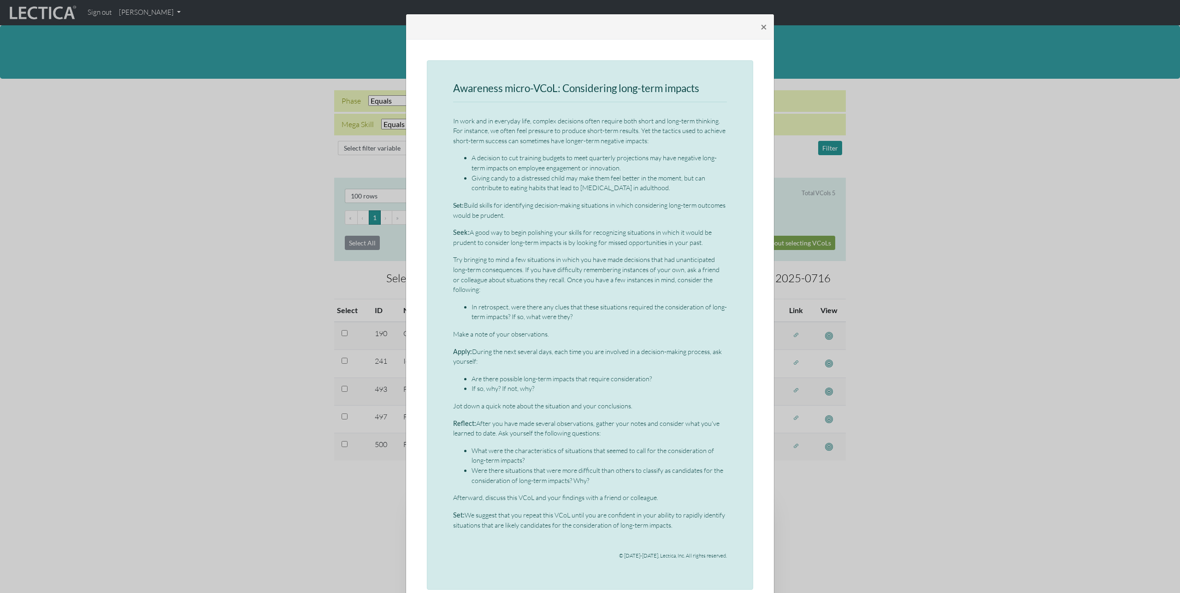
click at [873, 362] on div "× Awareness micro-VCoL: Considering long-term impacts In work and in everyday l…" at bounding box center [590, 296] width 1180 height 593
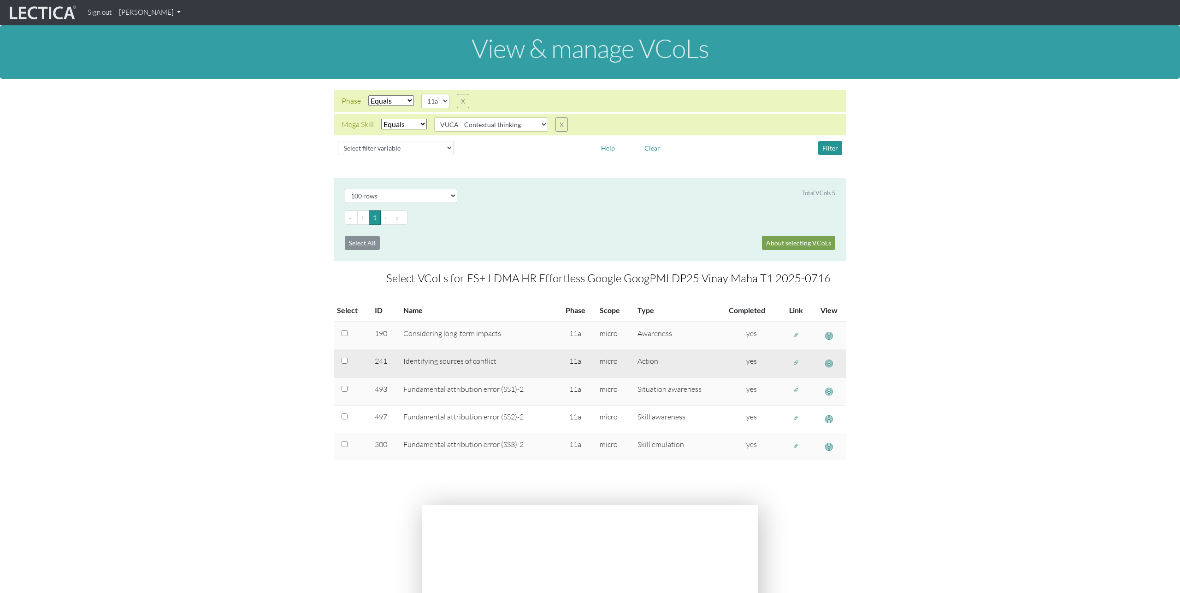
click at [793, 361] on span "button" at bounding box center [796, 363] width 6 height 8
click at [795, 363] on span "button" at bounding box center [796, 363] width 6 height 8
click at [830, 363] on span "button" at bounding box center [829, 364] width 8 height 10
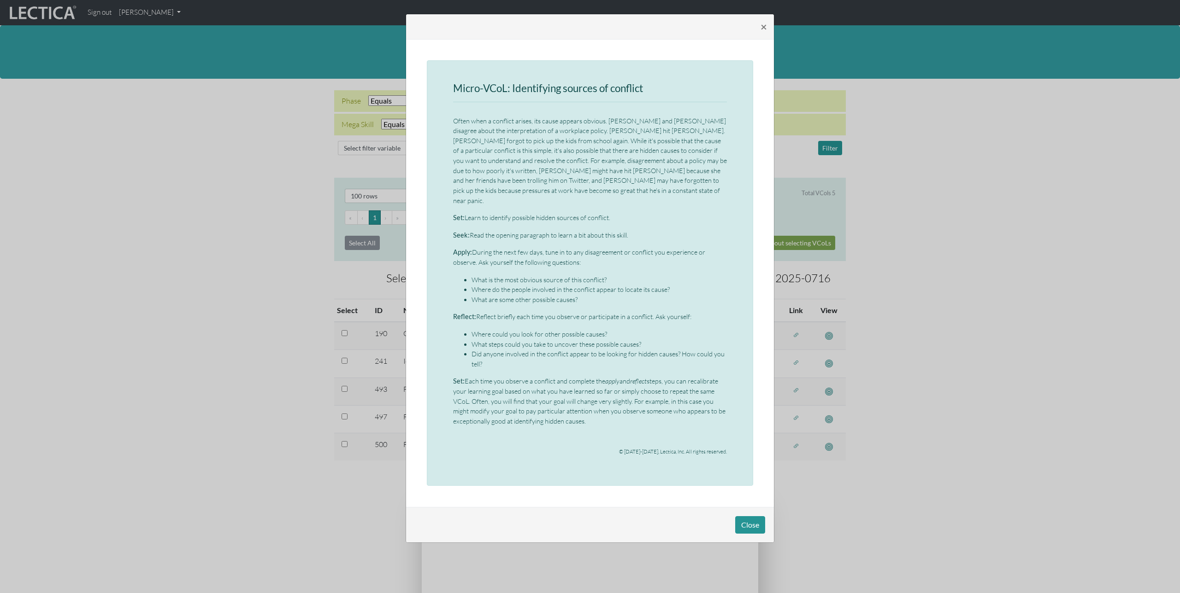
click at [863, 362] on div "× Micro-VCoL: Identifying sources of conflict Often when a conflict arises, its…" at bounding box center [590, 296] width 1180 height 593
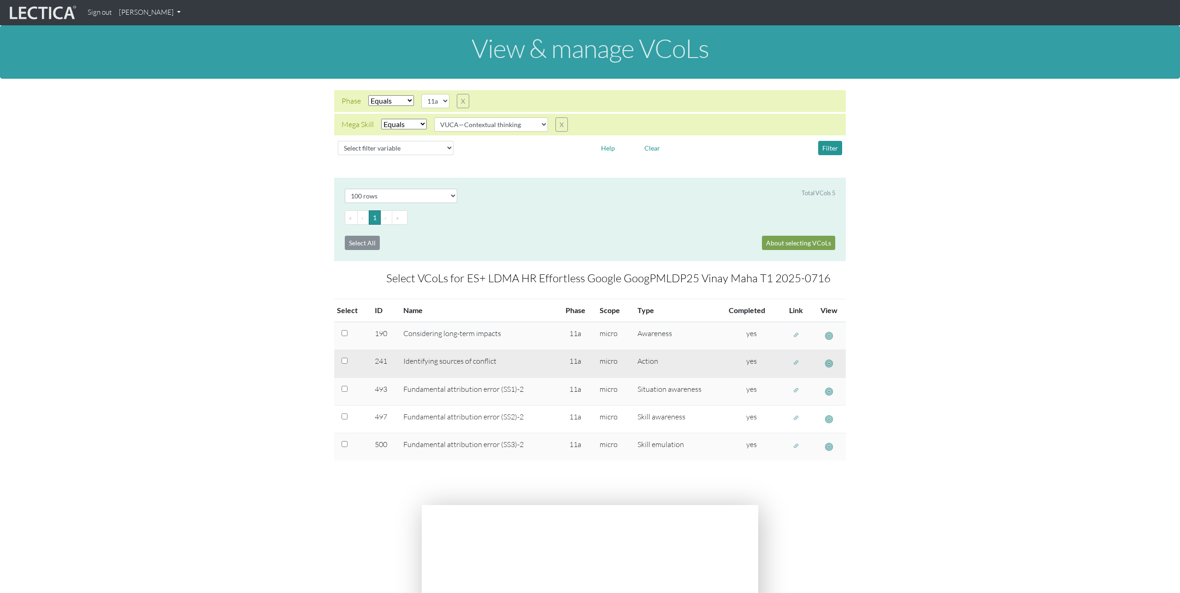
click at [795, 359] on span "button" at bounding box center [796, 363] width 6 height 8
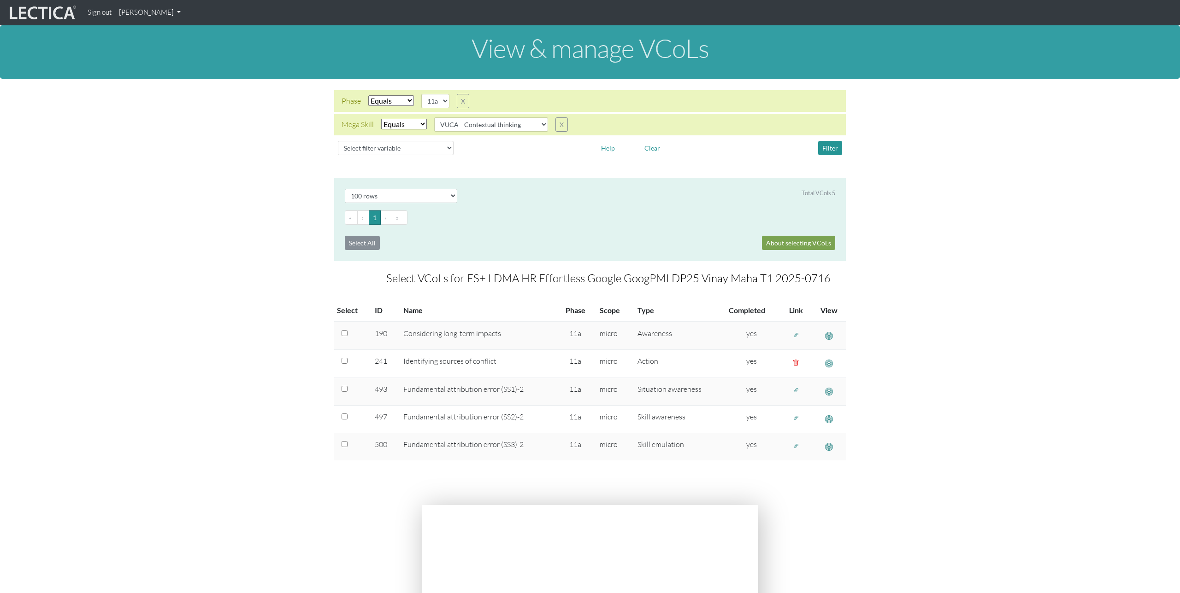
click at [857, 364] on section "Select # rows to display 10 rows 20 rows 50 rows 100 rows 200 rows Total VCols …" at bounding box center [590, 336] width 1180 height 317
click at [249, 184] on section "Select # rows to display 10 rows 20 rows 50 rows 100 rows 200 rows Total VCols …" at bounding box center [590, 336] width 1180 height 317
click at [508, 126] on select "VUCA—Collaborative capacity VUCA—Contextual thinking VUCA—Decision-making proce…" at bounding box center [491, 124] width 114 height 14
select select "VUCA—Decision-making process"
click at [435, 117] on select "VUCA—Collaborative capacity VUCA—Contextual thinking VUCA—Decision-making proce…" at bounding box center [491, 124] width 114 height 14
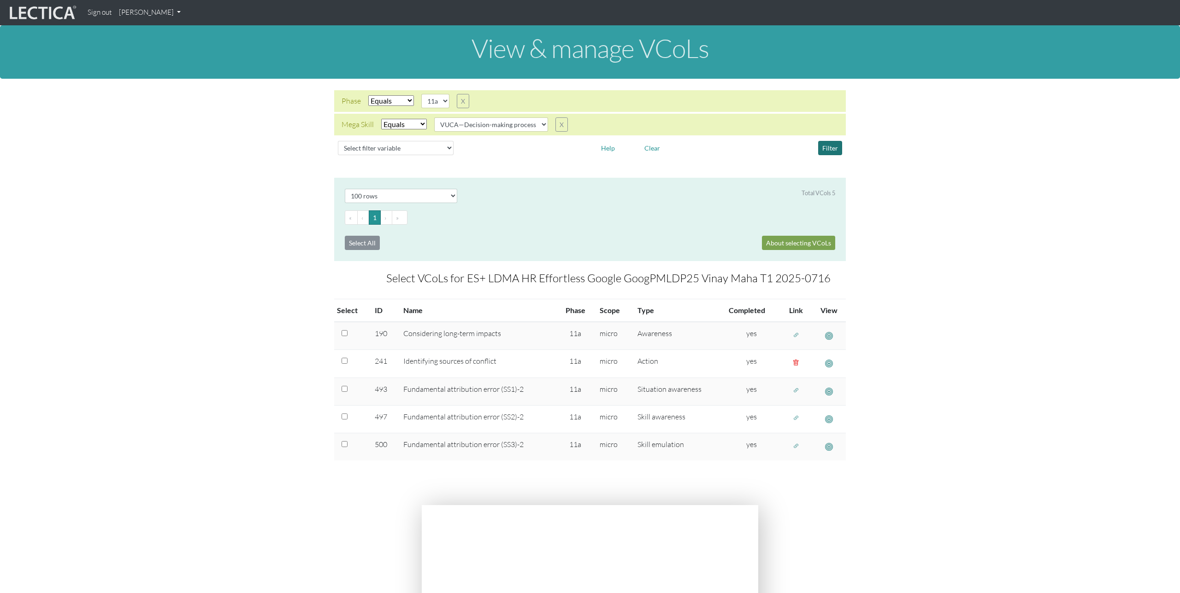
click at [829, 143] on button "Filter" at bounding box center [830, 148] width 24 height 14
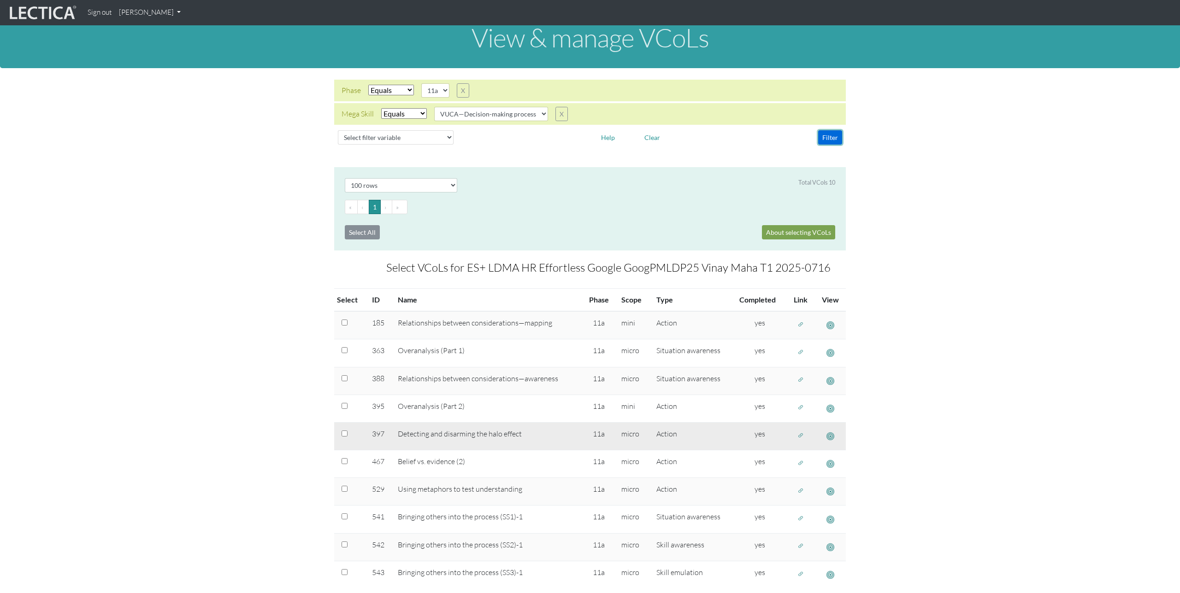
scroll to position [9, 0]
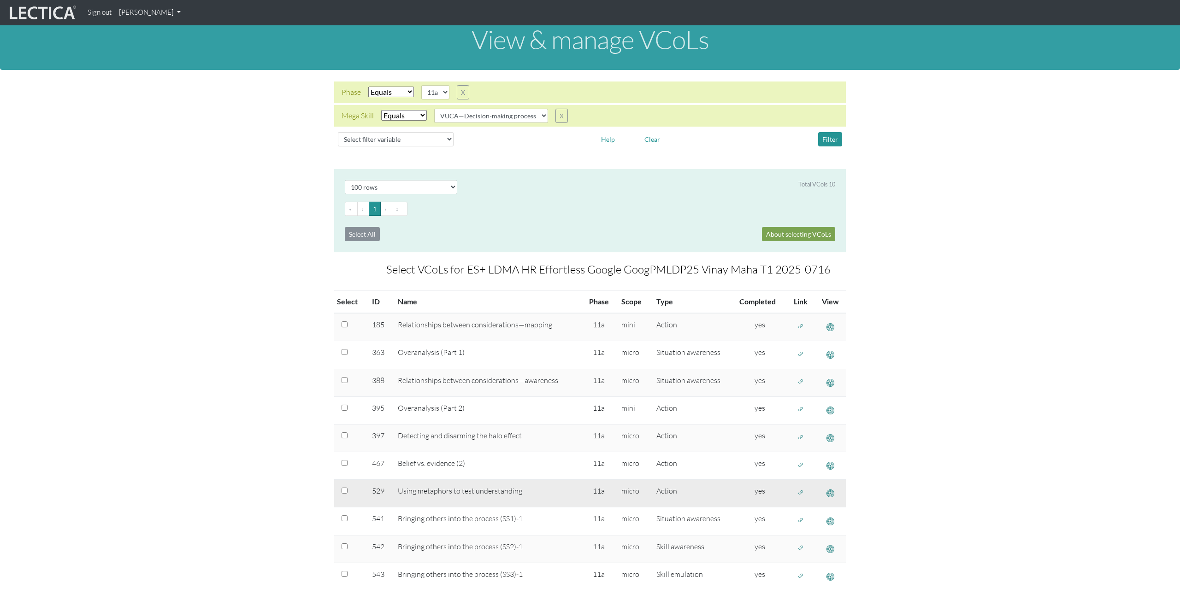
click at [798, 492] on span "button" at bounding box center [800, 493] width 6 height 8
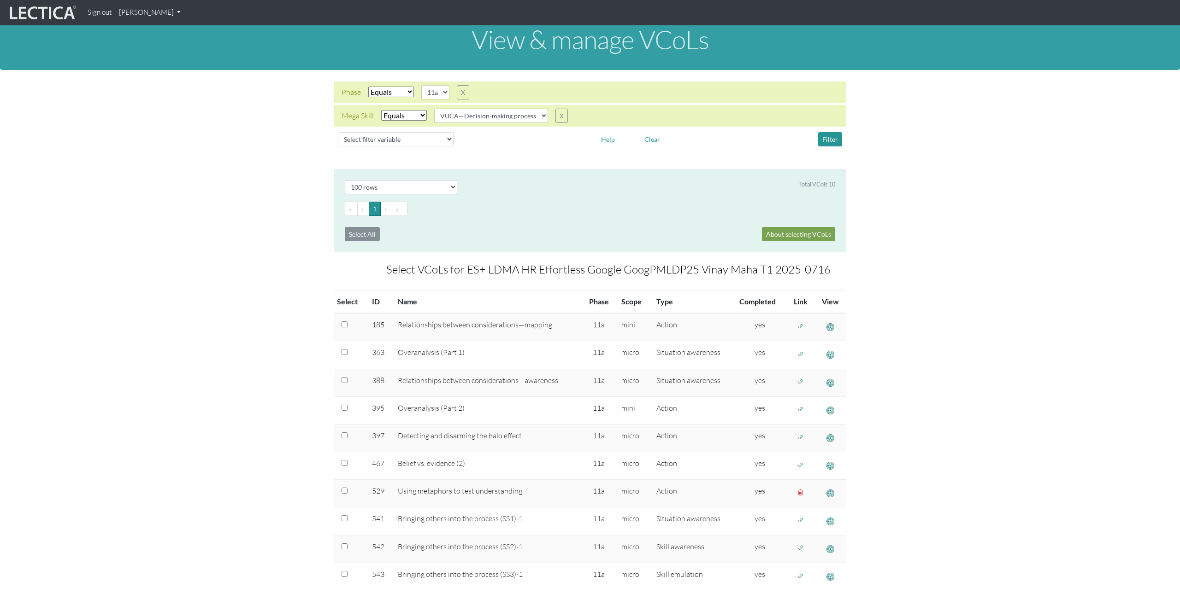
click at [300, 294] on section "Select # rows to display 10 rows 20 rows 50 rows 100 rows 200 rows Total VCols …" at bounding box center [590, 396] width 1180 height 455
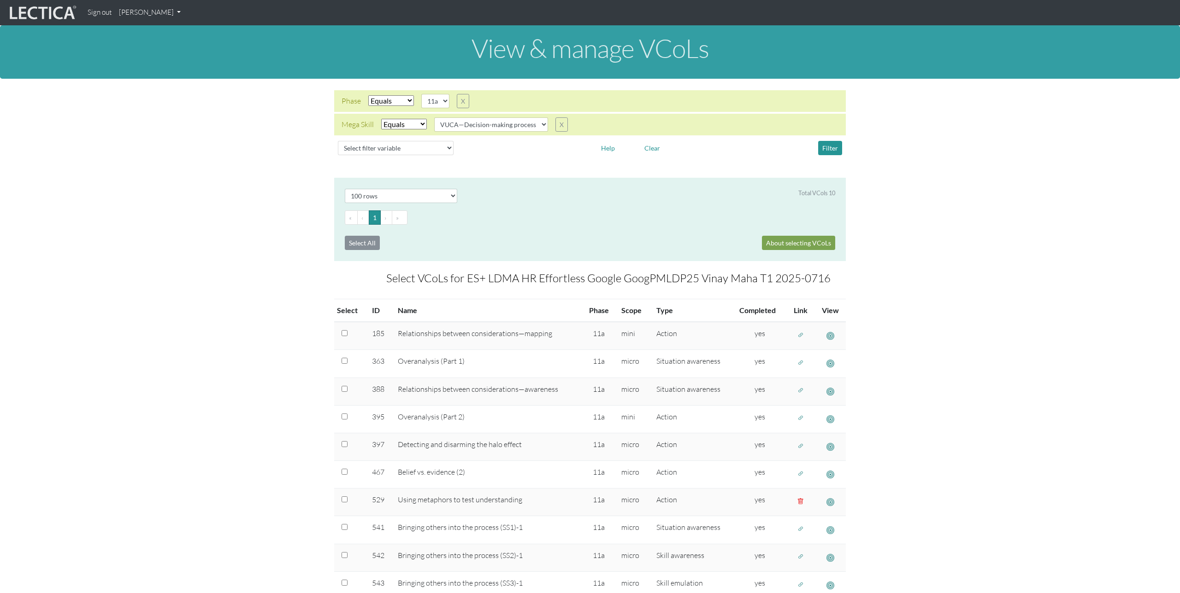
click at [165, 13] on link "[PERSON_NAME]" at bounding box center [149, 13] width 69 height 18
click at [162, 64] on link "Manage assignments" at bounding box center [162, 66] width 78 height 12
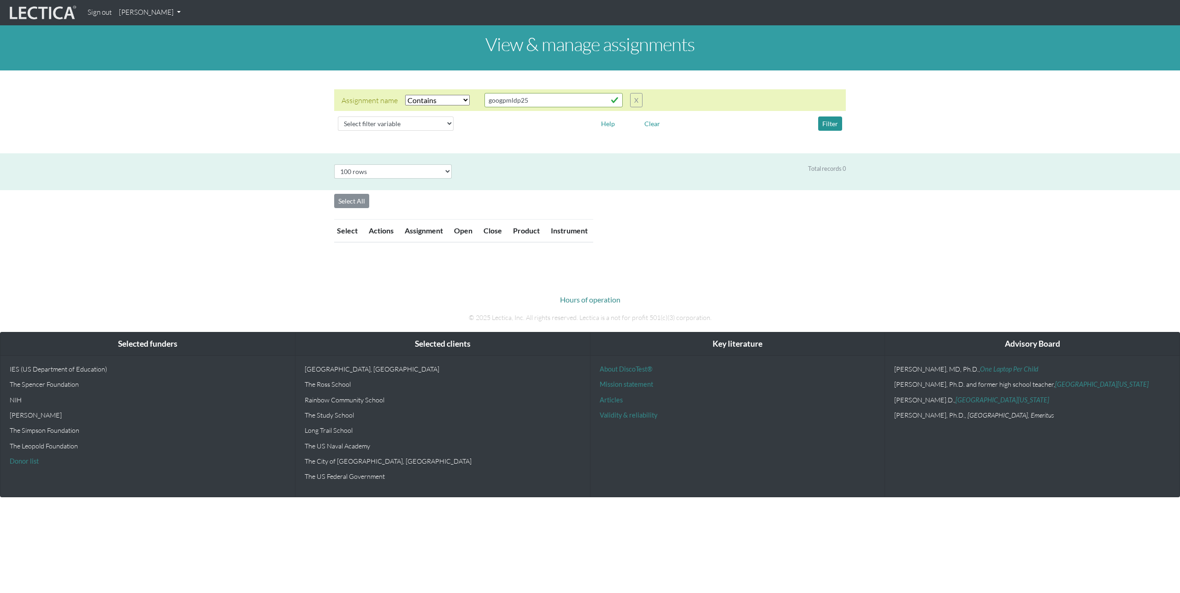
select select "icontains"
select select "100"
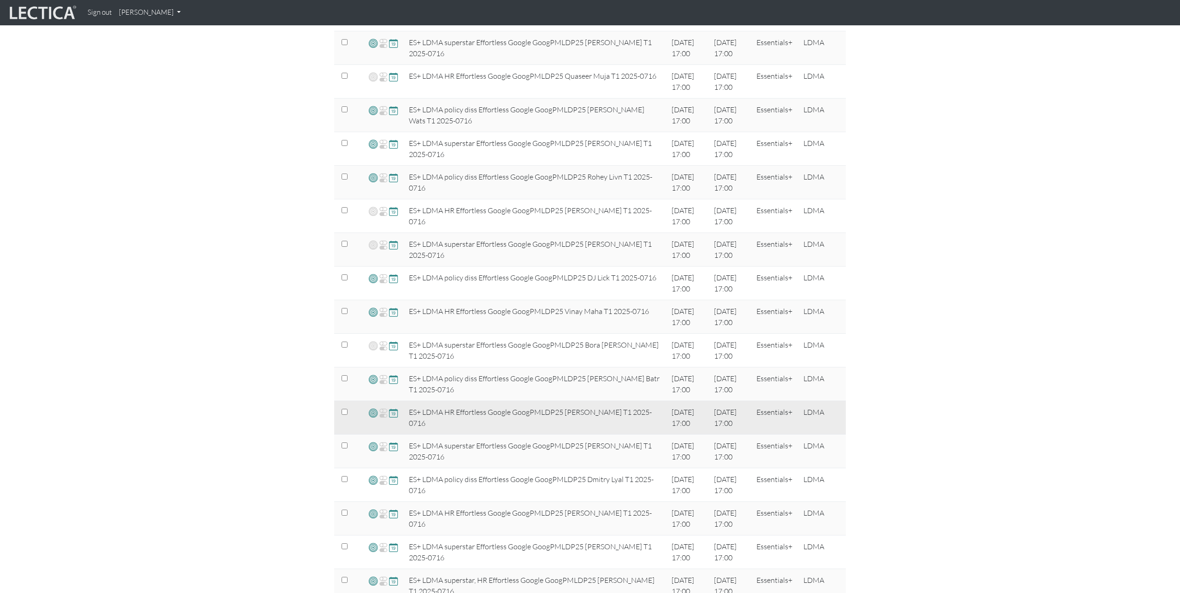
scroll to position [545, 0]
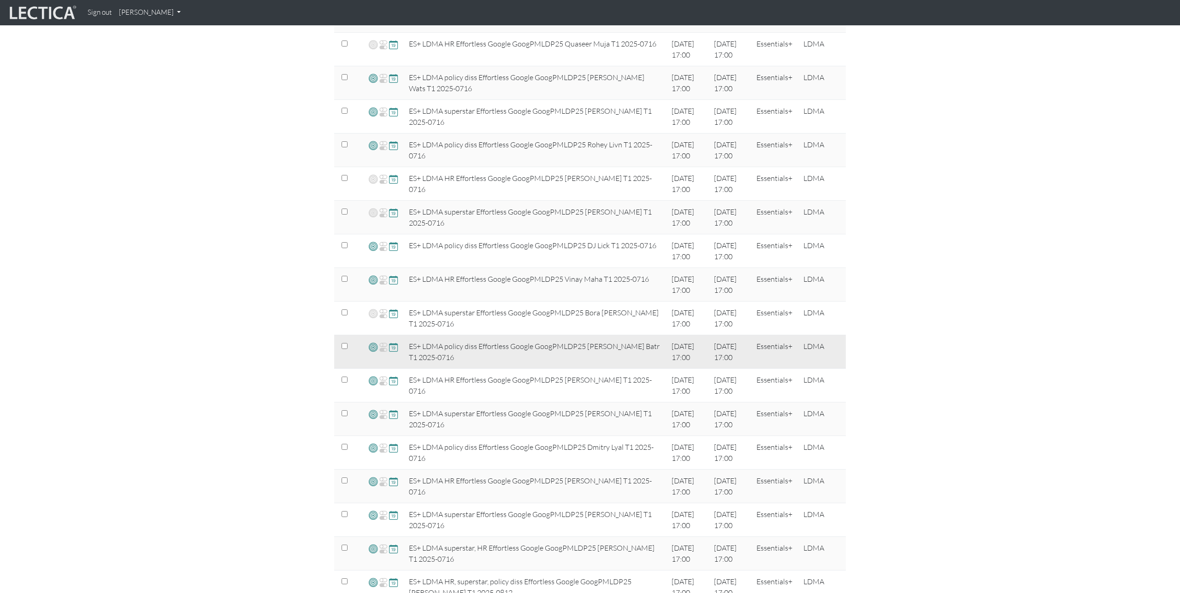
click at [372, 345] on span at bounding box center [373, 347] width 9 height 11
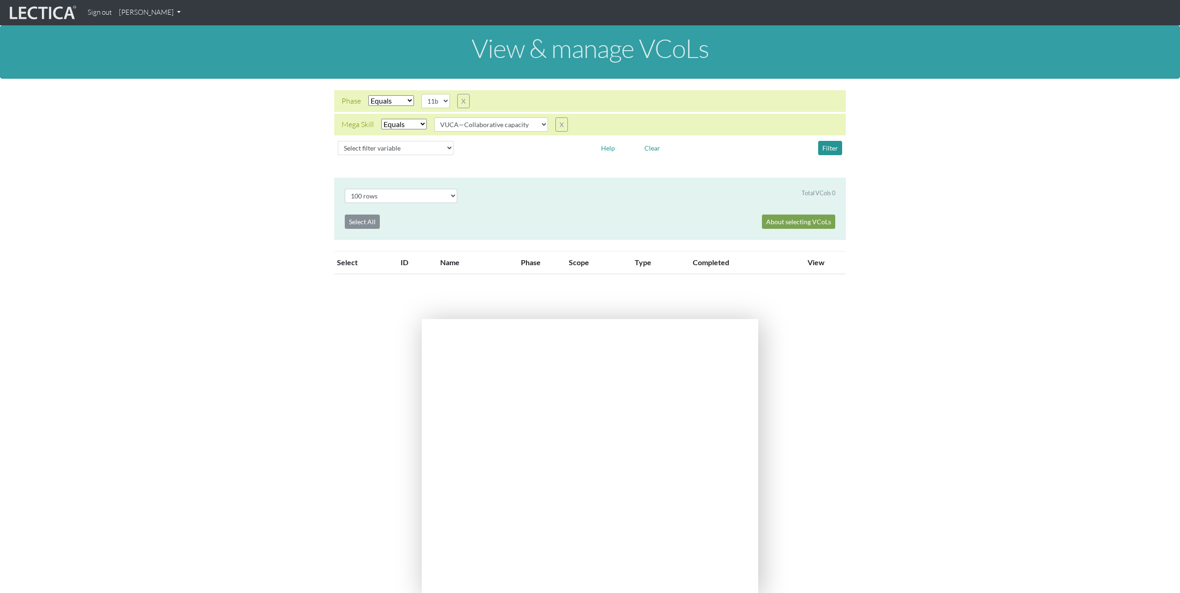
select select "100"
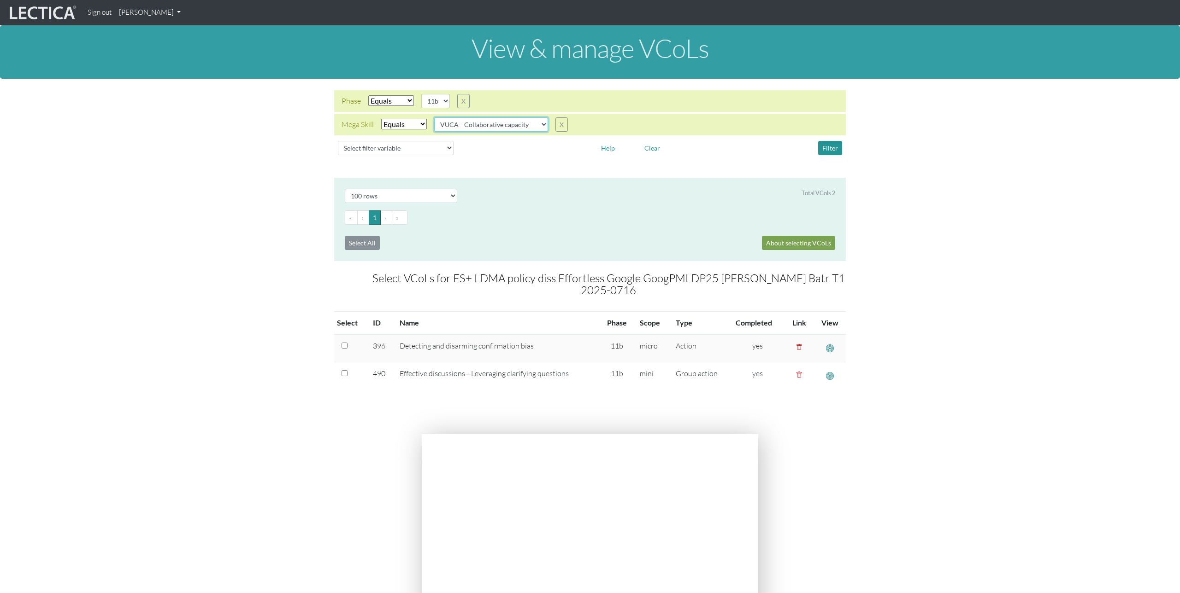
click at [531, 126] on select "VUCA—Collaborative capacity VUCA—Contextual thinking VUCA—Decision-making proce…" at bounding box center [491, 124] width 114 height 14
click at [435, 117] on select "VUCA—Collaborative capacity VUCA—Contextual thinking VUCA—Decision-making proce…" at bounding box center [491, 124] width 114 height 14
click at [831, 151] on button "Filter" at bounding box center [830, 148] width 24 height 14
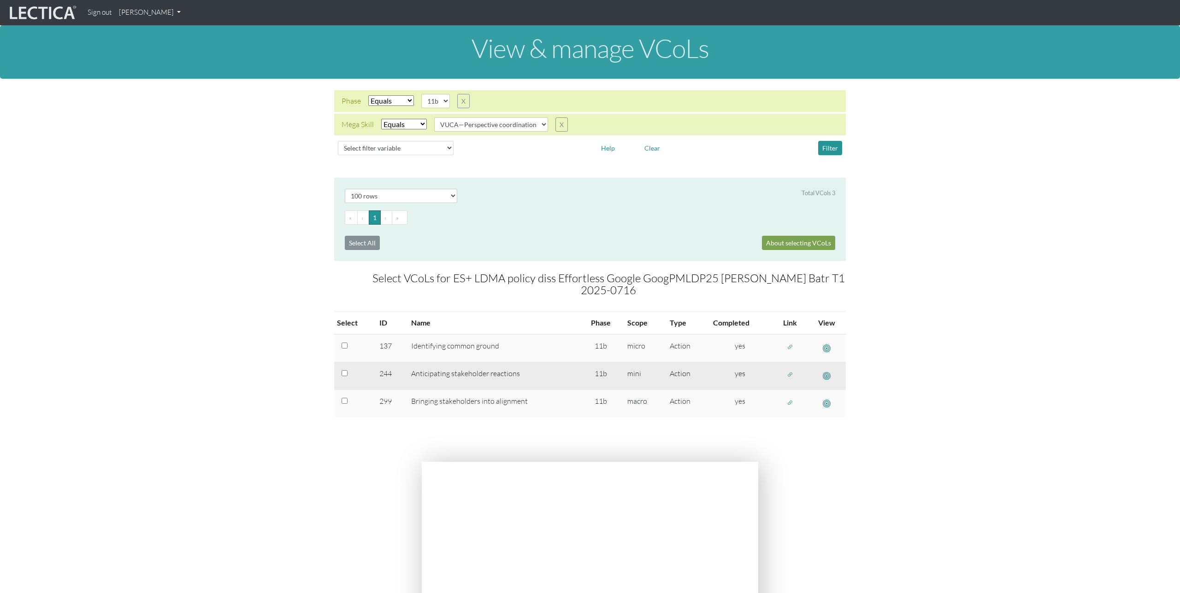
click at [788, 371] on span "button" at bounding box center [790, 375] width 6 height 8
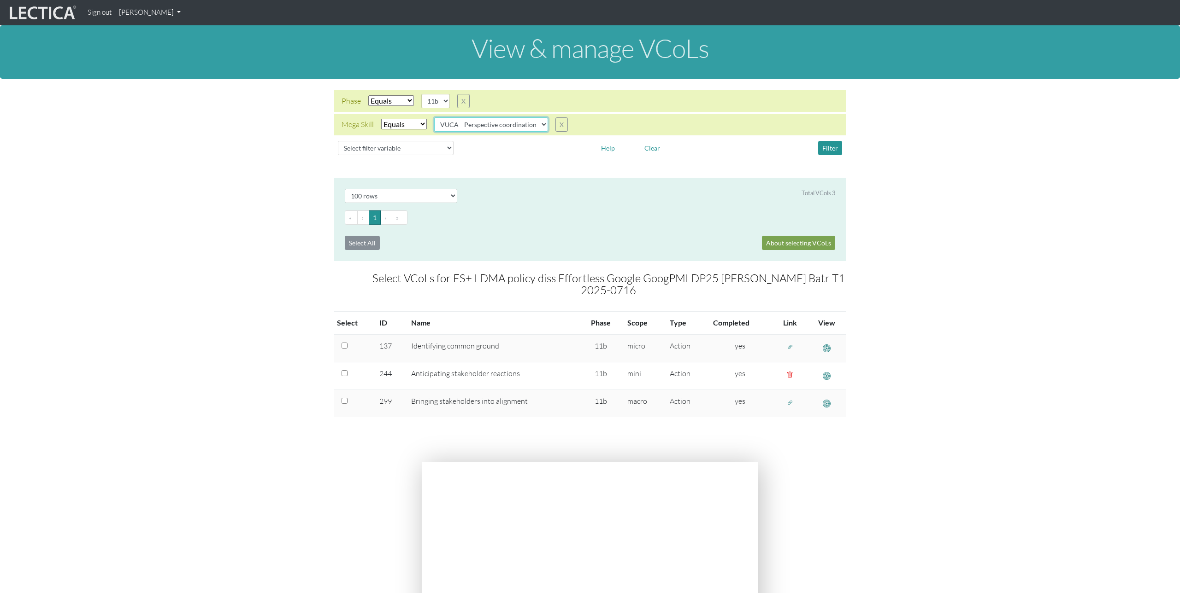
click at [533, 124] on select "VUCA—Collaborative capacity VUCA—Contextual thinking VUCA—Decision-making proce…" at bounding box center [491, 124] width 114 height 14
click at [435, 117] on select "VUCA—Collaborative capacity VUCA—Contextual thinking VUCA—Decision-making proce…" at bounding box center [491, 124] width 114 height 14
click at [829, 147] on button "Filter" at bounding box center [830, 148] width 24 height 14
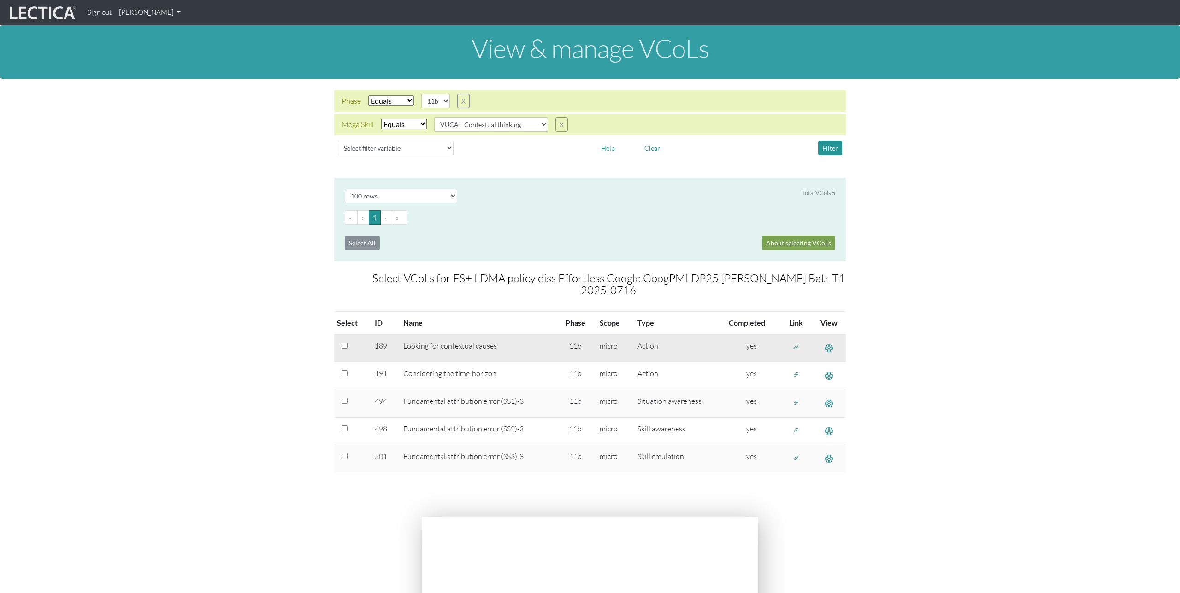
click at [797, 344] on span "button" at bounding box center [796, 348] width 6 height 8
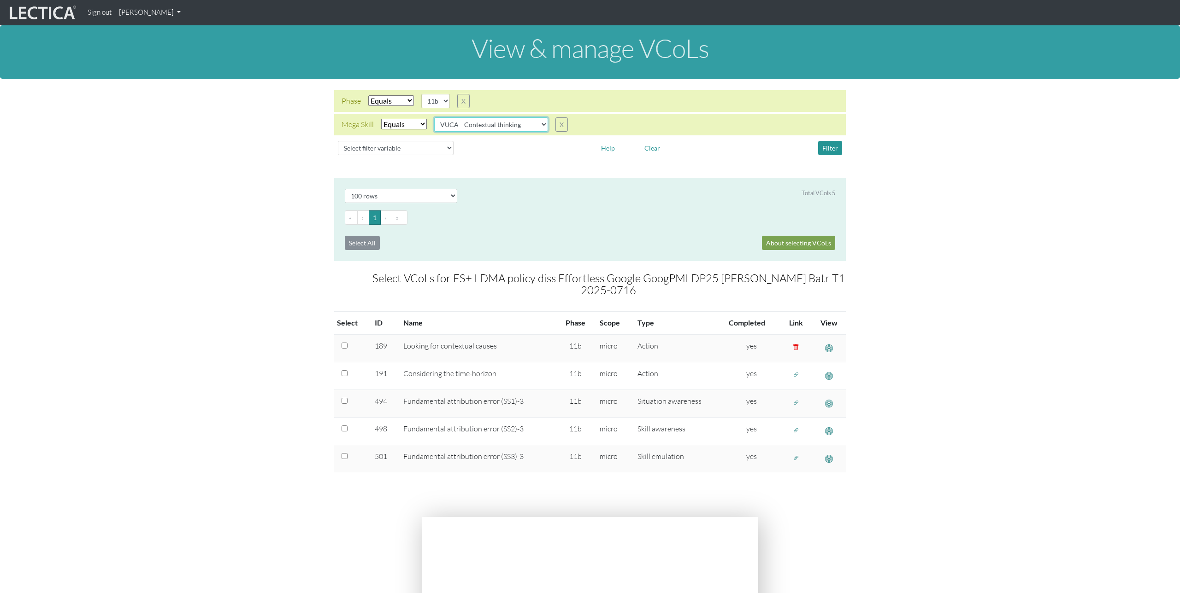
click at [510, 127] on select "VUCA—Collaborative capacity VUCA—Contextual thinking VUCA—Decision-making proce…" at bounding box center [491, 124] width 114 height 14
select select "VUCA—Decision-making process"
click at [435, 117] on select "VUCA—Collaborative capacity VUCA—Contextual thinking VUCA—Decision-making proce…" at bounding box center [491, 124] width 114 height 14
click at [831, 146] on button "Filter" at bounding box center [830, 148] width 24 height 14
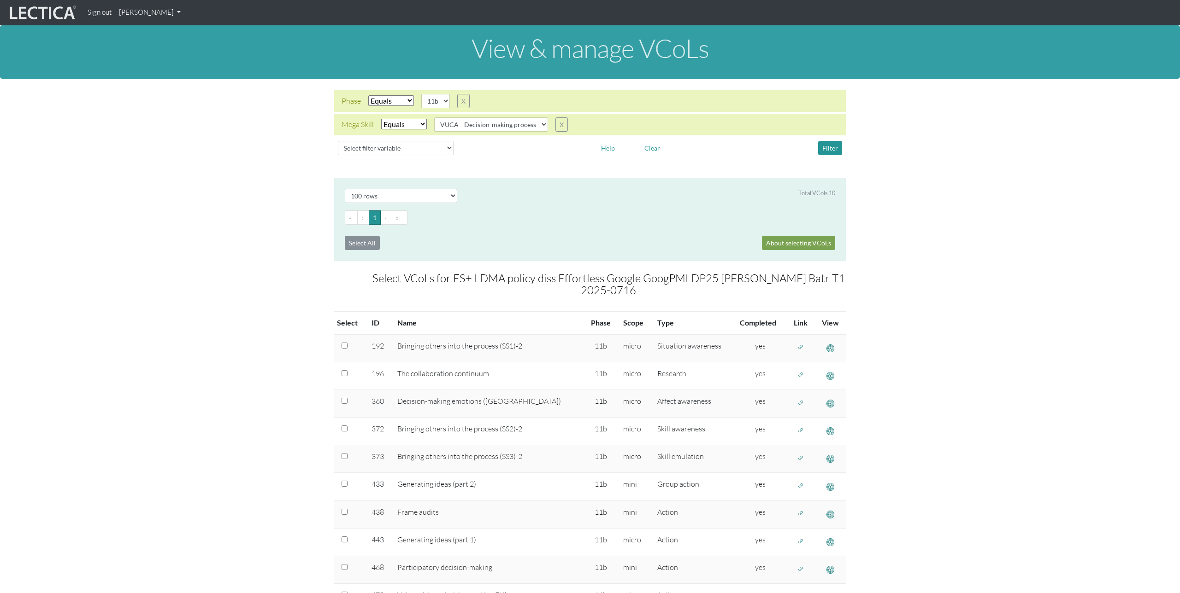
click at [747, 200] on div "Total VCols 10" at bounding box center [653, 196] width 378 height 14
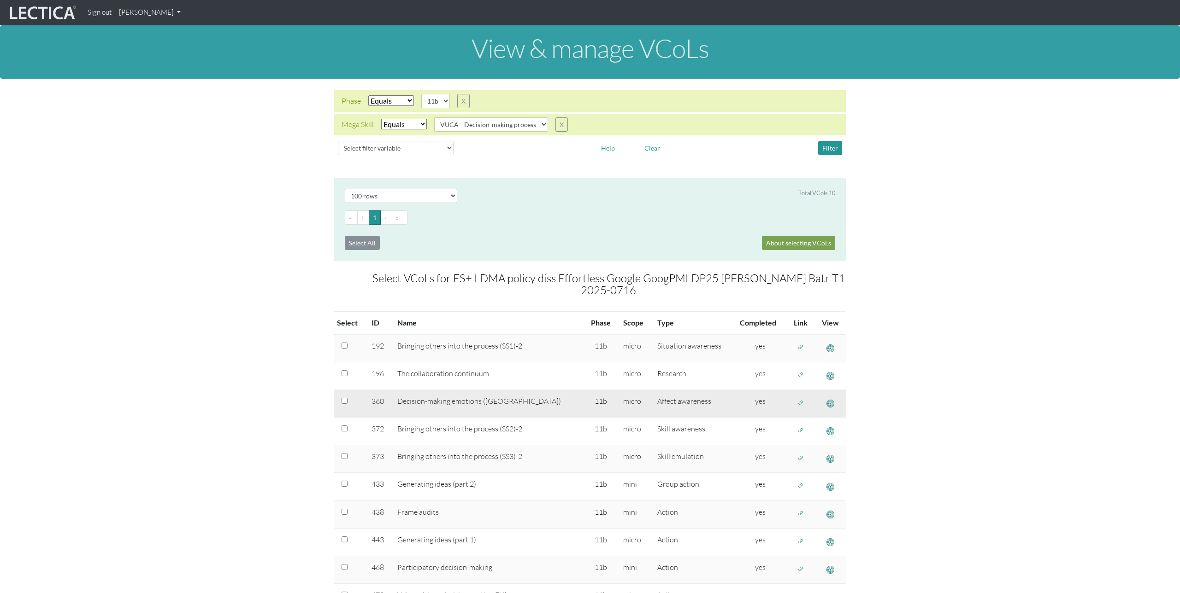
click at [800, 396] on button "button" at bounding box center [800, 403] width 15 height 14
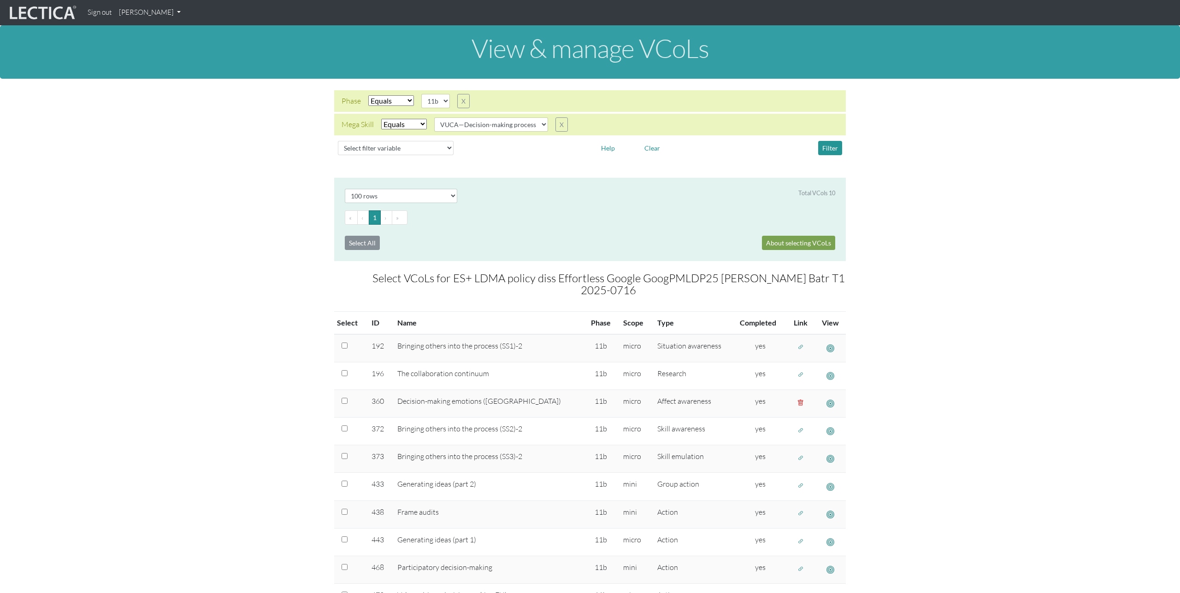
click at [303, 189] on section "Select # rows to display 10 rows 20 rows 50 rows 100 rows 200 rows Total VCols …" at bounding box center [590, 412] width 1180 height 468
click at [168, 11] on link "[PERSON_NAME]" at bounding box center [149, 13] width 69 height 18
click at [170, 67] on link "Manage assignments" at bounding box center [162, 66] width 78 height 12
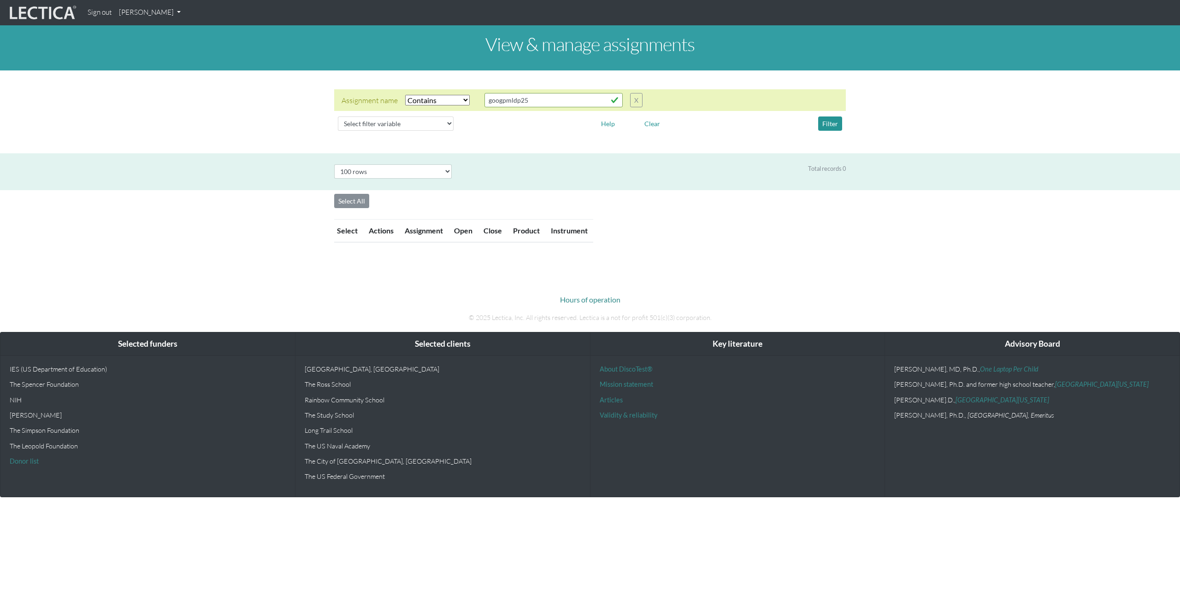
select select "icontains"
select select "100"
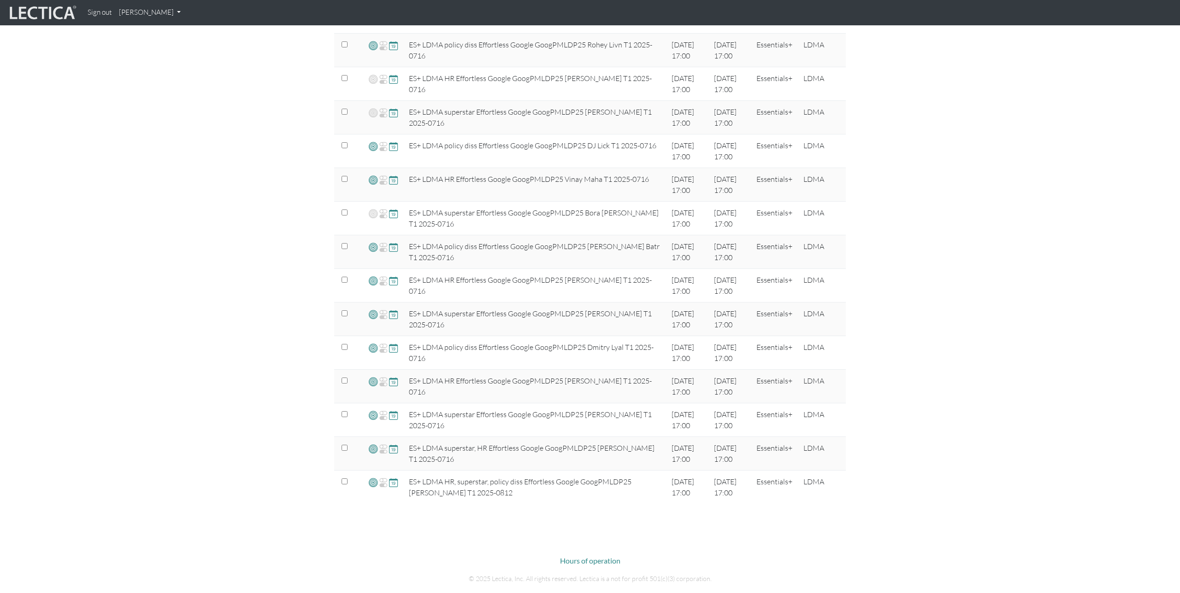
scroll to position [646, 0]
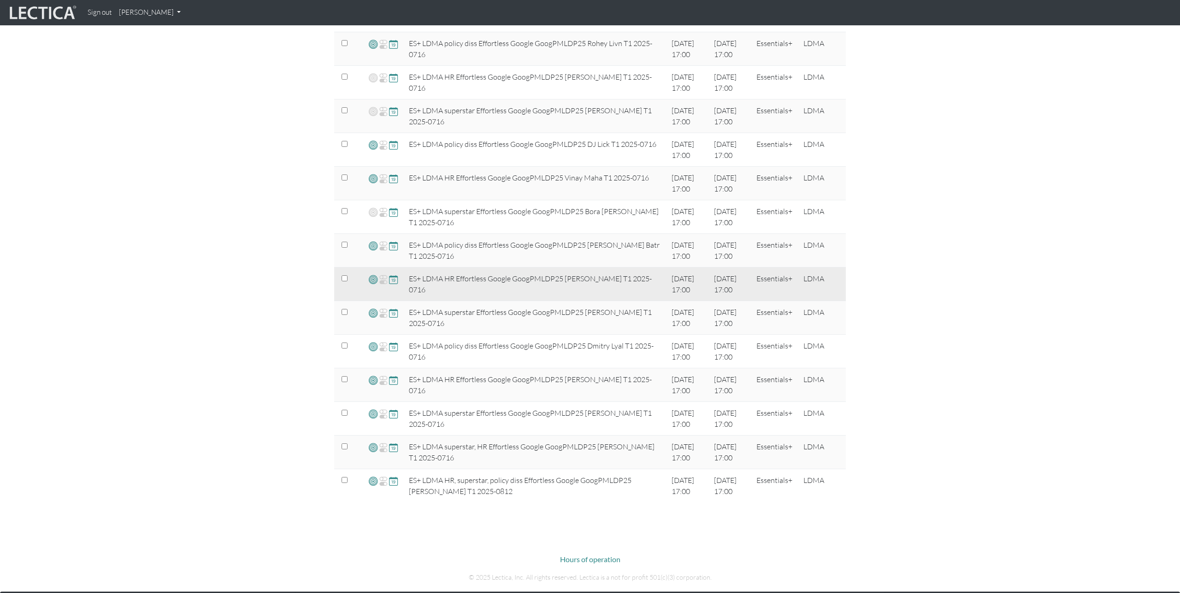
click at [372, 279] on span at bounding box center [373, 279] width 9 height 11
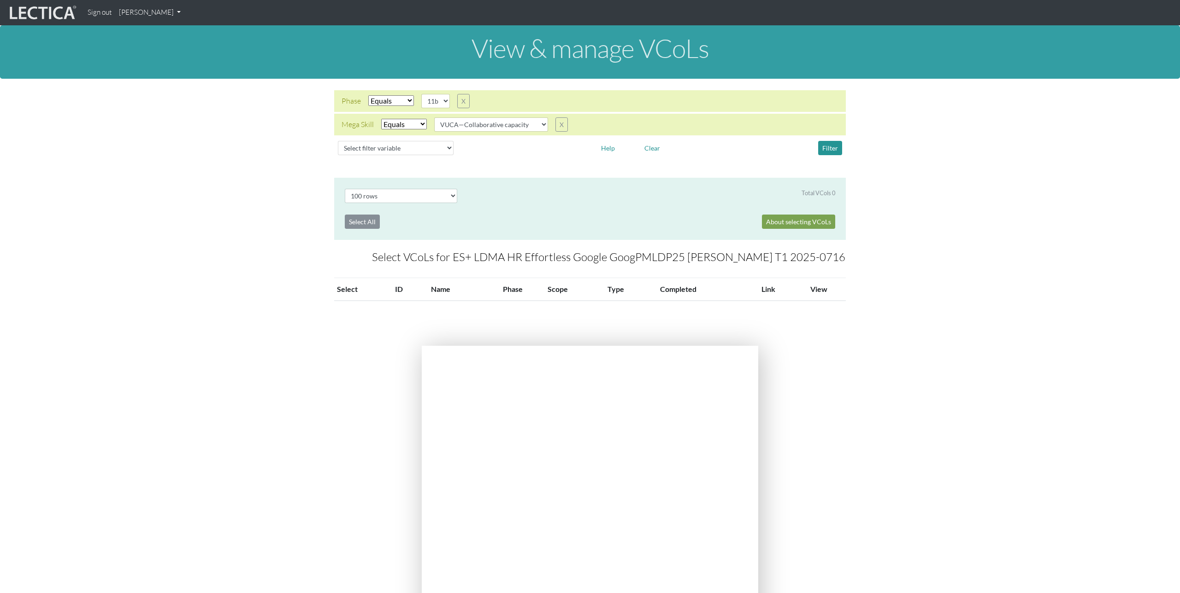
select select "100"
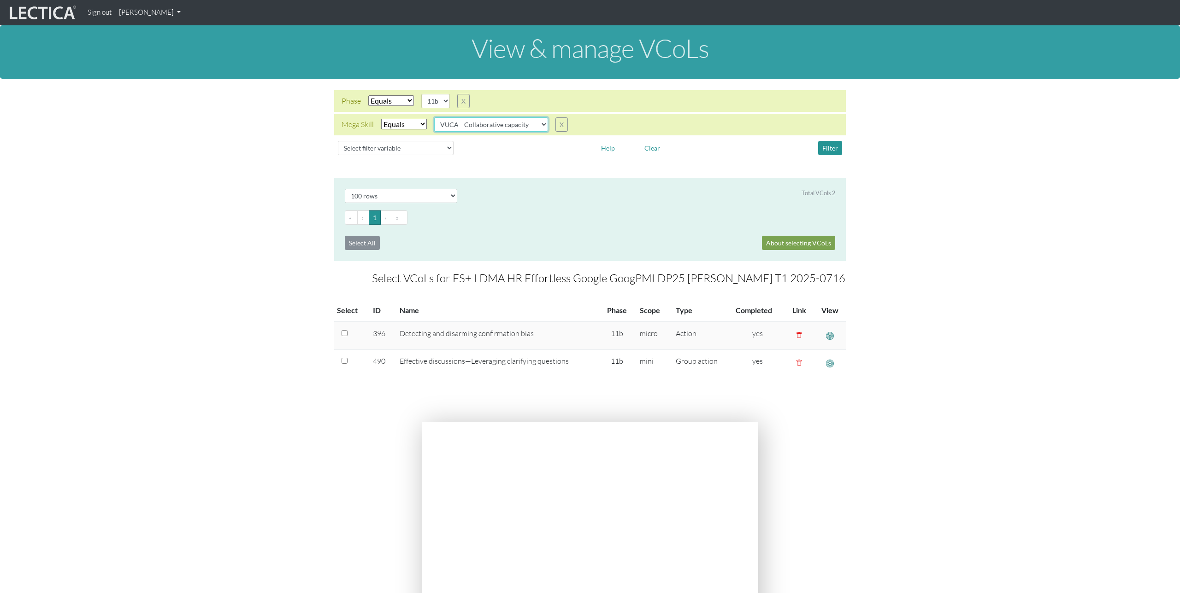
click at [507, 126] on select "VUCA—Collaborative capacity VUCA—Contextual thinking VUCA—Decision-making proce…" at bounding box center [491, 124] width 114 height 14
click at [435, 117] on select "VUCA—Collaborative capacity VUCA—Contextual thinking VUCA—Decision-making proce…" at bounding box center [491, 124] width 114 height 14
click at [830, 146] on button "Filter" at bounding box center [830, 148] width 24 height 14
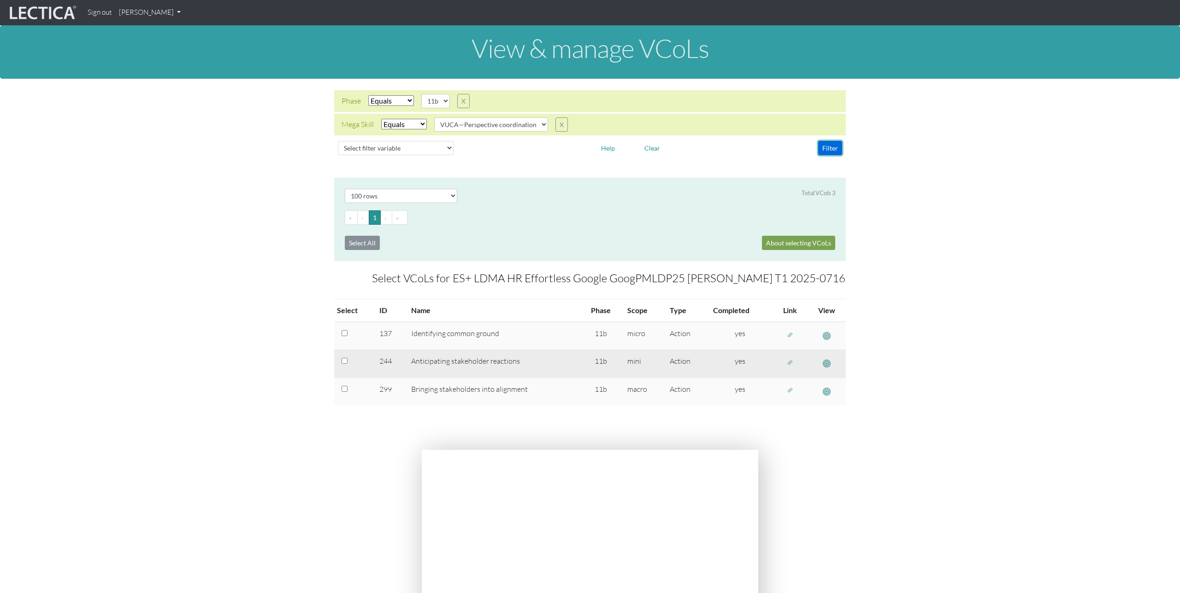
click at [787, 362] on span "button" at bounding box center [790, 363] width 6 height 8
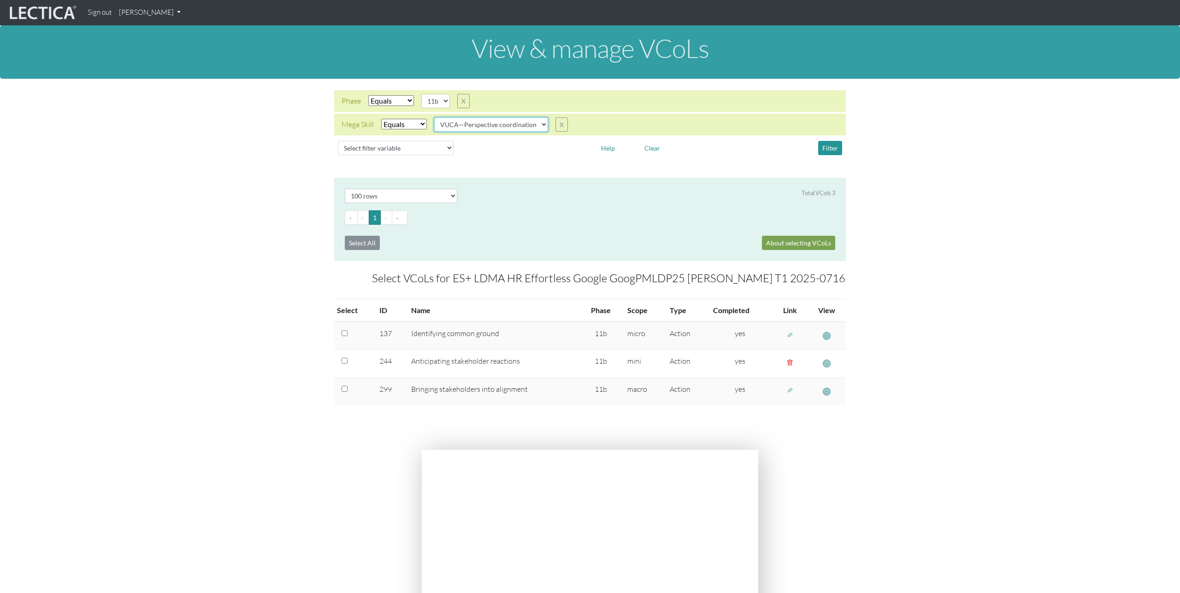
click at [525, 120] on select "VUCA—Collaborative capacity VUCA—Contextual thinking VUCA—Decision-making proce…" at bounding box center [491, 124] width 114 height 14
click at [435, 117] on select "VUCA—Collaborative capacity VUCA—Contextual thinking VUCA—Decision-making proce…" at bounding box center [491, 124] width 114 height 14
click at [828, 153] on button "Filter" at bounding box center [830, 148] width 24 height 14
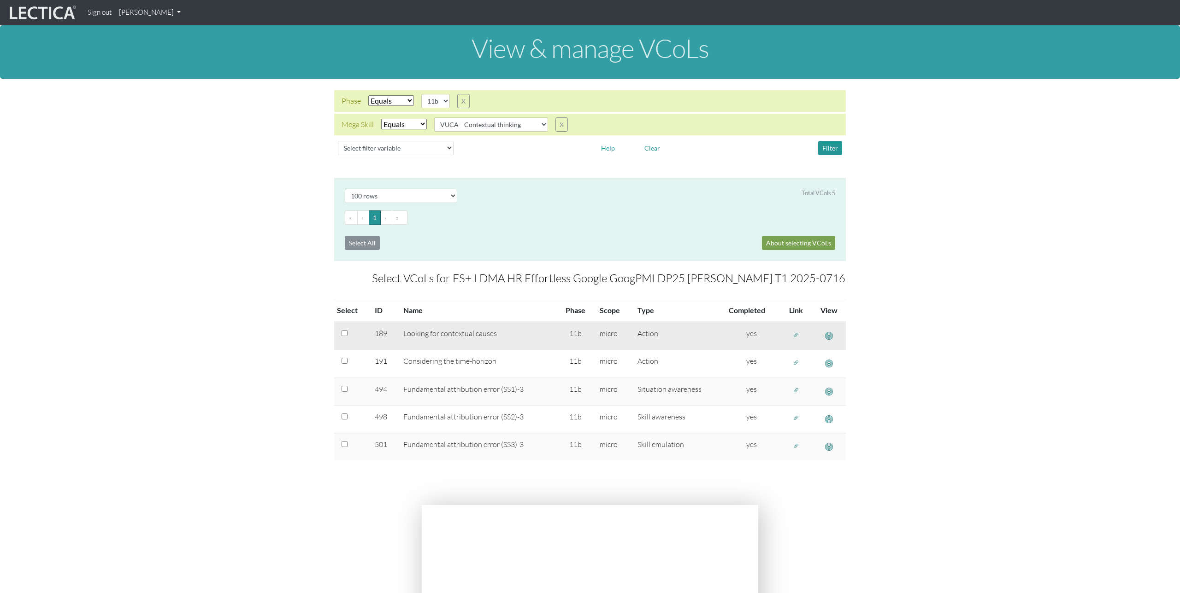
click at [797, 332] on span "button" at bounding box center [796, 335] width 6 height 8
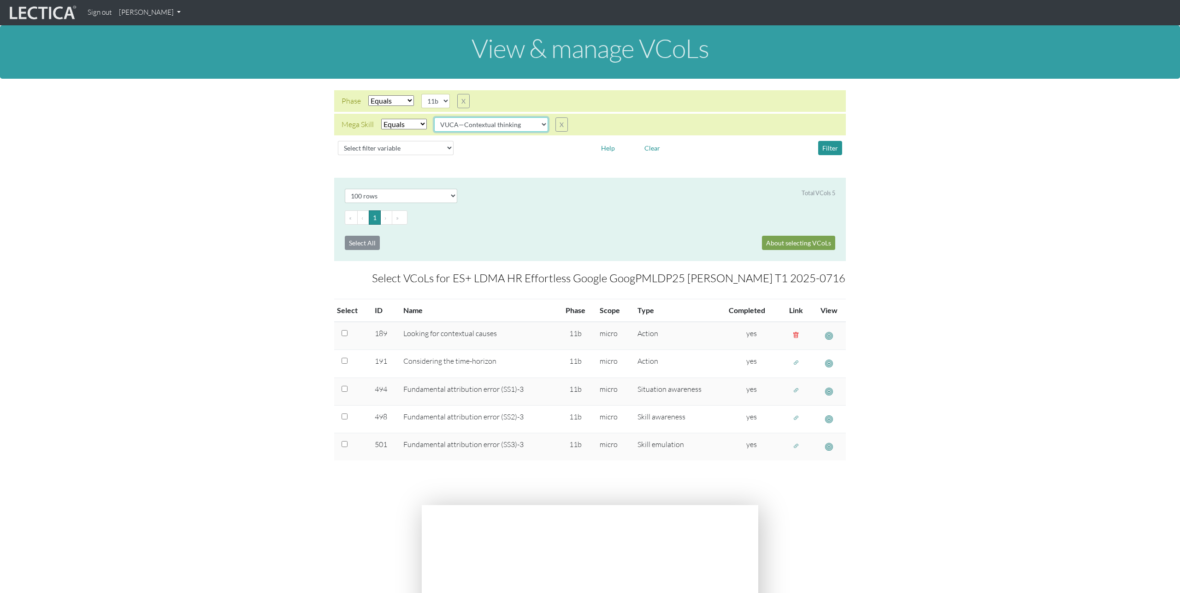
click at [530, 129] on select "VUCA—Collaborative capacity VUCA—Contextual thinking VUCA—Decision-making proce…" at bounding box center [491, 124] width 114 height 14
select select "VUCA—Decision-making process"
click at [435, 117] on select "VUCA—Collaborative capacity VUCA—Contextual thinking VUCA—Decision-making proce…" at bounding box center [491, 124] width 114 height 14
click at [826, 147] on button "Filter" at bounding box center [830, 148] width 24 height 14
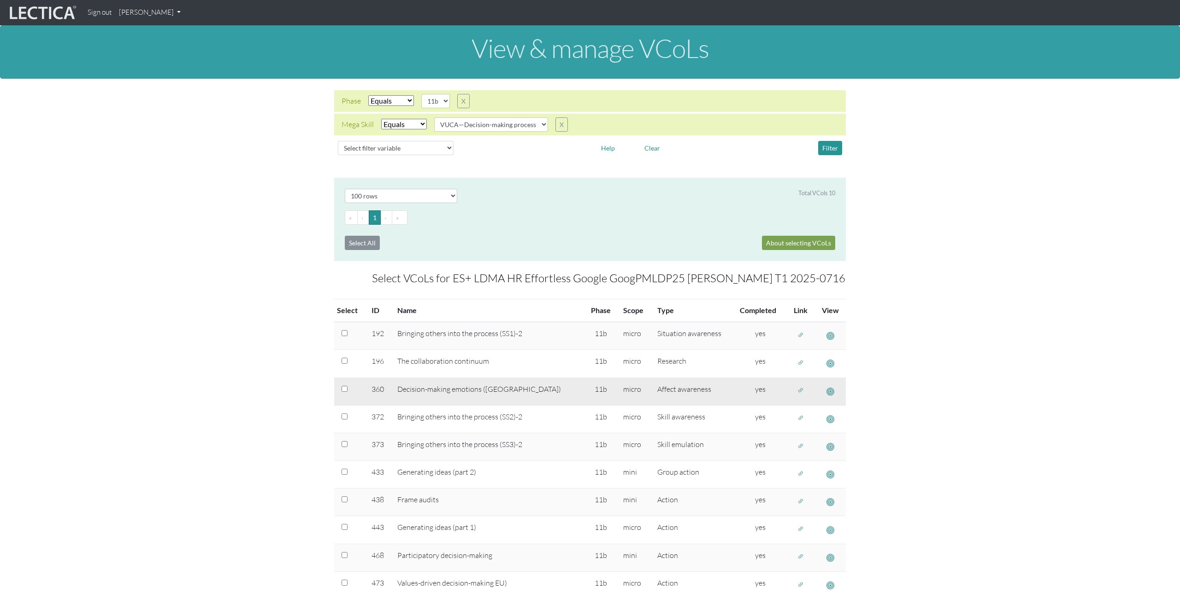
click at [797, 390] on span "button" at bounding box center [800, 391] width 6 height 8
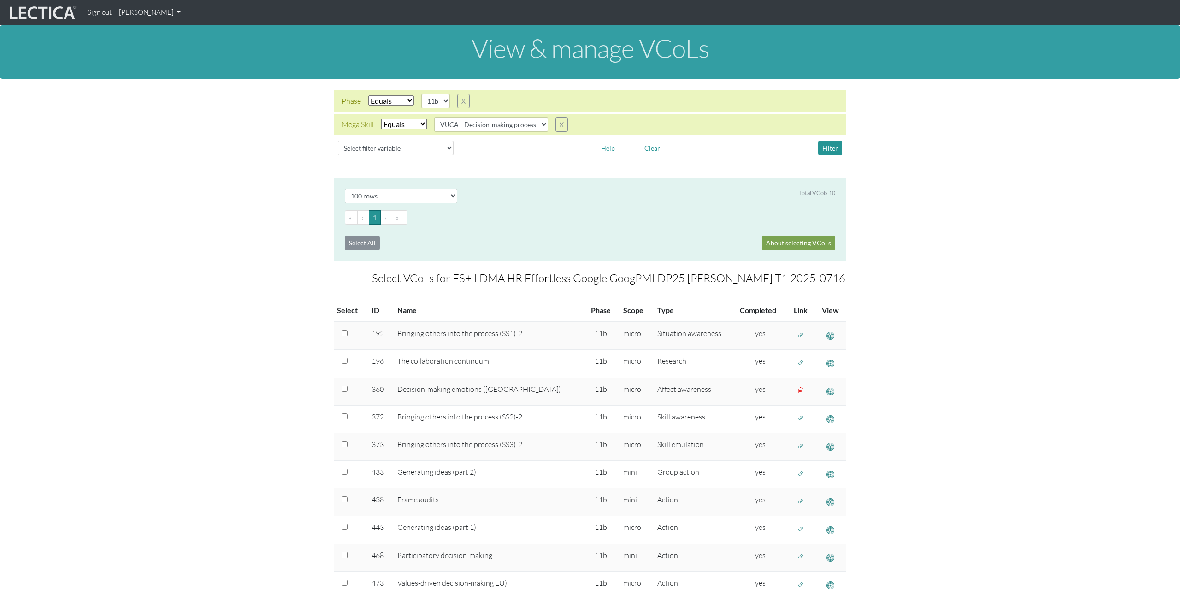
click at [265, 223] on section "Select # rows to display 10 rows 20 rows 50 rows 100 rows 200 rows Total VCols …" at bounding box center [590, 405] width 1180 height 455
click at [160, 12] on link "[PERSON_NAME]" at bounding box center [149, 13] width 69 height 18
click at [172, 66] on link "Manage assignments" at bounding box center [162, 66] width 78 height 12
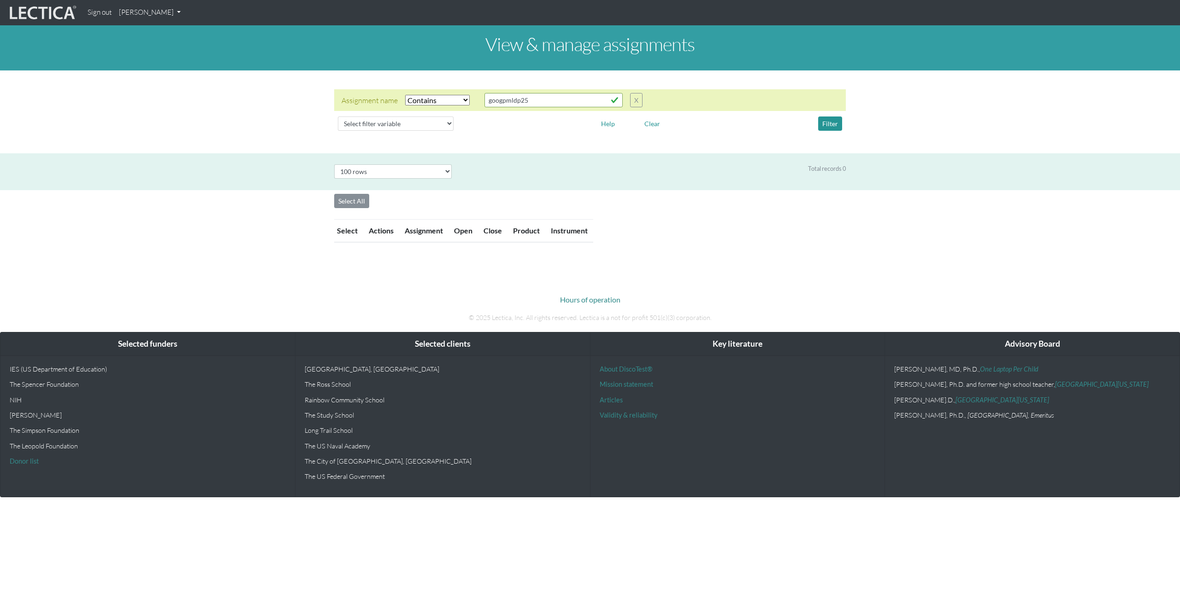
select select "icontains"
select select "100"
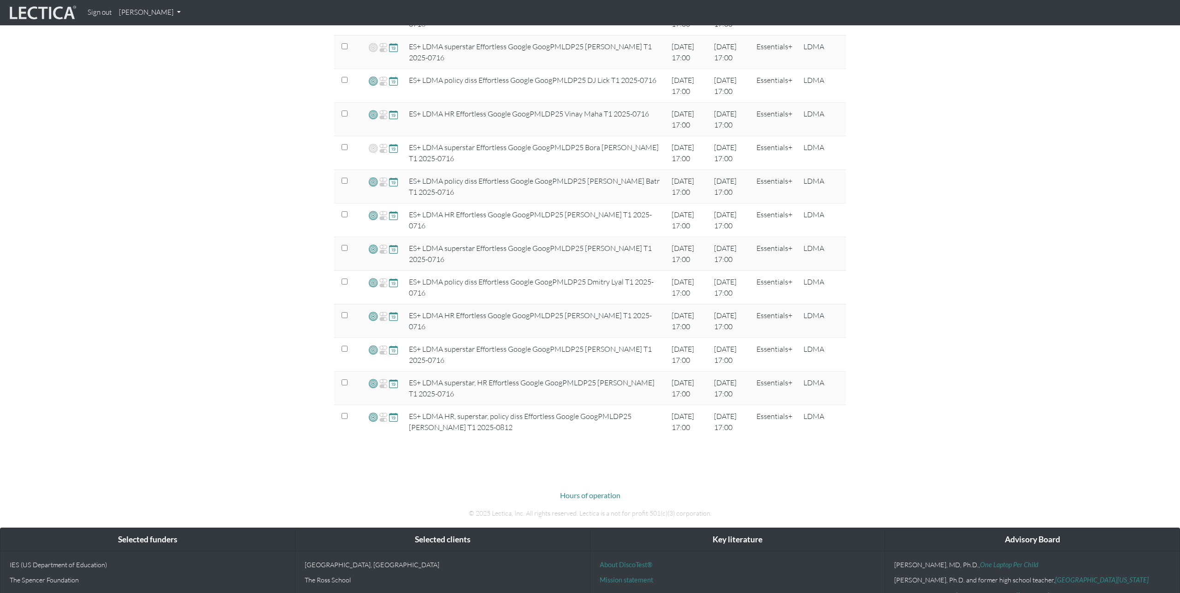
scroll to position [745, 0]
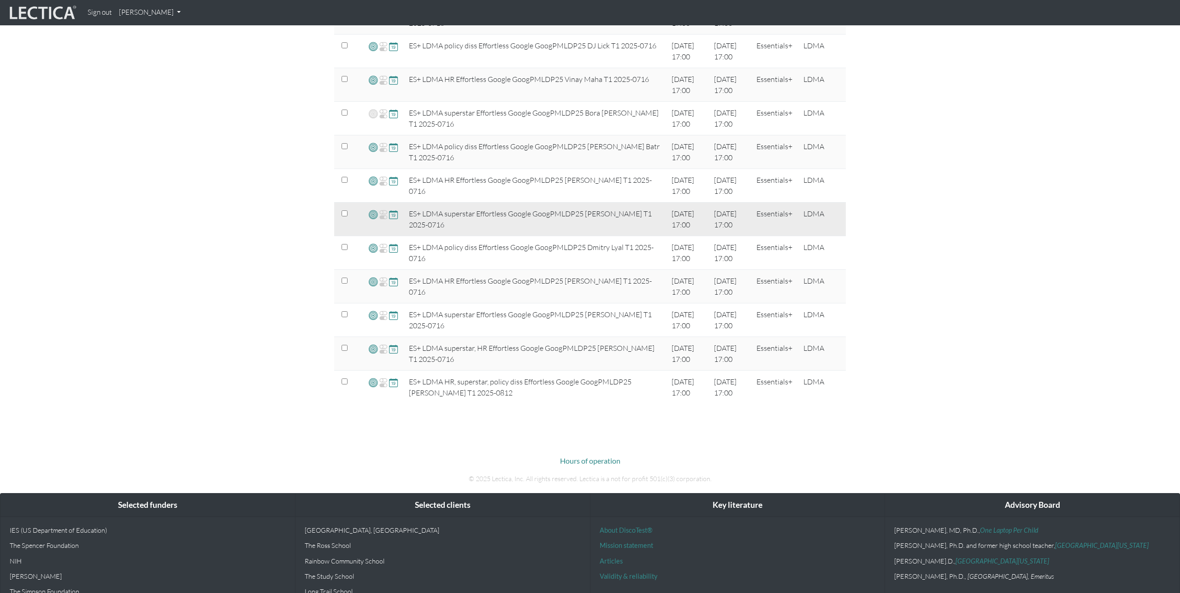
click at [370, 215] on span at bounding box center [373, 214] width 9 height 11
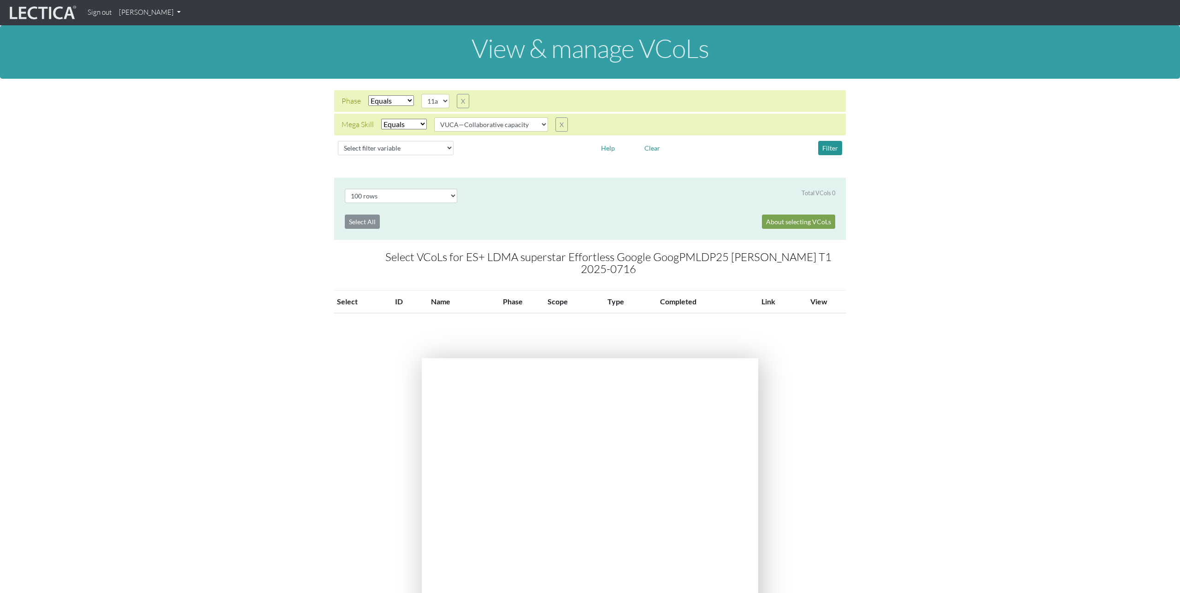
select select "100"
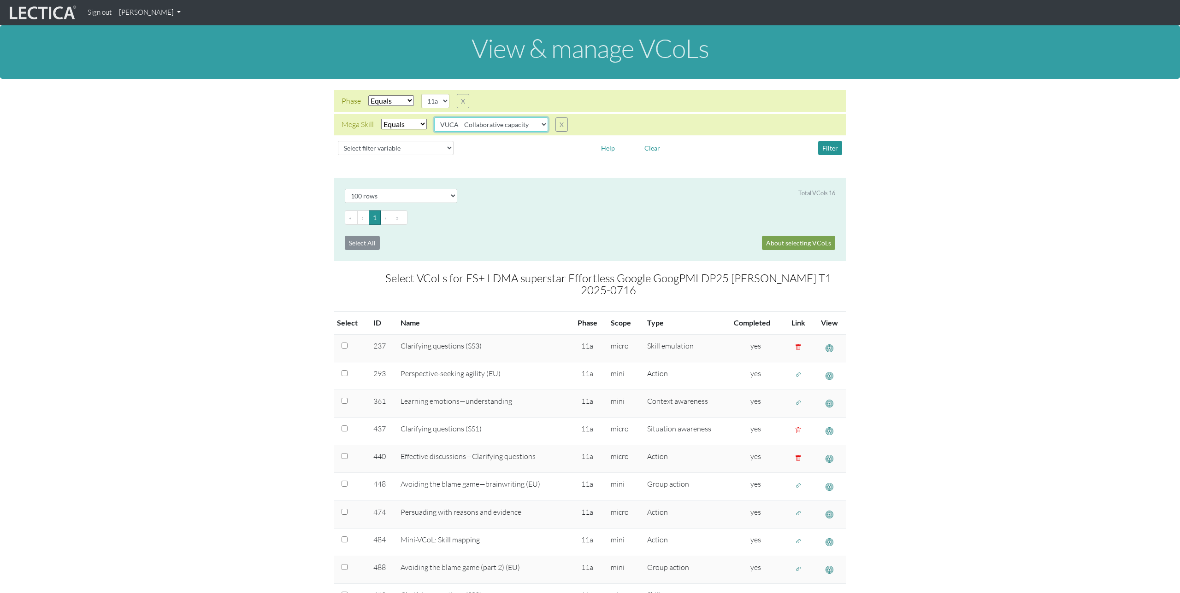
click at [501, 128] on select "VUCA—Collaborative capacity VUCA—Contextual thinking VUCA—Decision-making proce…" at bounding box center [491, 124] width 114 height 14
click at [435, 117] on select "VUCA—Collaborative capacity VUCA—Contextual thinking VUCA—Decision-making proce…" at bounding box center [491, 124] width 114 height 14
click at [832, 147] on button "Filter" at bounding box center [830, 148] width 24 height 14
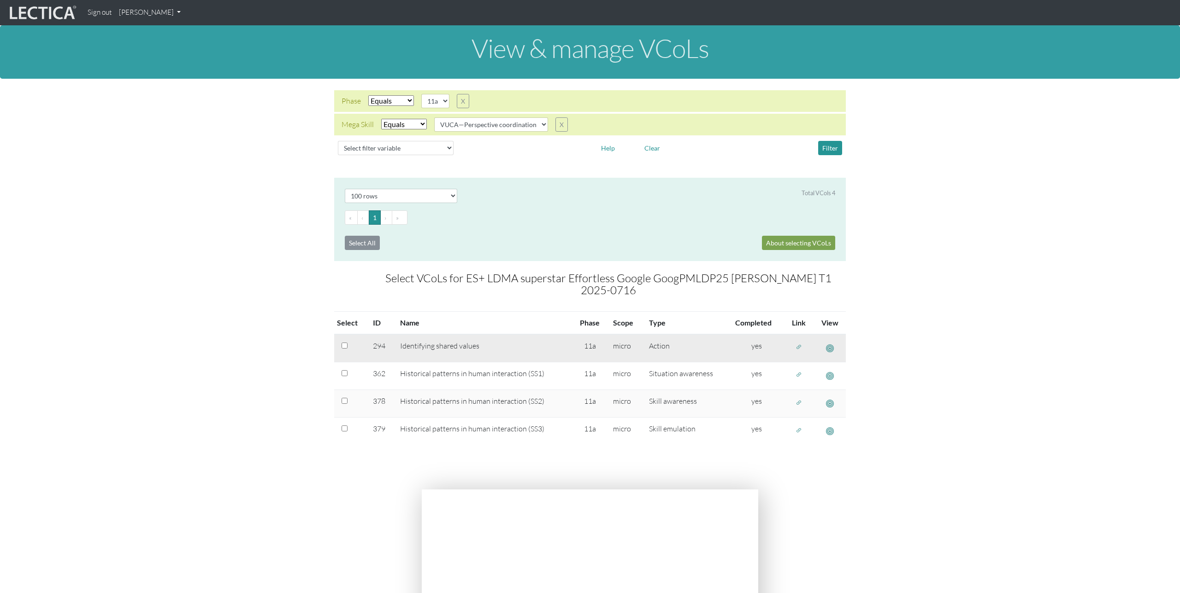
click at [798, 344] on span "button" at bounding box center [798, 348] width 6 height 8
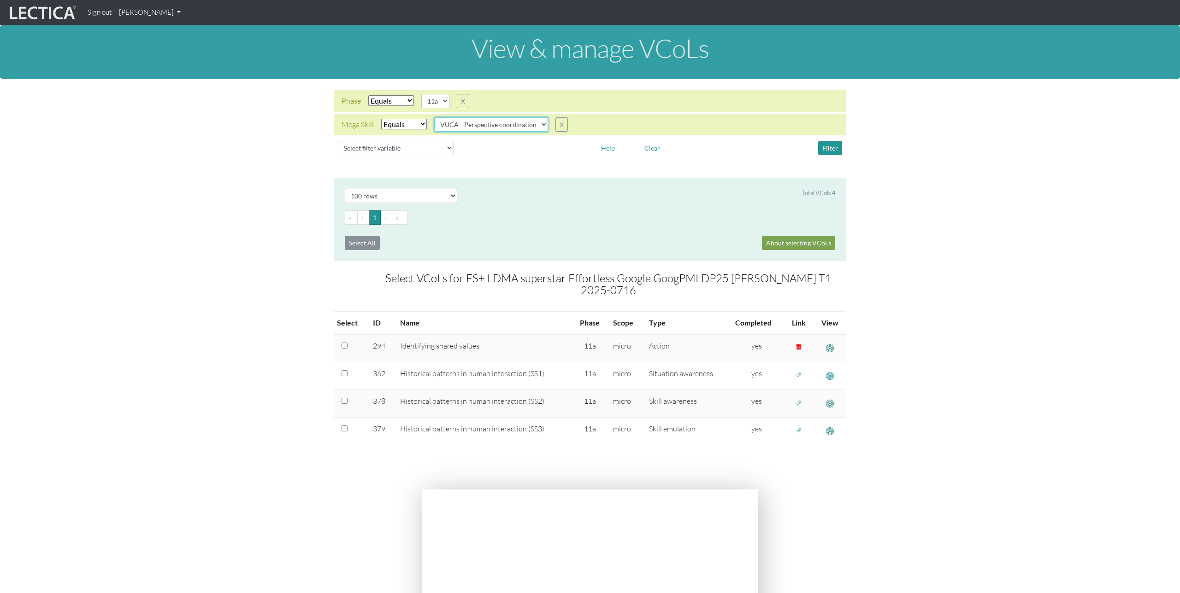
click at [533, 128] on select "VUCA—Collaborative capacity VUCA—Contextual thinking VUCA—Decision-making proce…" at bounding box center [491, 124] width 114 height 14
click at [435, 117] on select "VUCA—Collaborative capacity VUCA—Contextual thinking VUCA—Decision-making proce…" at bounding box center [491, 124] width 114 height 14
click at [828, 149] on button "Filter" at bounding box center [830, 148] width 24 height 14
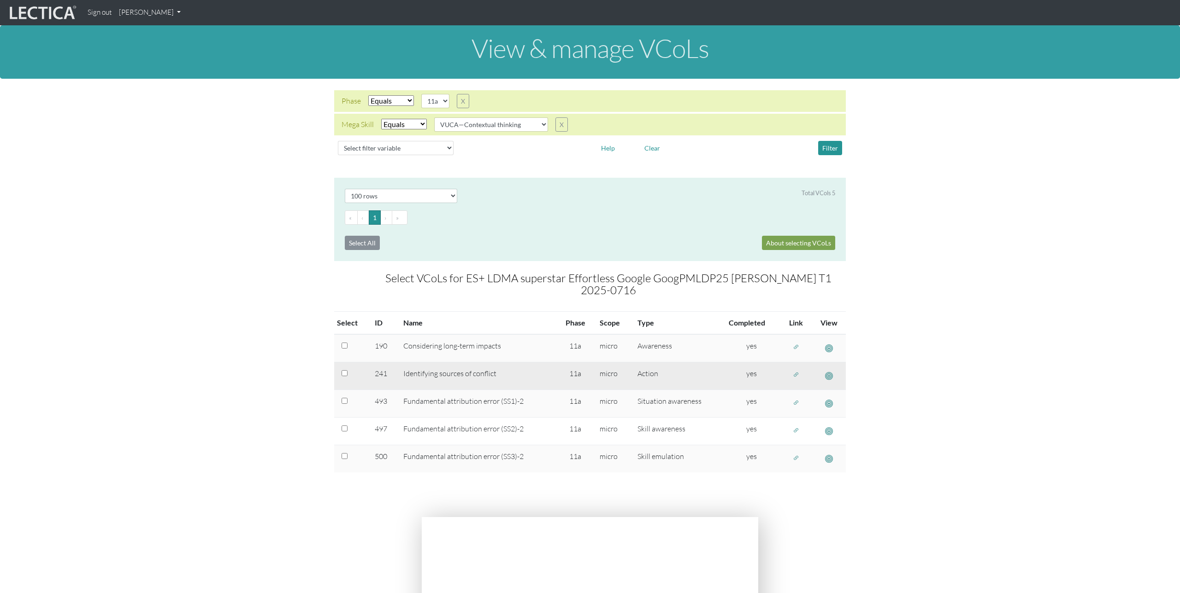
click at [797, 371] on span "button" at bounding box center [796, 375] width 6 height 8
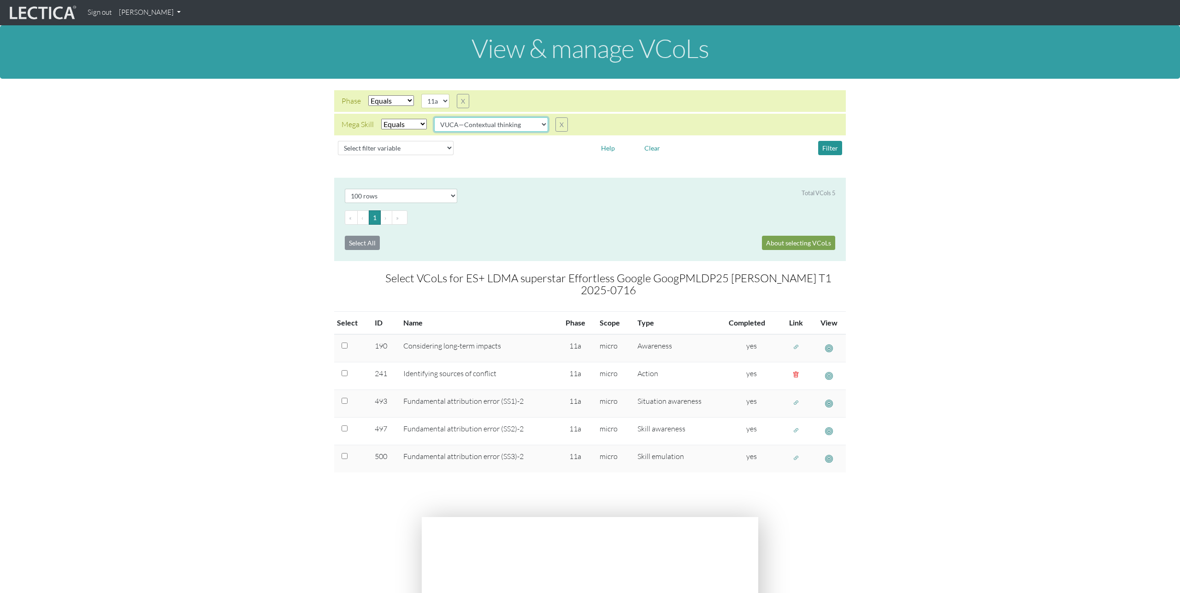
click at [525, 126] on select "VUCA—Collaborative capacity VUCA—Contextual thinking VUCA—Decision-making proce…" at bounding box center [491, 124] width 114 height 14
select select "VUCA—Decision-making process"
click at [435, 117] on select "VUCA—Collaborative capacity VUCA—Contextual thinking VUCA—Decision-making proce…" at bounding box center [491, 124] width 114 height 14
click at [827, 148] on button "Filter" at bounding box center [830, 148] width 24 height 14
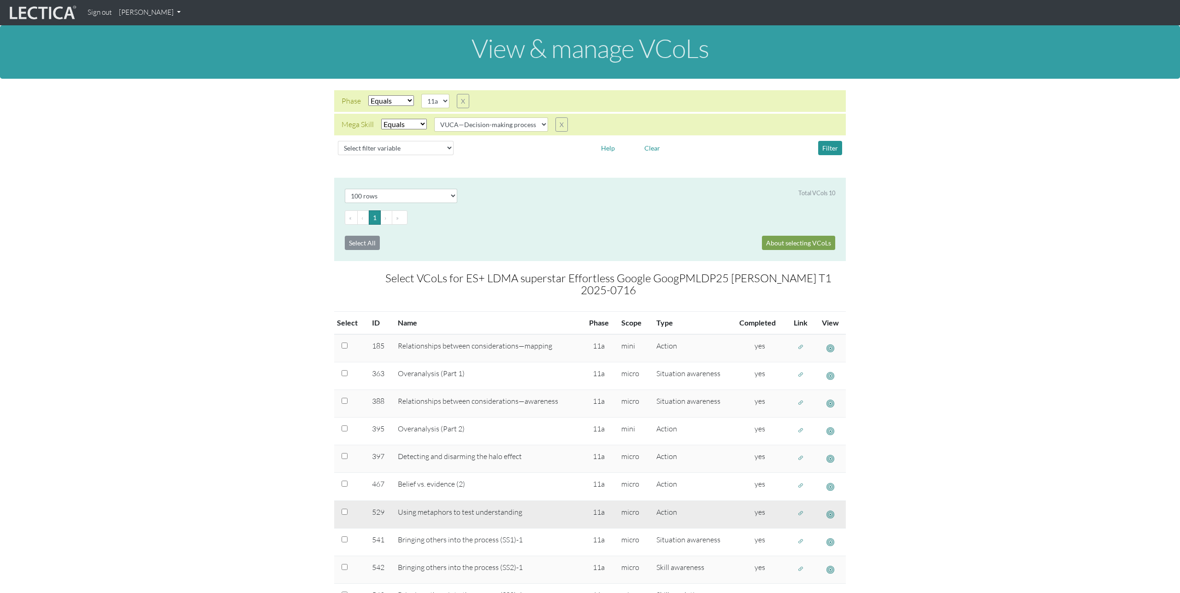
click at [798, 510] on span "button" at bounding box center [800, 514] width 6 height 8
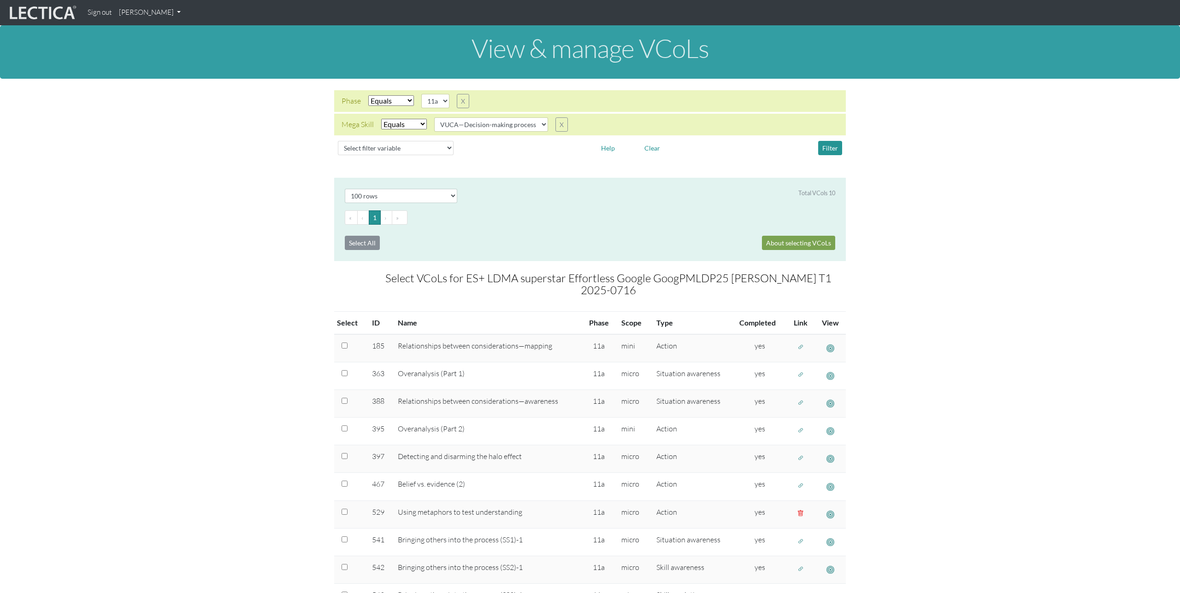
click at [323, 230] on section "Select # rows to display 10 rows 20 rows 50 rows 100 rows 200 rows Total VCols …" at bounding box center [590, 412] width 1180 height 468
click at [155, 11] on link "[PERSON_NAME]" at bounding box center [149, 13] width 69 height 18
click at [159, 64] on link "Manage assignments" at bounding box center [162, 66] width 78 height 12
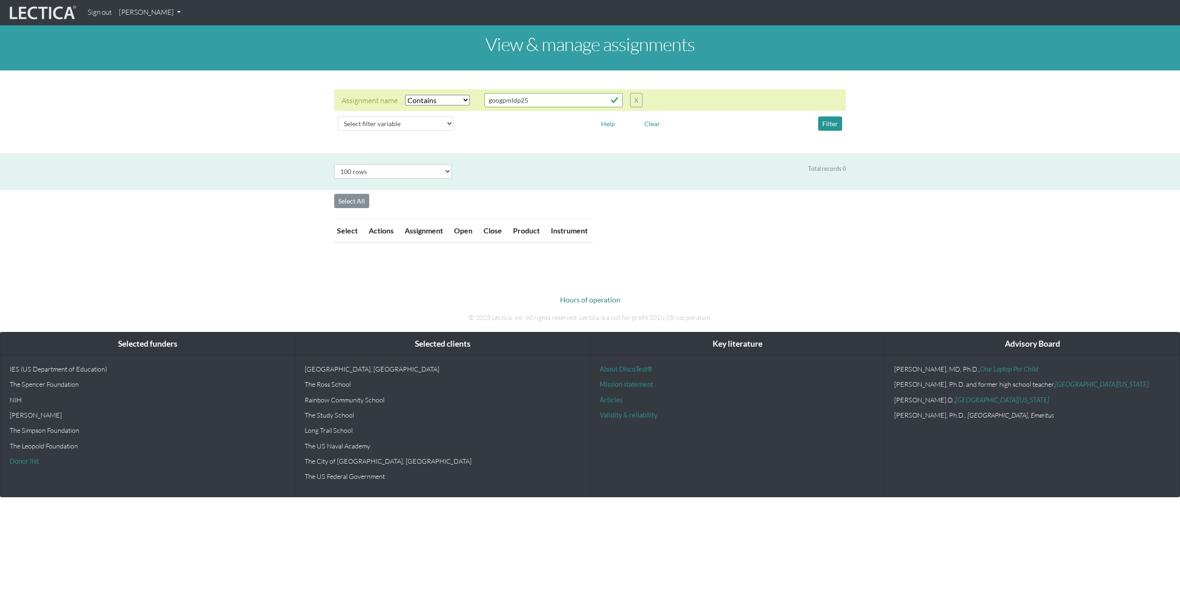
select select "icontains"
select select "100"
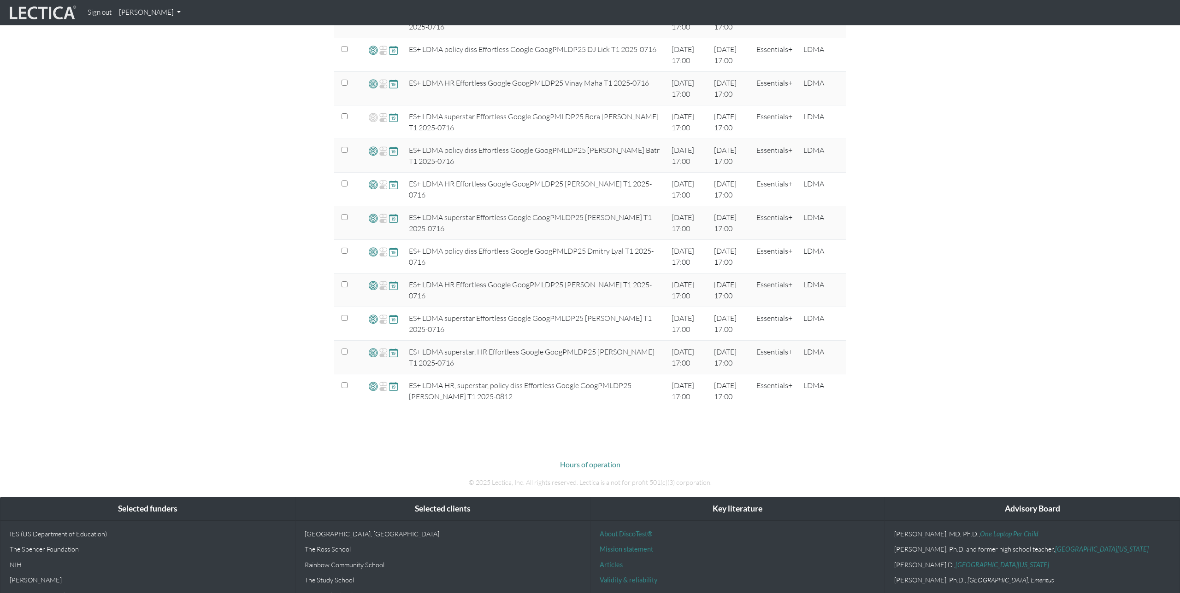
scroll to position [751, 0]
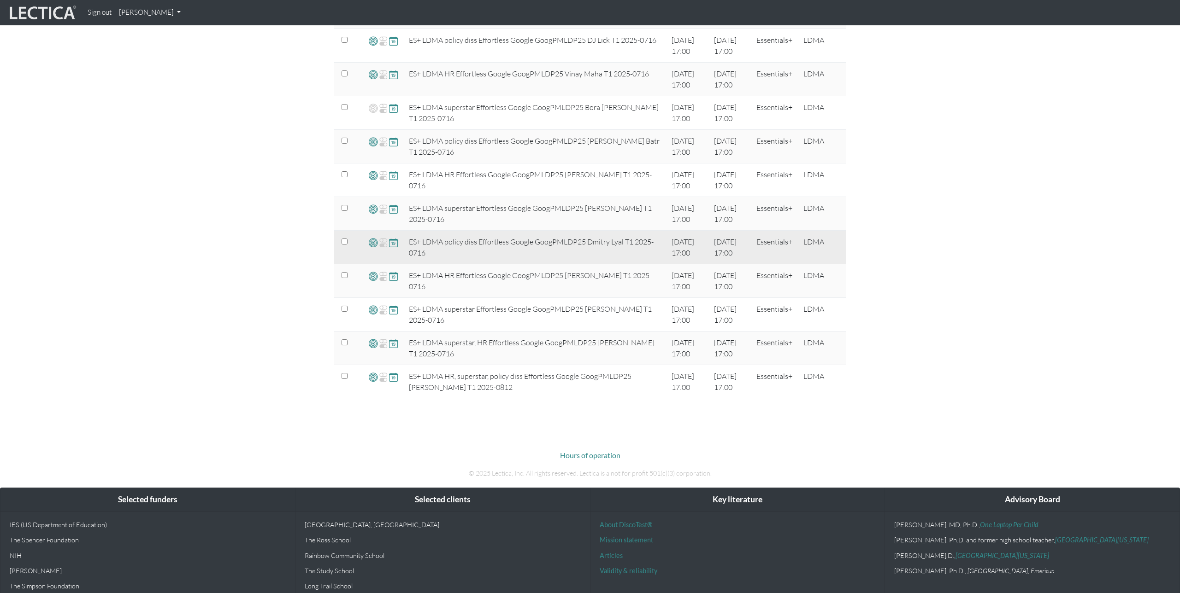
click at [372, 243] on span at bounding box center [373, 242] width 9 height 11
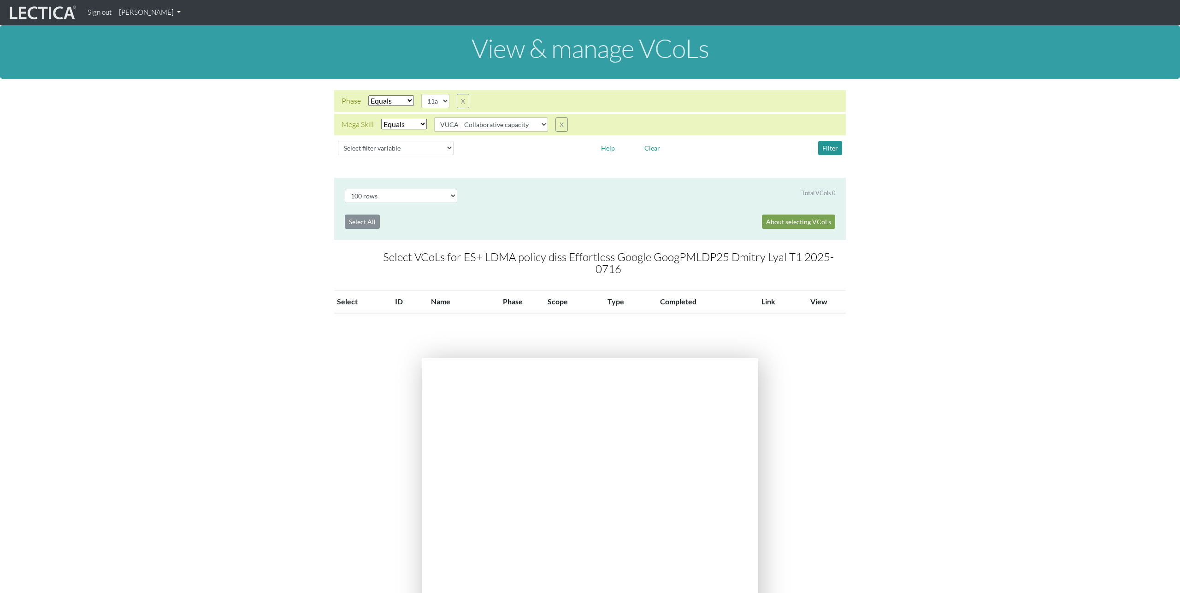
select select "100"
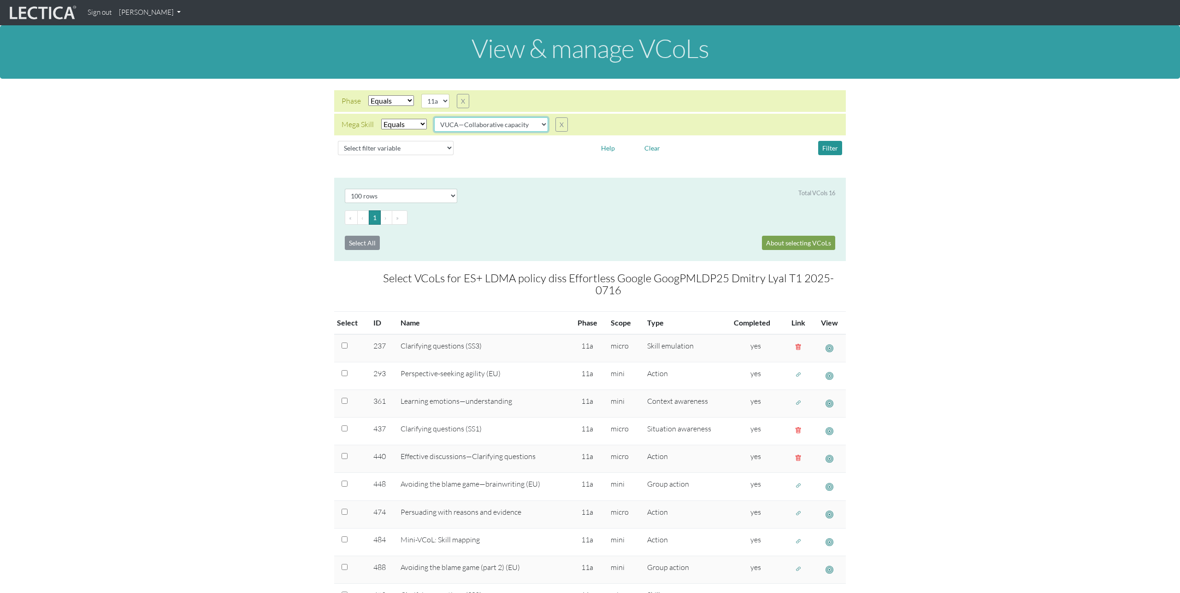
click at [522, 129] on select "VUCA—Collaborative capacity VUCA—Contextual thinking VUCA—Decision-making proce…" at bounding box center [491, 124] width 114 height 14
click at [435, 117] on select "VUCA—Collaborative capacity VUCA—Contextual thinking VUCA—Decision-making proce…" at bounding box center [491, 124] width 114 height 14
click at [827, 148] on button "Filter" at bounding box center [830, 148] width 24 height 14
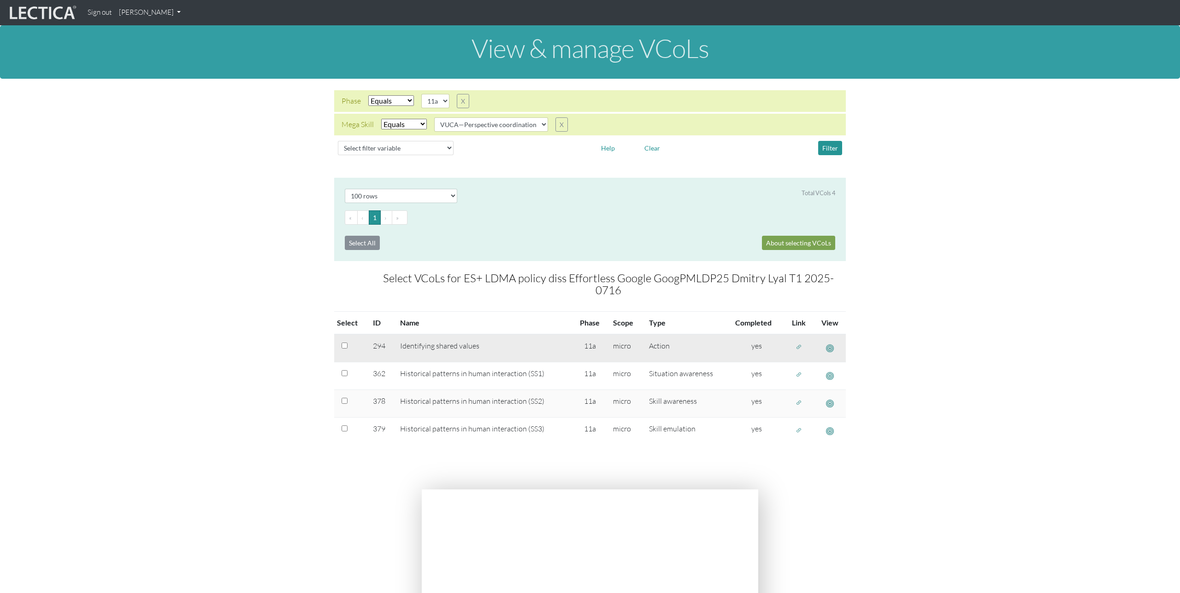
click at [799, 344] on span "button" at bounding box center [798, 348] width 6 height 8
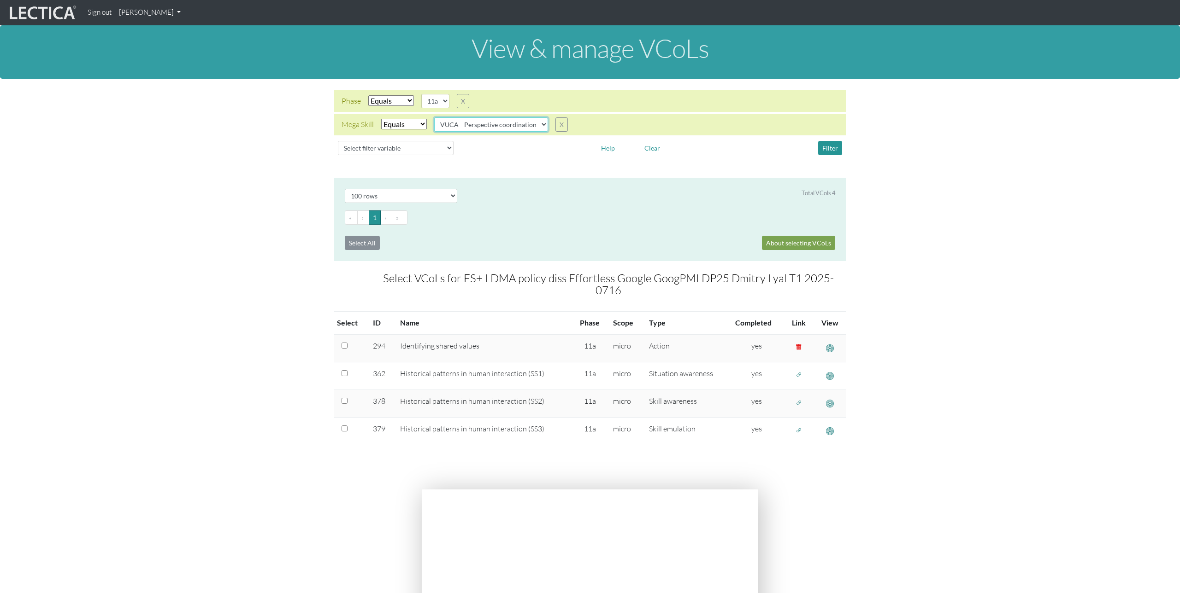
click at [526, 126] on select "VUCA—Collaborative capacity VUCA—Contextual thinking VUCA—Decision-making proce…" at bounding box center [491, 124] width 114 height 14
click at [435, 117] on select "VUCA—Collaborative capacity VUCA—Contextual thinking VUCA—Decision-making proce…" at bounding box center [491, 124] width 114 height 14
click at [825, 151] on button "Filter" at bounding box center [830, 148] width 24 height 14
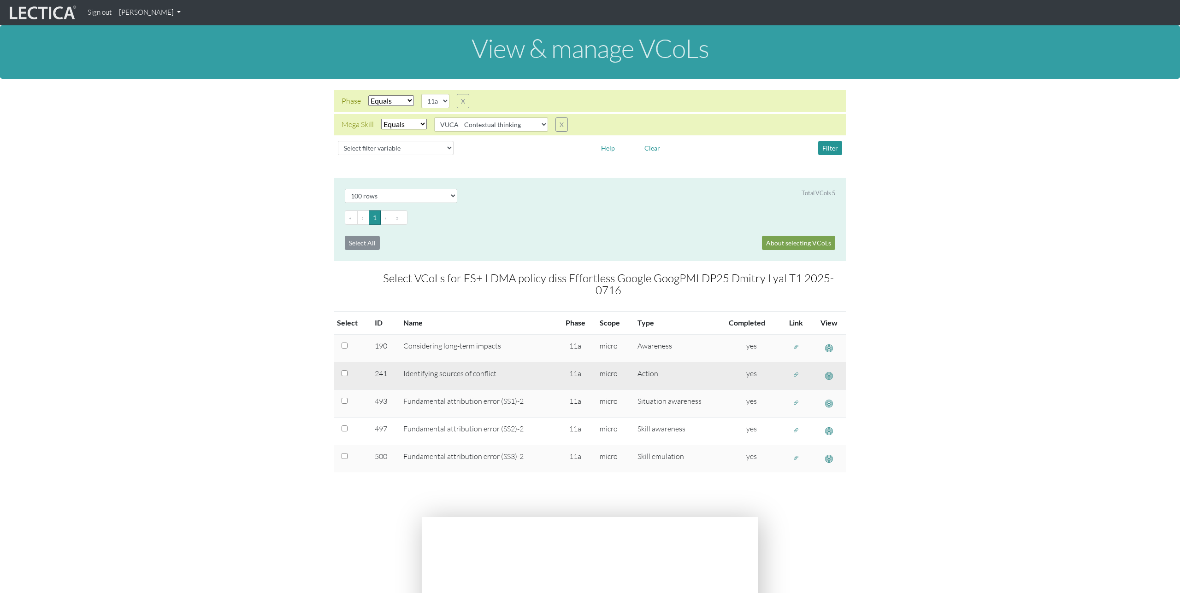
click at [794, 371] on span "button" at bounding box center [796, 375] width 6 height 8
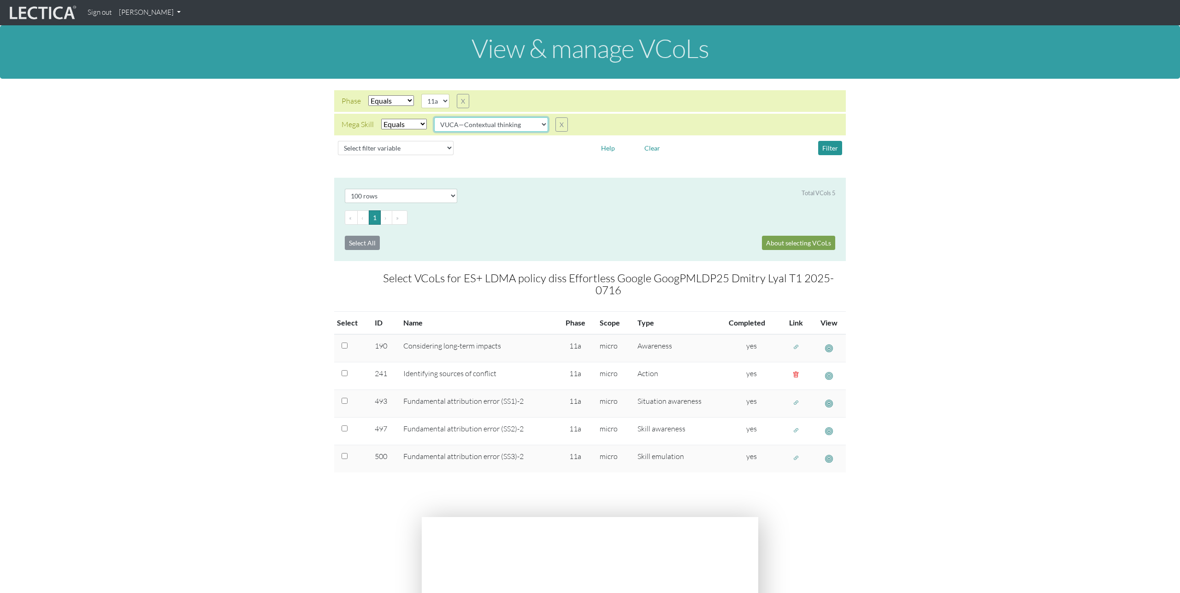
click at [514, 123] on select "VUCA—Collaborative capacity VUCA—Contextual thinking VUCA—Decision-making proce…" at bounding box center [491, 124] width 114 height 14
select select "VUCA—Decision-making process"
click at [435, 117] on select "VUCA—Collaborative capacity VUCA—Contextual thinking VUCA—Decision-making proce…" at bounding box center [491, 124] width 114 height 14
click at [831, 147] on button "Filter" at bounding box center [830, 148] width 24 height 14
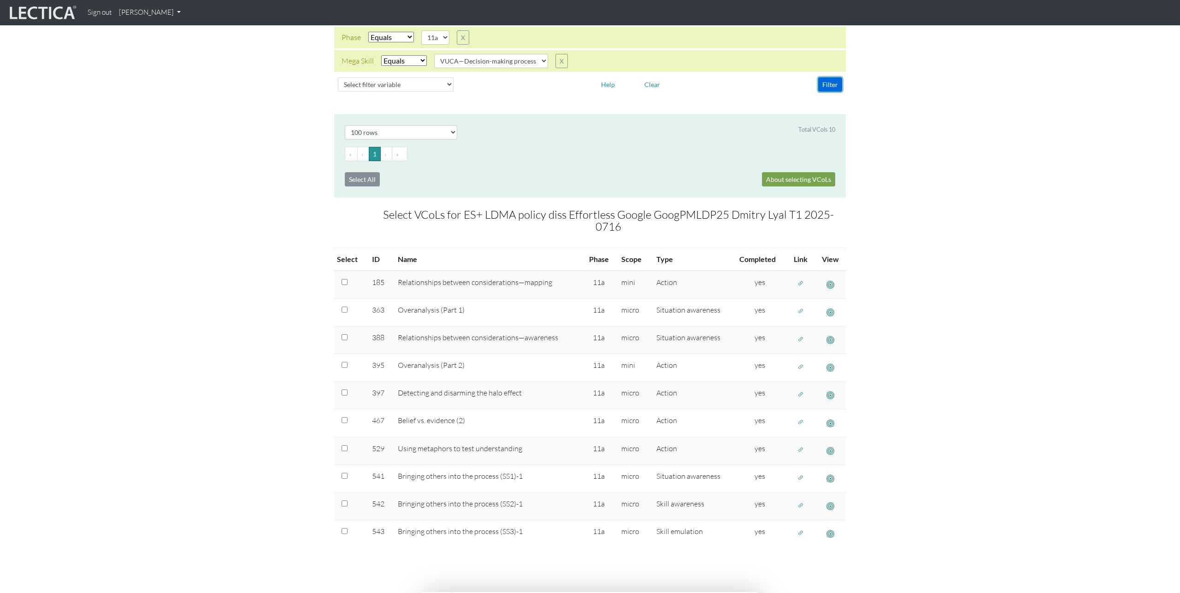
scroll to position [82, 0]
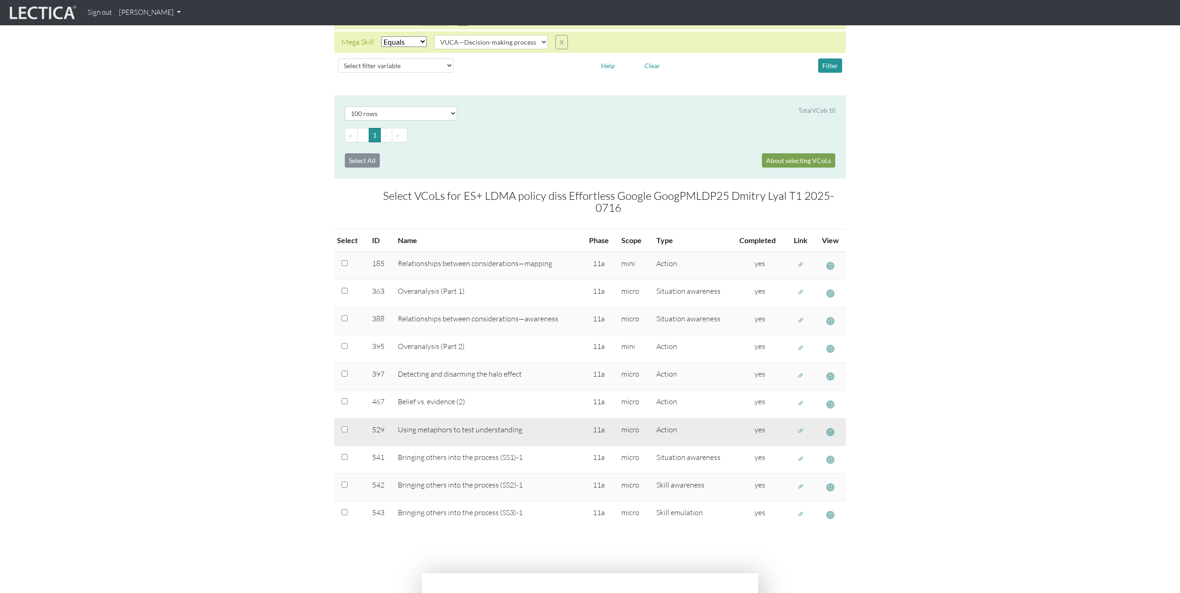
click at [802, 428] on span "button" at bounding box center [800, 432] width 6 height 8
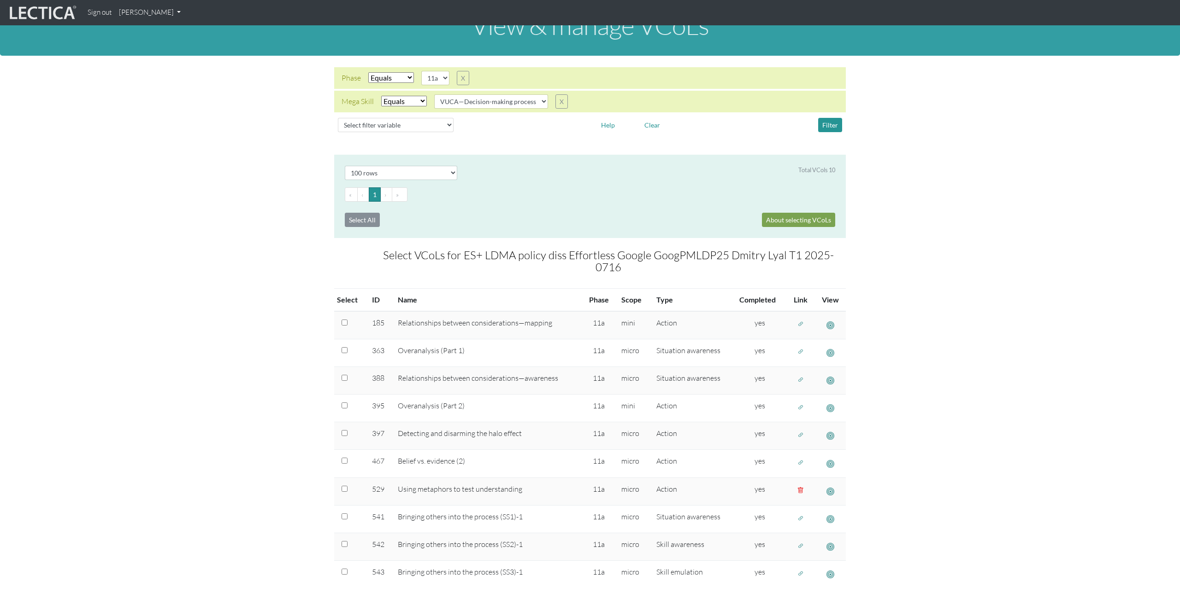
scroll to position [12, 0]
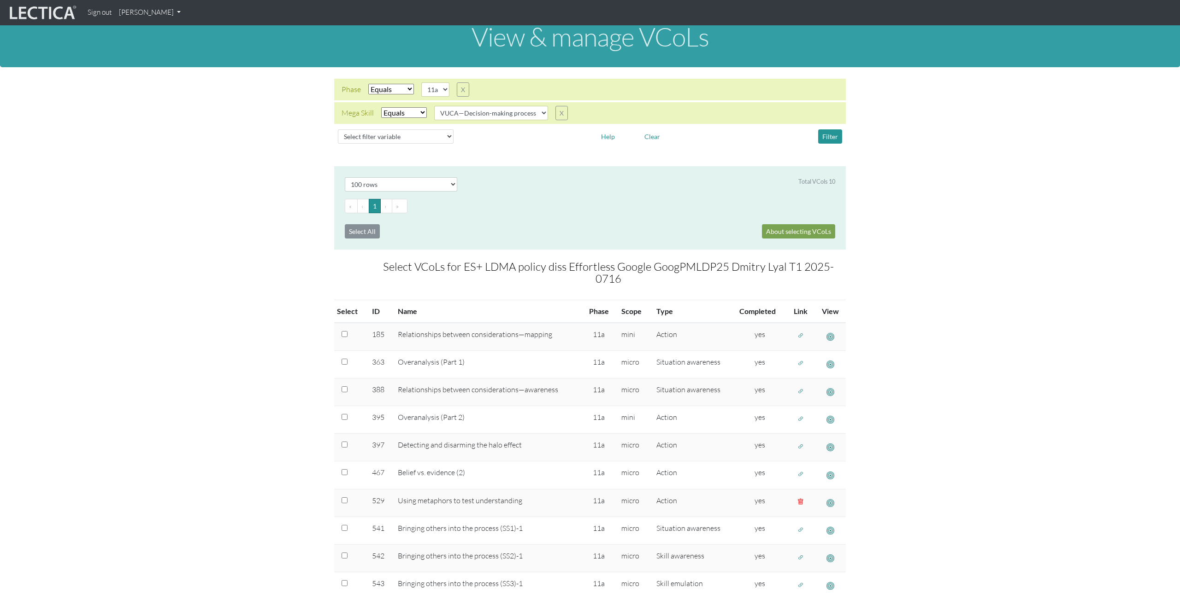
click at [154, 11] on link "[PERSON_NAME]" at bounding box center [149, 13] width 69 height 18
click at [152, 66] on link "Manage assignments" at bounding box center [162, 66] width 78 height 12
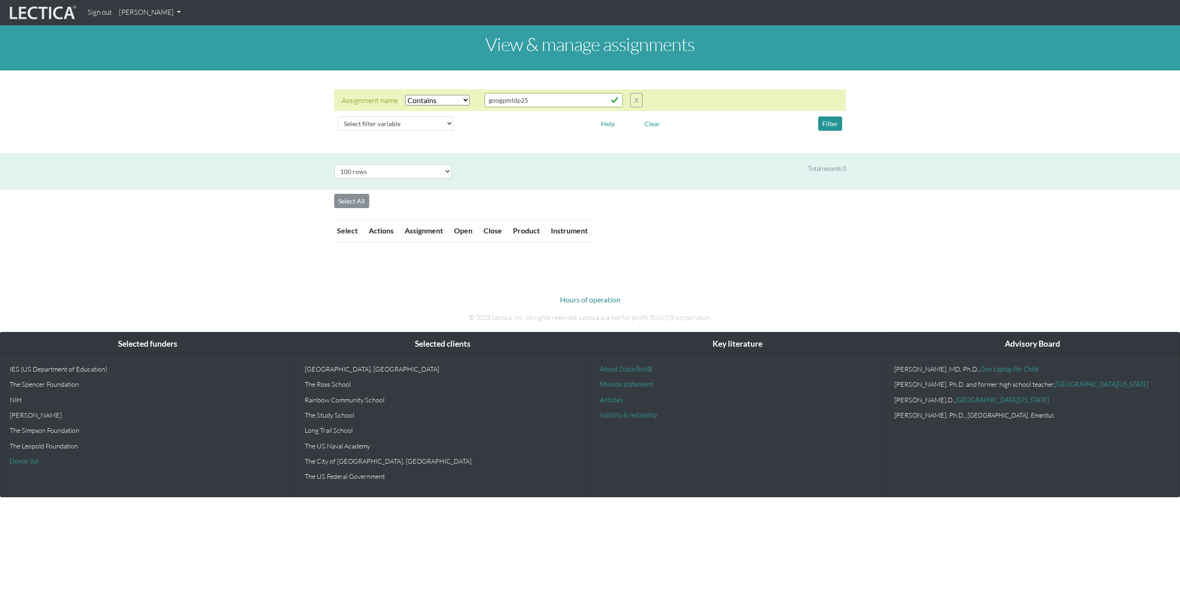
select select "icontains"
select select "100"
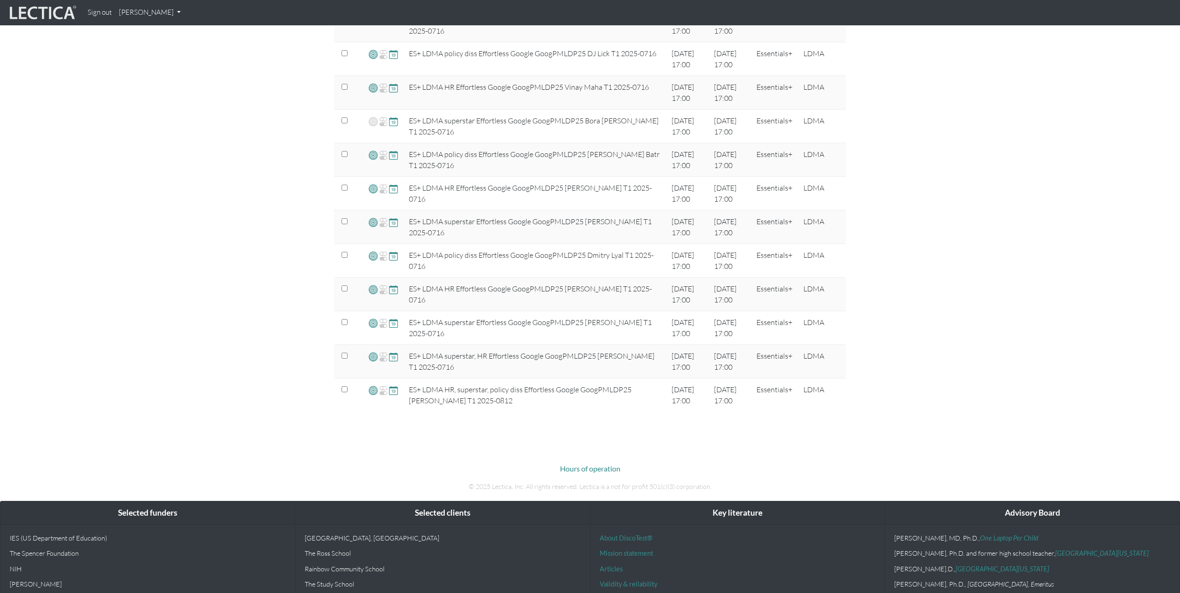
scroll to position [758, 0]
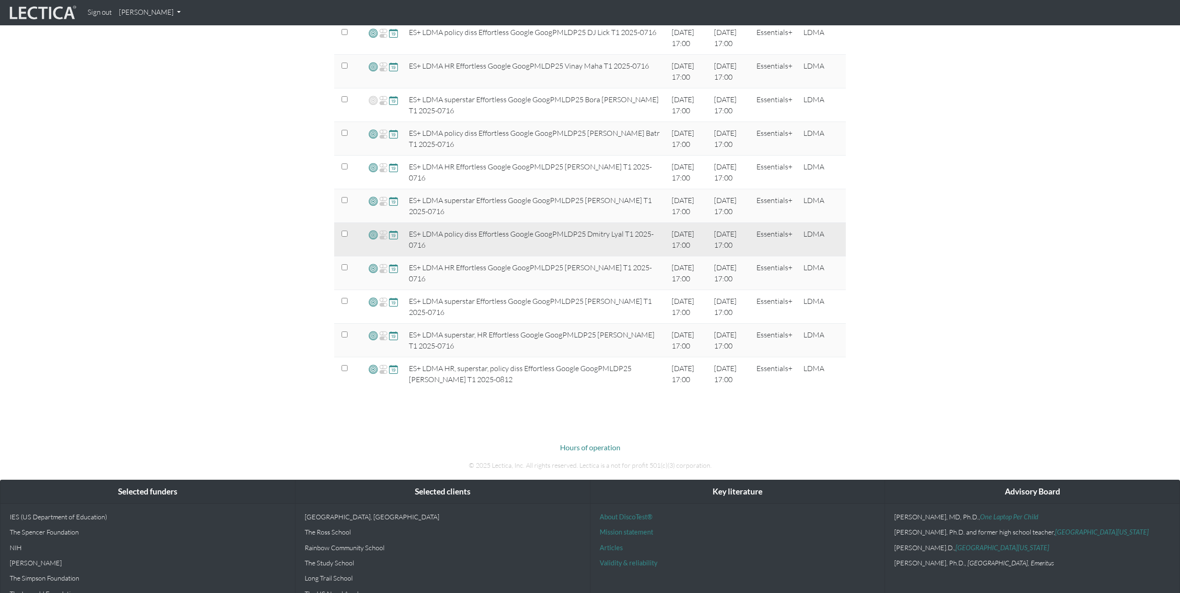
click at [372, 235] on span at bounding box center [373, 234] width 9 height 11
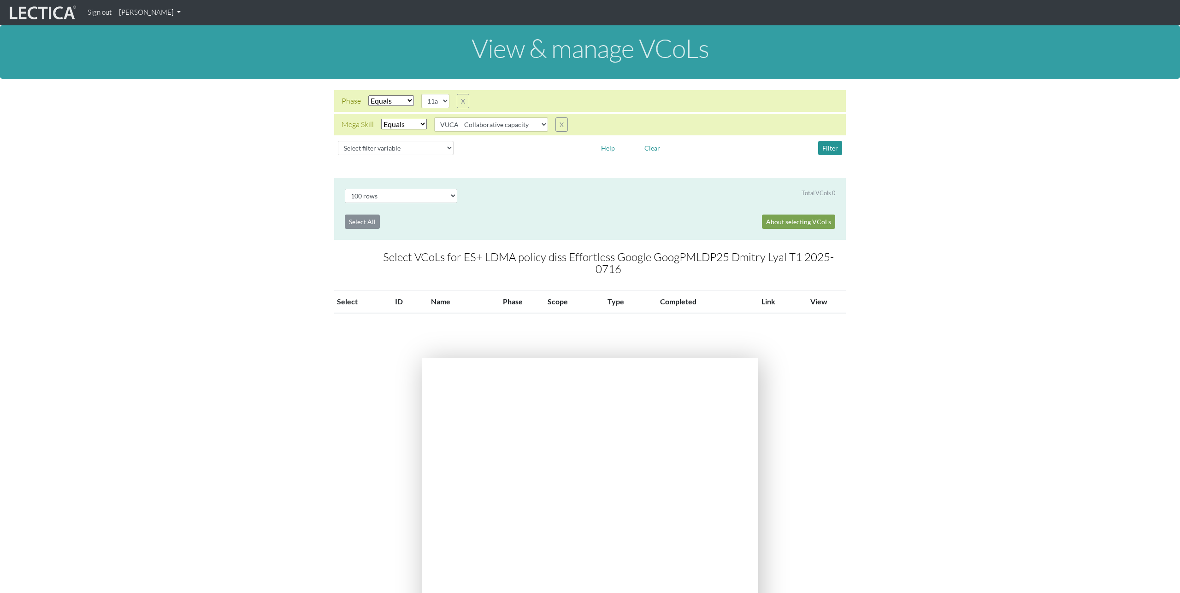
select select "100"
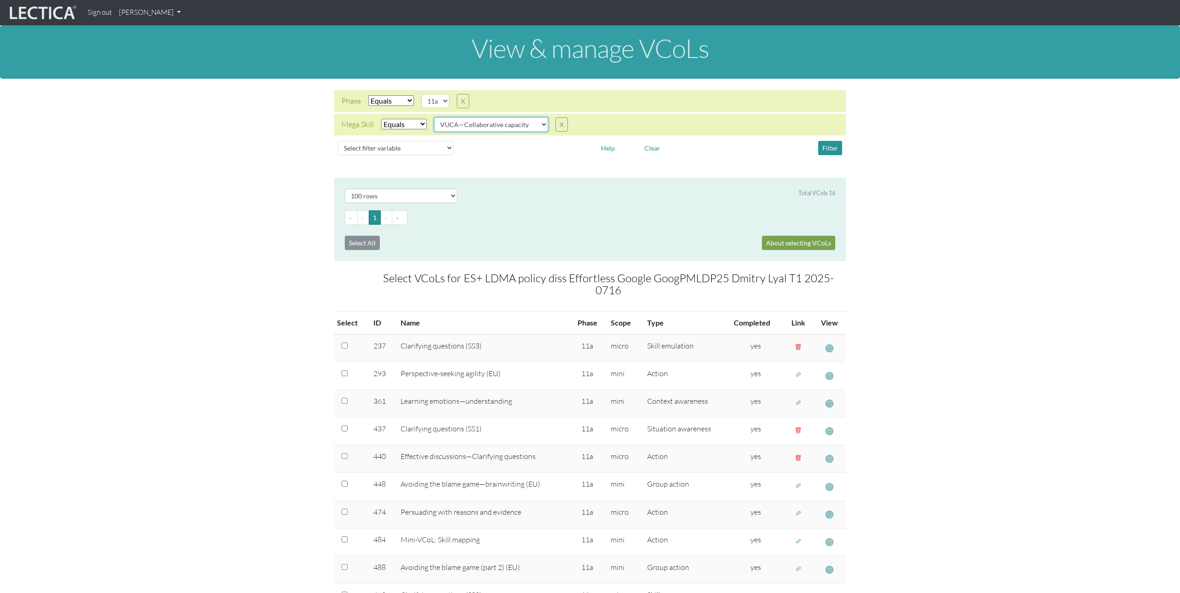
click at [511, 118] on select "VUCA—Collaborative capacity VUCA—Contextual thinking VUCA—Decision-making proce…" at bounding box center [491, 124] width 114 height 14
select select "VUCA—Decision-making process"
click at [435, 117] on select "VUCA—Collaborative capacity VUCA—Contextual thinking VUCA—Decision-making proce…" at bounding box center [491, 124] width 114 height 14
click at [829, 147] on button "Filter" at bounding box center [830, 148] width 24 height 14
click at [148, 12] on link "[PERSON_NAME]" at bounding box center [149, 13] width 69 height 18
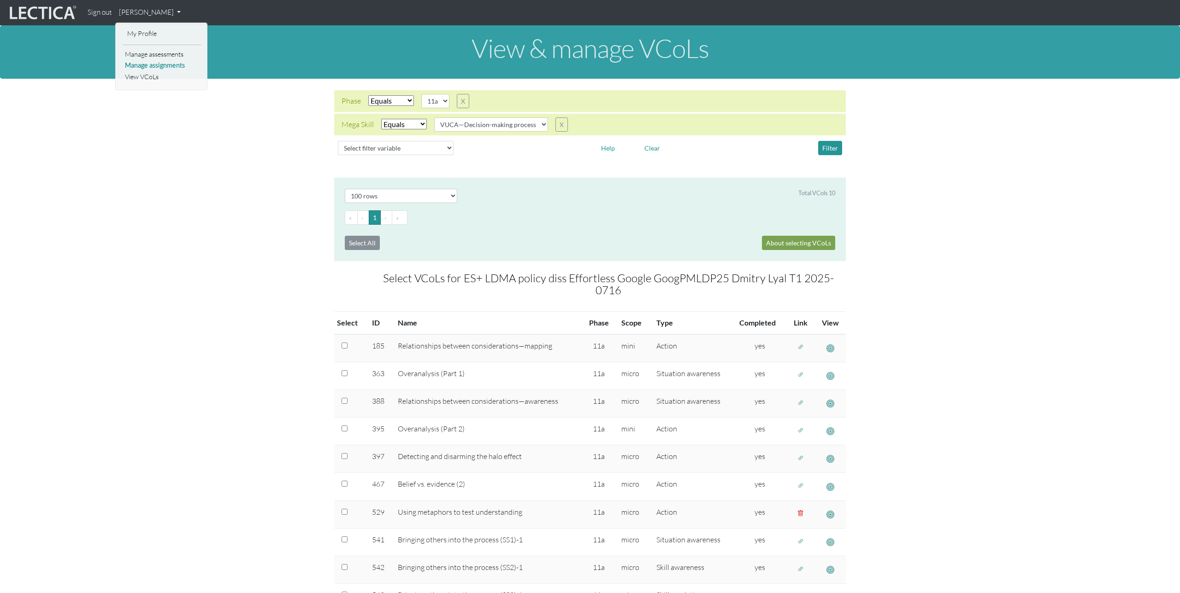
click at [154, 64] on link "Manage assignments" at bounding box center [162, 66] width 78 height 12
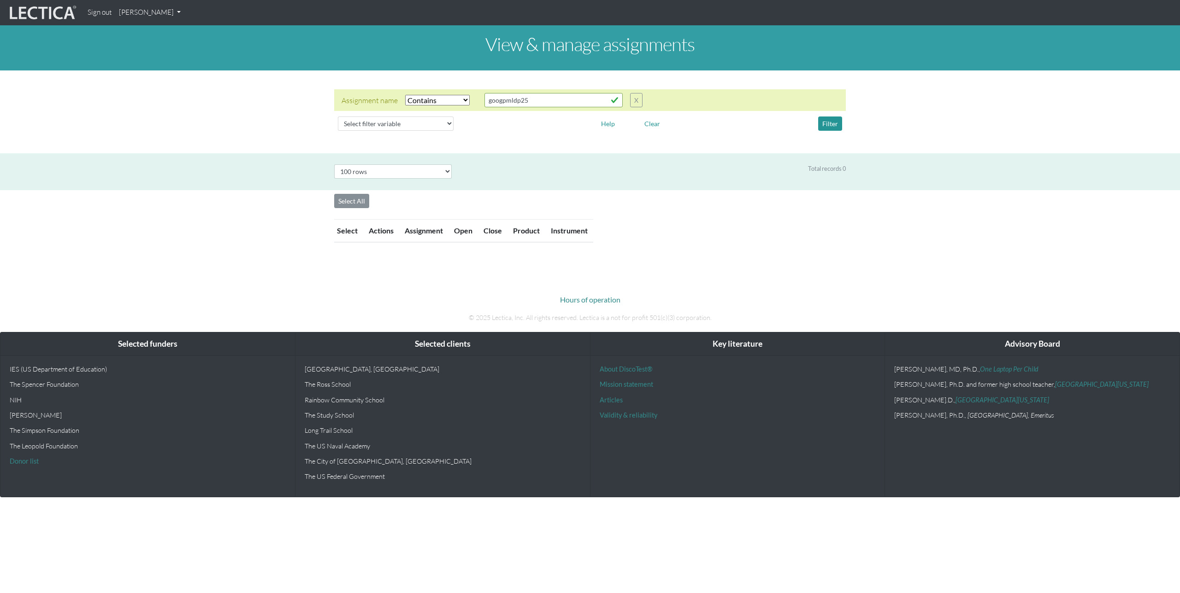
select select "icontains"
select select "100"
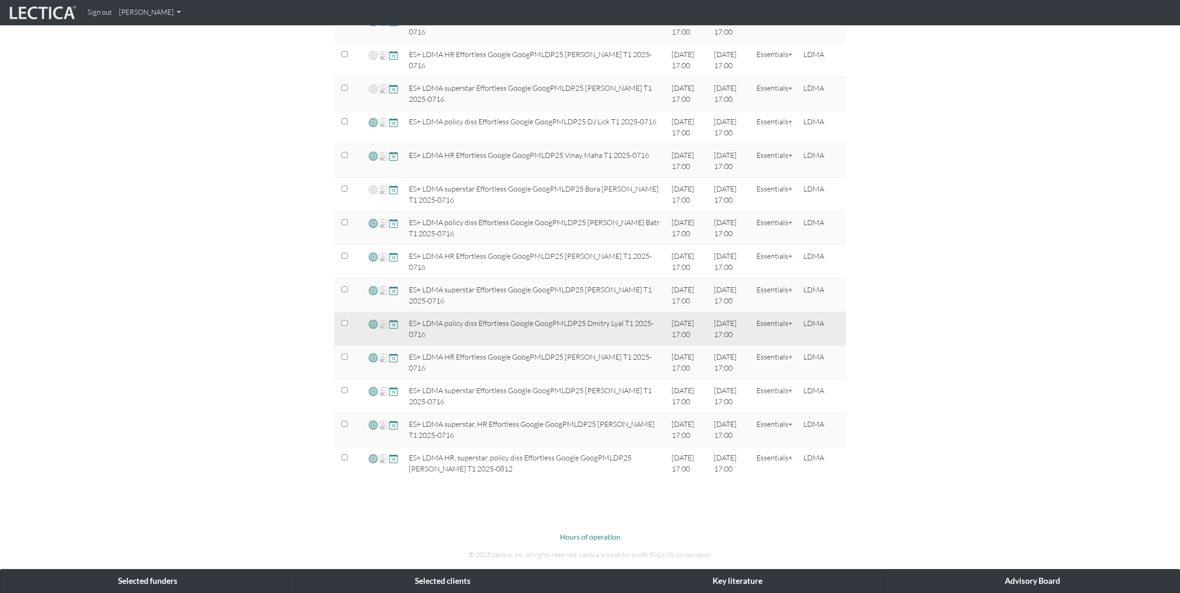
scroll to position [676, 0]
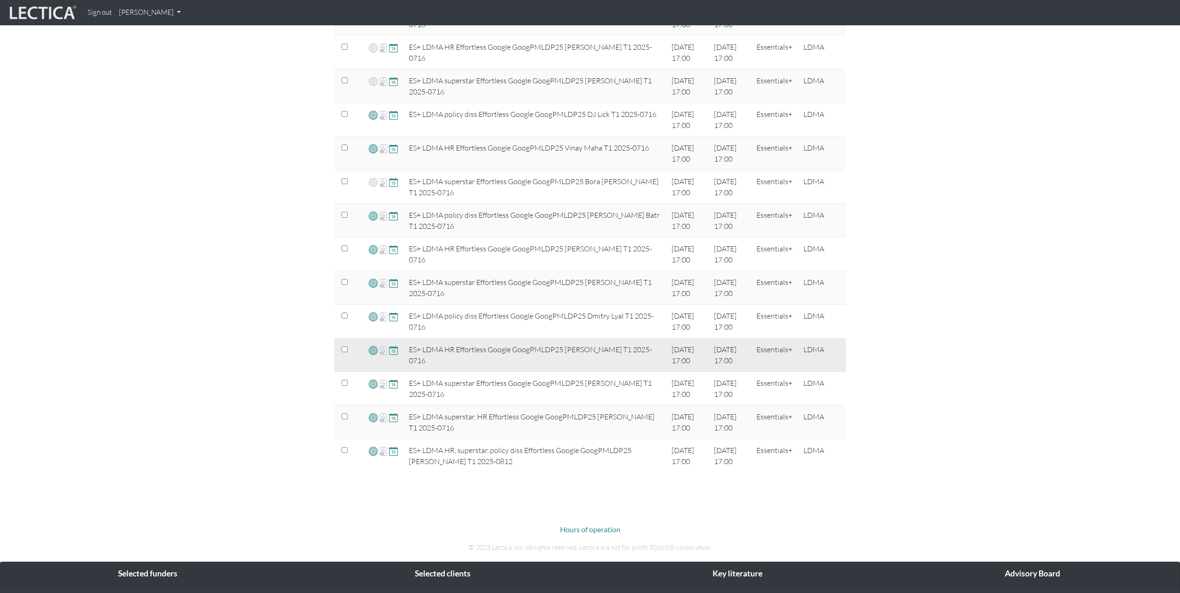
click at [375, 350] on span at bounding box center [373, 350] width 9 height 11
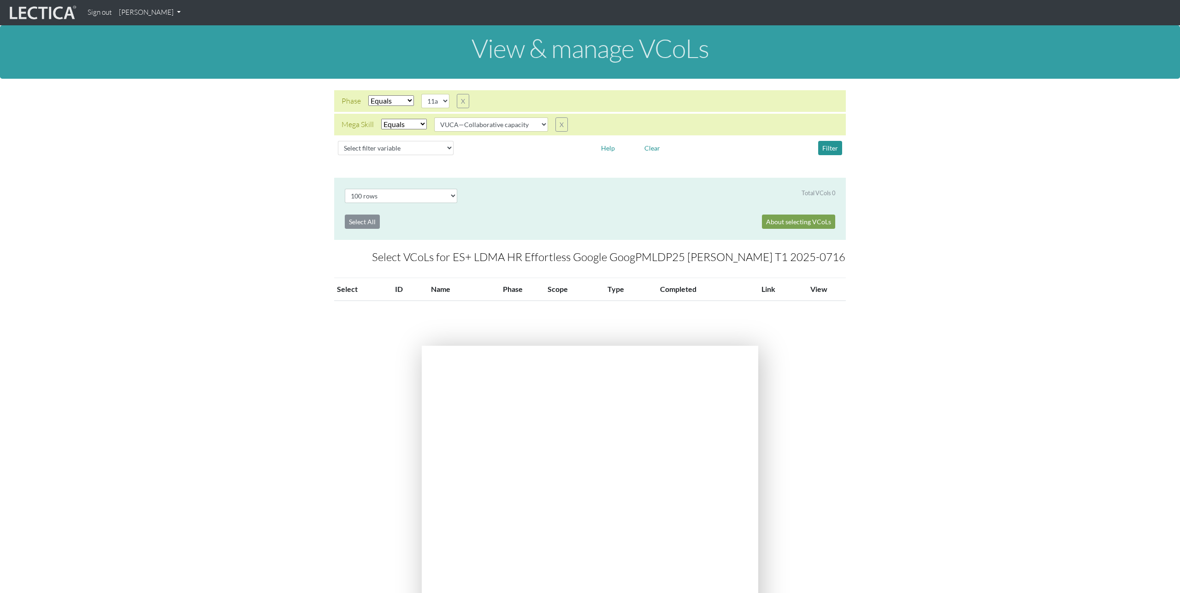
select select "100"
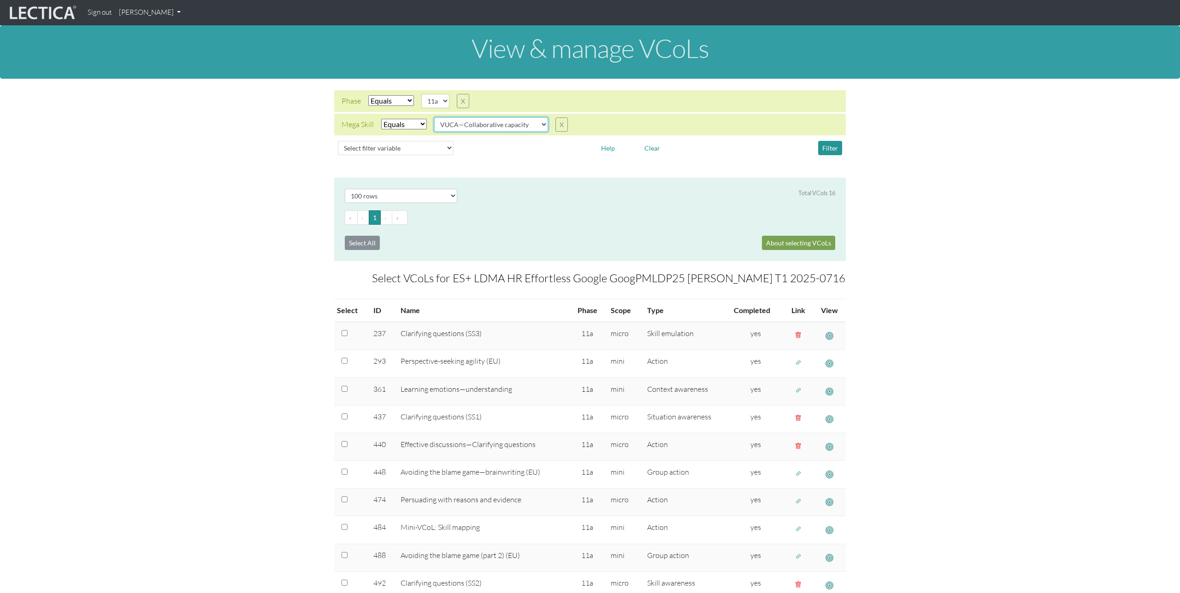
click at [518, 127] on select "VUCA—Collaborative capacity VUCA—Contextual thinking VUCA—Decision-making proce…" at bounding box center [491, 124] width 114 height 14
select select "VUCA—Contextual thinking"
click at [435, 117] on select "VUCA—Collaborative capacity VUCA—Contextual thinking VUCA—Decision-making proce…" at bounding box center [491, 124] width 114 height 14
click at [831, 147] on button "Filter" at bounding box center [830, 148] width 24 height 14
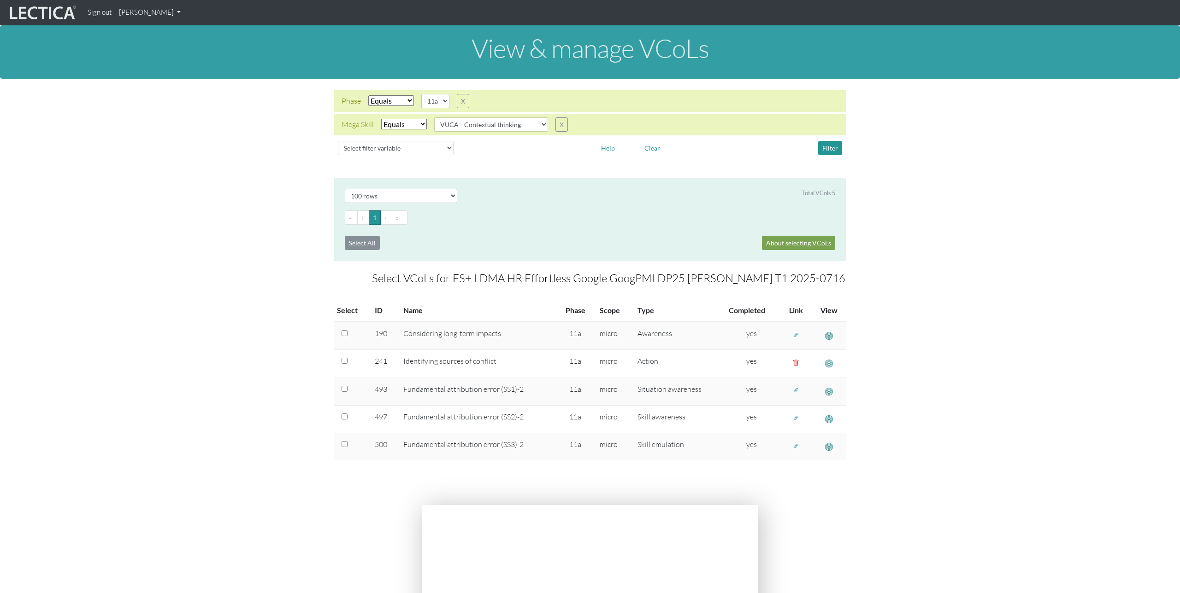
click at [154, 17] on link "[PERSON_NAME]" at bounding box center [149, 13] width 69 height 18
click at [158, 64] on link "Manage assignments" at bounding box center [162, 66] width 78 height 12
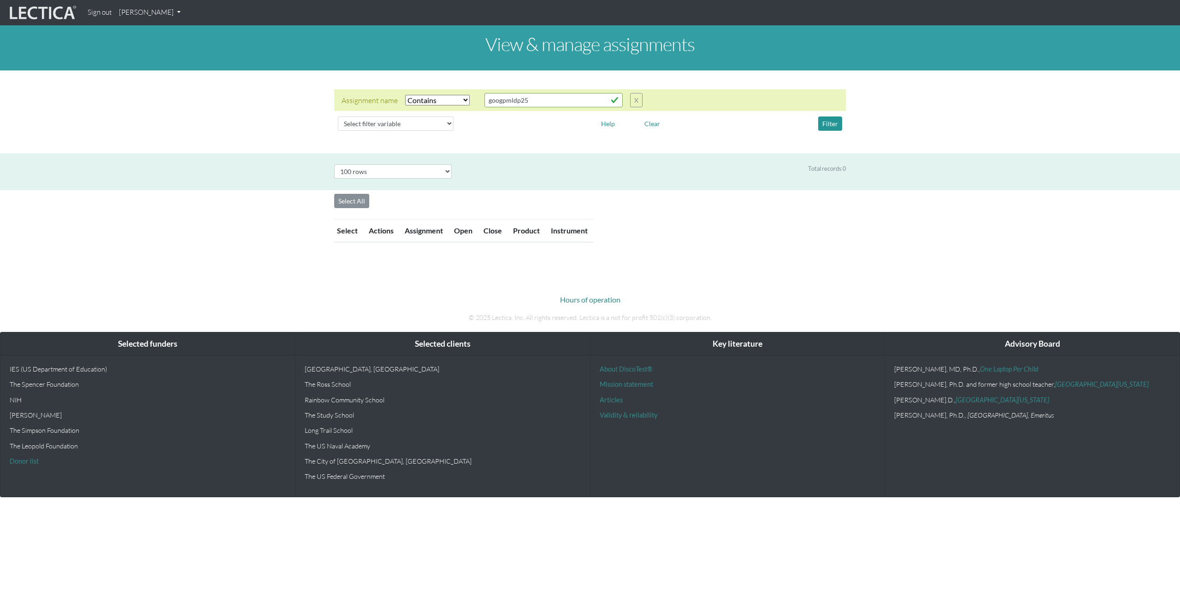
select select "icontains"
select select "100"
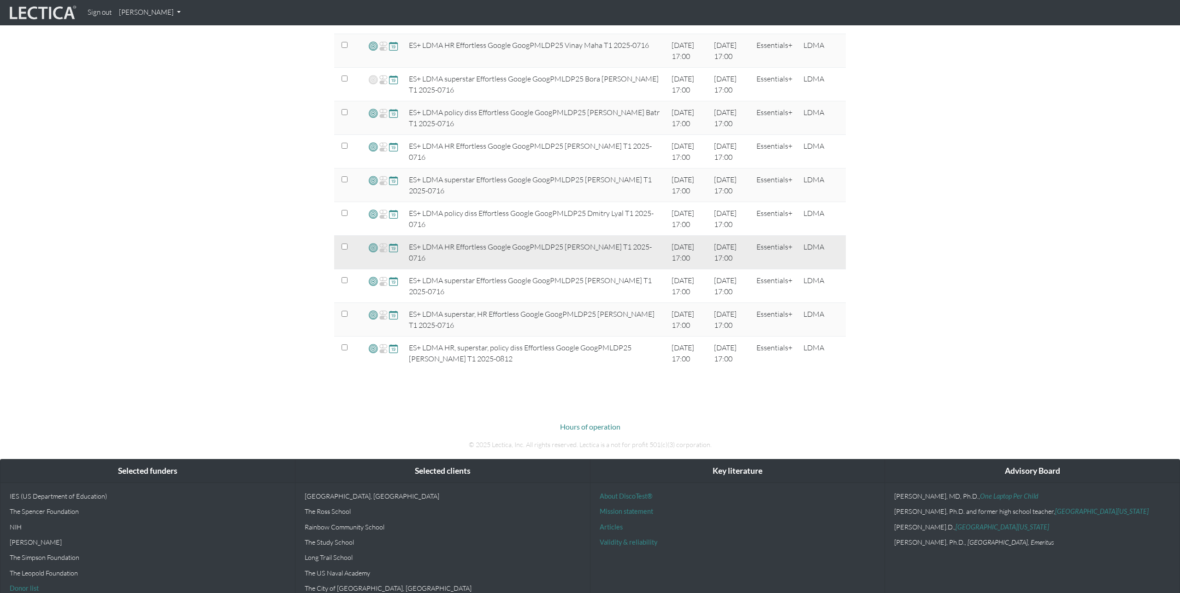
scroll to position [781, 0]
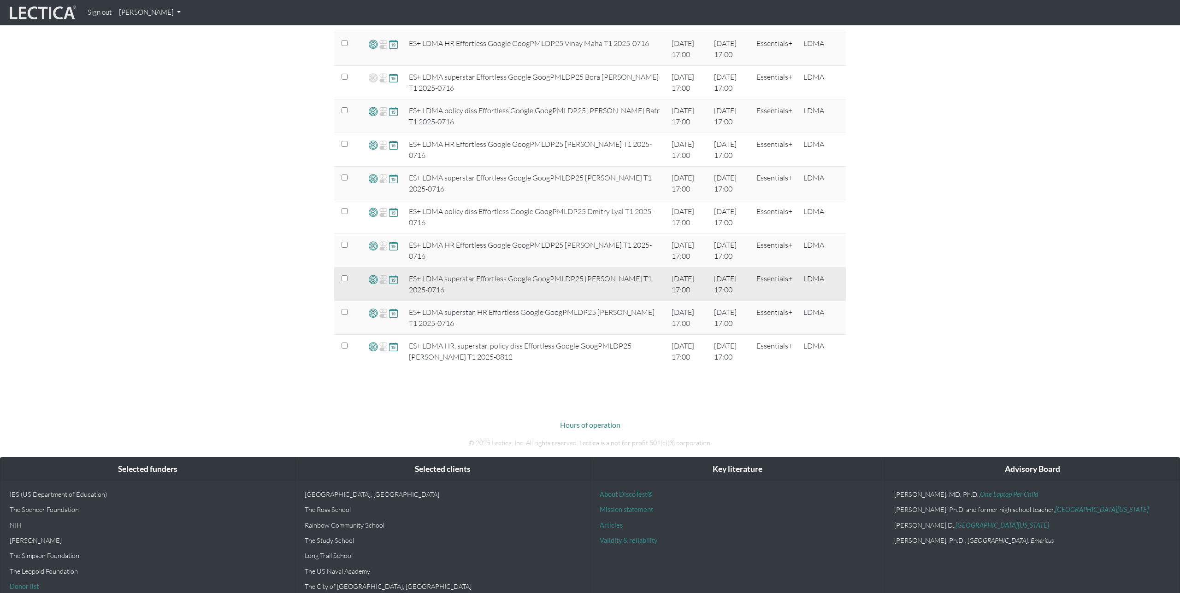
click at [370, 281] on span at bounding box center [373, 279] width 9 height 11
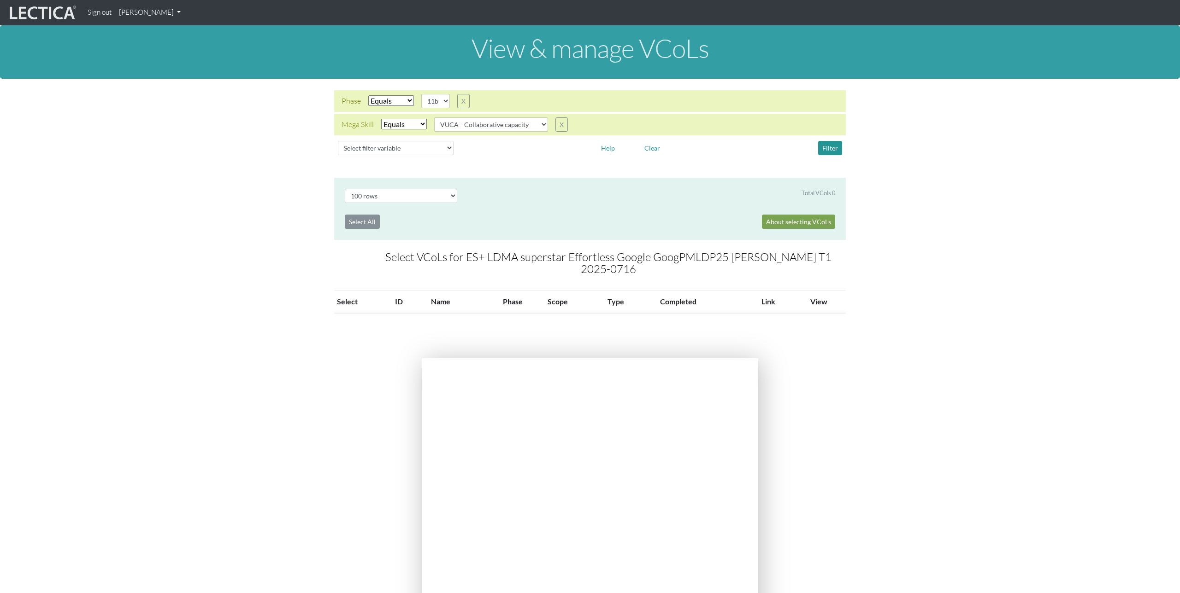
select select "100"
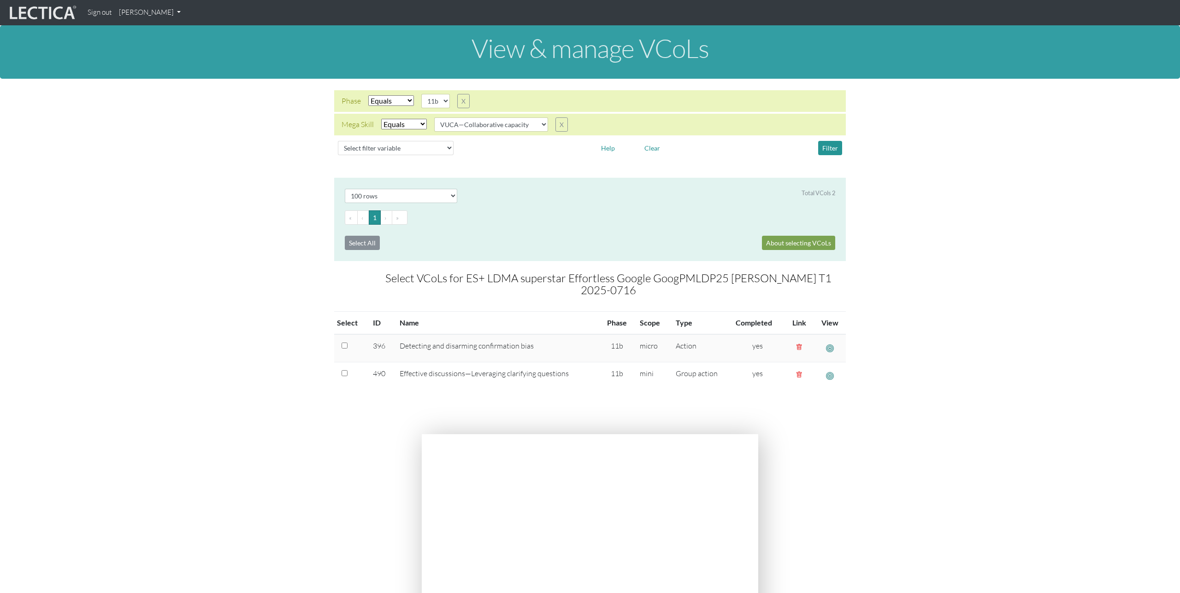
click at [524, 127] on select "VUCA—Collaborative capacity VUCA—Contextual thinking VUCA—Decision-making proce…" at bounding box center [491, 124] width 114 height 14
click at [435, 117] on select "VUCA—Collaborative capacity VUCA—Contextual thinking VUCA—Decision-making proce…" at bounding box center [491, 124] width 114 height 14
click at [832, 147] on button "Filter" at bounding box center [830, 148] width 24 height 14
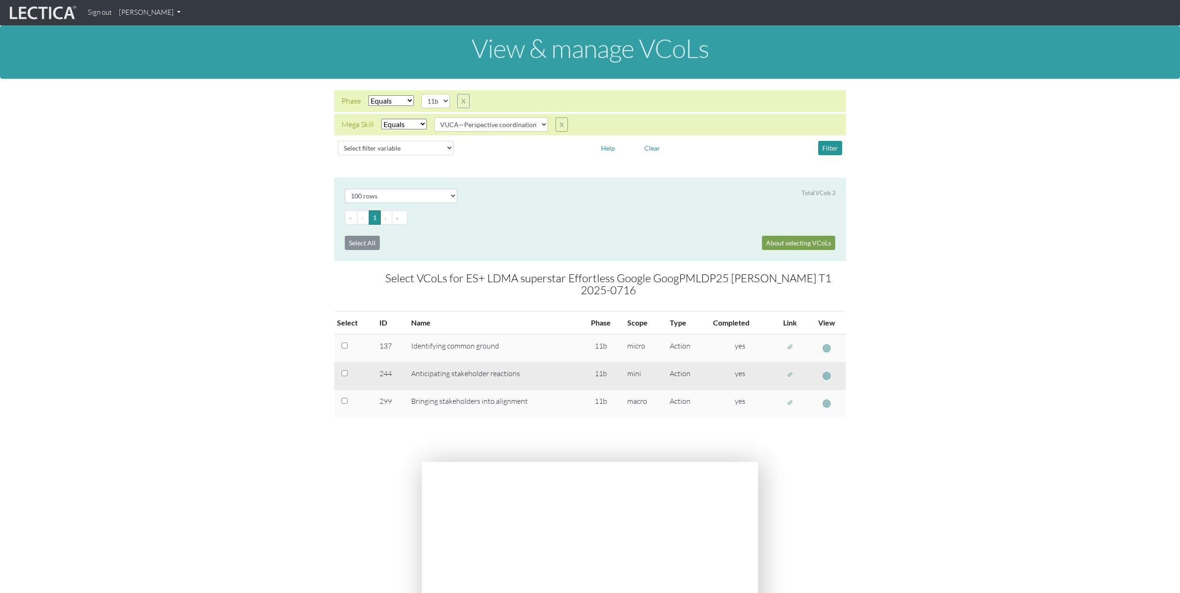
click at [785, 368] on button "button" at bounding box center [789, 375] width 15 height 14
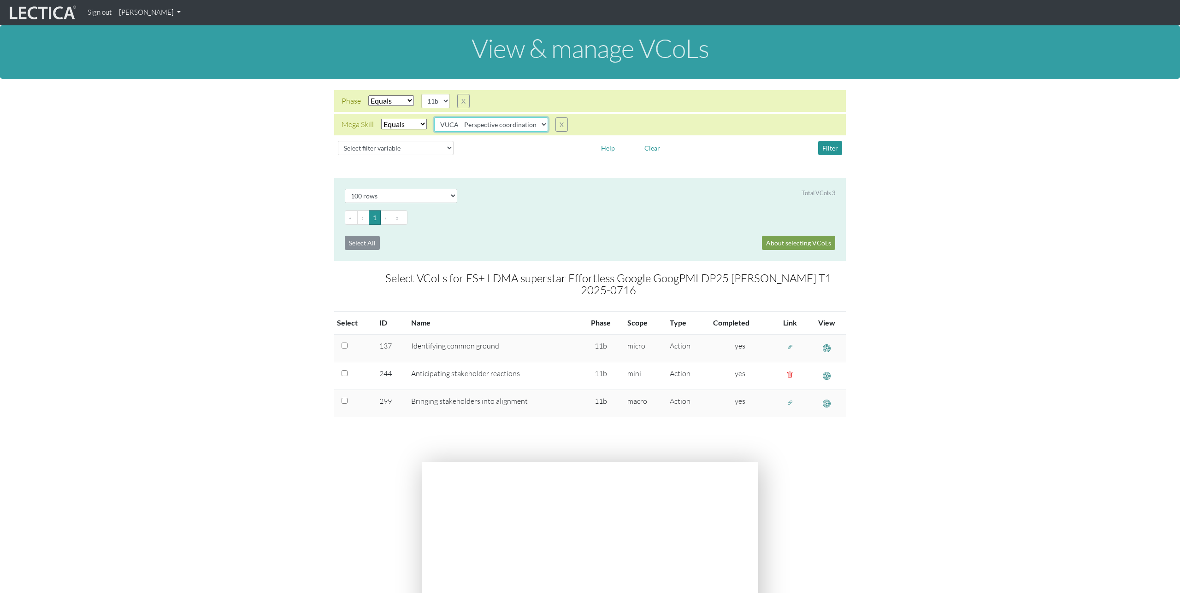
click at [516, 124] on select "VUCA—Collaborative capacity VUCA—Contextual thinking VUCA—Decision-making proce…" at bounding box center [491, 124] width 114 height 14
click at [435, 117] on select "VUCA—Collaborative capacity VUCA—Contextual thinking VUCA—Decision-making proce…" at bounding box center [491, 124] width 114 height 14
click at [833, 146] on button "Filter" at bounding box center [830, 148] width 24 height 14
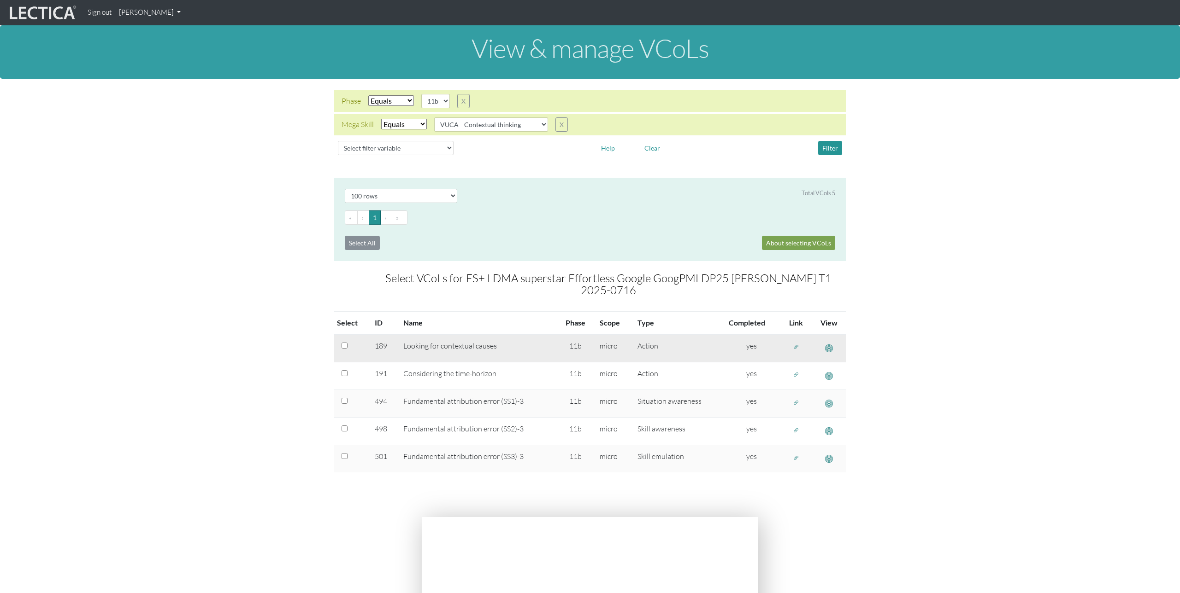
click at [797, 344] on span "button" at bounding box center [796, 348] width 6 height 8
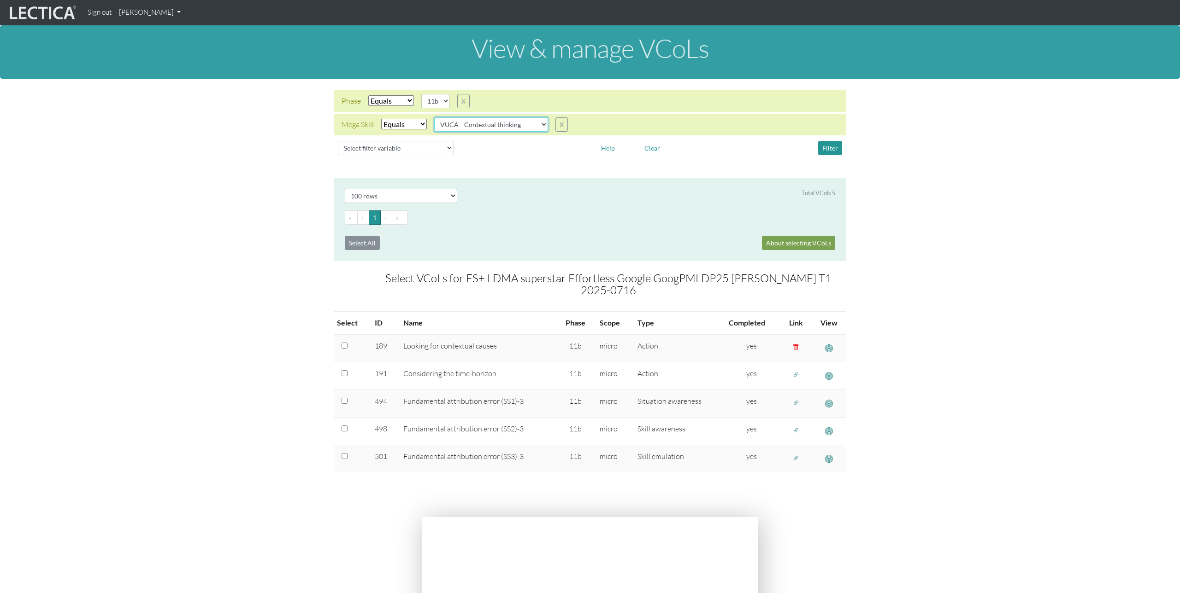
click at [530, 127] on select "VUCA—Collaborative capacity VUCA—Contextual thinking VUCA—Decision-making proce…" at bounding box center [491, 124] width 114 height 14
select select "VUCA—Decision-making process"
click at [435, 117] on select "VUCA—Collaborative capacity VUCA—Contextual thinking VUCA—Decision-making proce…" at bounding box center [491, 124] width 114 height 14
click at [831, 147] on button "Filter" at bounding box center [830, 148] width 24 height 14
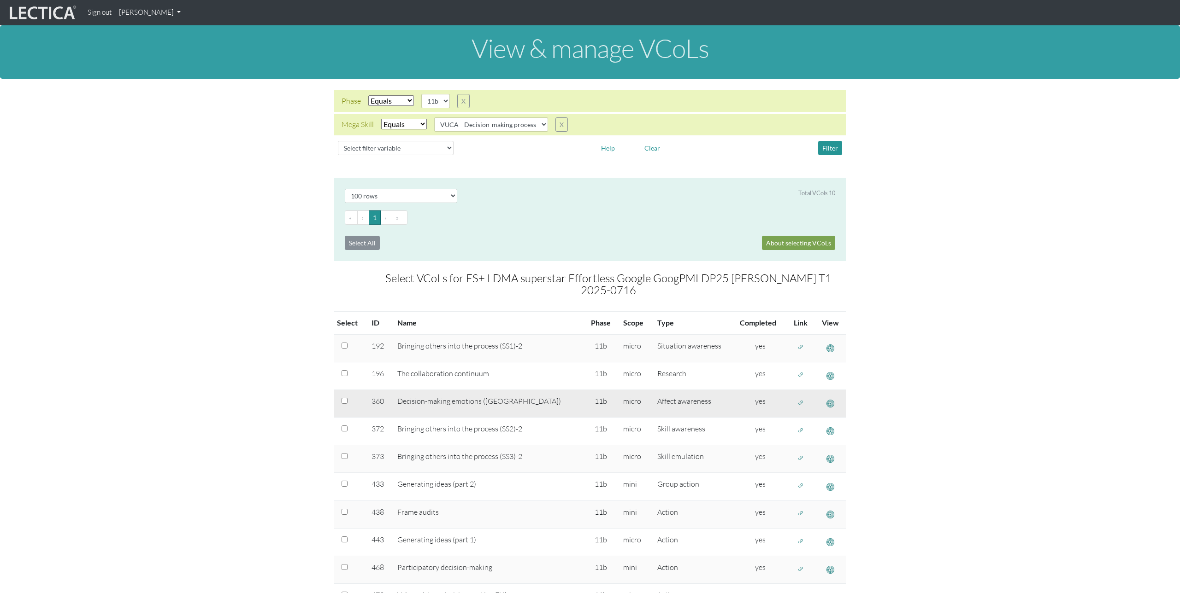
click at [797, 399] on span "button" at bounding box center [800, 403] width 6 height 8
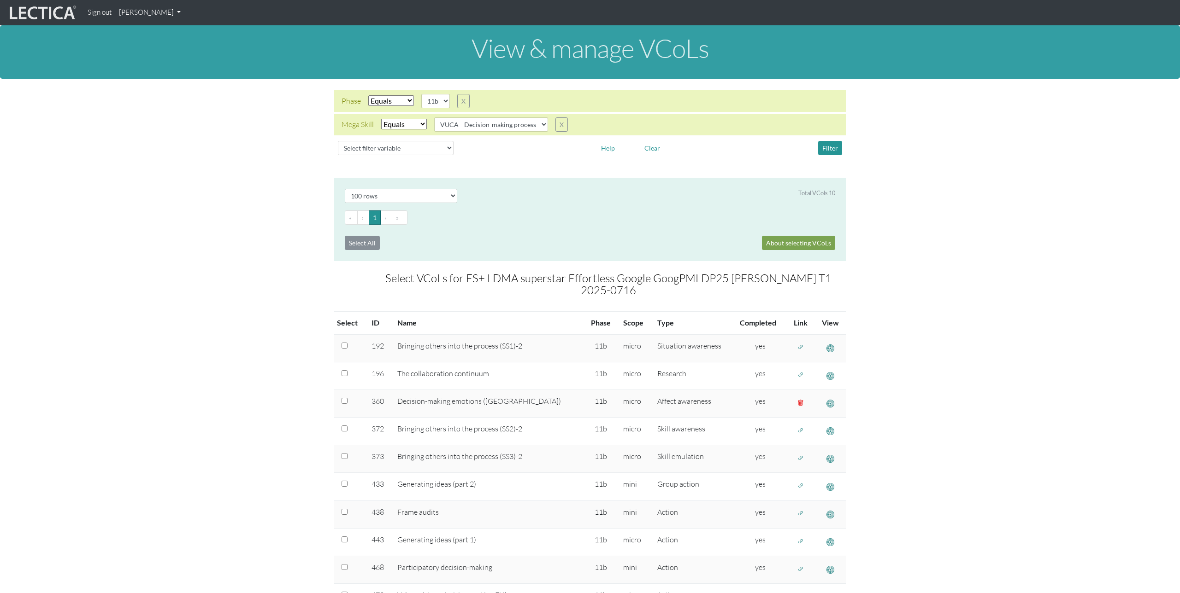
click at [198, 134] on div "Phase Select filter Equals Search string 11b X Mega Skill Select filter Equals …" at bounding box center [589, 124] width 1165 height 69
click at [160, 17] on link "[PERSON_NAME]" at bounding box center [149, 13] width 69 height 18
click at [163, 68] on link "Manage assignments" at bounding box center [162, 66] width 78 height 12
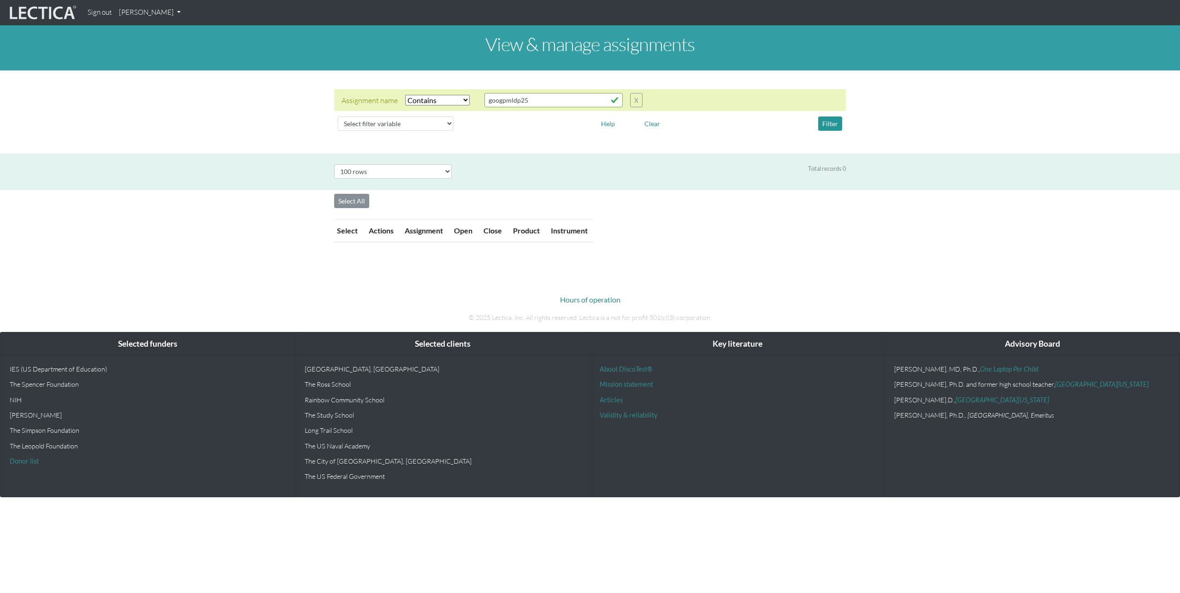
select select "icontains"
select select "100"
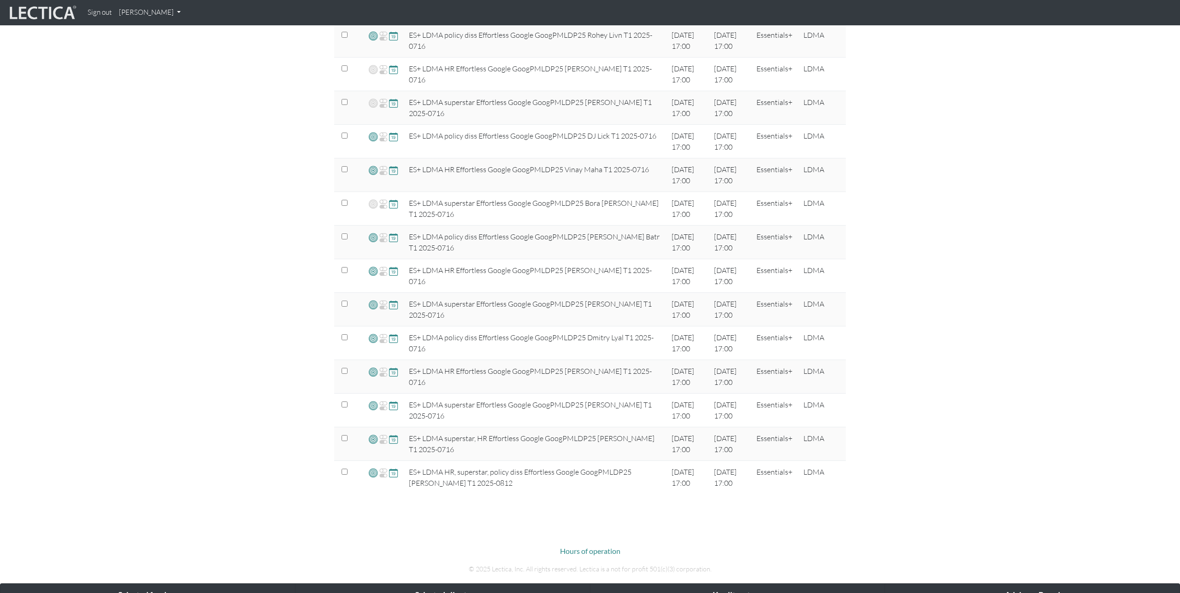
scroll to position [657, 0]
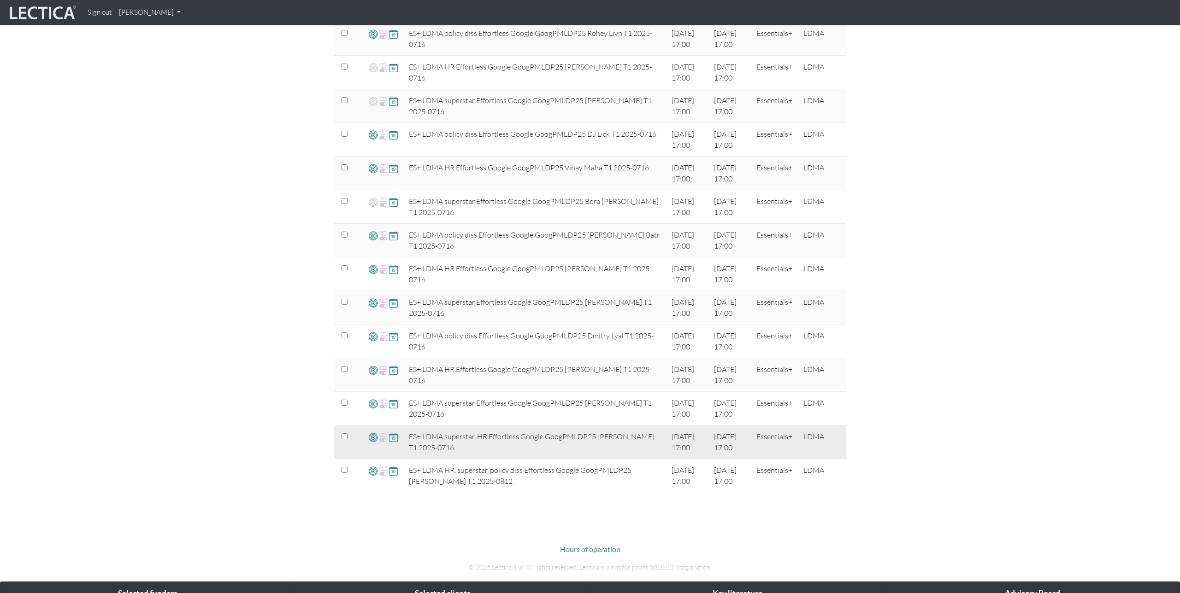
click at [370, 439] on span at bounding box center [373, 437] width 9 height 11
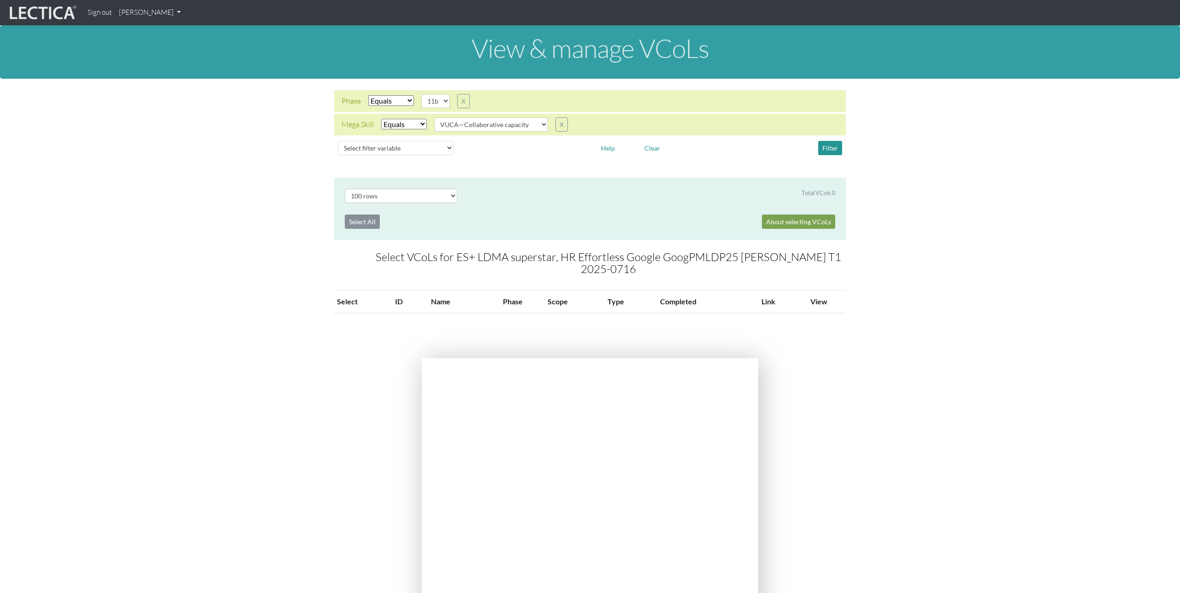
select select "100"
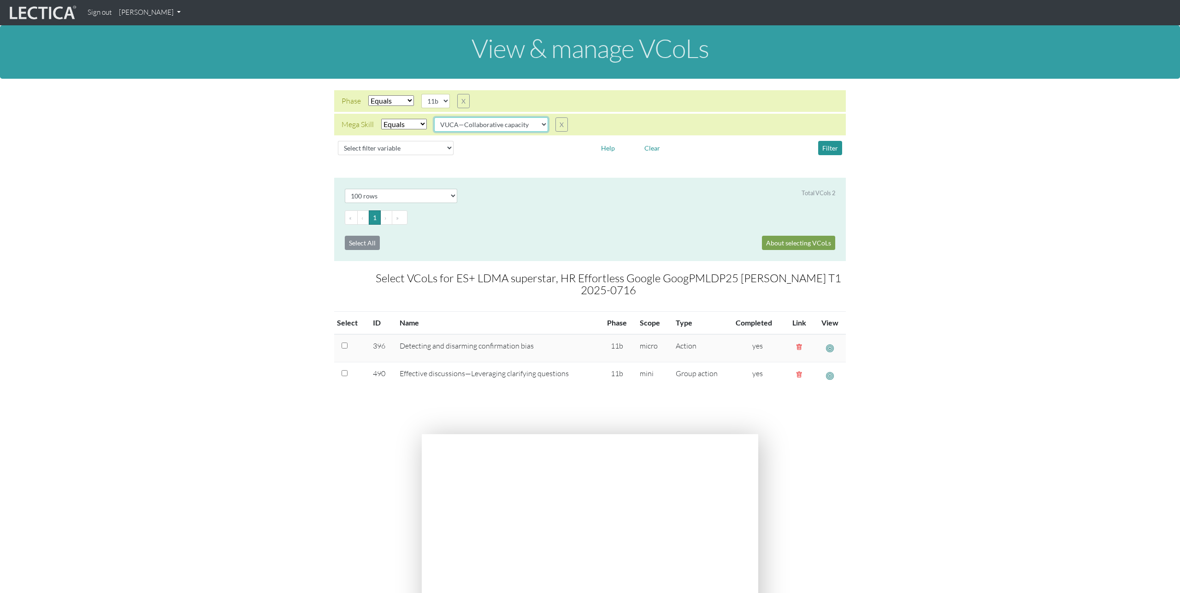
click at [519, 124] on select "VUCA—Collaborative capacity VUCA—Contextual thinking VUCA—Decision-making proce…" at bounding box center [491, 124] width 114 height 14
click at [435, 117] on select "VUCA—Collaborative capacity VUCA—Contextual thinking VUCA—Decision-making proce…" at bounding box center [491, 124] width 114 height 14
click at [833, 146] on button "Filter" at bounding box center [830, 148] width 24 height 14
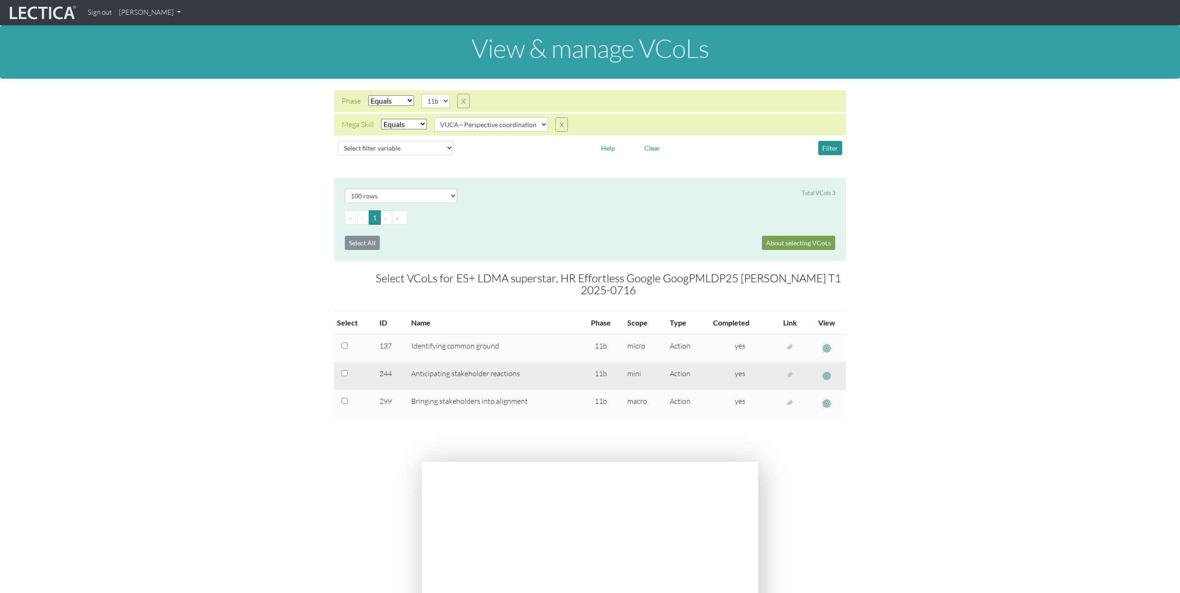
click at [788, 377] on span "button" at bounding box center [790, 375] width 6 height 8
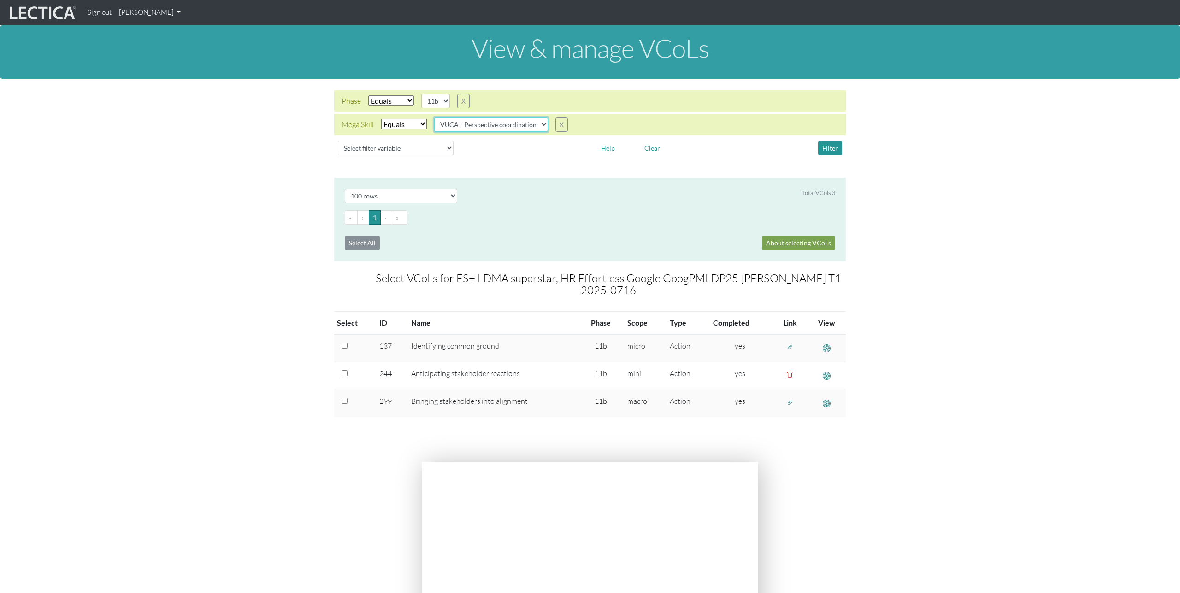
click at [532, 122] on select "VUCA—Collaborative capacity VUCA—Contextual thinking VUCA—Decision-making proce…" at bounding box center [491, 124] width 114 height 14
click at [435, 117] on select "VUCA—Collaborative capacity VUCA—Contextual thinking VUCA—Decision-making proce…" at bounding box center [491, 124] width 114 height 14
click at [830, 155] on button "Filter" at bounding box center [830, 148] width 24 height 14
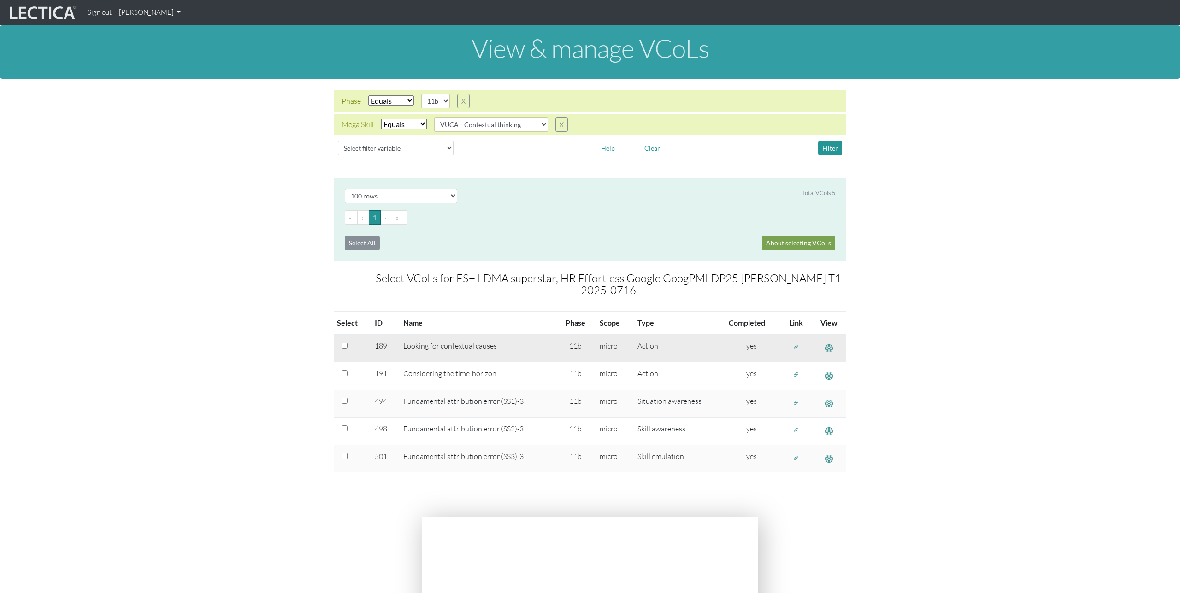
click at [796, 346] on span "button" at bounding box center [796, 348] width 6 height 8
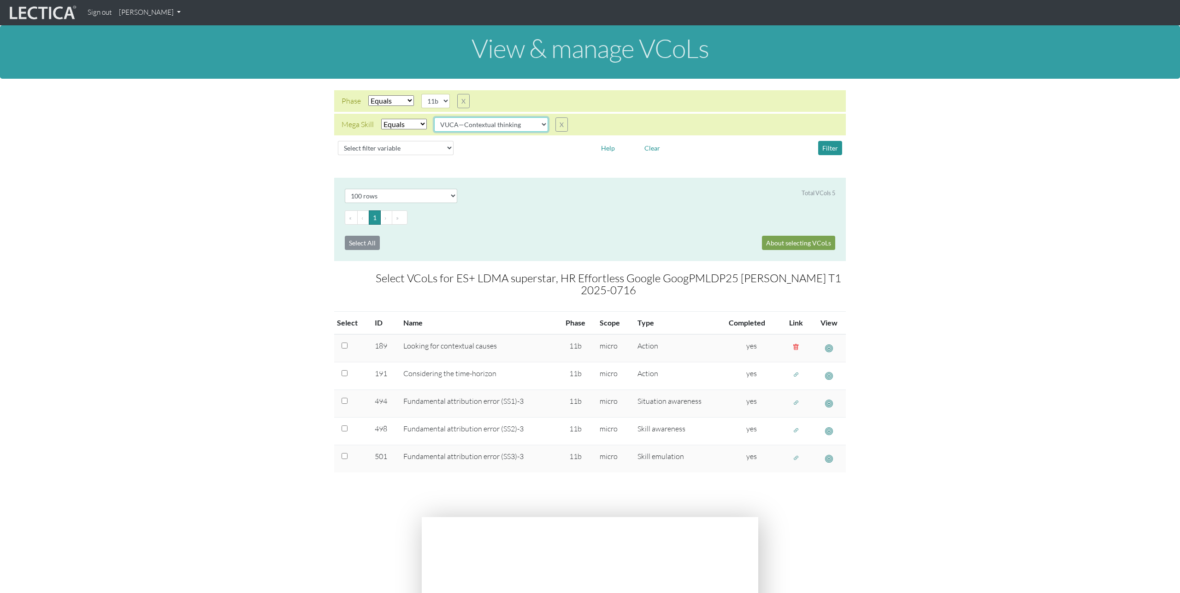
click at [536, 125] on select "VUCA—Collaborative capacity VUCA—Contextual thinking VUCA—Decision-making proce…" at bounding box center [491, 124] width 114 height 14
select select "VUCA—Decision-making process"
click at [435, 117] on select "VUCA—Collaborative capacity VUCA—Contextual thinking VUCA—Decision-making proce…" at bounding box center [491, 124] width 114 height 14
click at [752, 162] on div "Phase Select filter Equals Search string 11b X Mega Skill Select filter Equals …" at bounding box center [590, 125] width 1180 height 92
click at [829, 150] on button "Filter" at bounding box center [830, 148] width 24 height 14
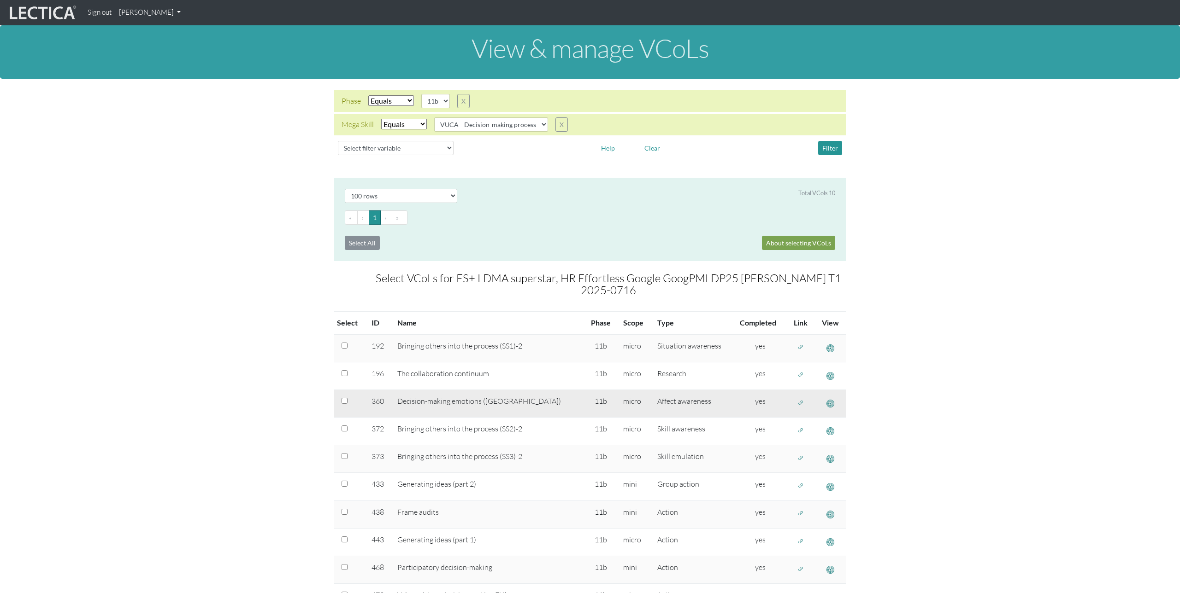
click at [797, 402] on span "button" at bounding box center [800, 403] width 6 height 8
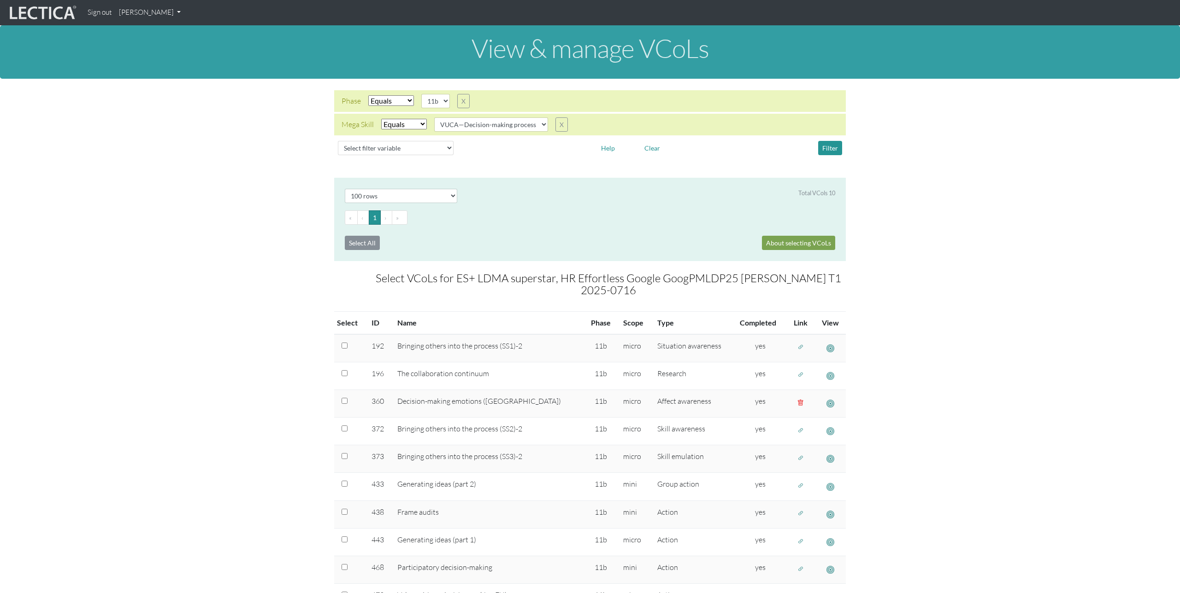
click at [292, 271] on section "Select # rows to display 10 rows 20 rows 50 rows 100 rows 200 rows Total VCols …" at bounding box center [590, 412] width 1180 height 468
click at [159, 15] on link "[PERSON_NAME]" at bounding box center [149, 13] width 69 height 18
click at [172, 65] on link "Manage assignments" at bounding box center [162, 66] width 78 height 12
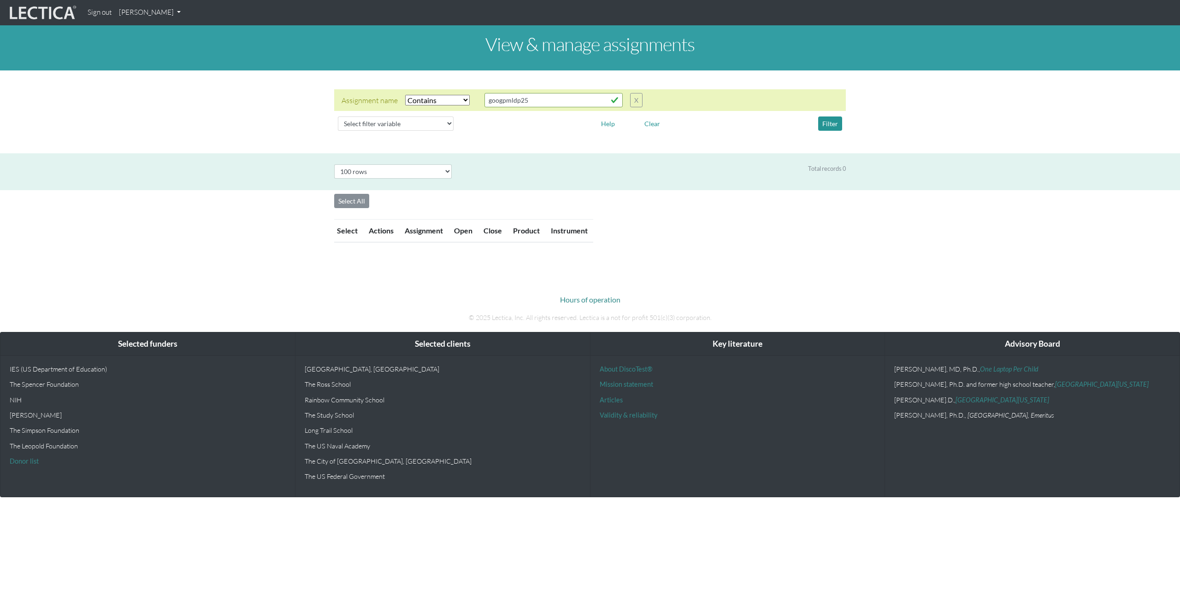
select select "icontains"
select select "100"
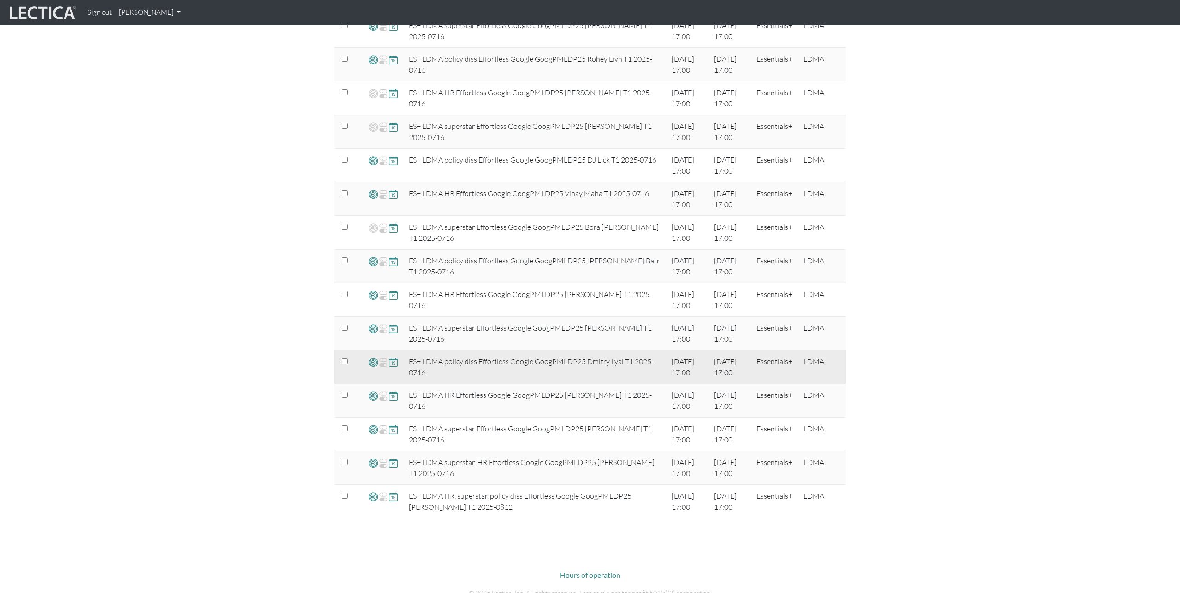
scroll to position [635, 0]
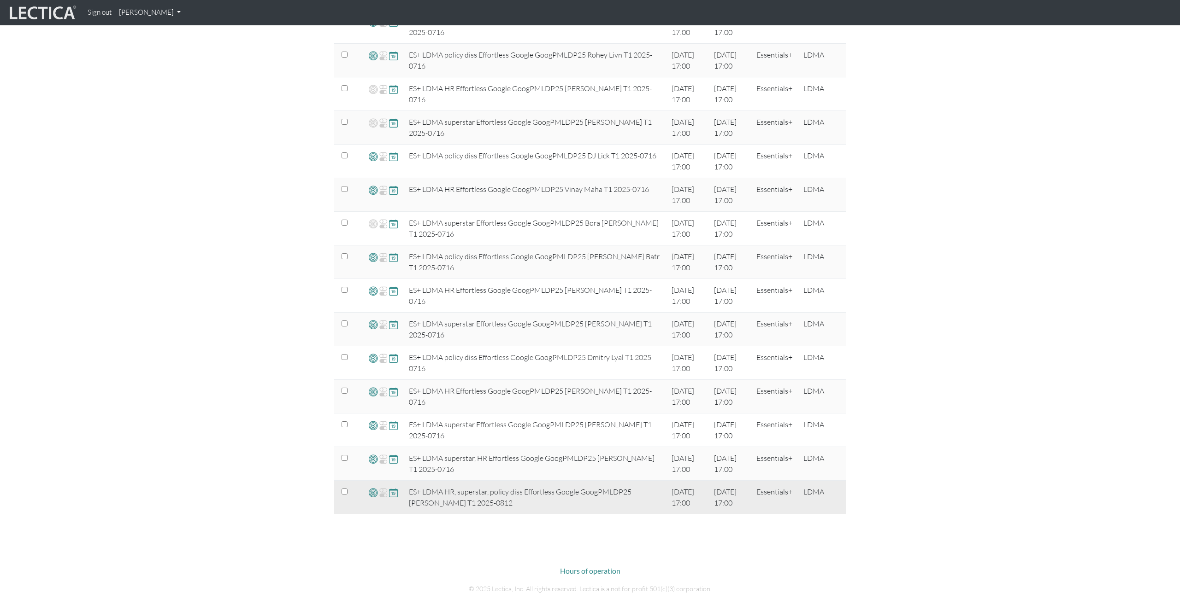
click at [372, 493] on span at bounding box center [373, 493] width 9 height 11
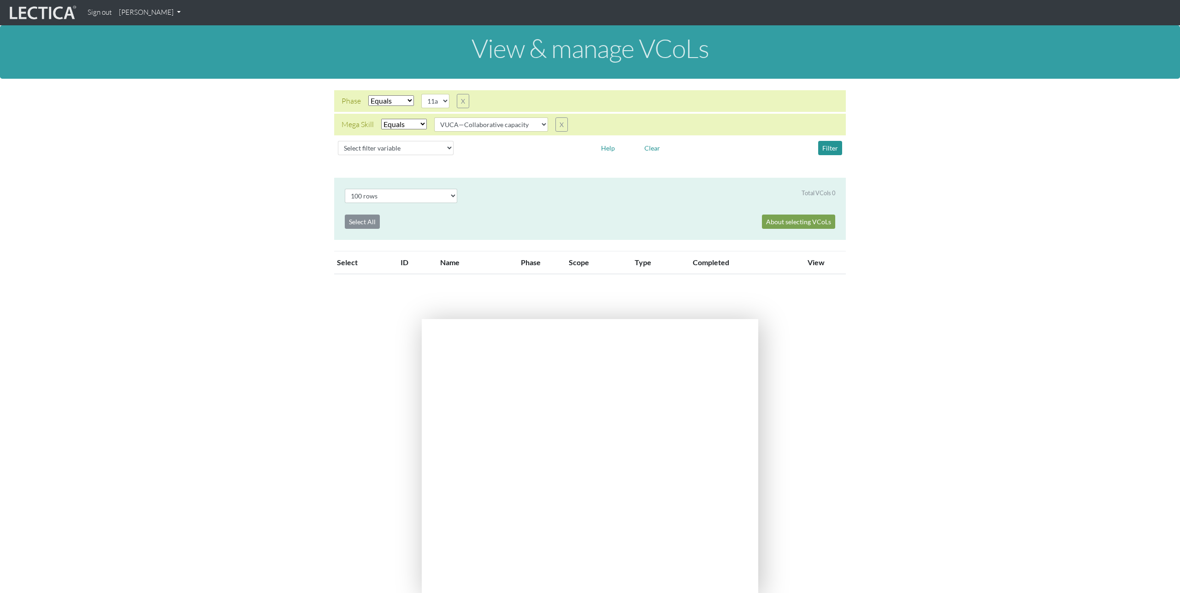
select select "100"
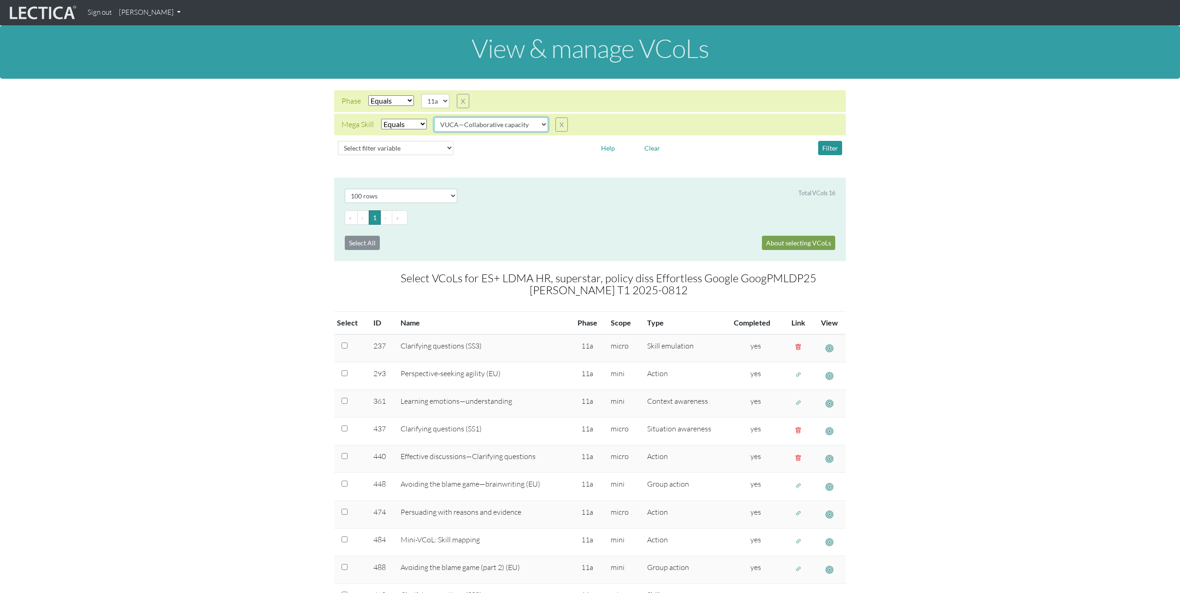
click at [537, 128] on select "VUCA—Collaborative capacity VUCA—Contextual thinking VUCA—Decision-making proce…" at bounding box center [491, 124] width 114 height 14
click at [435, 117] on select "VUCA—Collaborative capacity VUCA—Contextual thinking VUCA—Decision-making proce…" at bounding box center [491, 124] width 114 height 14
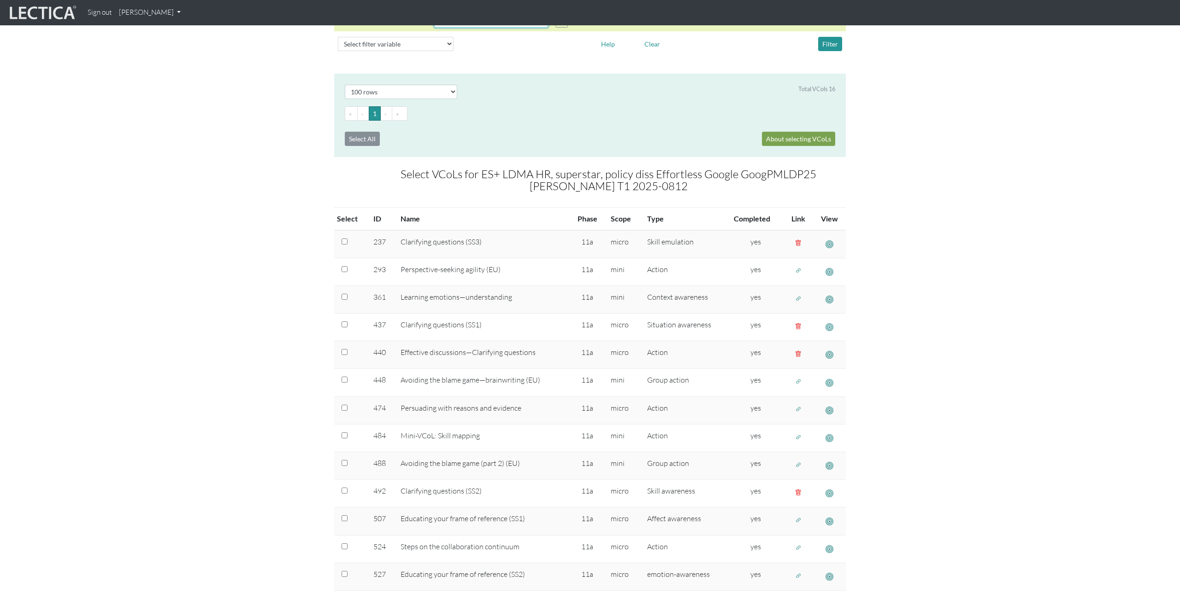
scroll to position [106, 0]
click at [828, 41] on button "Filter" at bounding box center [830, 42] width 24 height 14
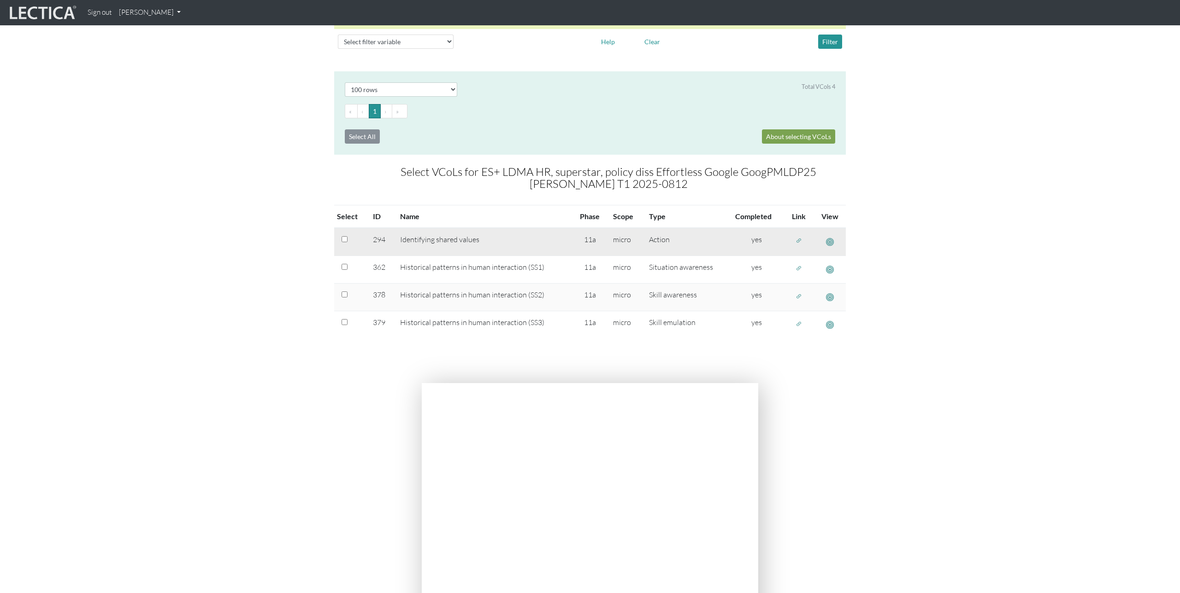
click at [799, 241] on span "button" at bounding box center [798, 241] width 6 height 8
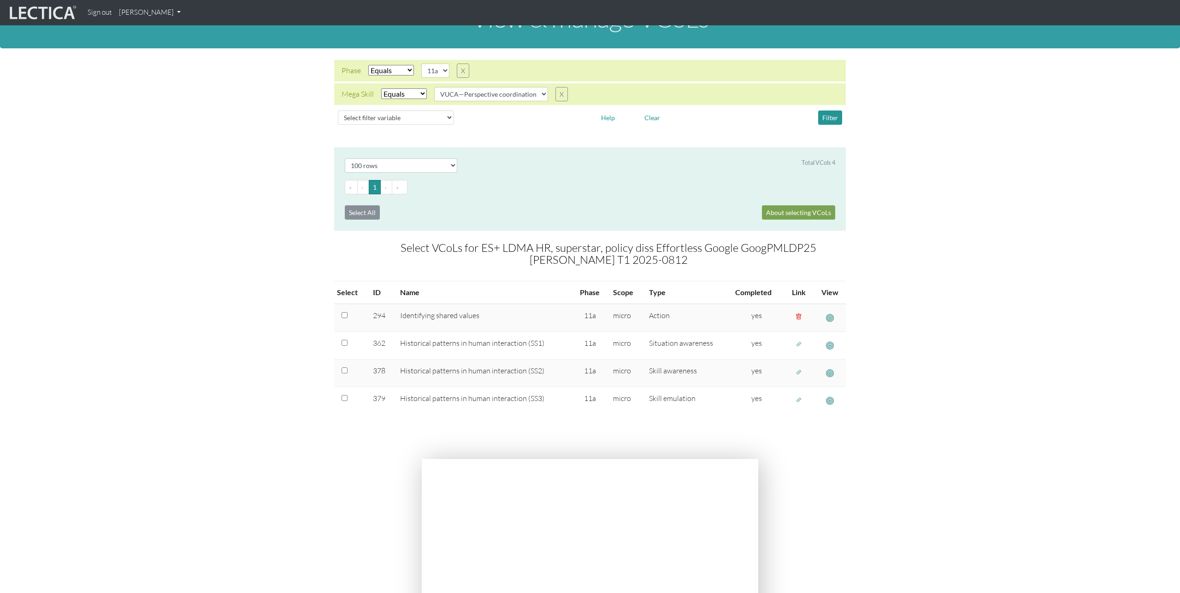
scroll to position [30, 0]
click at [518, 95] on select "VUCA—Collaborative capacity VUCA—Contextual thinking VUCA—Decision-making proce…" at bounding box center [491, 95] width 114 height 14
click at [435, 88] on select "VUCA—Collaborative capacity VUCA—Contextual thinking VUCA—Decision-making proce…" at bounding box center [491, 95] width 114 height 14
click at [828, 118] on button "Filter" at bounding box center [830, 118] width 24 height 14
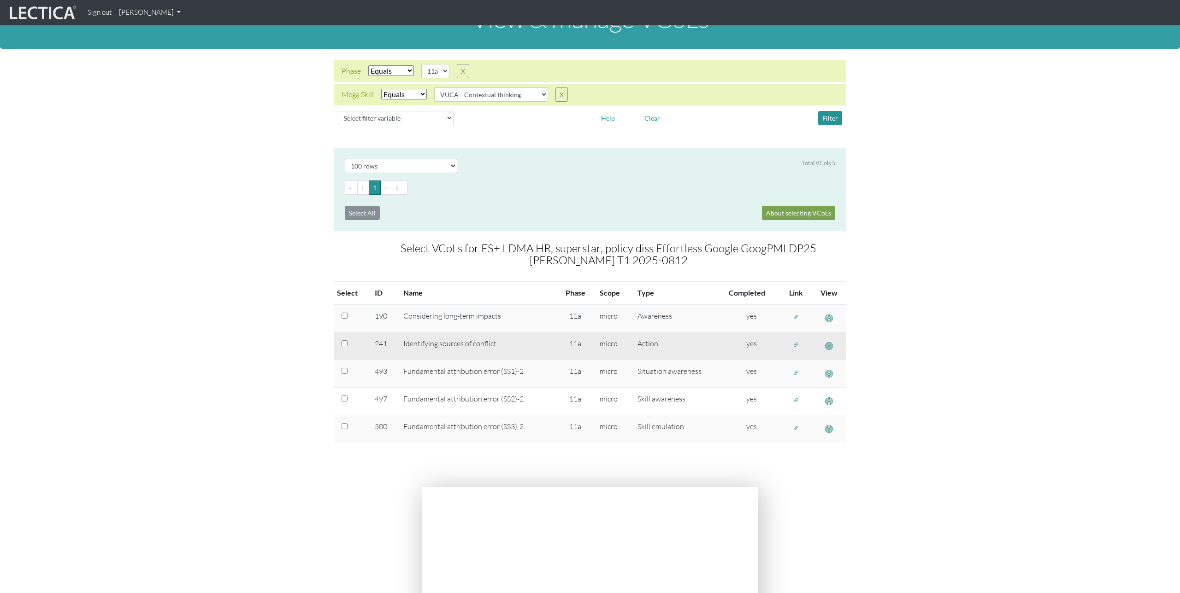
click at [796, 343] on span "button" at bounding box center [796, 345] width 6 height 8
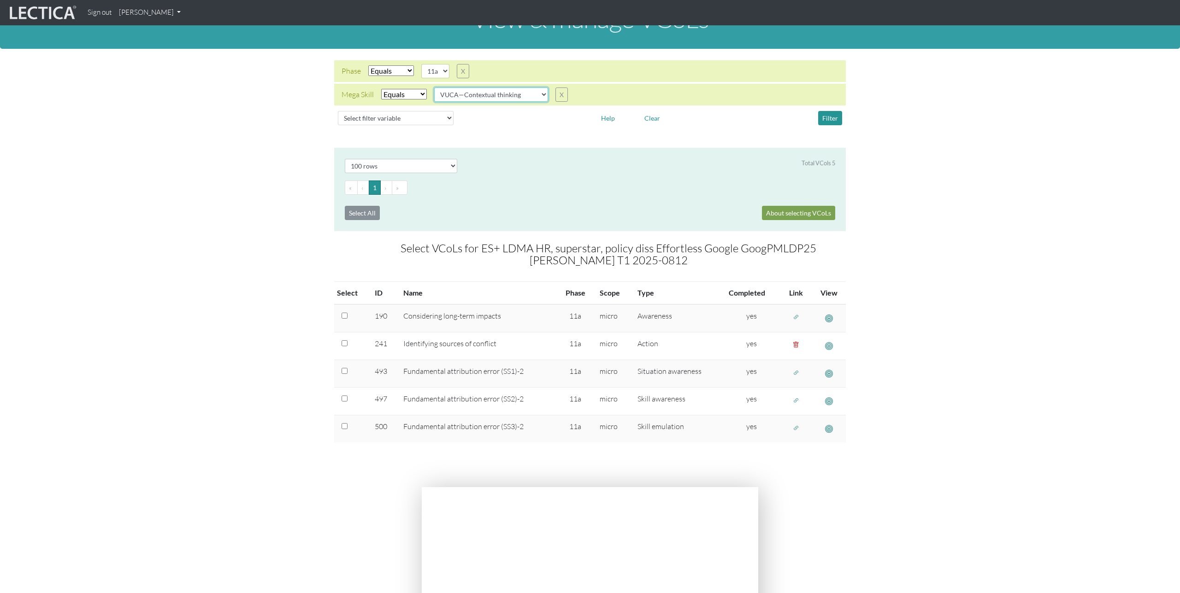
click at [530, 88] on select "VUCA—Collaborative capacity VUCA—Contextual thinking VUCA—Decision-making proce…" at bounding box center [491, 95] width 114 height 14
select select "VUCA—Decision-making process"
click at [435, 88] on select "VUCA—Collaborative capacity VUCA—Contextual thinking VUCA—Decision-making proce…" at bounding box center [491, 95] width 114 height 14
click at [831, 114] on button "Filter" at bounding box center [830, 118] width 24 height 14
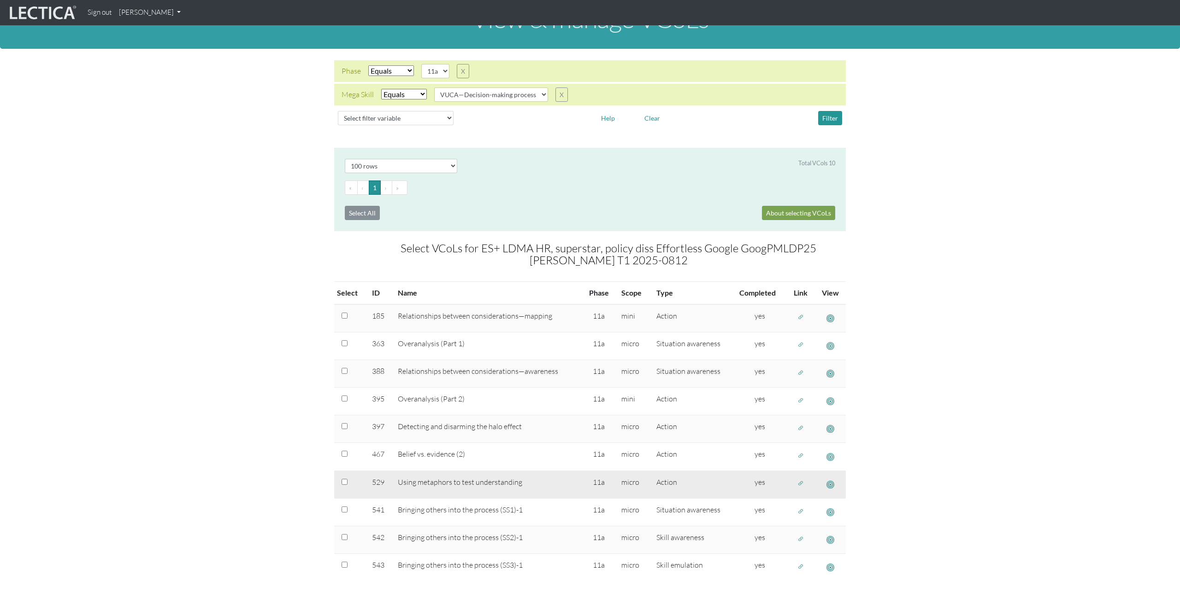
click at [799, 483] on span "button" at bounding box center [800, 484] width 6 height 8
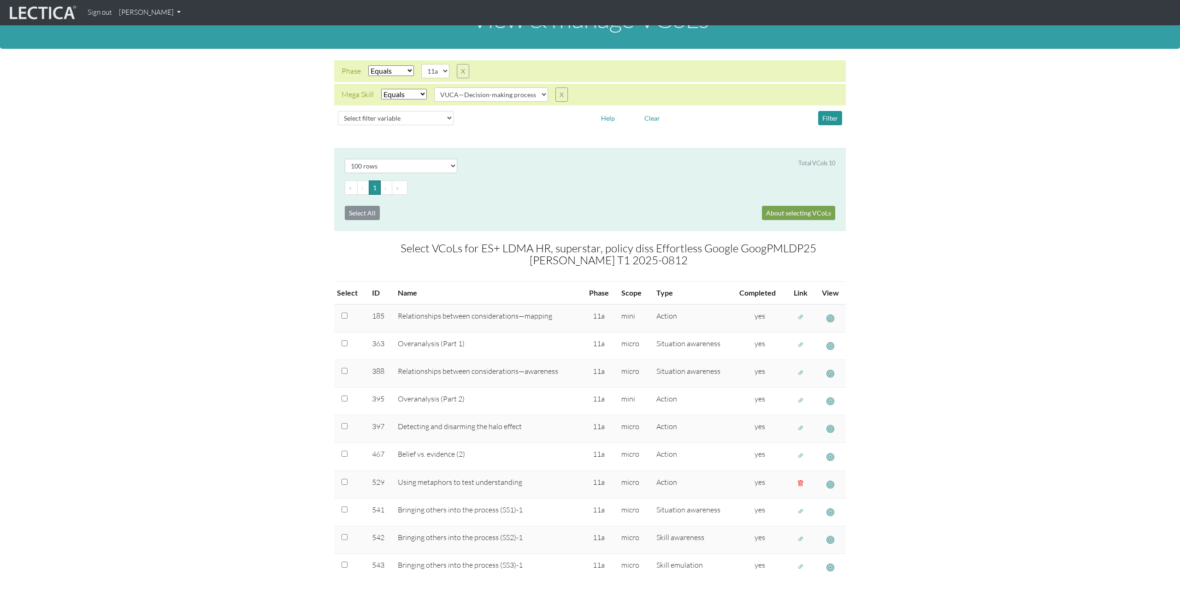
scroll to position [0, 0]
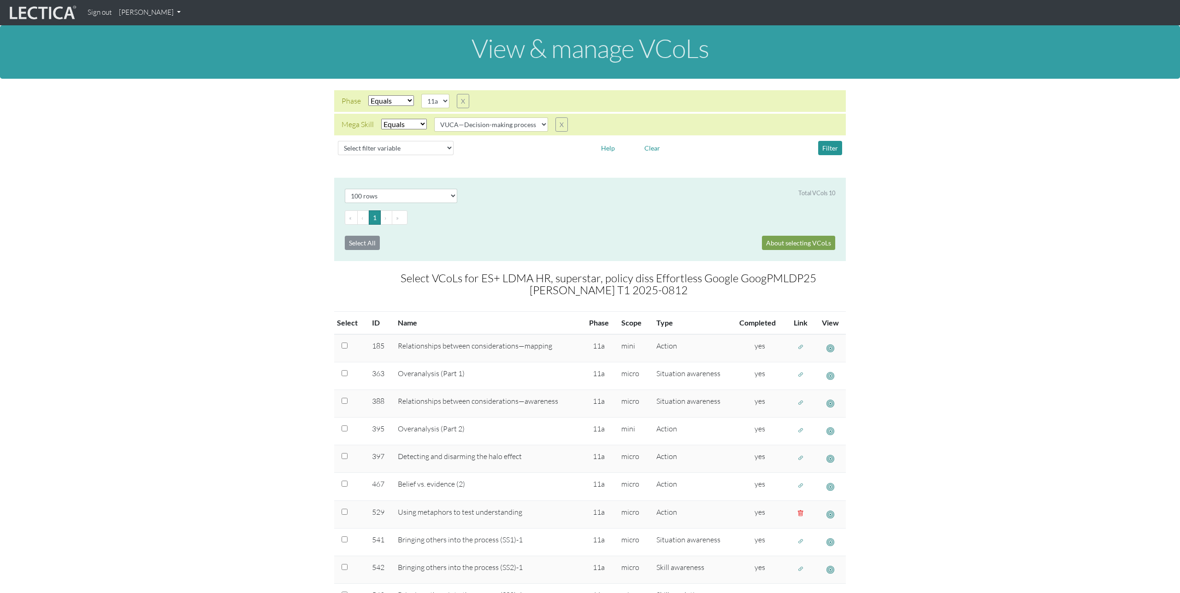
click at [165, 17] on link "[PERSON_NAME]" at bounding box center [149, 13] width 69 height 18
click at [168, 64] on link "Manage assignments" at bounding box center [162, 66] width 78 height 12
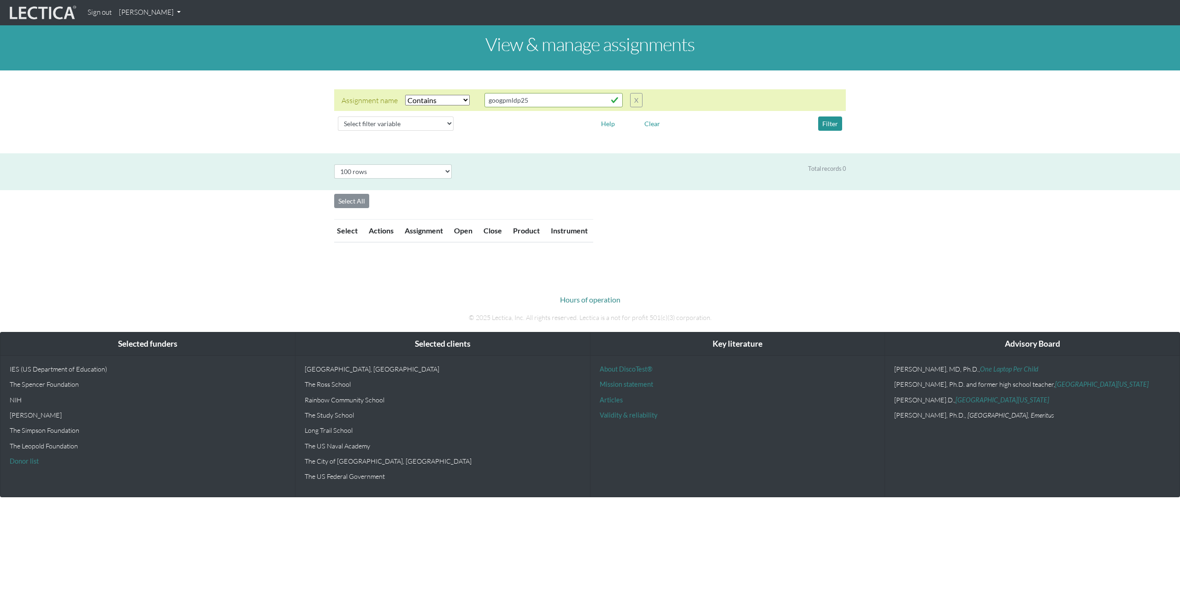
select select "icontains"
select select "100"
